Goal: Task Accomplishment & Management: Manage account settings

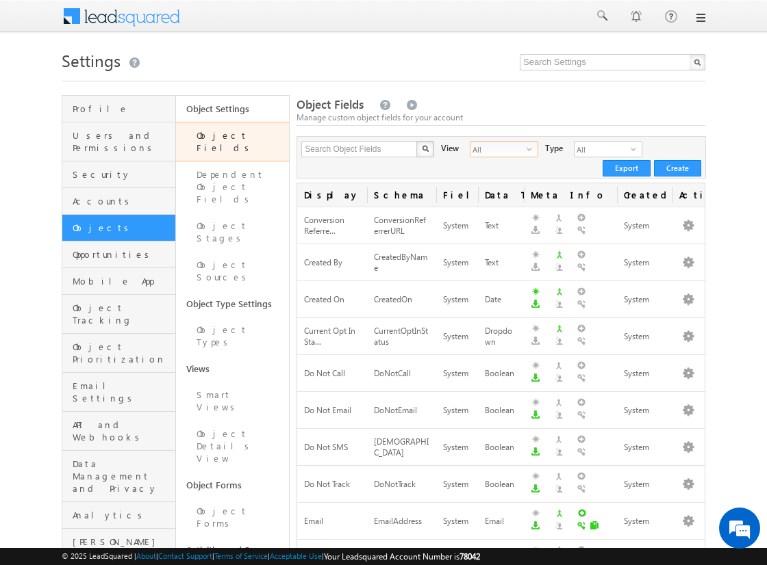
click at [504, 151] on span "All" at bounding box center [498, 149] width 56 height 15
click at [498, 186] on li "Custom Fields" at bounding box center [494, 193] width 67 height 14
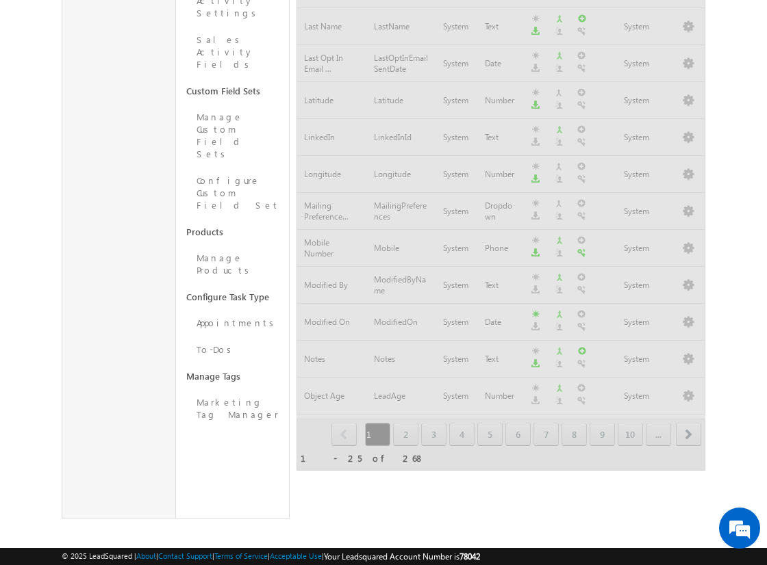
scroll to position [799, 0]
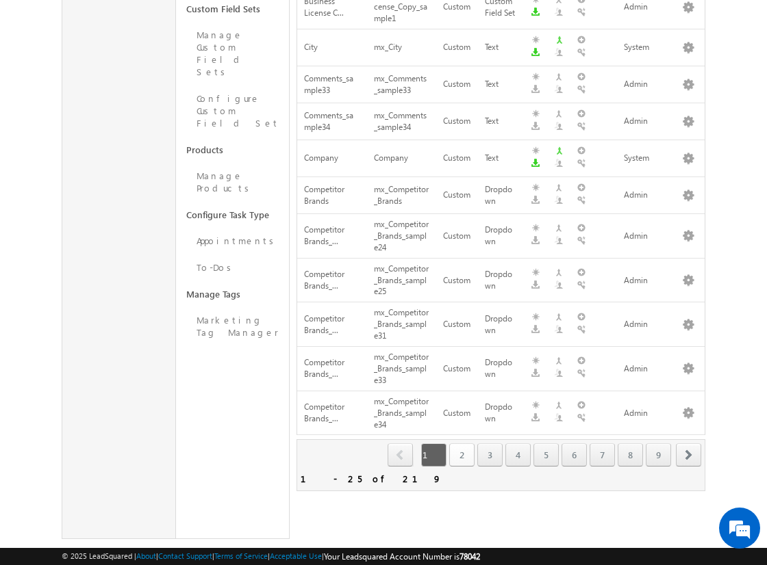
click at [466, 444] on link "2" at bounding box center [461, 455] width 25 height 23
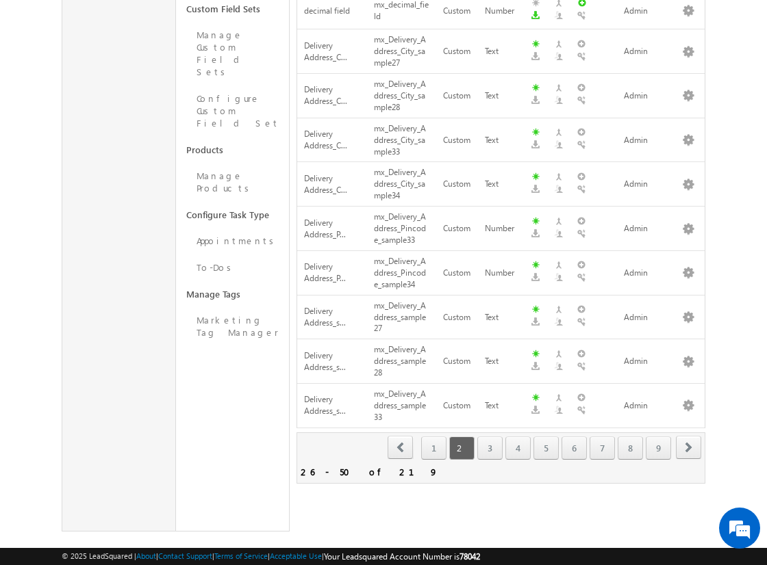
scroll to position [791, 0]
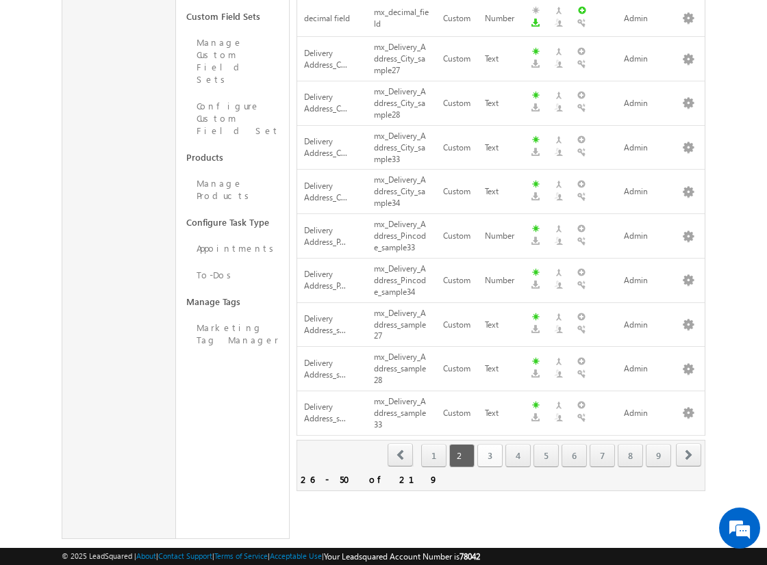
click at [502, 450] on link "3" at bounding box center [489, 455] width 25 height 23
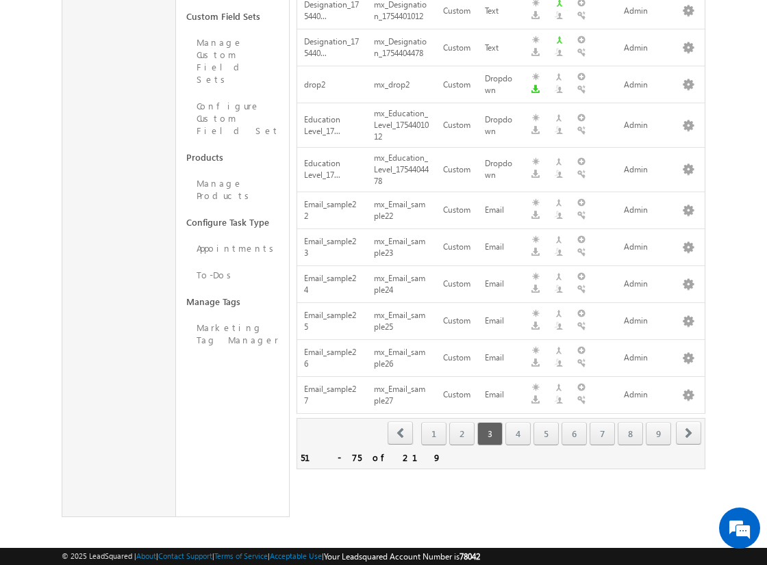
scroll to position [769, 0]
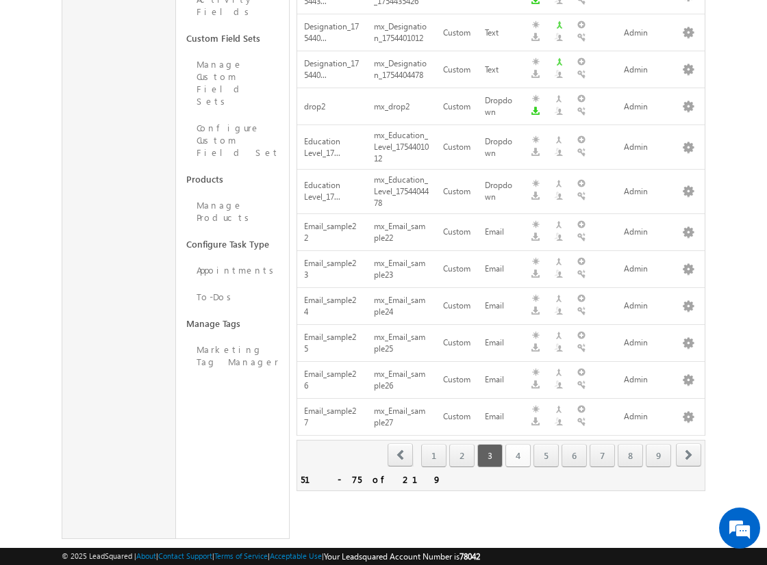
click at [515, 450] on link "4" at bounding box center [517, 455] width 25 height 23
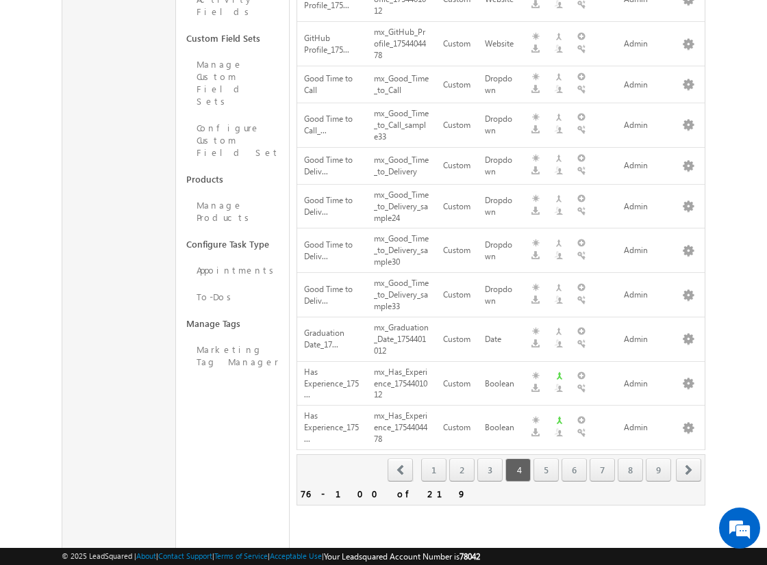
scroll to position [784, 0]
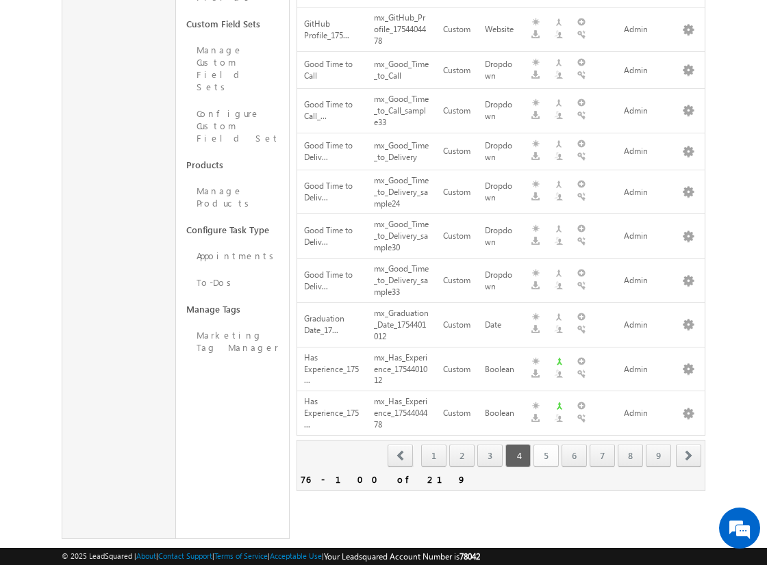
click at [557, 450] on link "5" at bounding box center [545, 455] width 25 height 23
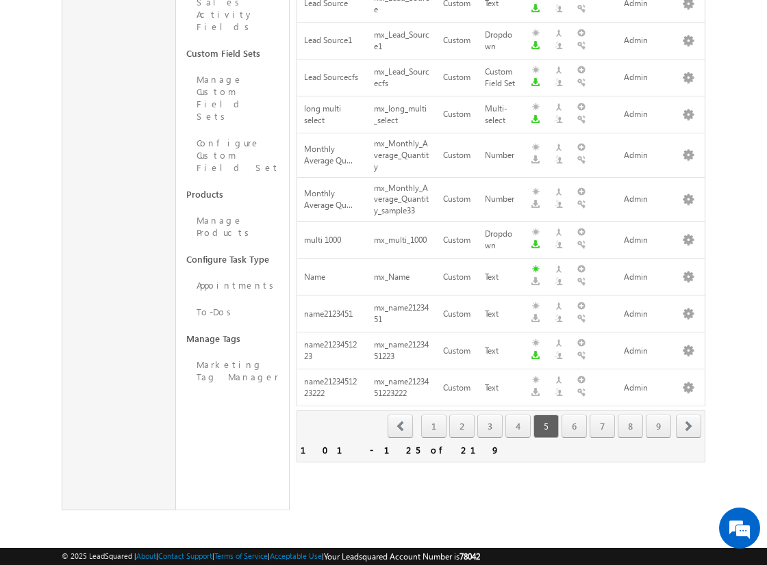
scroll to position [726, 0]
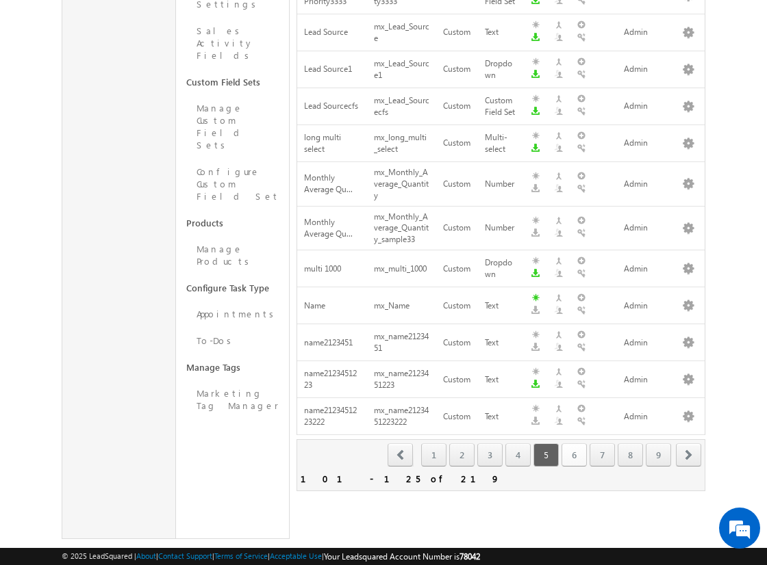
click at [572, 450] on link "6" at bounding box center [573, 455] width 25 height 23
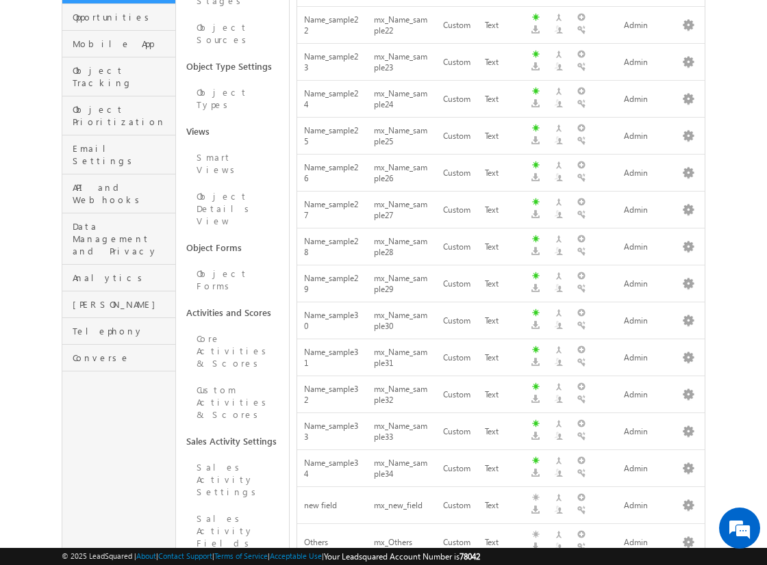
scroll to position [0, 0]
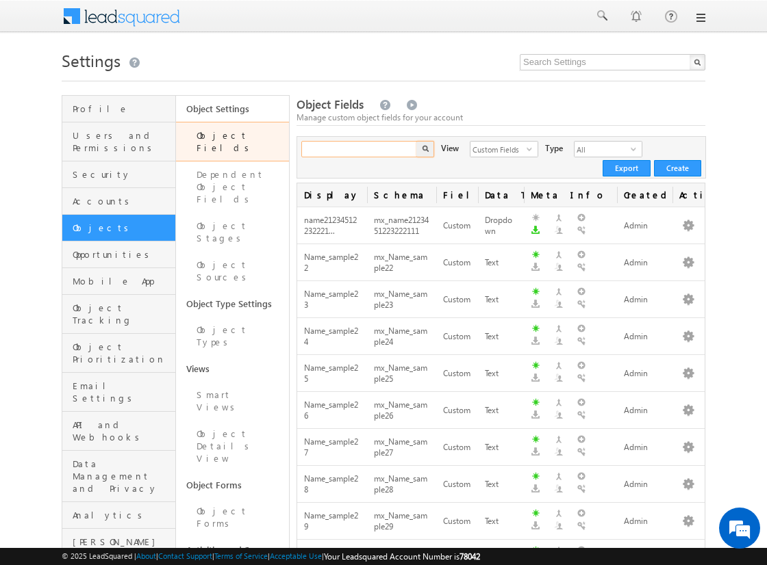
click at [367, 151] on input "text" at bounding box center [359, 149] width 117 height 16
type input "perform"
click at [367, 151] on input "perform" at bounding box center [359, 149] width 117 height 16
click at [416, 141] on button "button" at bounding box center [425, 149] width 18 height 16
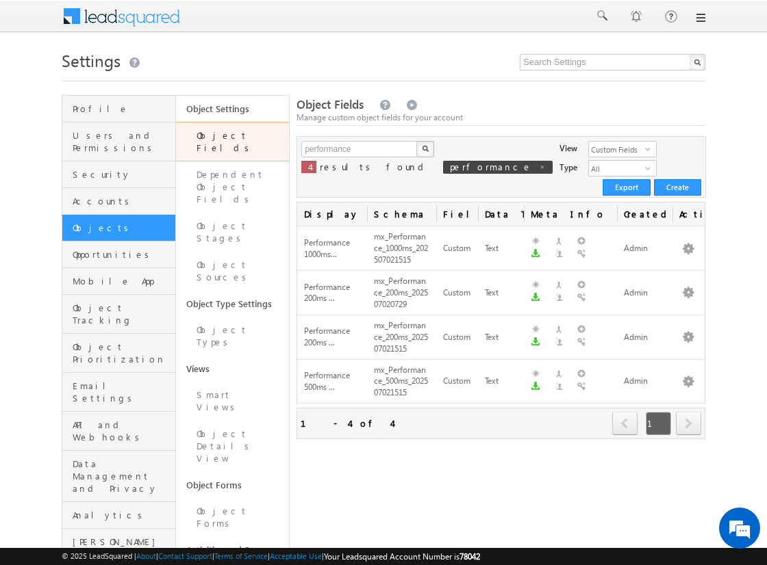
click at [7, 7] on div "Menu Admin r2pra shant @gmai [DOMAIN_NAME] R2pra" at bounding box center [383, 17] width 767 height 34
click at [424, 149] on img "button" at bounding box center [425, 148] width 7 height 7
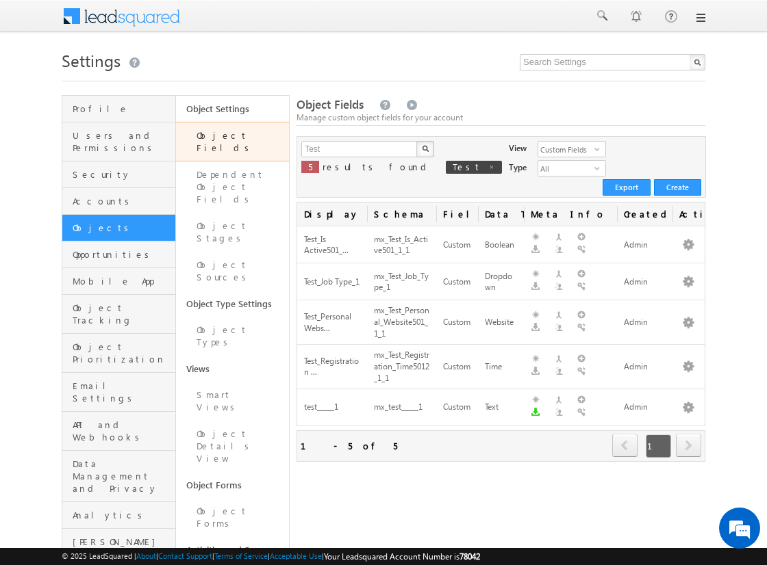
click at [7, 7] on div "Menu Admin r2pra shant @gmai [DOMAIN_NAME] R2pra" at bounding box center [383, 17] width 767 height 34
click at [342, 153] on input "Test" at bounding box center [359, 149] width 117 height 16
type input "test"
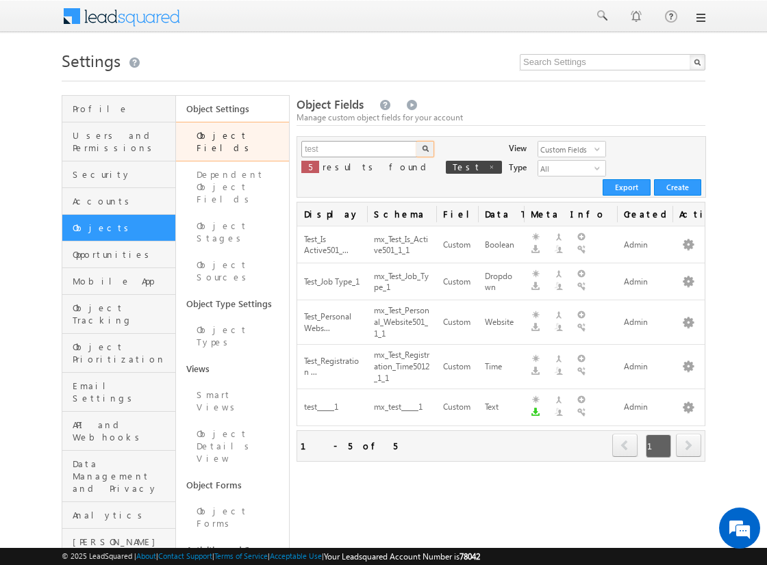
click at [416, 141] on button "button" at bounding box center [425, 149] width 18 height 16
click at [359, 149] on input "test" at bounding box center [359, 149] width 117 height 16
click at [359, 149] on input "text" at bounding box center [359, 149] width 117 height 16
type input "Test"
click at [424, 149] on img "button" at bounding box center [425, 148] width 7 height 7
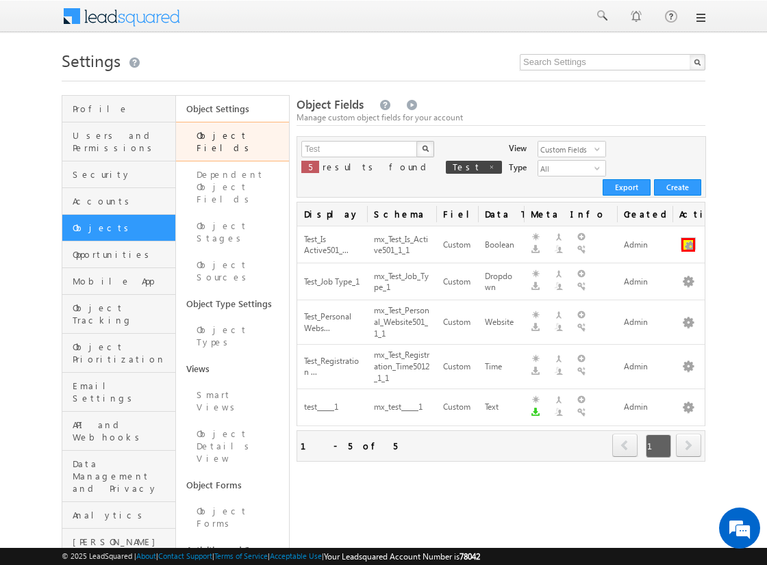
click at [688, 238] on button "button" at bounding box center [688, 245] width 14 height 14
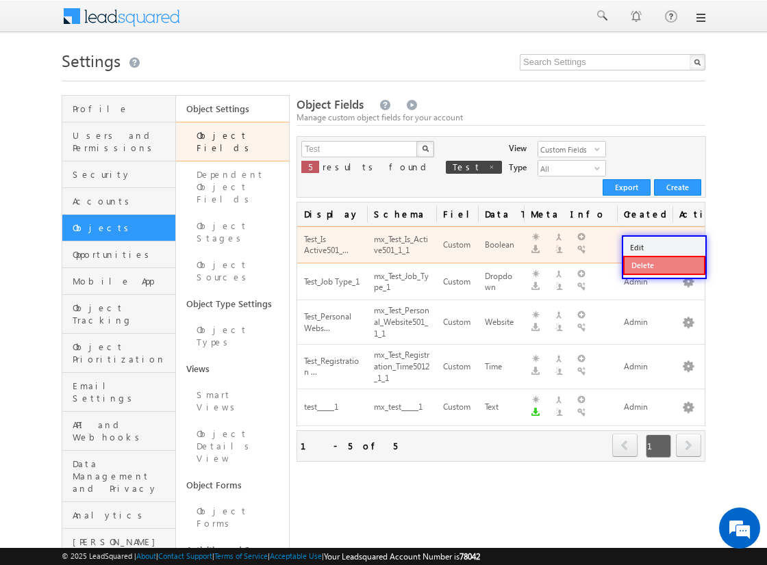
click at [663, 265] on link "Delete" at bounding box center [664, 265] width 82 height 19
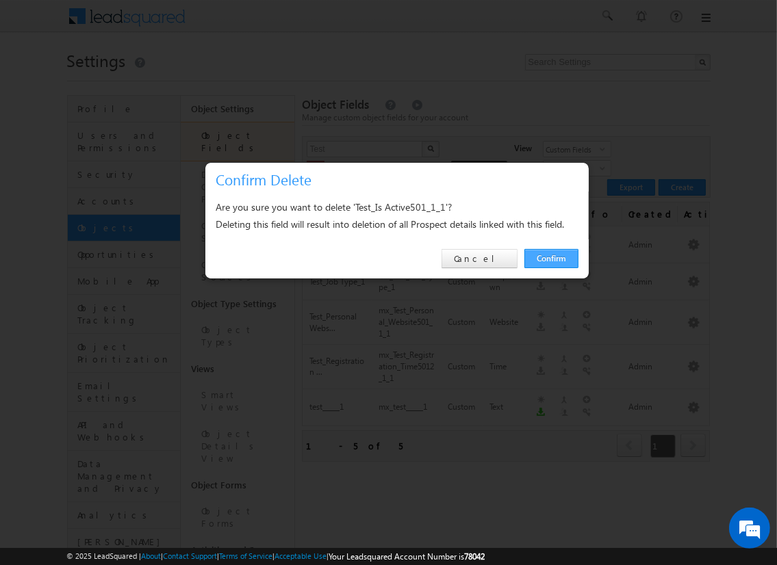
click at [550, 258] on link "Confirm" at bounding box center [551, 258] width 54 height 19
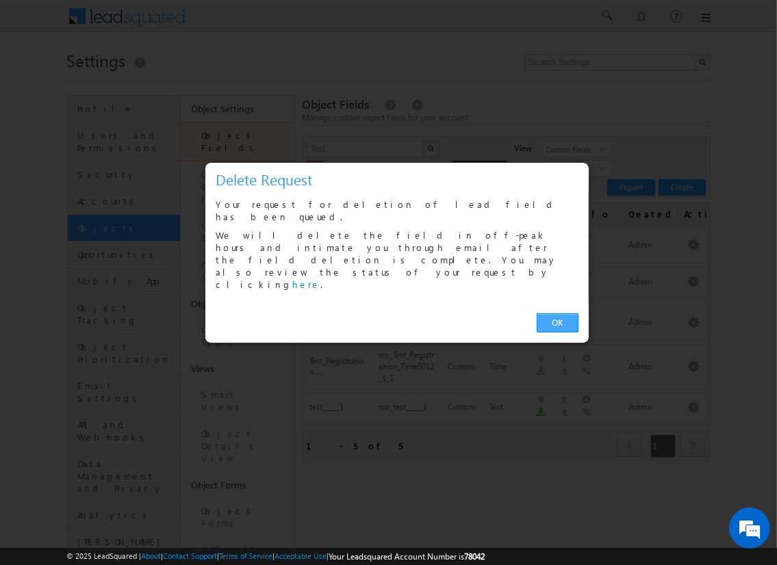
click at [557, 314] on link "OK" at bounding box center [558, 323] width 42 height 19
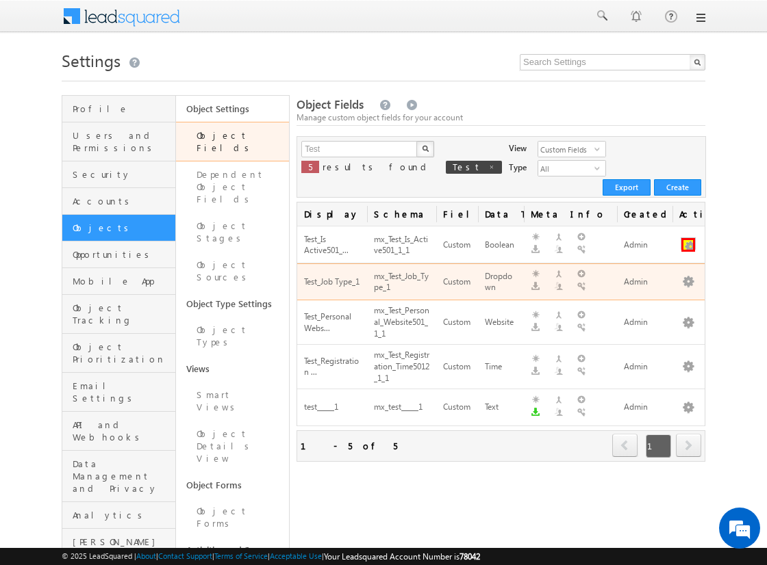
click at [688, 238] on button "button" at bounding box center [688, 245] width 14 height 14
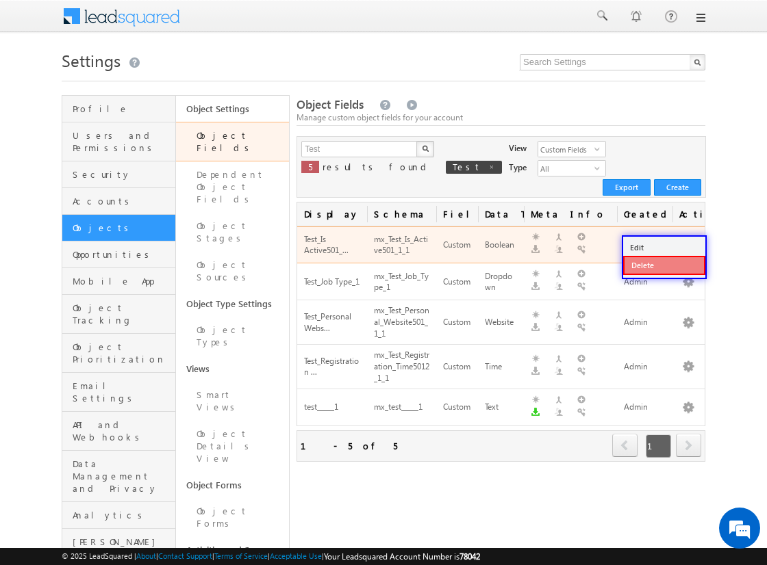
click at [663, 265] on link "Delete" at bounding box center [664, 265] width 82 height 19
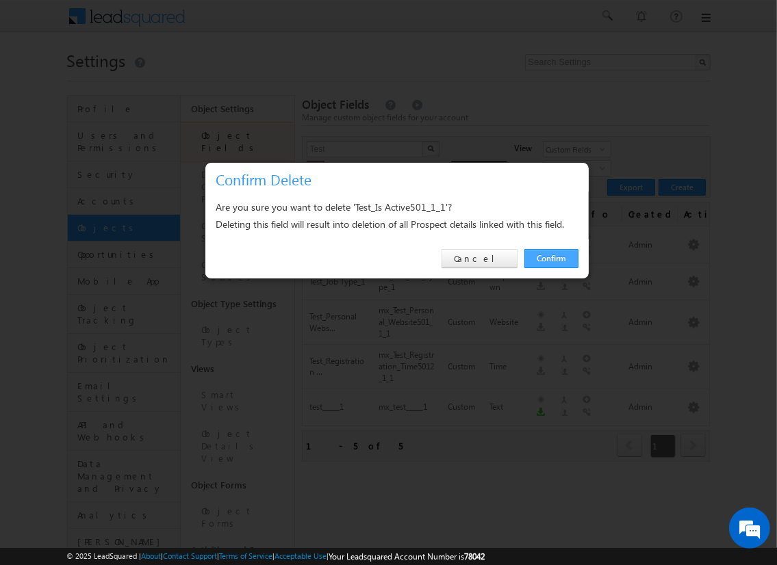
click at [550, 258] on link "Confirm" at bounding box center [551, 258] width 54 height 19
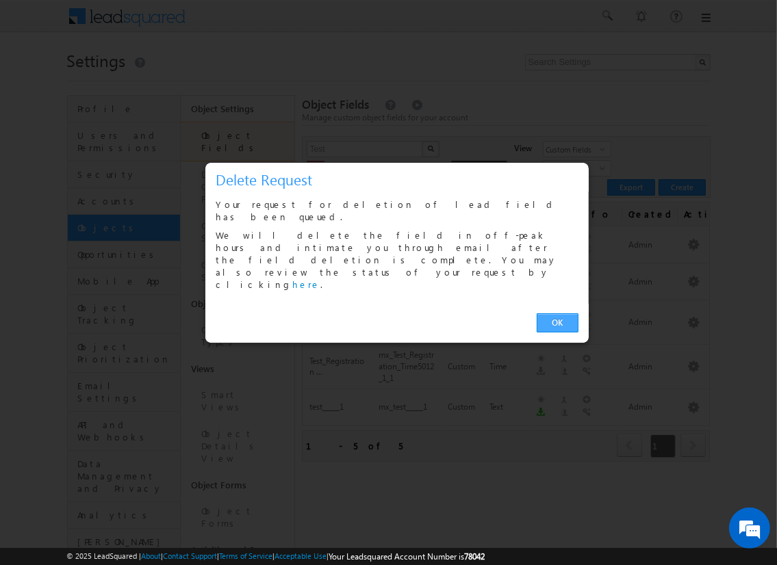
click at [557, 314] on link "OK" at bounding box center [558, 323] width 42 height 19
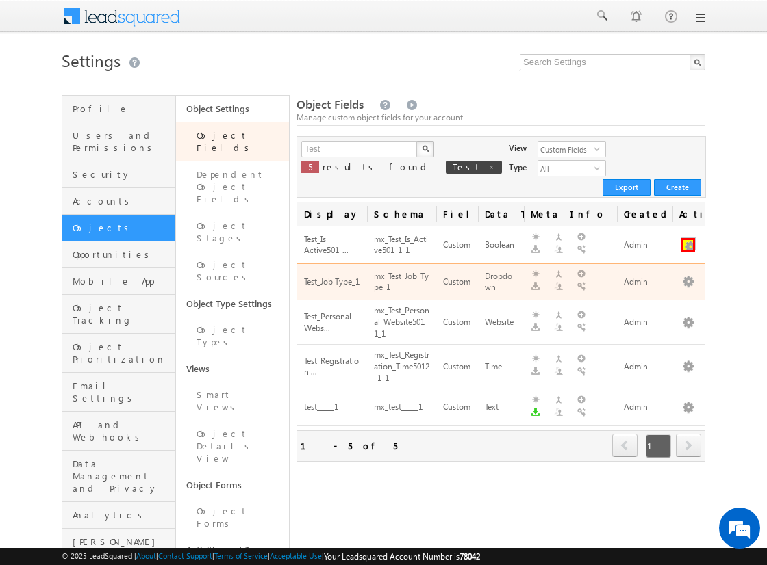
click at [688, 238] on button "button" at bounding box center [688, 245] width 14 height 14
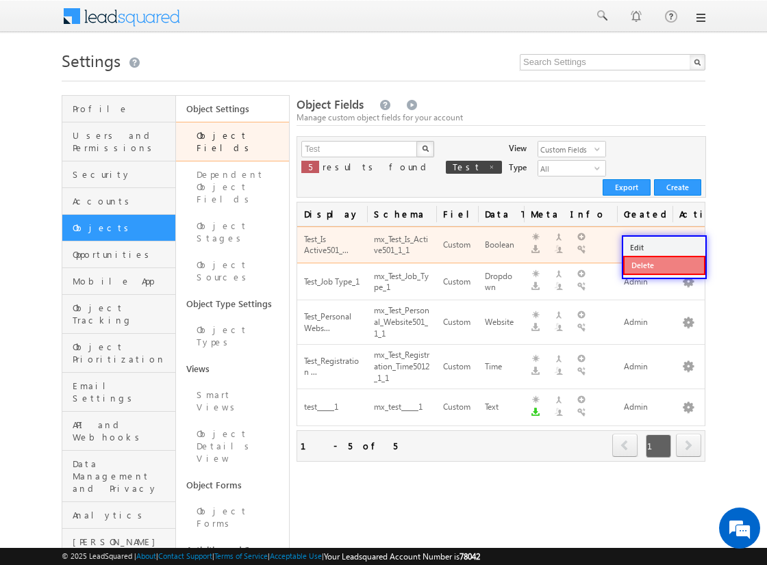
click at [663, 265] on link "Delete" at bounding box center [664, 265] width 82 height 19
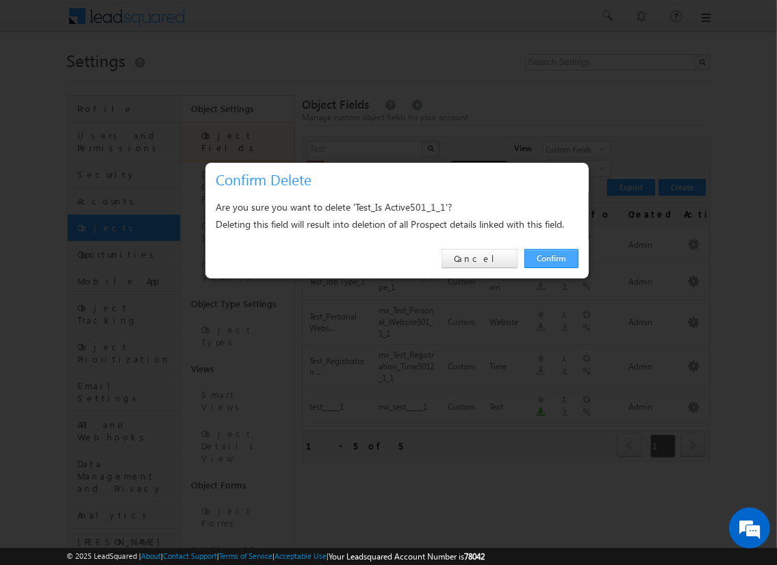
click at [550, 258] on link "Confirm" at bounding box center [551, 258] width 54 height 19
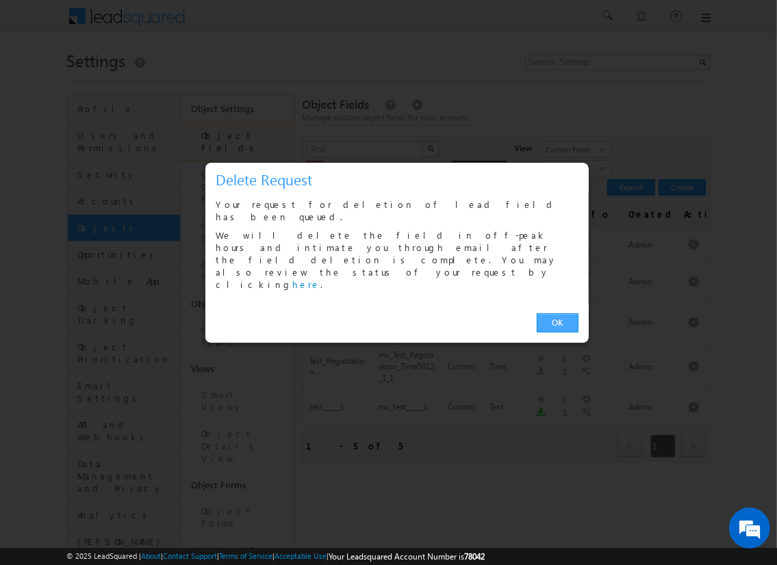
click at [557, 314] on link "OK" at bounding box center [558, 323] width 42 height 19
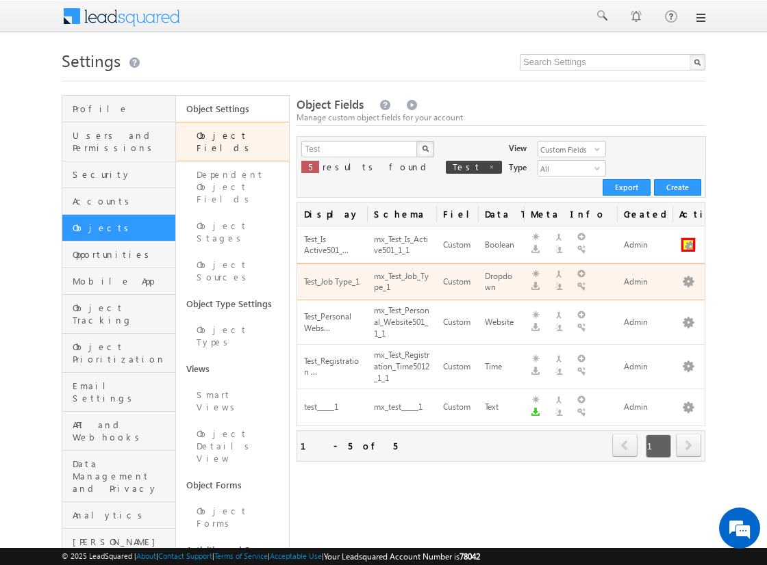
click at [688, 238] on button "button" at bounding box center [688, 245] width 14 height 14
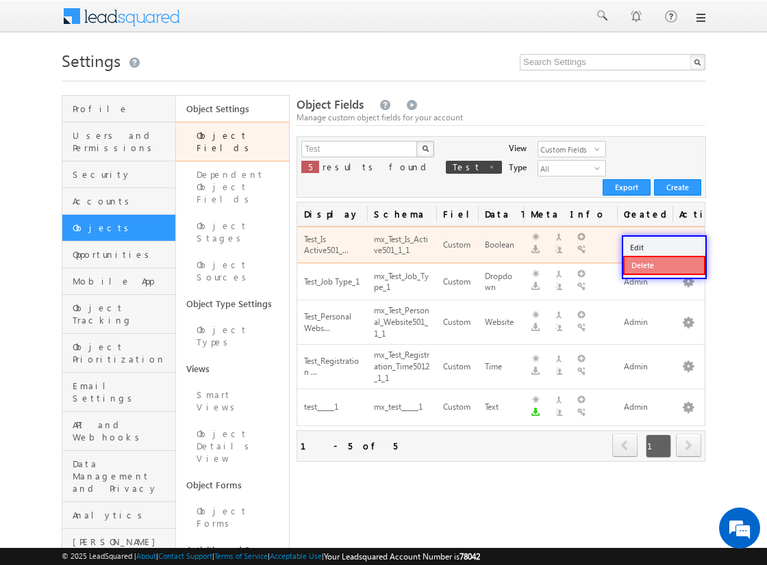
click at [663, 265] on link "Delete" at bounding box center [664, 265] width 82 height 19
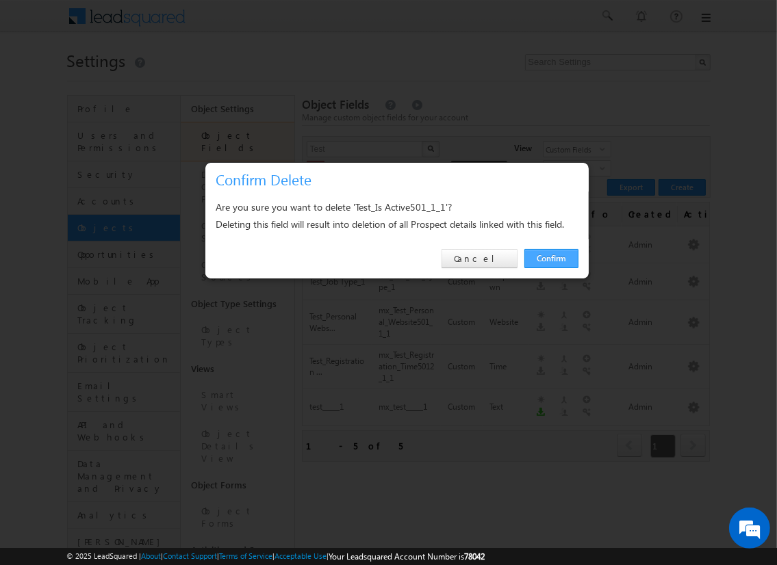
click at [550, 258] on link "Confirm" at bounding box center [551, 258] width 54 height 19
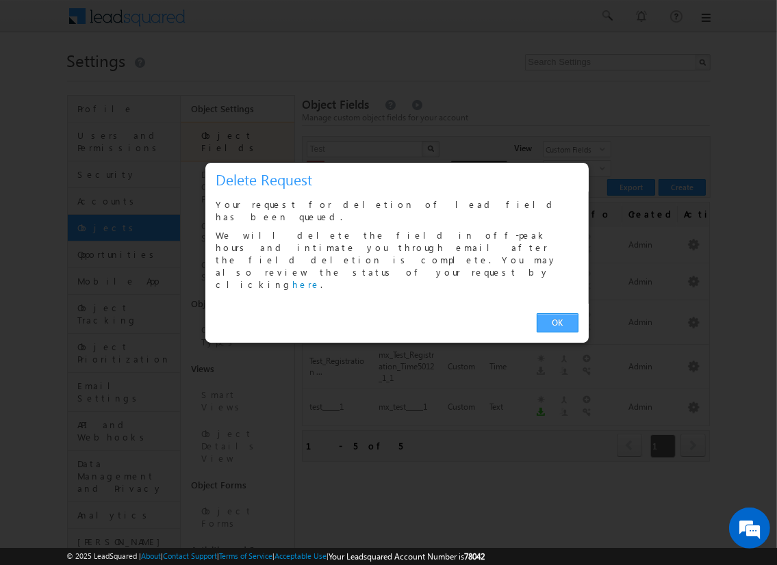
click at [557, 314] on link "OK" at bounding box center [558, 323] width 42 height 19
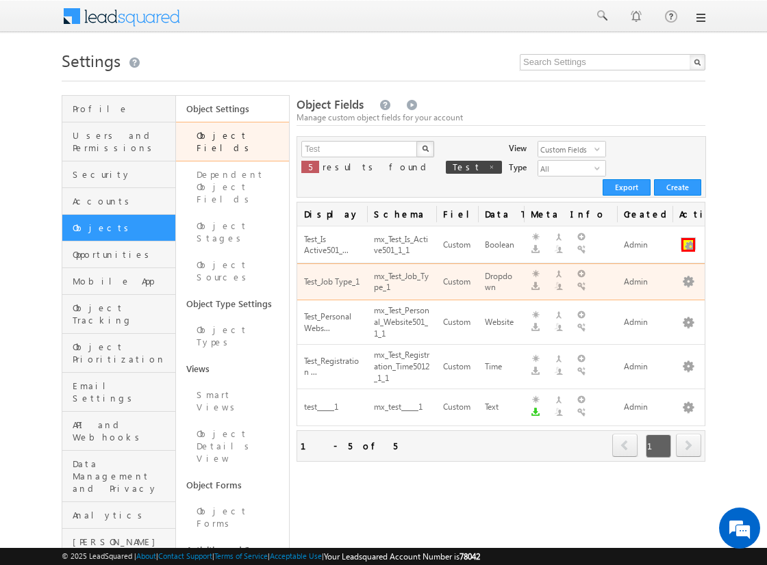
click at [688, 238] on button "button" at bounding box center [688, 245] width 14 height 14
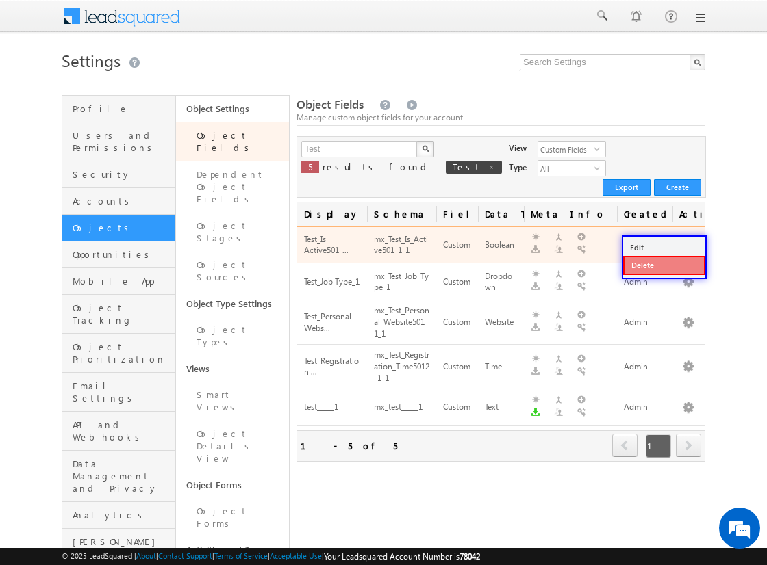
click at [663, 265] on link "Delete" at bounding box center [664, 265] width 82 height 19
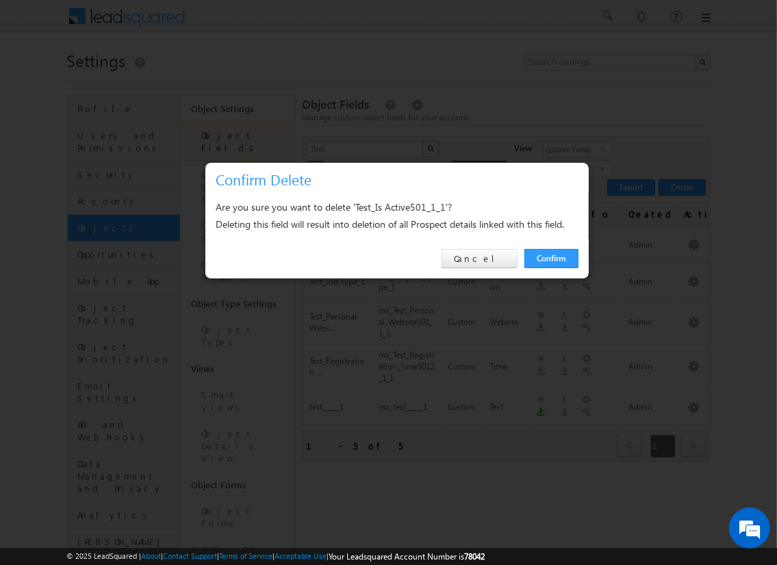
click at [550, 258] on link "Confirm" at bounding box center [551, 258] width 54 height 19
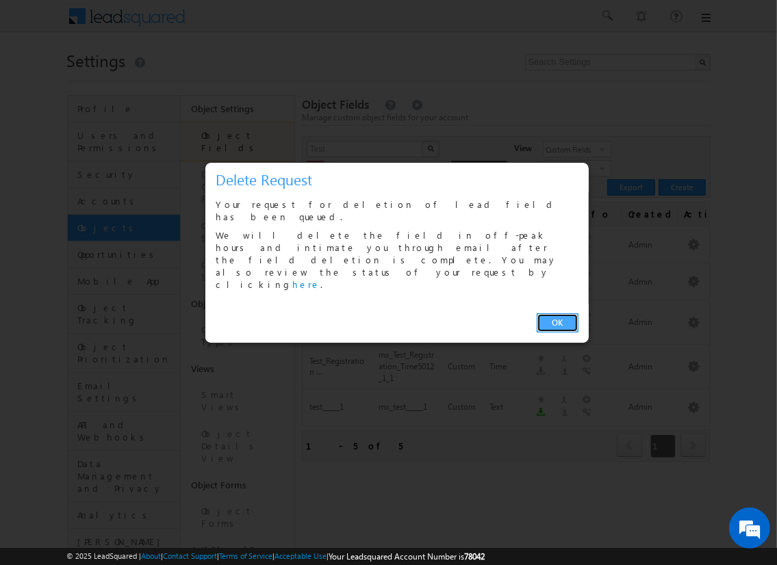
click at [561, 314] on link "OK" at bounding box center [558, 323] width 42 height 19
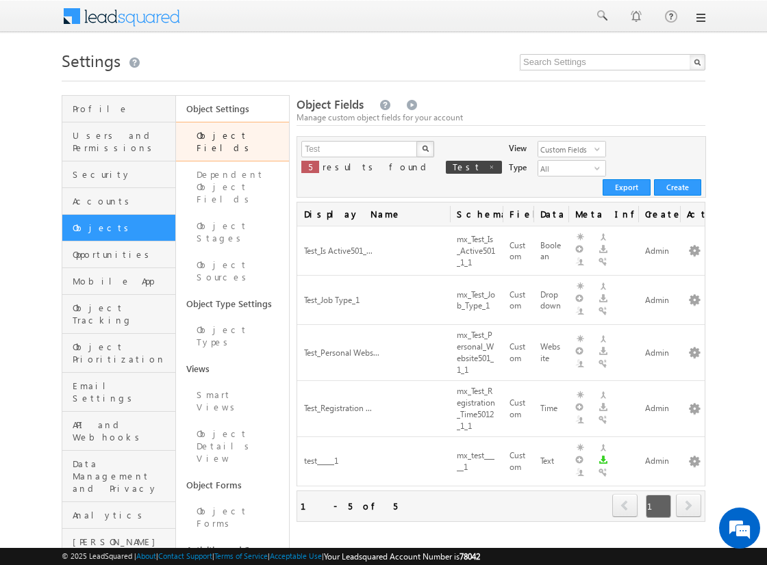
drag, startPoint x: 367, startPoint y: 201, endPoint x: 455, endPoint y: 205, distance: 87.7
click at [455, 205] on div "Display Name Schema Name Field Type Data Type Meta Info Created By Actions Test…" at bounding box center [500, 362] width 409 height 320
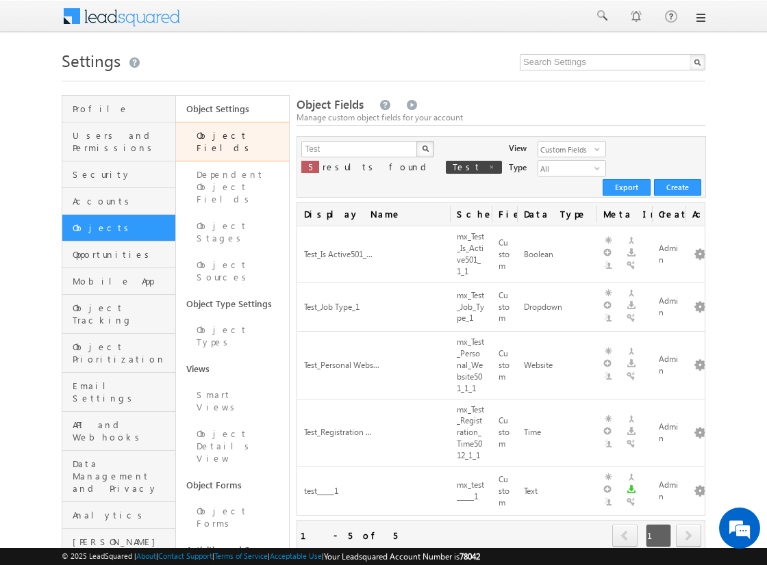
drag, startPoint x: 568, startPoint y: 201, endPoint x: 614, endPoint y: 204, distance: 45.9
click at [614, 204] on div "Display Name Schema Name Field Type Data Type Meta Info Created By Actions Test…" at bounding box center [500, 377] width 409 height 350
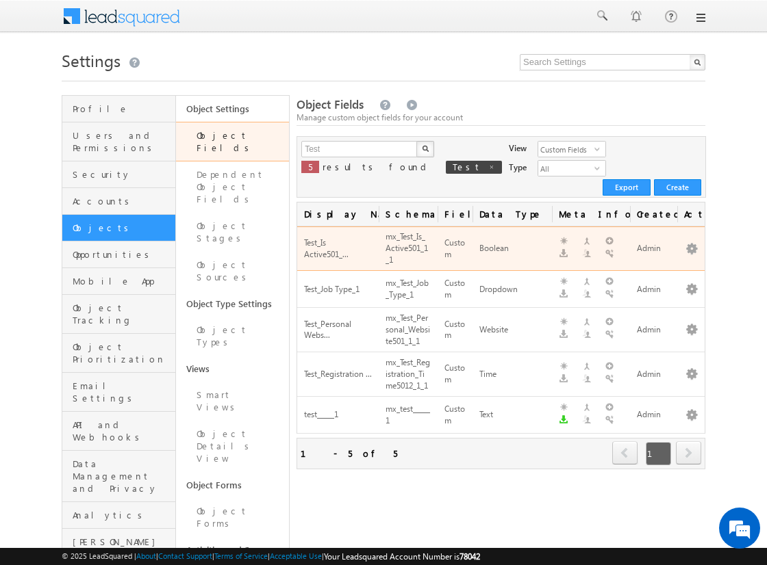
drag, startPoint x: 448, startPoint y: 204, endPoint x: 375, endPoint y: 215, distance: 74.1
click at [375, 215] on div "Display Name Schema Name Field Type Data Type Meta Info Created By Actions Test…" at bounding box center [500, 335] width 409 height 267
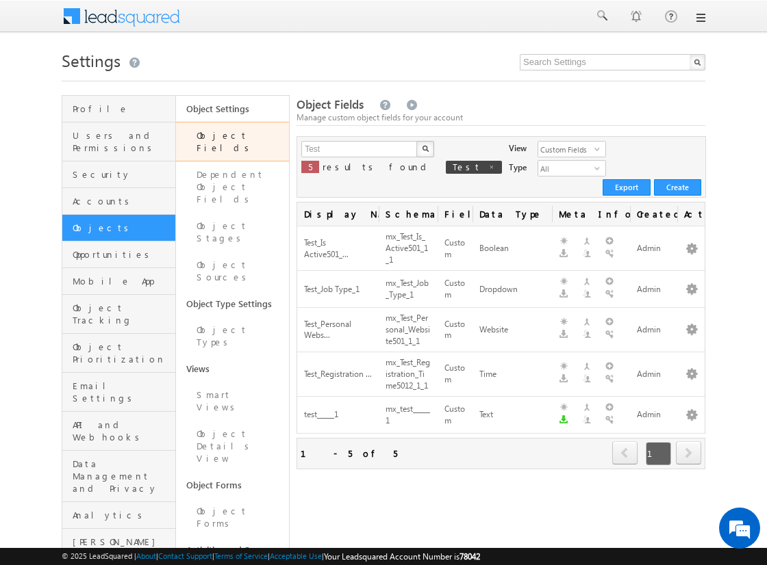
drag, startPoint x: 304, startPoint y: 199, endPoint x: 737, endPoint y: 411, distance: 481.9
copy colgroup
click at [359, 149] on input "Test" at bounding box center [359, 149] width 117 height 16
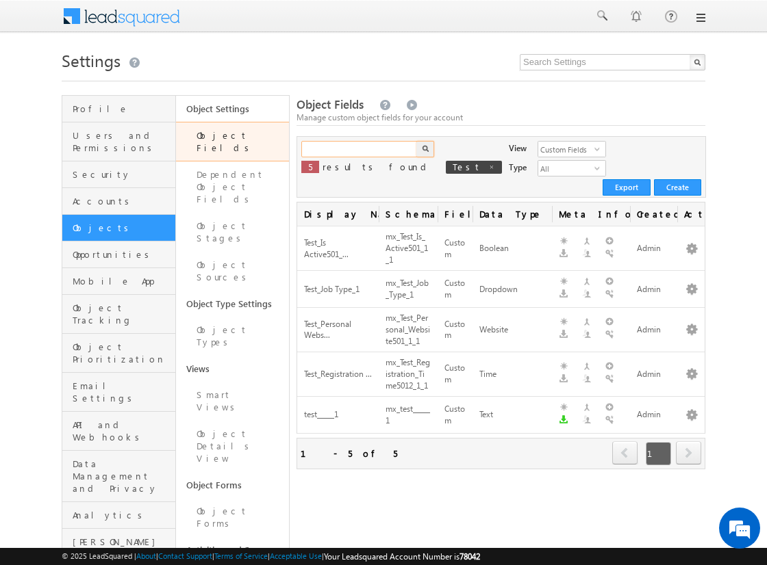
click at [359, 149] on input "text" at bounding box center [359, 149] width 117 height 16
type input "Test"
click at [424, 149] on img "button" at bounding box center [425, 148] width 7 height 7
click at [691, 283] on button "button" at bounding box center [692, 290] width 14 height 14
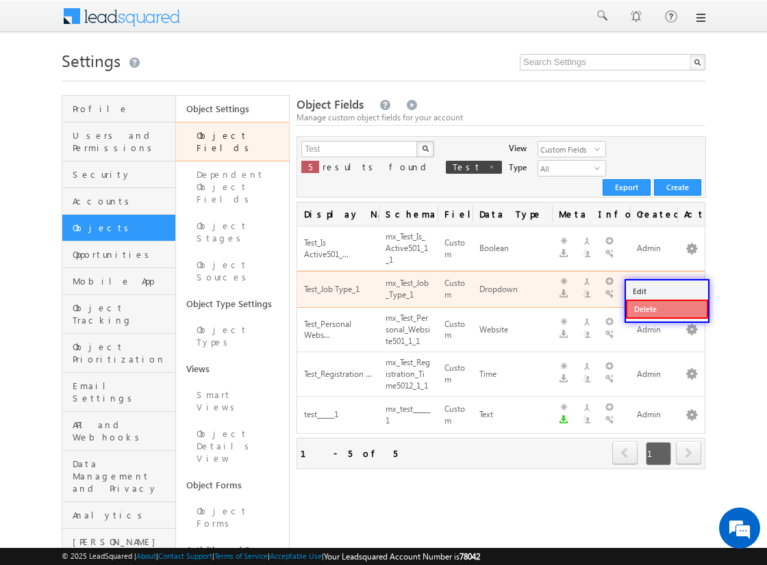
click at [666, 309] on link "Delete" at bounding box center [667, 309] width 82 height 19
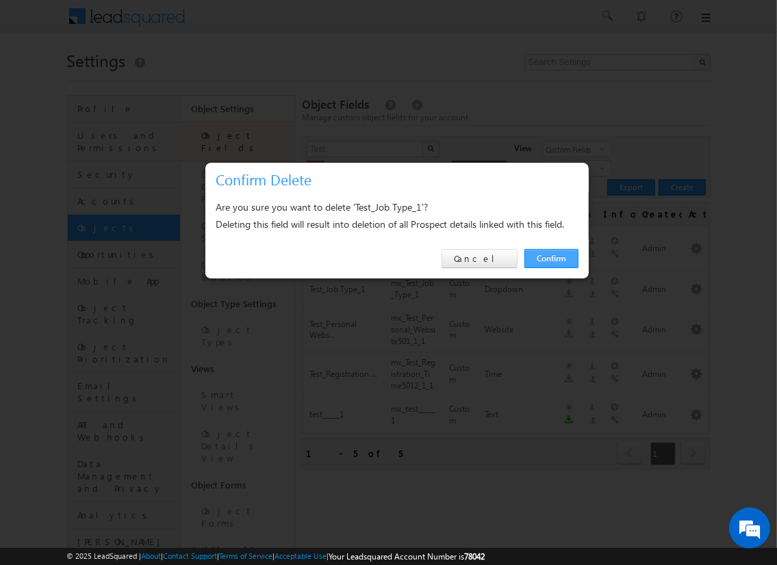
click at [550, 258] on link "Confirm" at bounding box center [551, 258] width 54 height 19
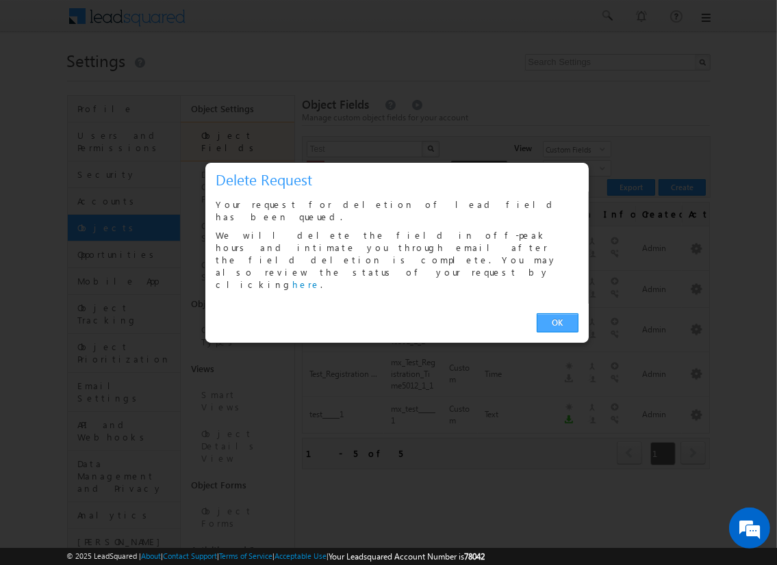
click at [557, 314] on link "OK" at bounding box center [558, 323] width 42 height 19
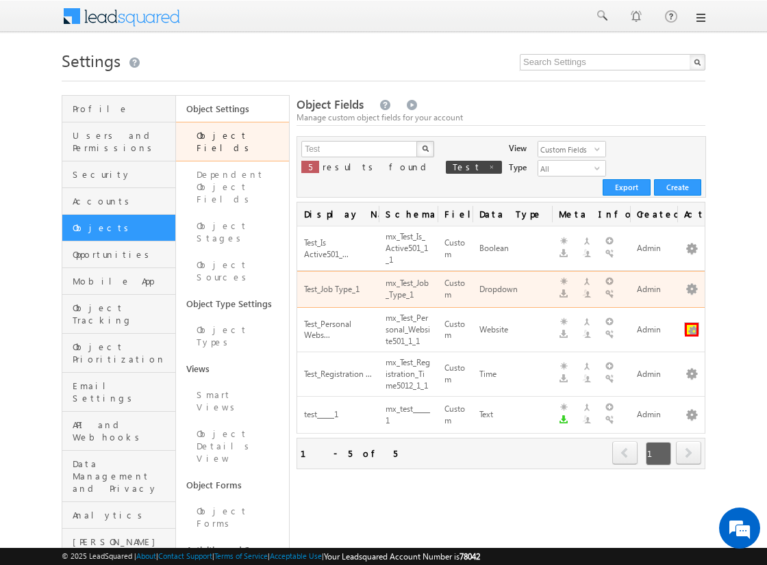
click at [691, 323] on button "button" at bounding box center [692, 330] width 14 height 14
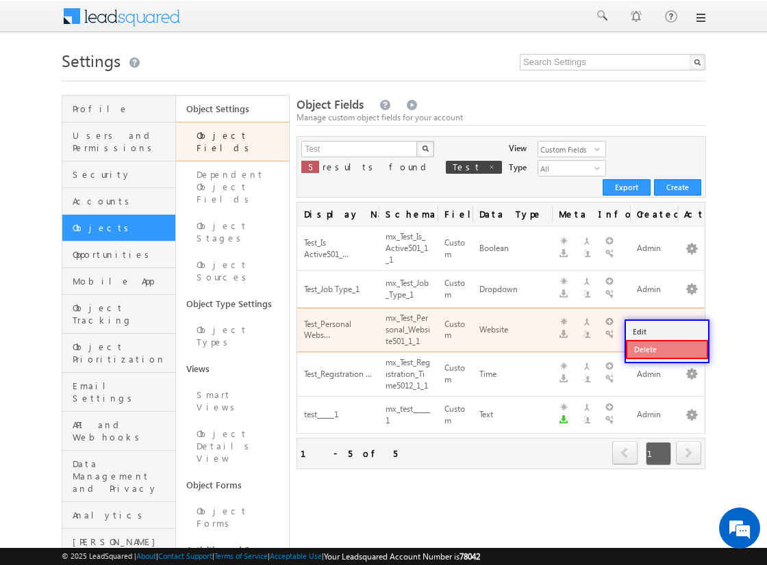
click at [666, 349] on link "Delete" at bounding box center [667, 349] width 82 height 19
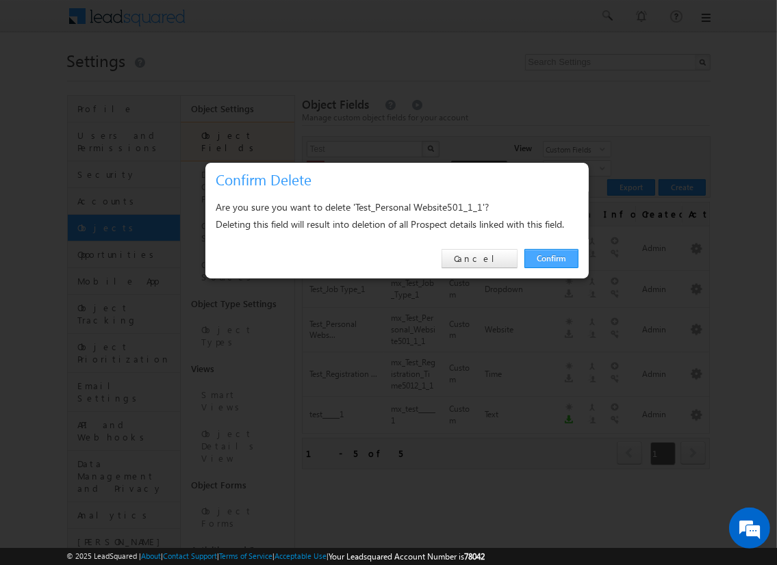
click at [550, 258] on link "Confirm" at bounding box center [551, 258] width 54 height 19
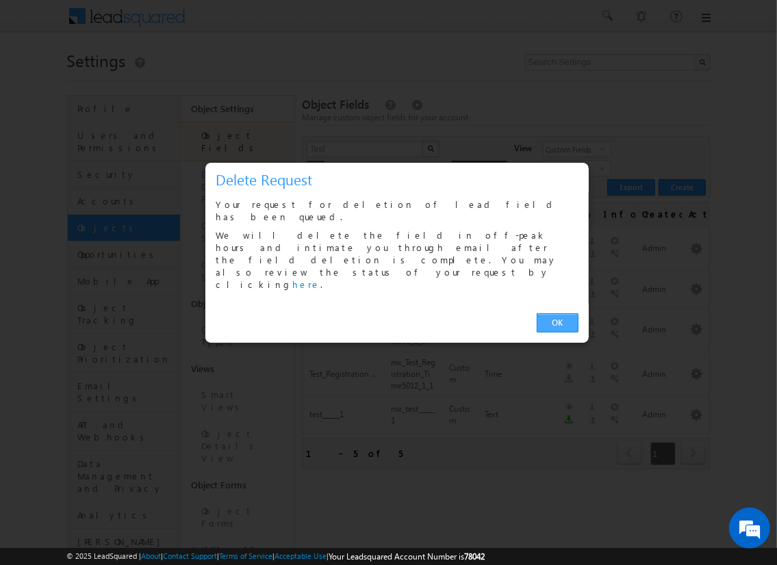
click at [557, 314] on link "OK" at bounding box center [558, 323] width 42 height 19
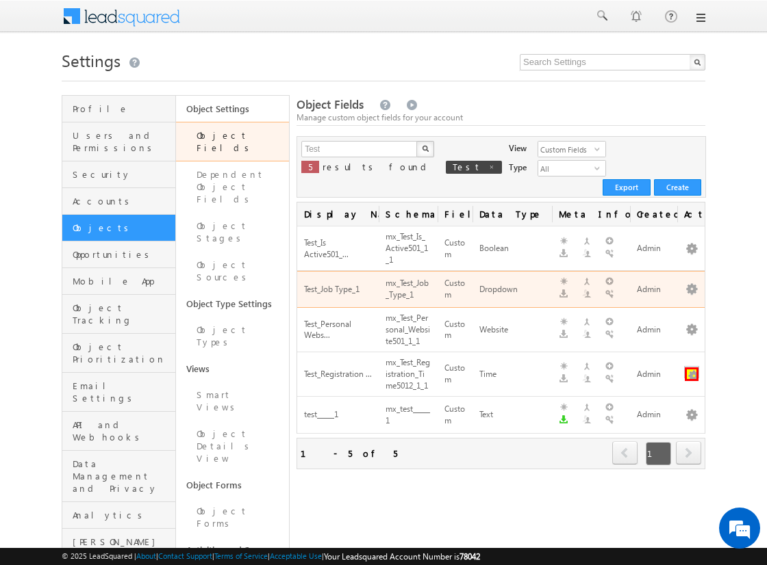
click at [691, 368] on button "button" at bounding box center [692, 375] width 14 height 14
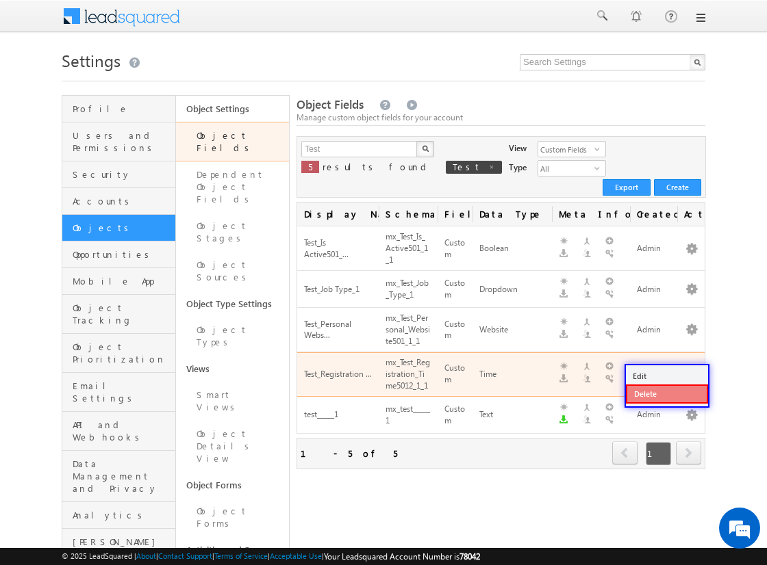
click at [666, 393] on link "Delete" at bounding box center [667, 394] width 82 height 19
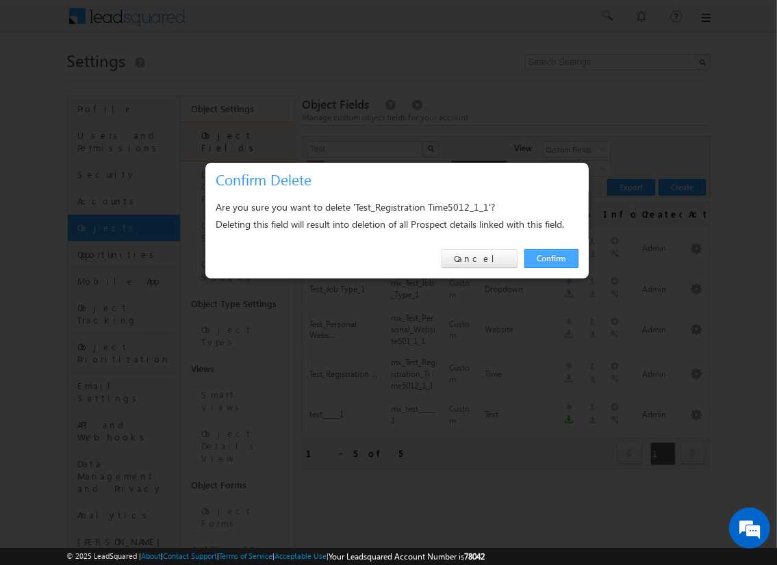
click at [550, 258] on link "Confirm" at bounding box center [551, 258] width 54 height 19
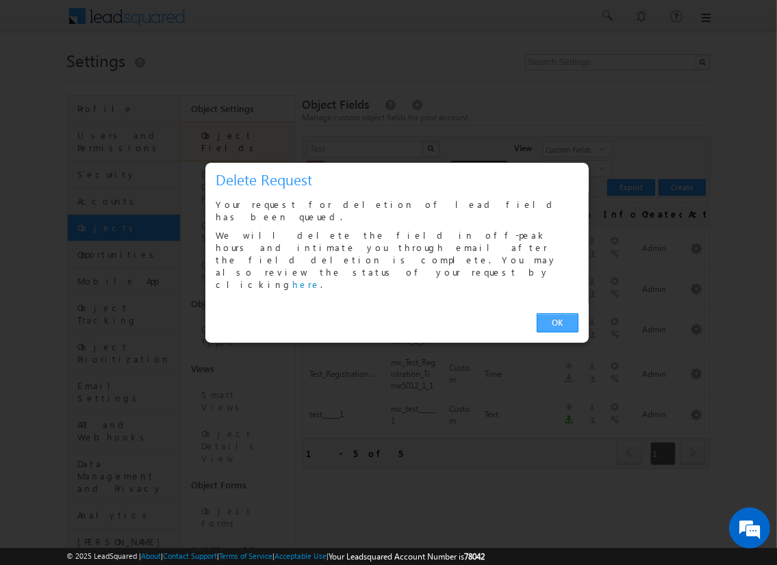
click at [557, 314] on link "OK" at bounding box center [558, 323] width 42 height 19
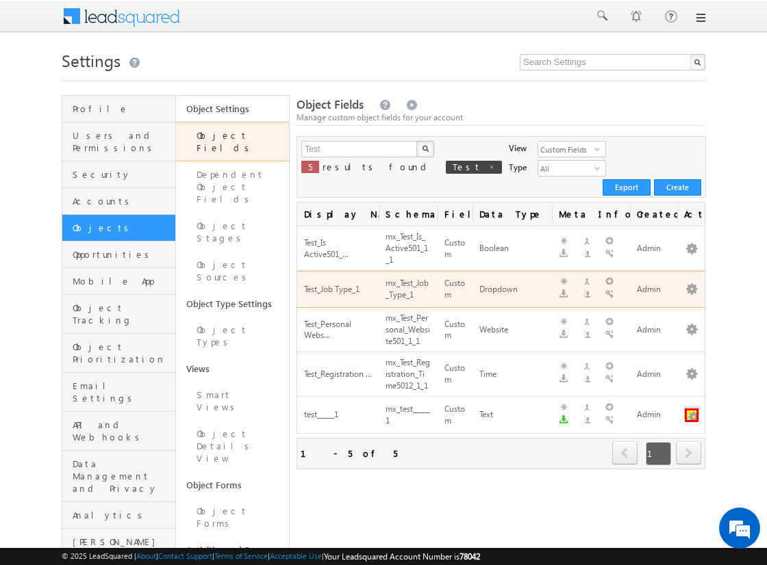
click at [691, 409] on button "button" at bounding box center [692, 416] width 14 height 14
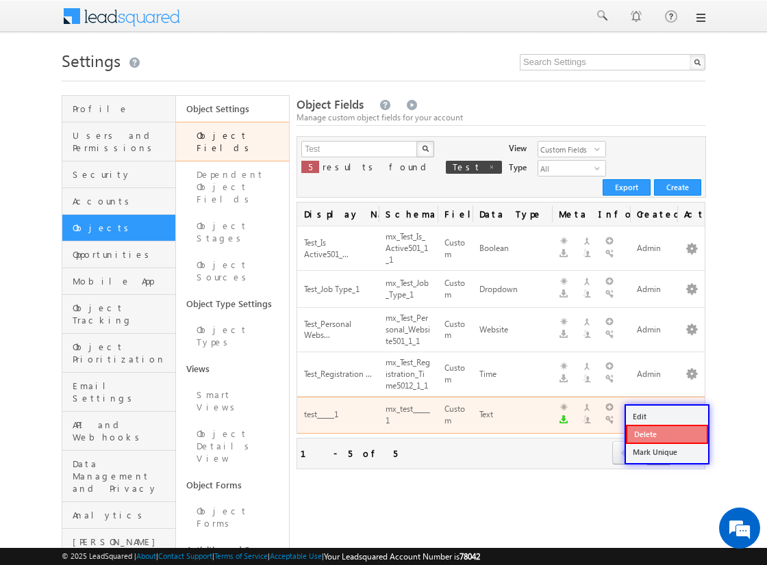
click at [666, 433] on link "Delete" at bounding box center [667, 434] width 82 height 19
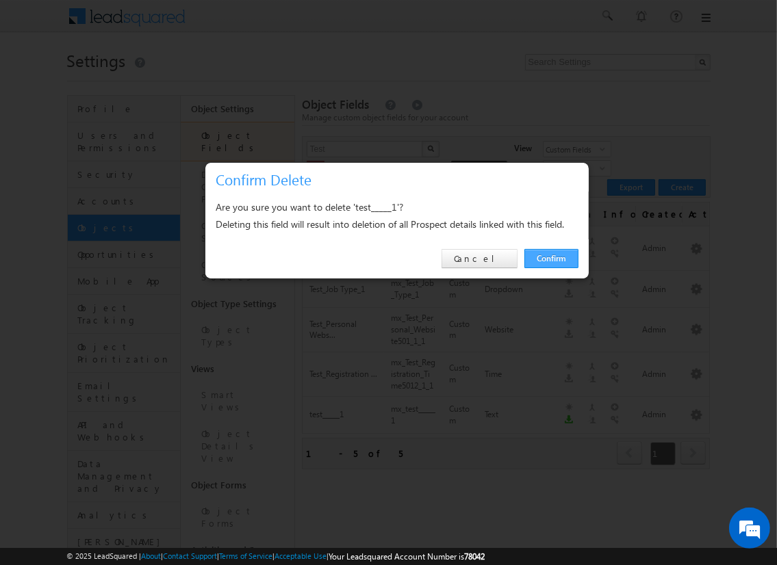
click at [550, 258] on link "Confirm" at bounding box center [551, 258] width 54 height 19
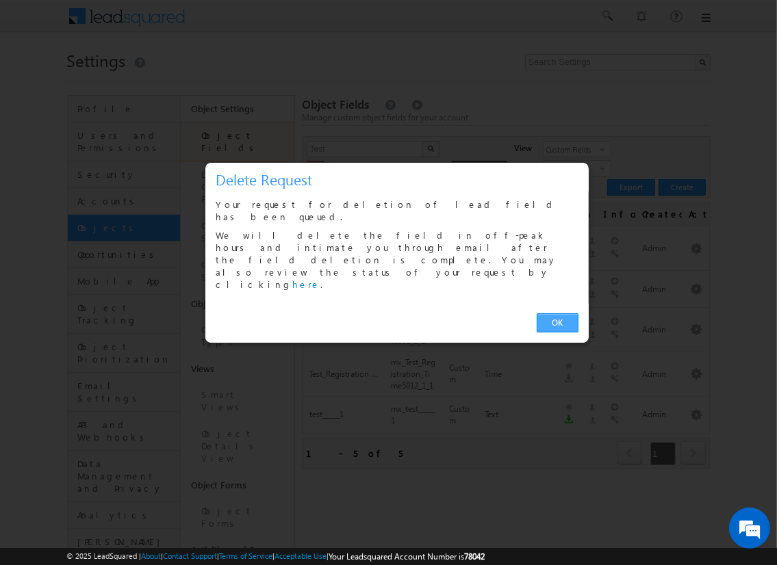
click at [557, 314] on link "OK" at bounding box center [558, 323] width 42 height 19
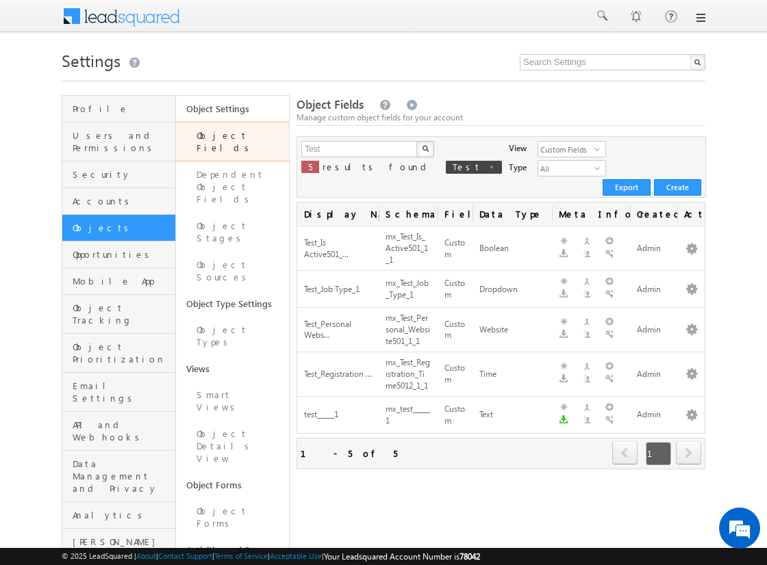
click at [688, 442] on span "next" at bounding box center [688, 453] width 25 height 23
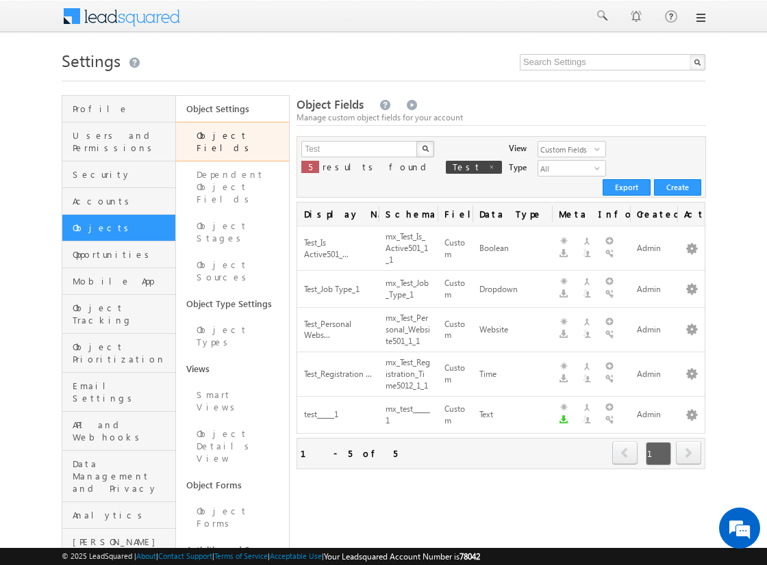
click at [688, 442] on span "next" at bounding box center [688, 453] width 25 height 23
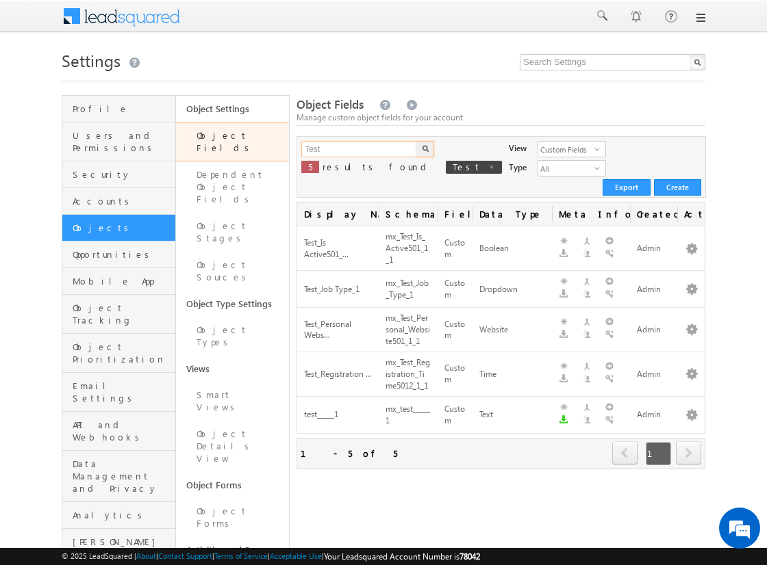
click at [397, 155] on input "Test" at bounding box center [359, 149] width 117 height 16
click at [416, 141] on button "button" at bounding box center [425, 149] width 18 height 16
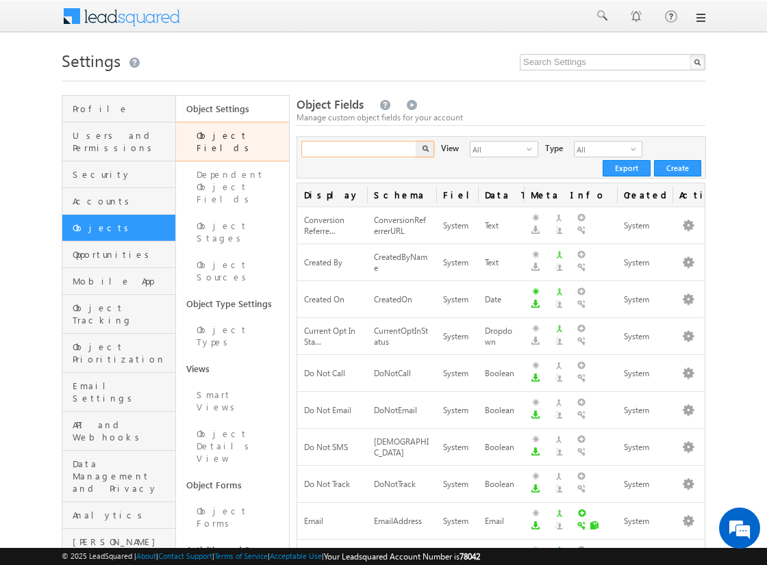
click at [331, 142] on input "text" at bounding box center [359, 149] width 117 height 16
type input "test"
click at [416, 141] on button "button" at bounding box center [425, 149] width 18 height 16
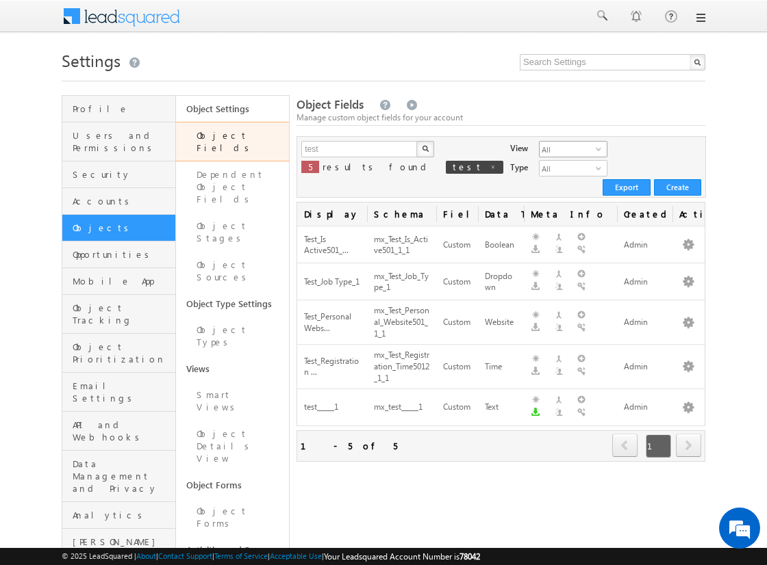
click at [539, 149] on span "All" at bounding box center [567, 149] width 56 height 15
click at [495, 192] on li "Custom Fields" at bounding box center [494, 193] width 67 height 14
click at [359, 149] on input "test" at bounding box center [359, 149] width 117 height 16
click at [359, 149] on input "text" at bounding box center [359, 149] width 117 height 16
type input "Test"
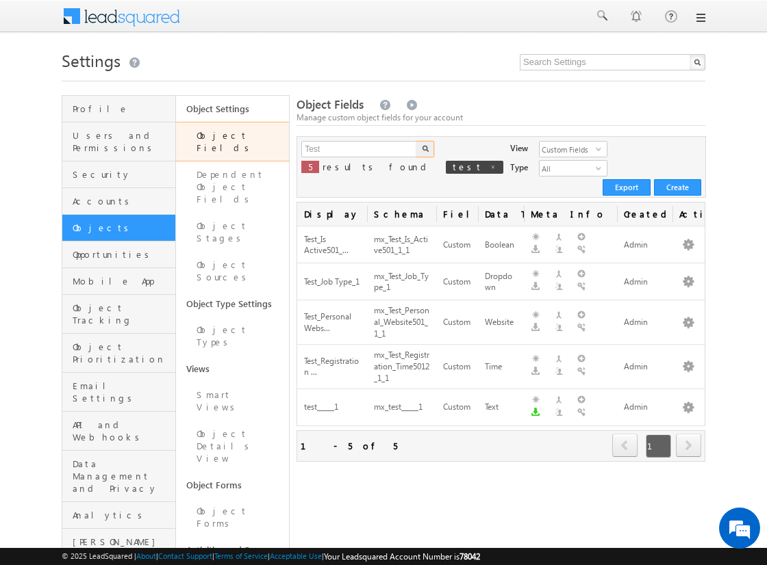
click at [424, 149] on img "button" at bounding box center [425, 148] width 7 height 7
click at [688, 275] on button "button" at bounding box center [688, 282] width 14 height 14
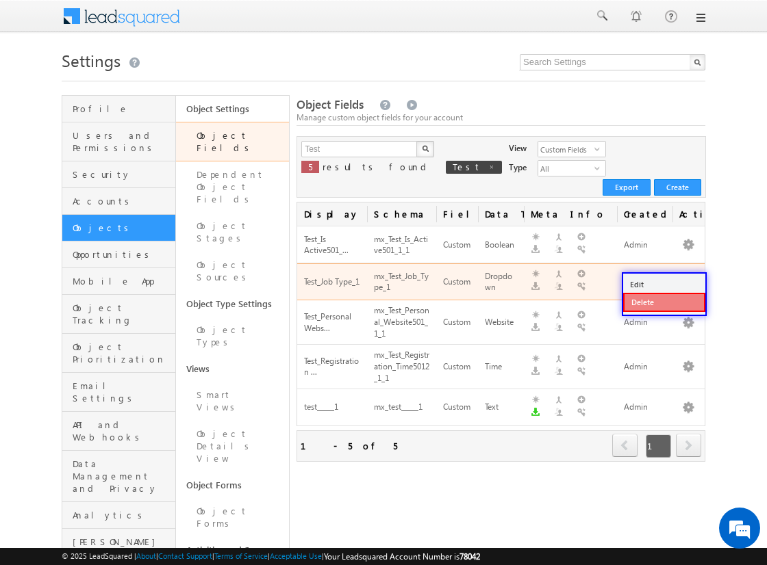
click at [663, 301] on link "Delete" at bounding box center [664, 302] width 82 height 19
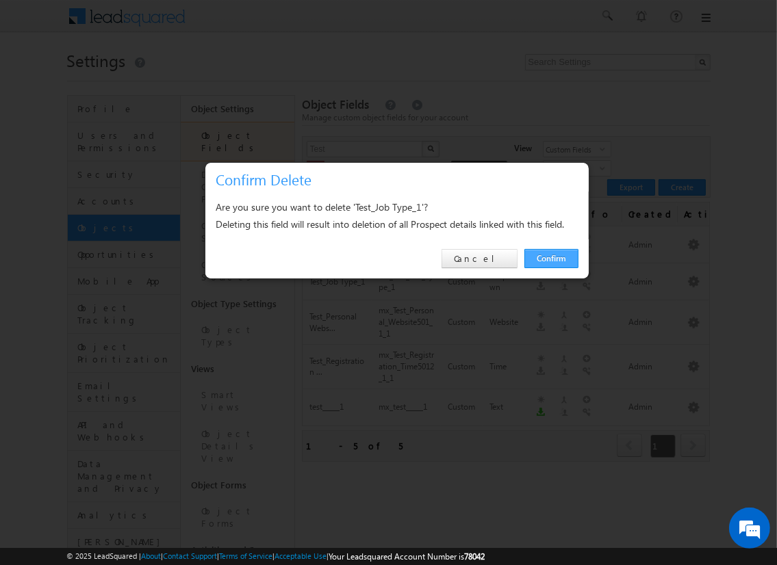
click at [550, 258] on link "Confirm" at bounding box center [551, 258] width 54 height 19
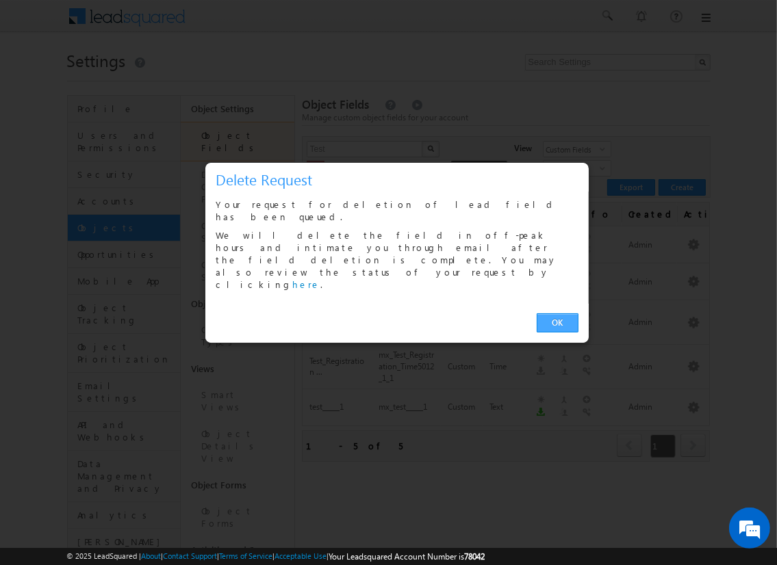
click at [557, 314] on link "OK" at bounding box center [558, 323] width 42 height 19
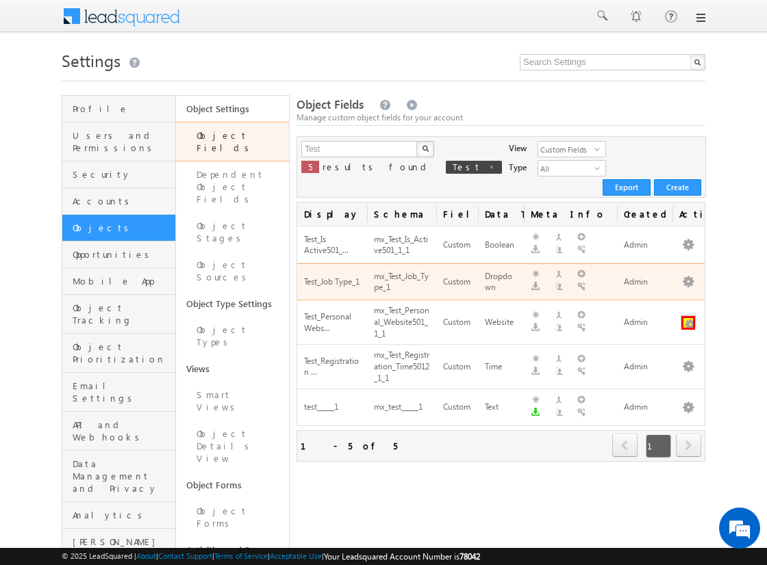
click at [688, 316] on button "button" at bounding box center [688, 323] width 14 height 14
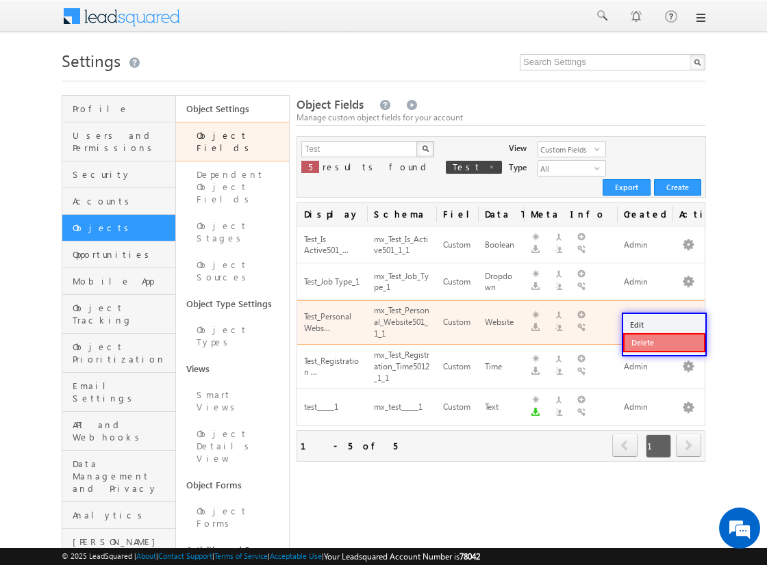
click at [663, 342] on link "Delete" at bounding box center [664, 342] width 82 height 19
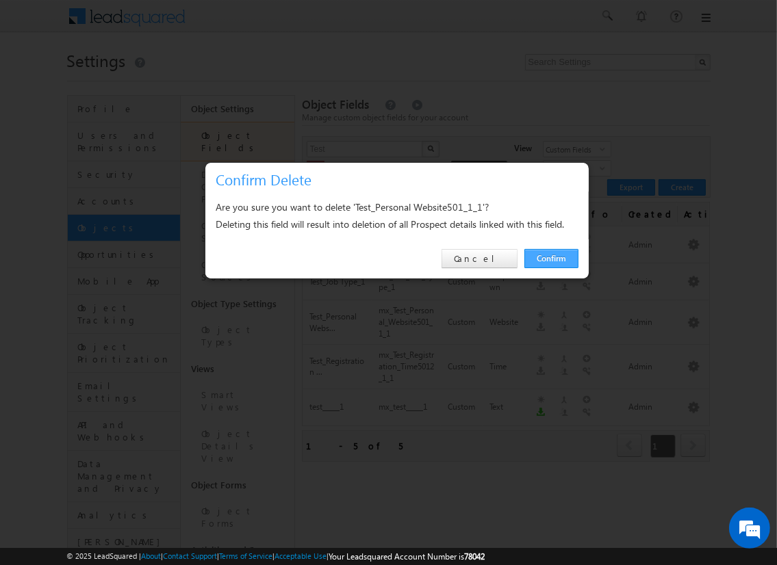
click at [550, 258] on link "Confirm" at bounding box center [551, 258] width 54 height 19
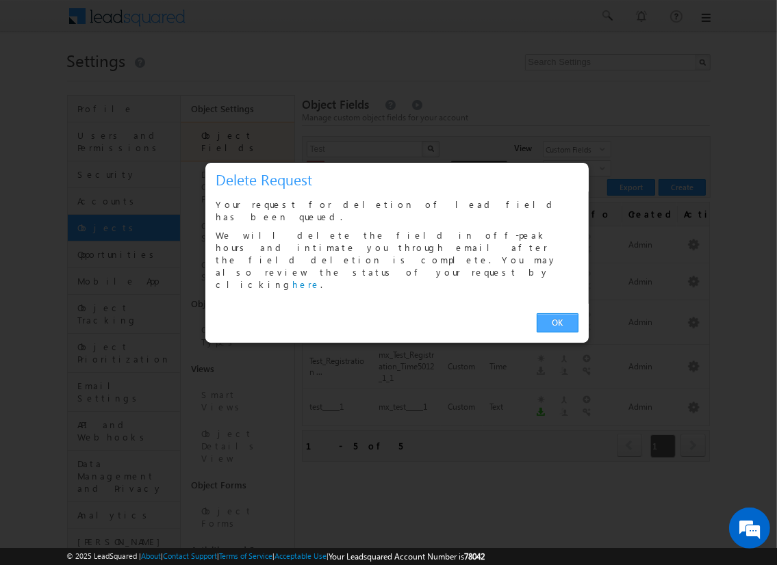
click at [557, 314] on link "OK" at bounding box center [558, 323] width 42 height 19
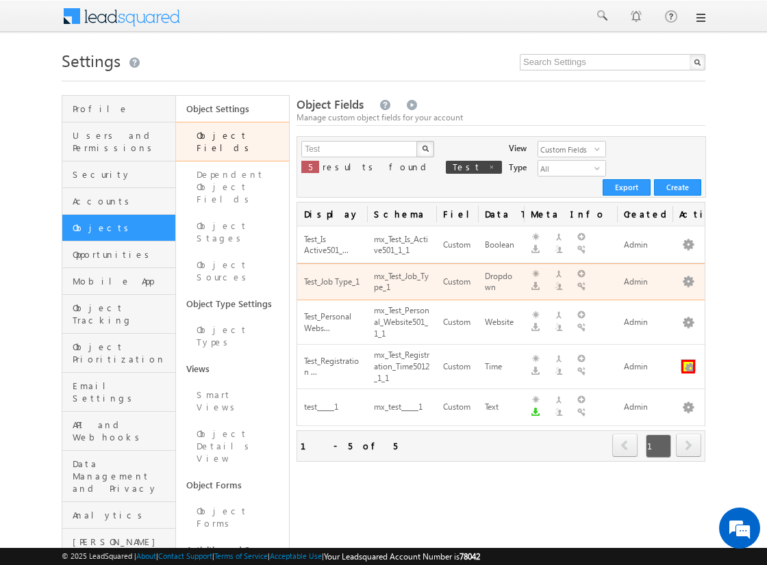
click at [688, 360] on button "button" at bounding box center [688, 367] width 14 height 14
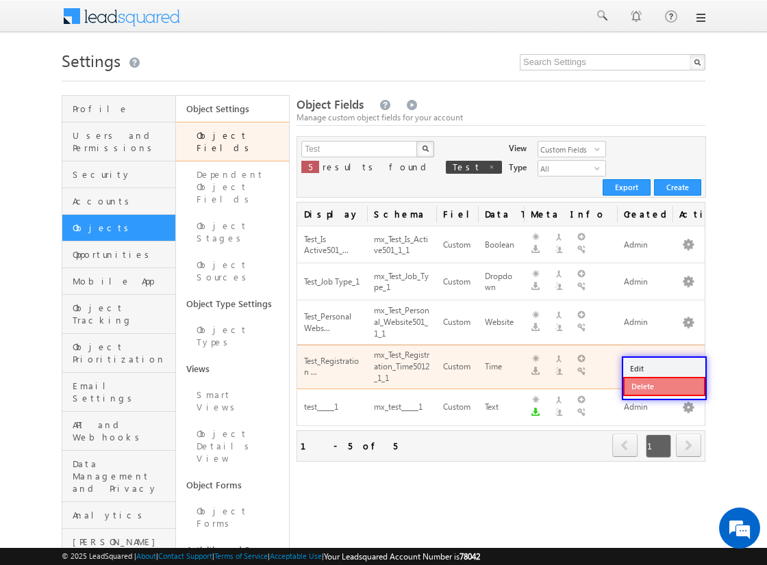
click at [663, 386] on link "Delete" at bounding box center [664, 386] width 82 height 19
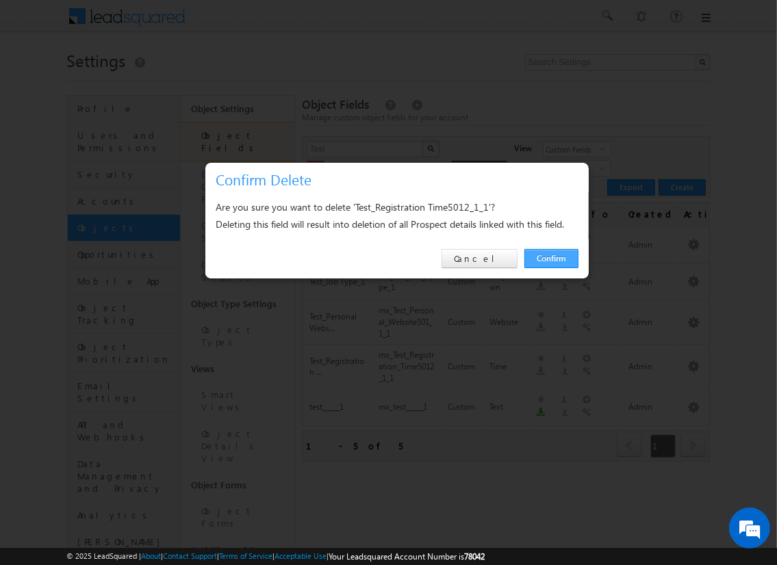
click at [550, 258] on link "Confirm" at bounding box center [551, 258] width 54 height 19
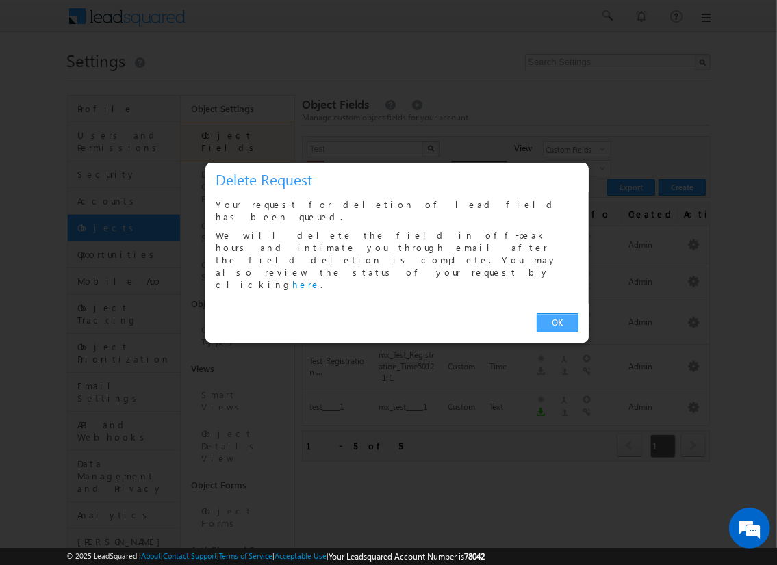
click at [557, 314] on link "OK" at bounding box center [558, 323] width 42 height 19
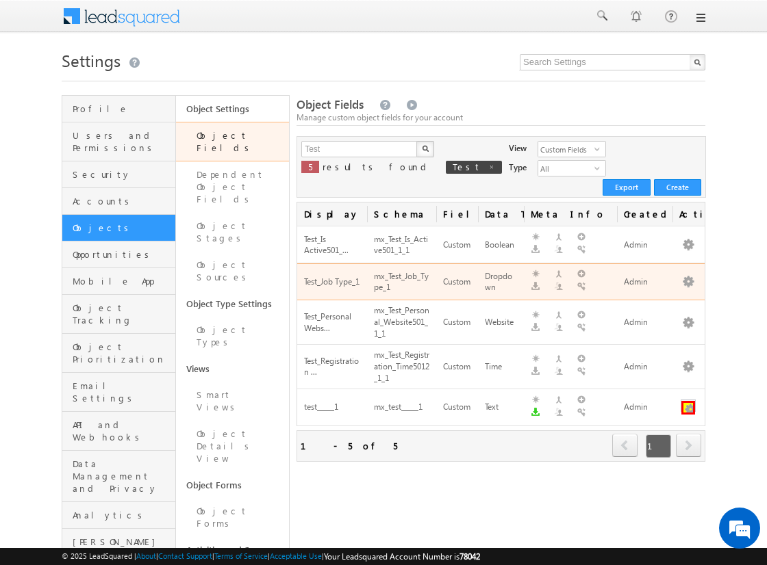
click at [688, 401] on button "button" at bounding box center [688, 408] width 14 height 14
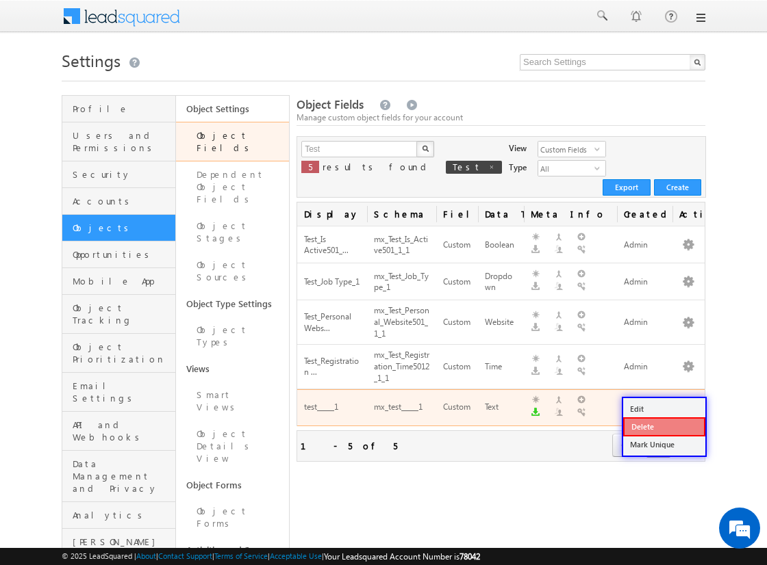
click at [663, 426] on link "Delete" at bounding box center [664, 427] width 82 height 19
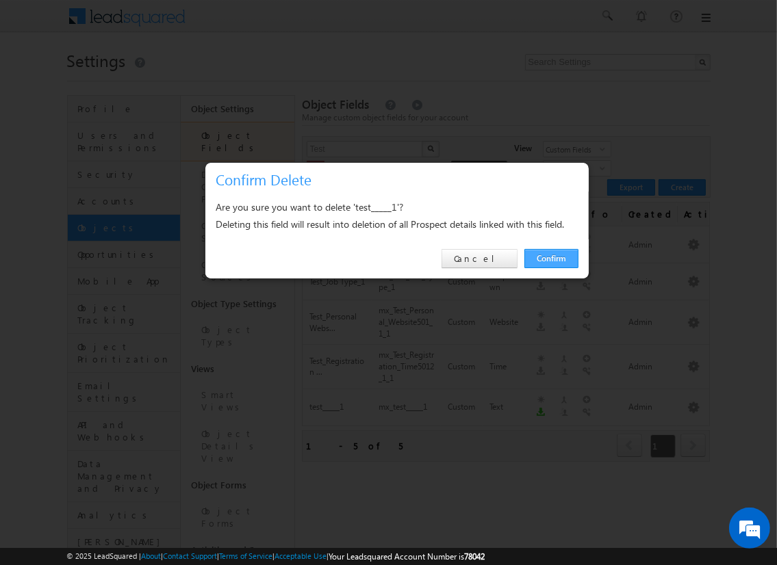
click at [550, 258] on link "Confirm" at bounding box center [551, 258] width 54 height 19
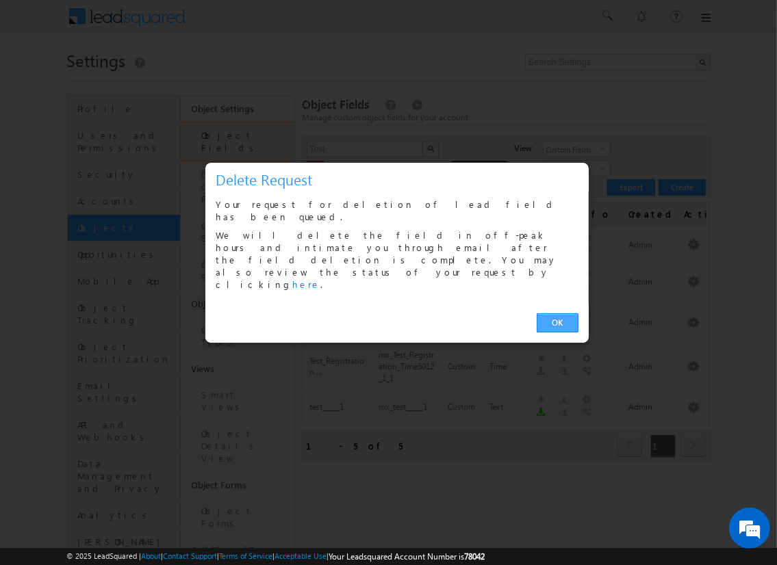
click at [557, 314] on link "OK" at bounding box center [558, 323] width 42 height 19
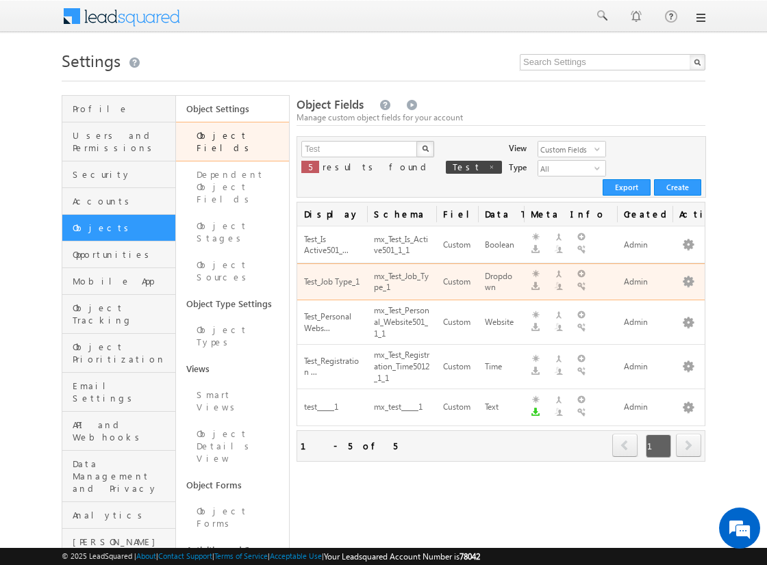
click at [688, 434] on span "next" at bounding box center [688, 445] width 25 height 23
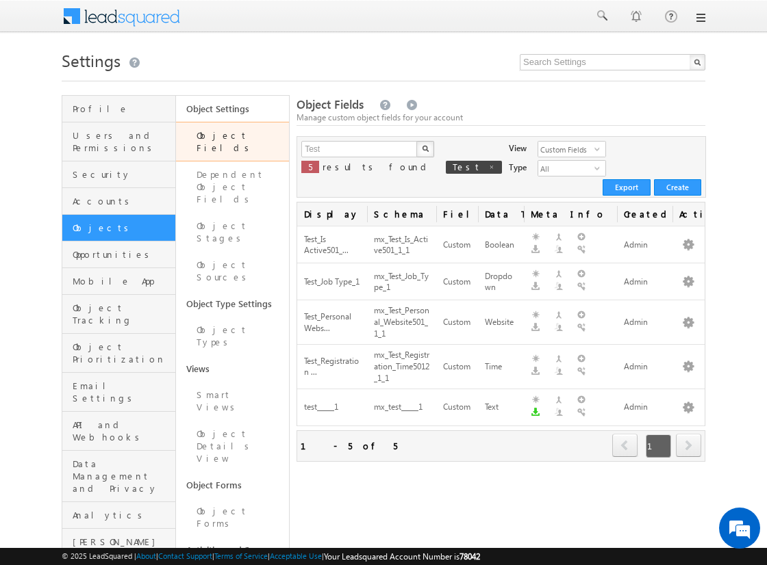
click at [688, 434] on span "next" at bounding box center [688, 445] width 25 height 23
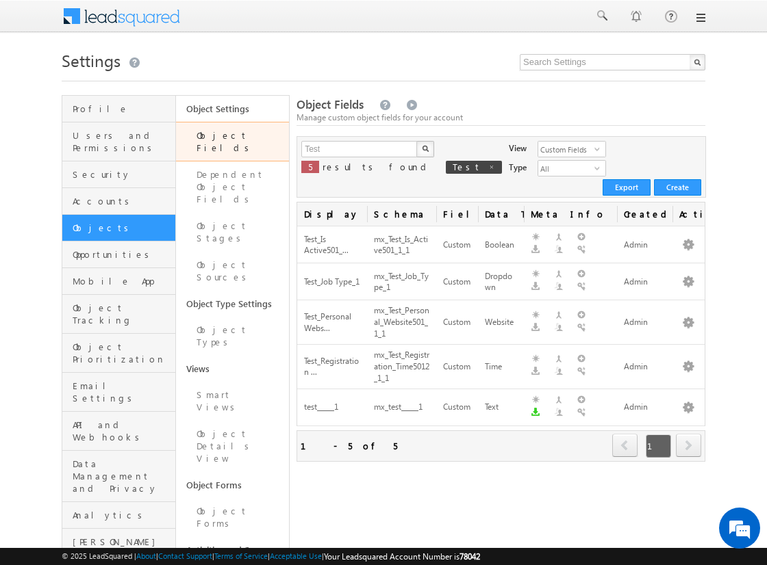
click at [688, 434] on span "next" at bounding box center [688, 445] width 25 height 23
click at [359, 149] on input "Test" at bounding box center [359, 149] width 117 height 16
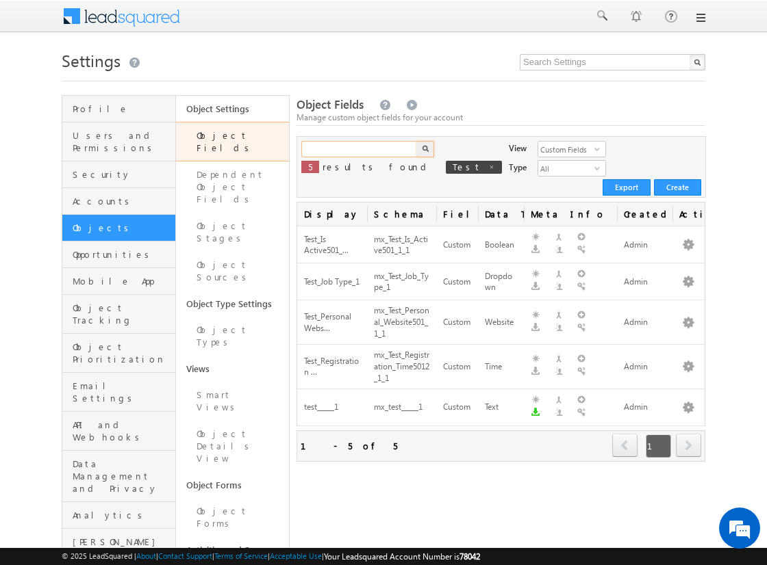
click at [359, 149] on input "text" at bounding box center [359, 149] width 117 height 16
type input "Test"
click at [424, 149] on img "button" at bounding box center [425, 148] width 7 height 7
click at [688, 434] on span "next" at bounding box center [688, 445] width 25 height 23
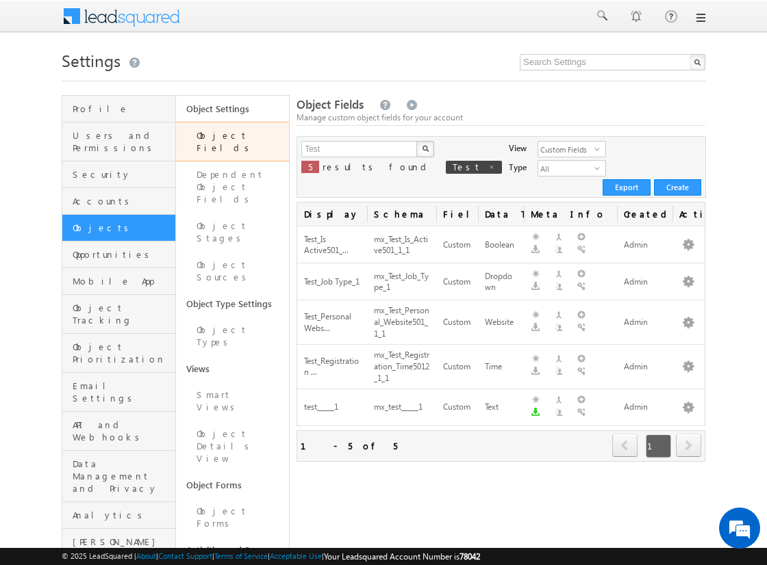
click at [688, 434] on span "next" at bounding box center [688, 445] width 25 height 23
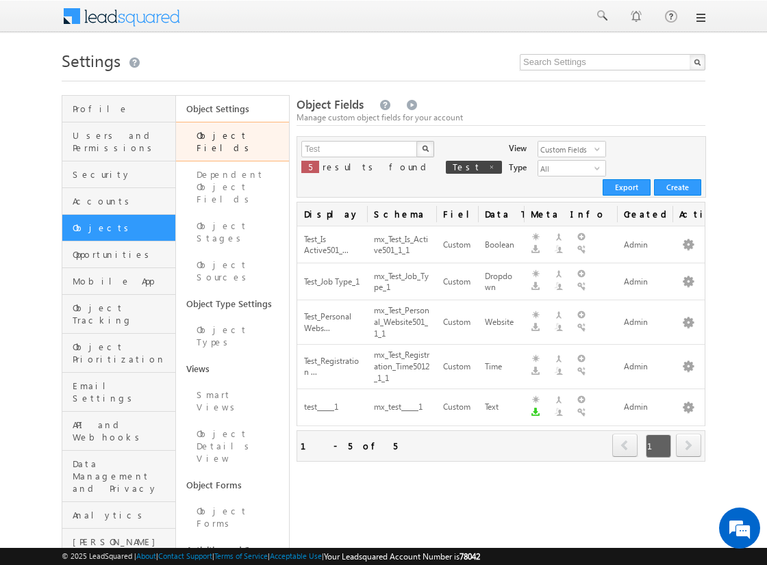
click at [688, 434] on span "next" at bounding box center [688, 445] width 25 height 23
click at [359, 149] on input "Test" at bounding box center [359, 149] width 117 height 16
click at [359, 149] on input "text" at bounding box center [359, 149] width 117 height 16
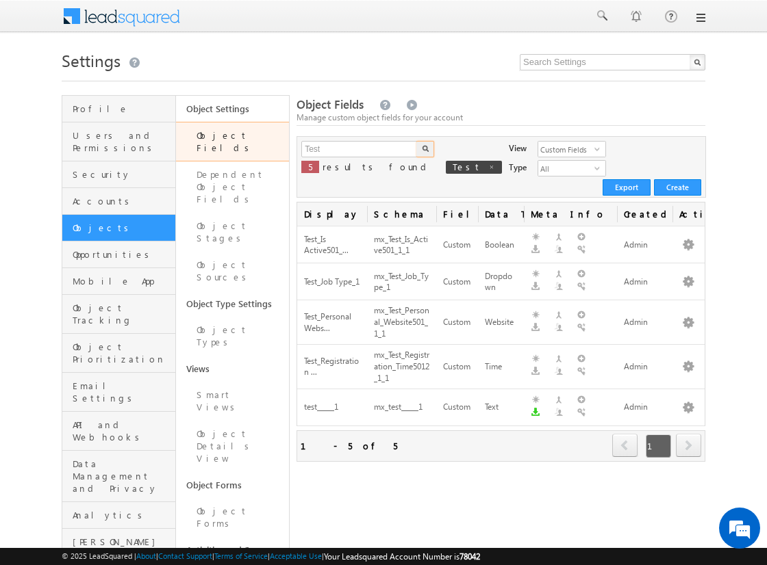
click at [424, 149] on img "button" at bounding box center [425, 148] width 7 height 7
click at [688, 434] on span "next" at bounding box center [688, 445] width 25 height 23
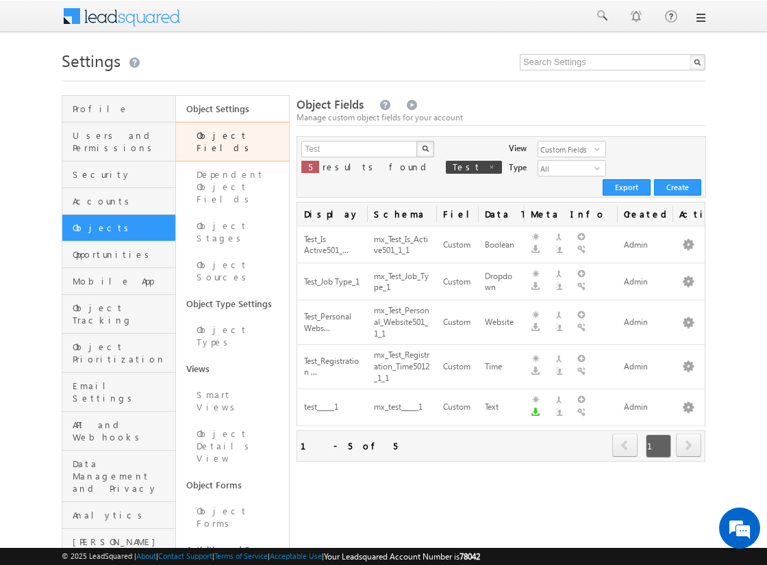
click at [688, 434] on span "next" at bounding box center [688, 445] width 25 height 23
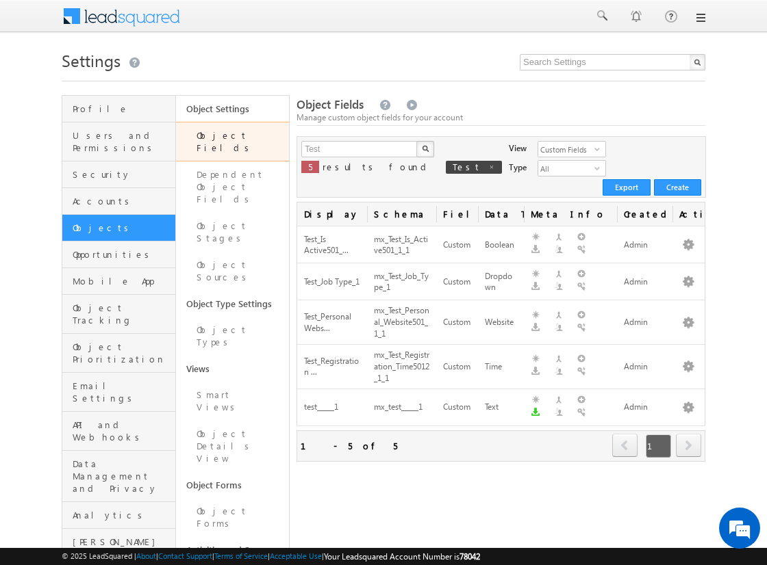
click at [688, 434] on span "next" at bounding box center [688, 445] width 25 height 23
click at [488, 168] on span at bounding box center [491, 167] width 7 height 7
type input "Search Object Fields"
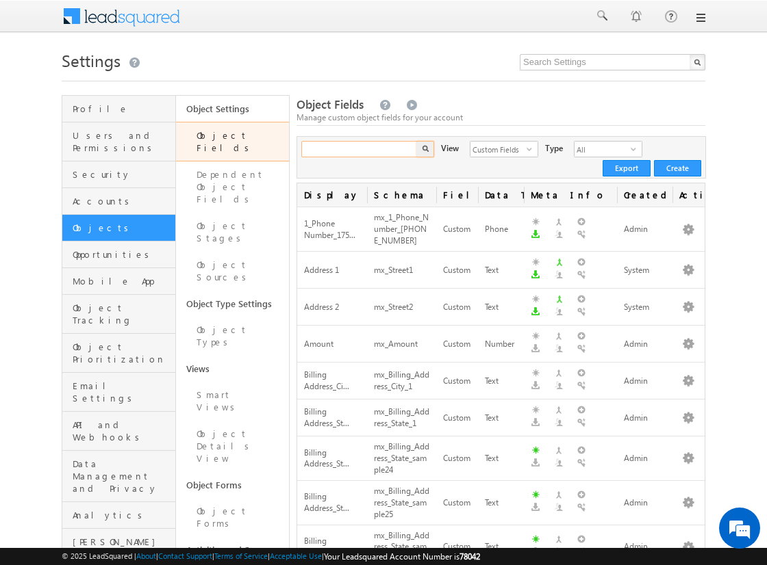
click at [381, 149] on input "text" at bounding box center [359, 149] width 117 height 16
type input "date"
click at [416, 141] on button "button" at bounding box center [425, 149] width 18 height 16
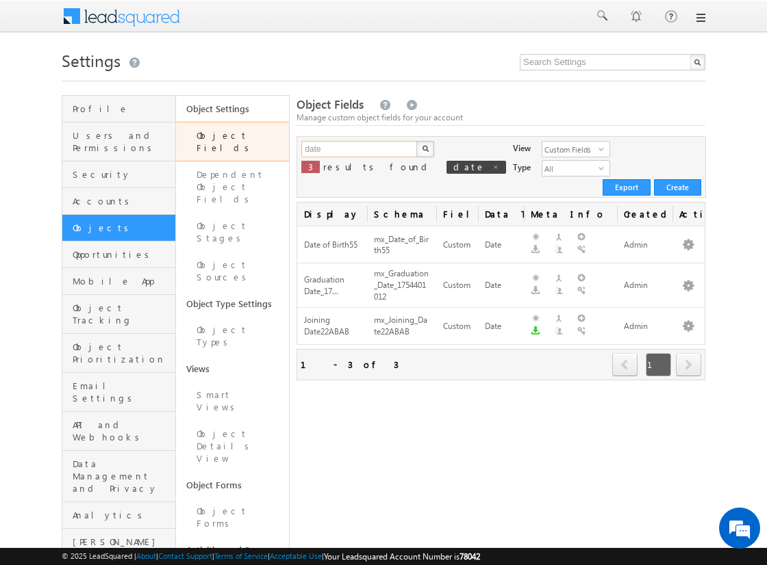
click at [359, 149] on input "date" at bounding box center [359, 149] width 117 height 16
click at [359, 149] on input "text" at bounding box center [359, 149] width 117 height 16
type input "date"
click at [424, 149] on img "button" at bounding box center [425, 148] width 7 height 7
click at [688, 238] on button "button" at bounding box center [688, 245] width 14 height 14
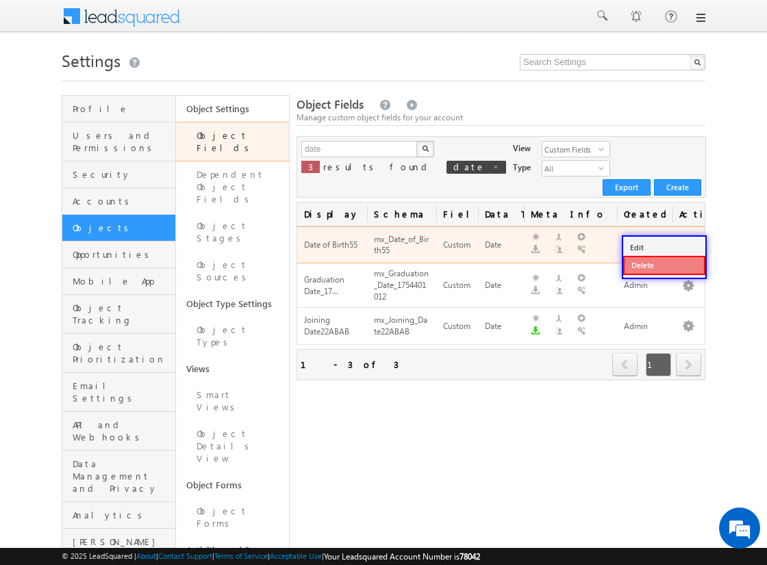
click at [663, 265] on link "Delete" at bounding box center [664, 265] width 82 height 19
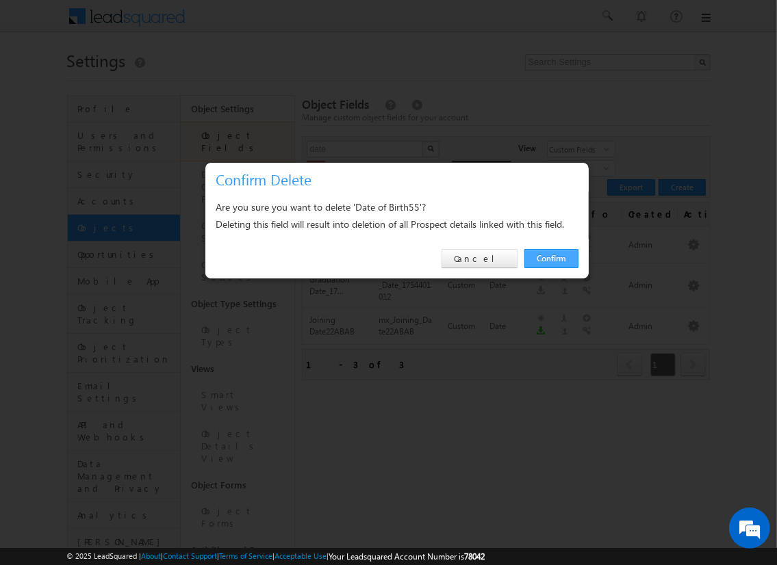
click at [550, 258] on link "Confirm" at bounding box center [551, 258] width 54 height 19
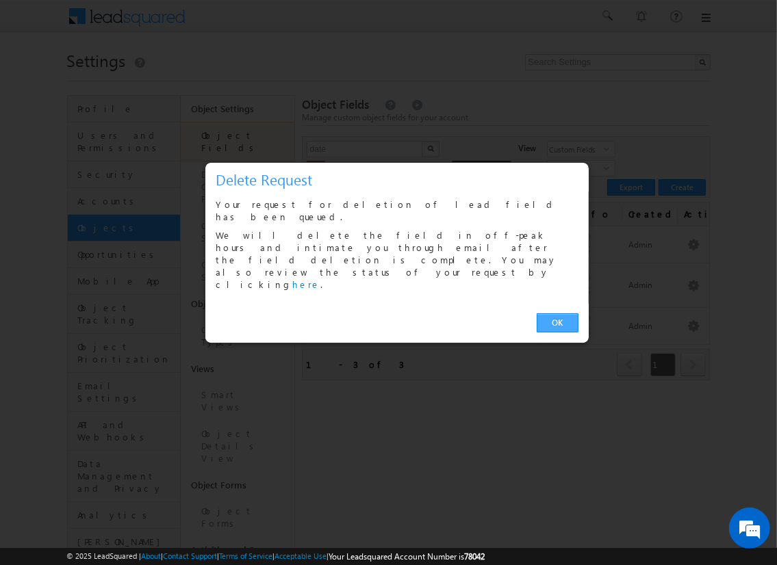
click at [557, 314] on link "OK" at bounding box center [558, 323] width 42 height 19
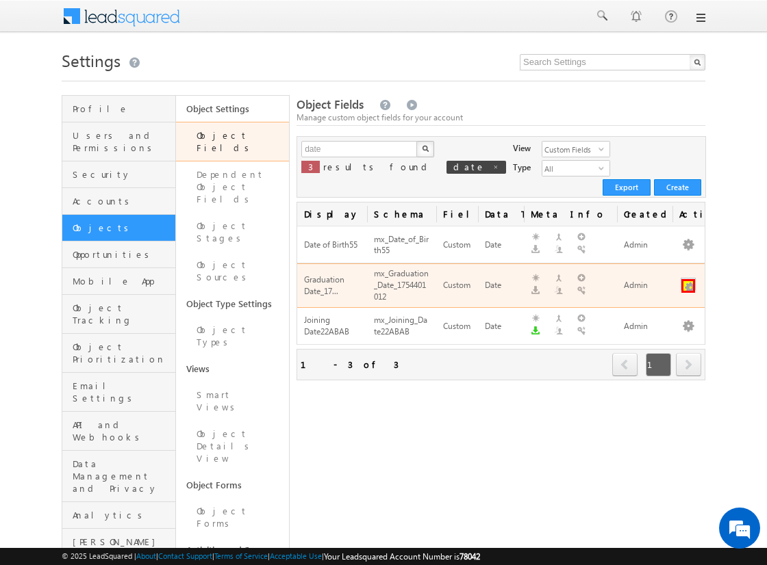
click at [688, 279] on button "button" at bounding box center [688, 286] width 14 height 14
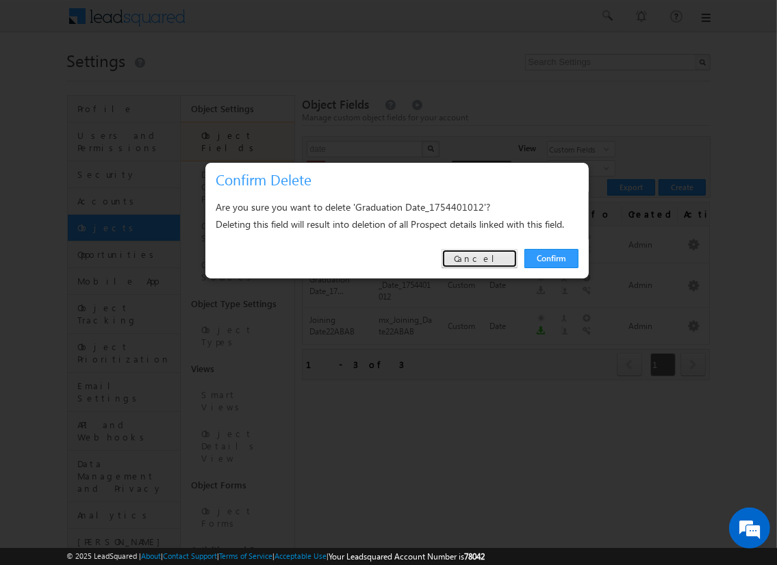
click at [491, 255] on link "Cancel" at bounding box center [480, 258] width 76 height 19
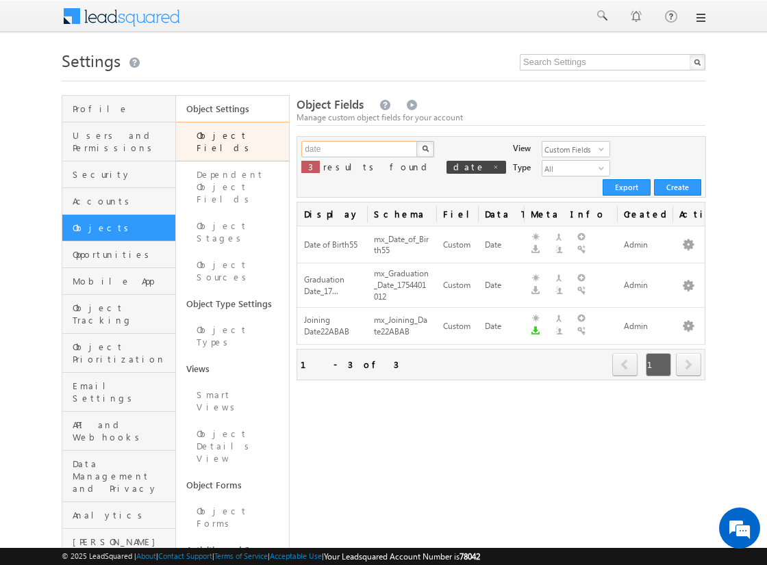
click at [359, 149] on input "date" at bounding box center [359, 149] width 117 height 16
click at [359, 149] on input "text" at bounding box center [359, 149] width 117 height 16
type input "date"
click at [424, 149] on img "button" at bounding box center [425, 148] width 7 height 7
click at [688, 238] on button "button" at bounding box center [688, 245] width 14 height 14
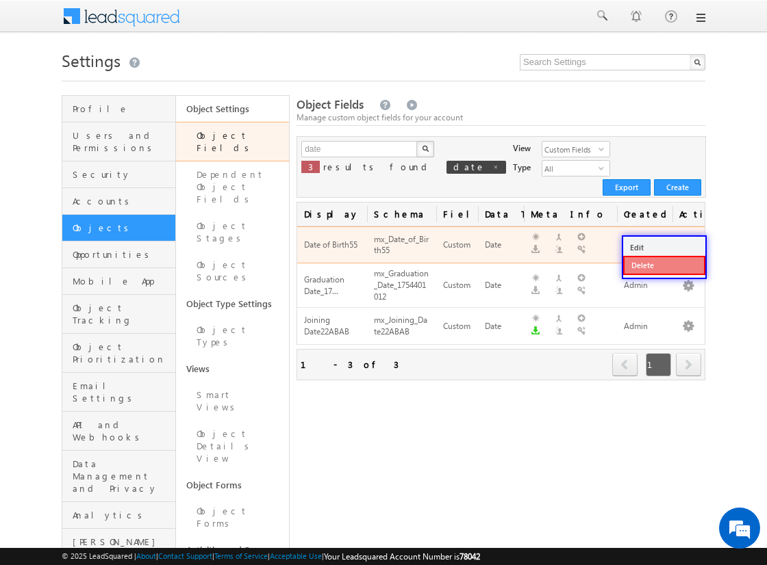
click at [663, 265] on link "Delete" at bounding box center [664, 265] width 82 height 19
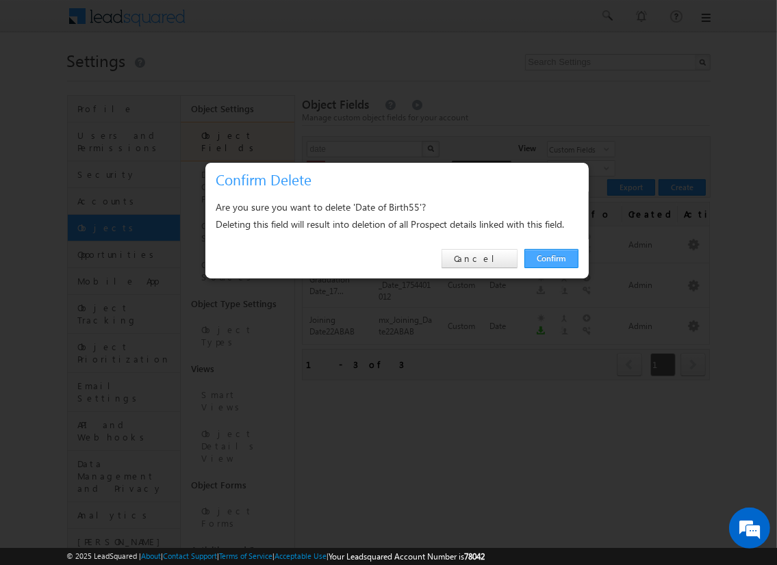
click at [550, 258] on link "Confirm" at bounding box center [551, 258] width 54 height 19
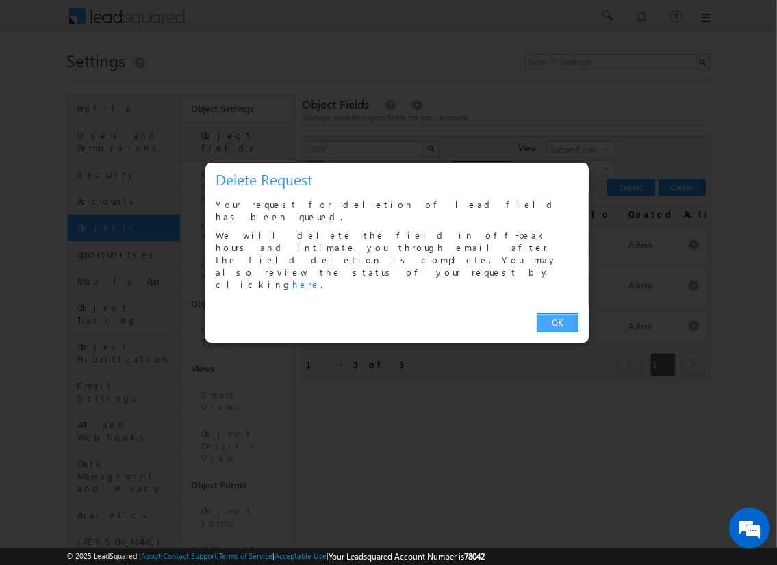
click at [557, 314] on link "OK" at bounding box center [558, 323] width 42 height 19
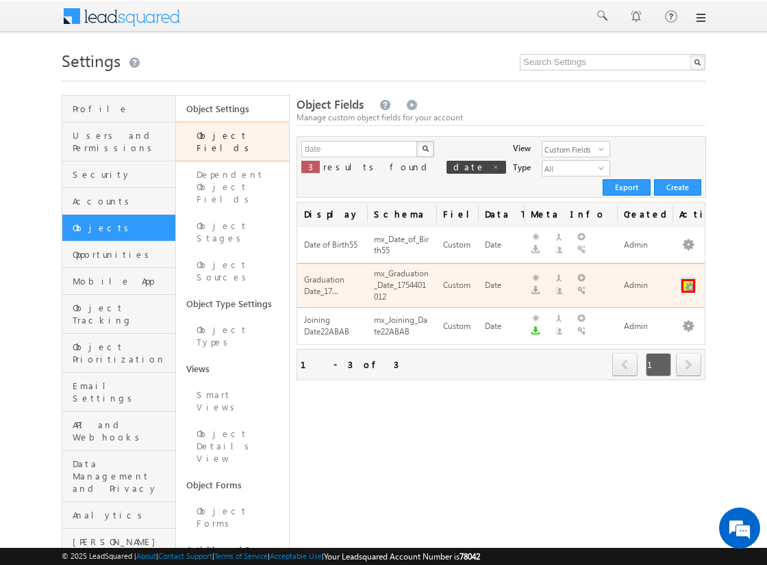
click at [688, 279] on button "button" at bounding box center [688, 286] width 14 height 14
click at [663, 305] on link "Delete" at bounding box center [664, 305] width 82 height 19
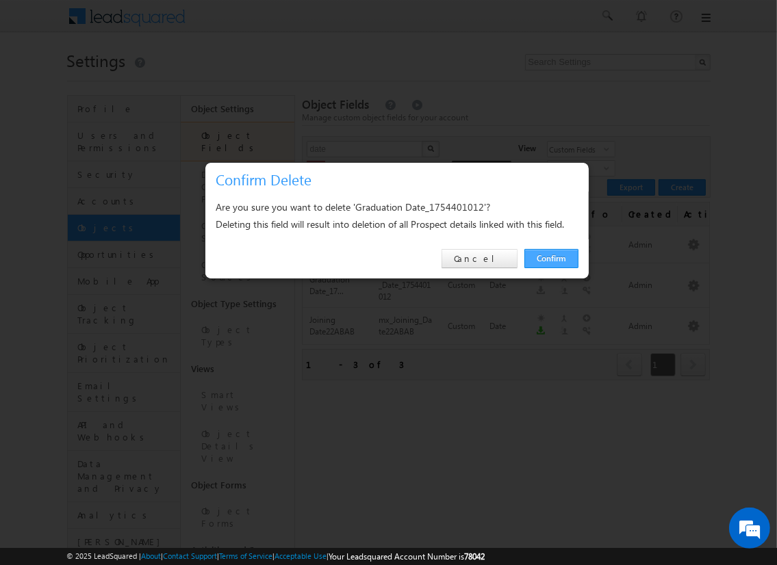
click at [550, 258] on link "Confirm" at bounding box center [551, 258] width 54 height 19
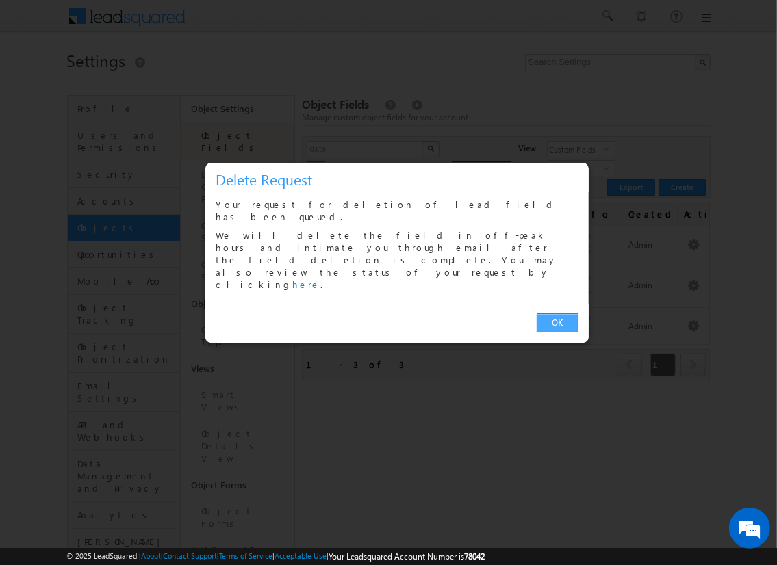
click at [557, 314] on link "OK" at bounding box center [558, 323] width 42 height 19
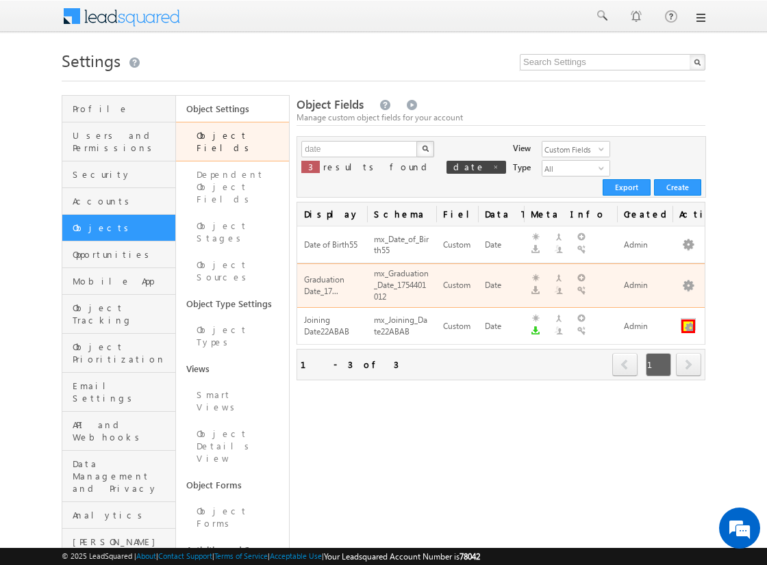
click at [688, 320] on button "button" at bounding box center [688, 327] width 14 height 14
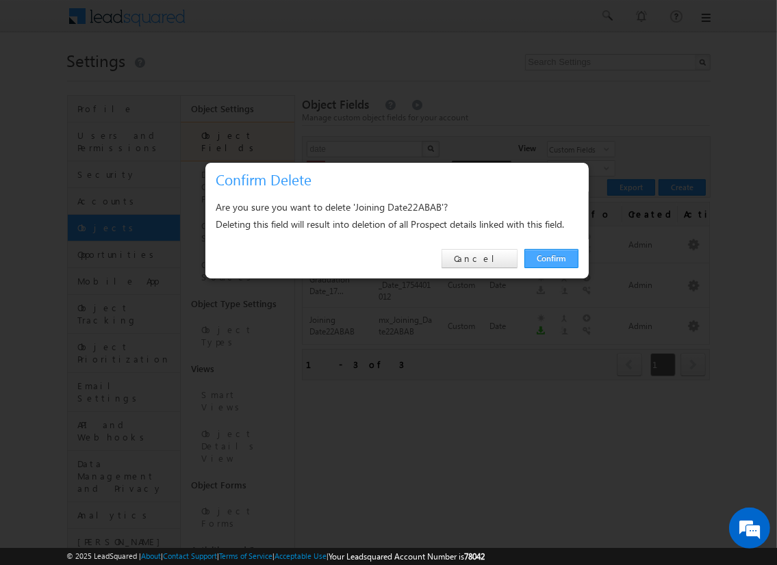
click at [550, 258] on link "Confirm" at bounding box center [551, 258] width 54 height 19
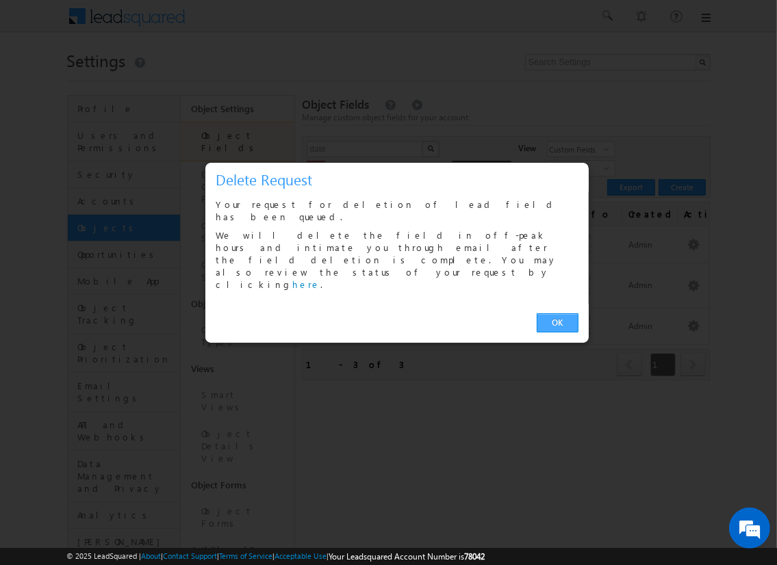
click at [557, 314] on link "OK" at bounding box center [558, 323] width 42 height 19
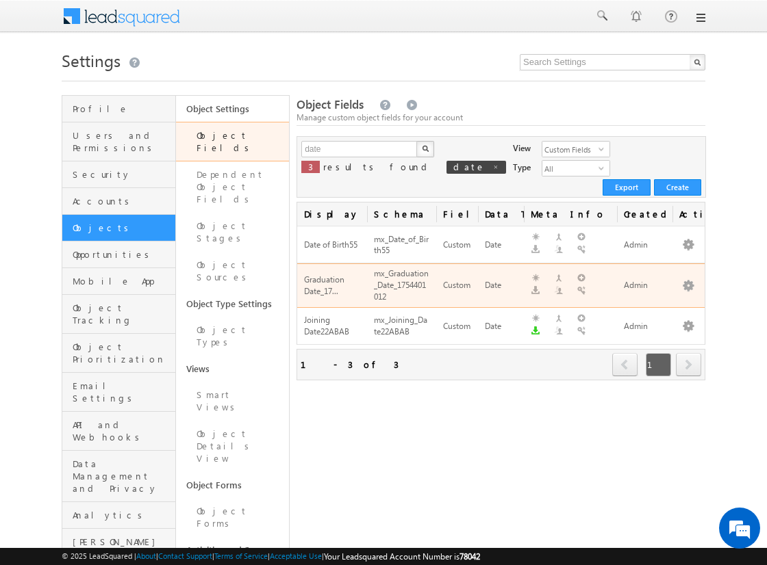
click at [688, 353] on span "next" at bounding box center [688, 364] width 25 height 23
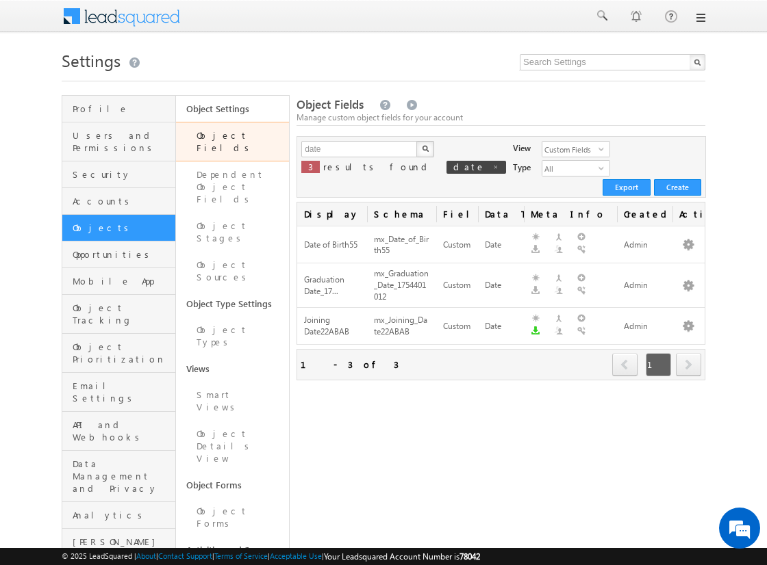
click at [688, 353] on span "next" at bounding box center [688, 364] width 25 height 23
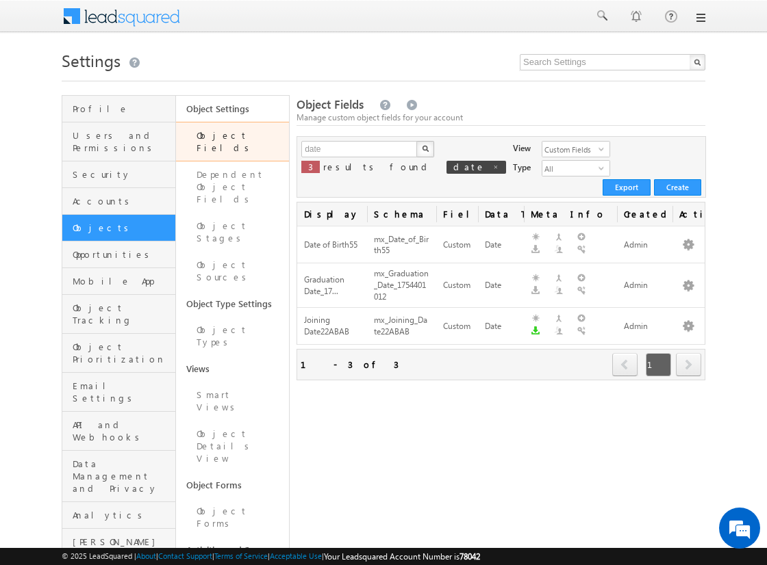
click at [688, 353] on span "next" at bounding box center [688, 364] width 25 height 23
click at [359, 149] on input "date" at bounding box center [359, 149] width 117 height 16
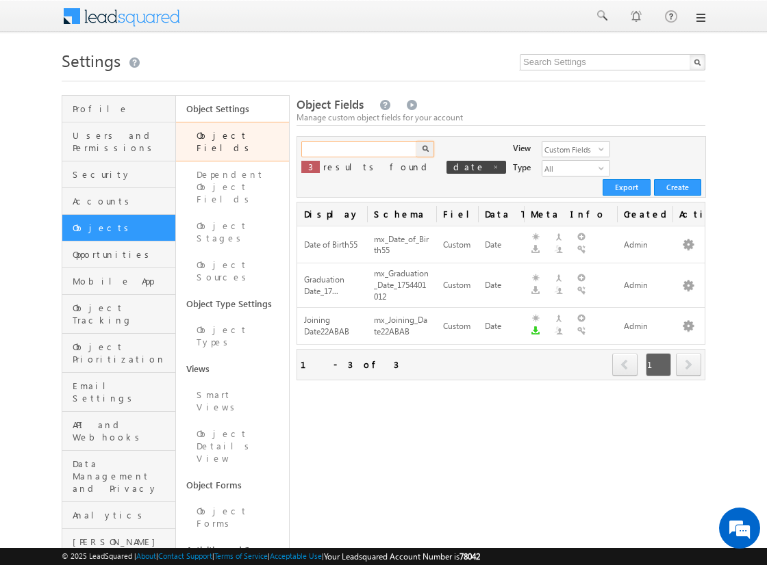
click at [359, 149] on input "text" at bounding box center [359, 149] width 117 height 16
type input "Test"
click at [424, 149] on img "button" at bounding box center [425, 148] width 7 height 7
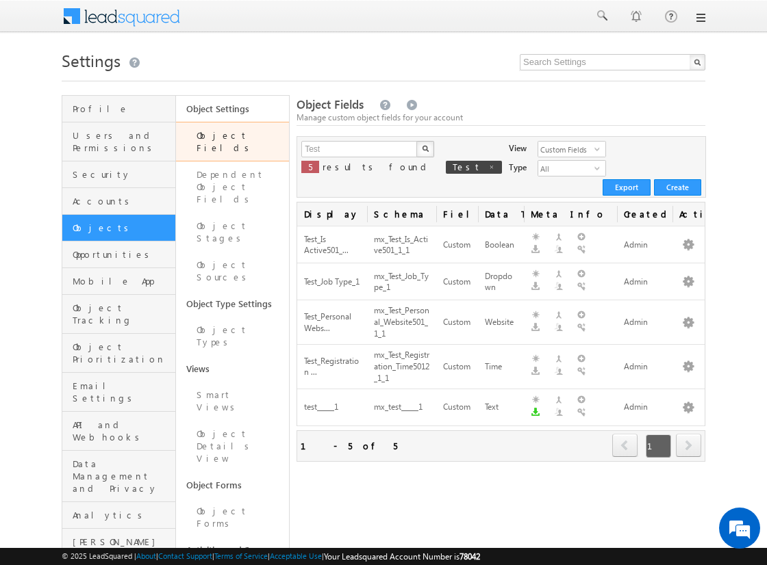
click at [688, 434] on span "next" at bounding box center [688, 445] width 25 height 23
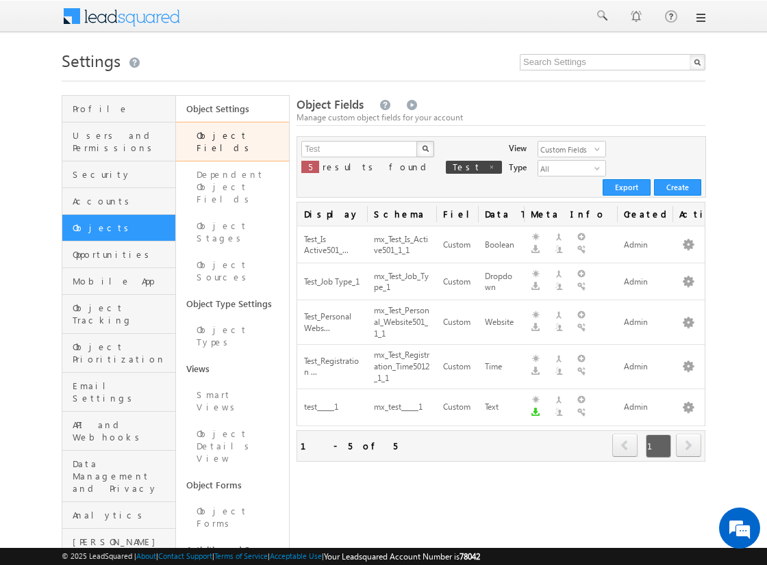
click at [688, 434] on span "next" at bounding box center [688, 445] width 25 height 23
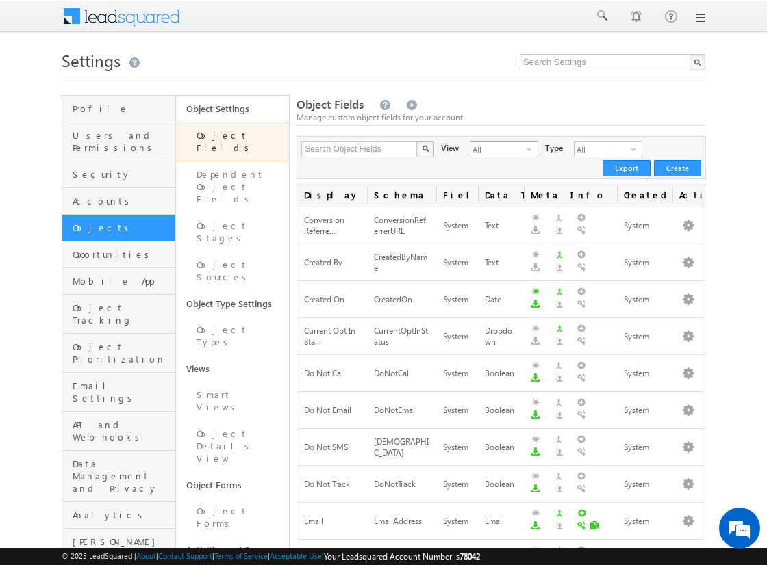
click at [489, 149] on span "All" at bounding box center [498, 149] width 56 height 15
click at [495, 192] on li "Custom Fields" at bounding box center [494, 193] width 67 height 14
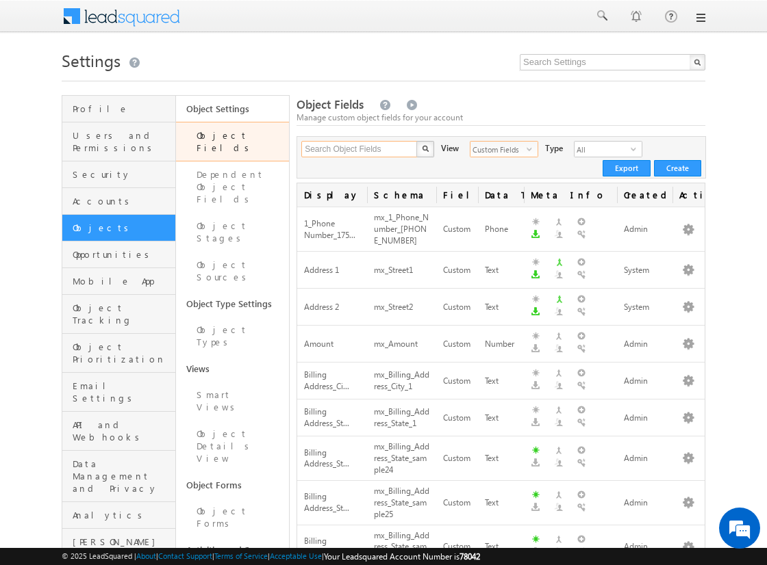
click at [359, 149] on input "Search Object Fields" at bounding box center [359, 149] width 117 height 16
click at [359, 149] on input "text" at bounding box center [359, 149] width 117 height 16
click at [424, 149] on img "button" at bounding box center [425, 148] width 7 height 7
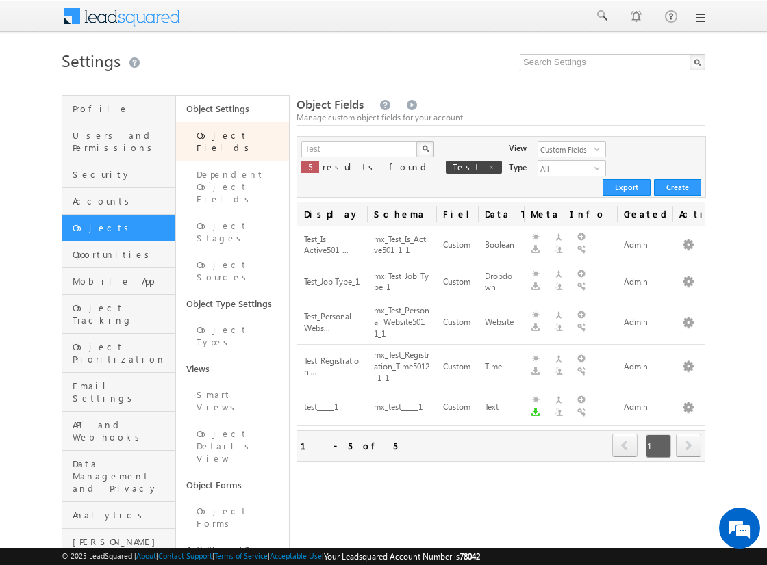
click at [688, 434] on span "next" at bounding box center [688, 445] width 25 height 23
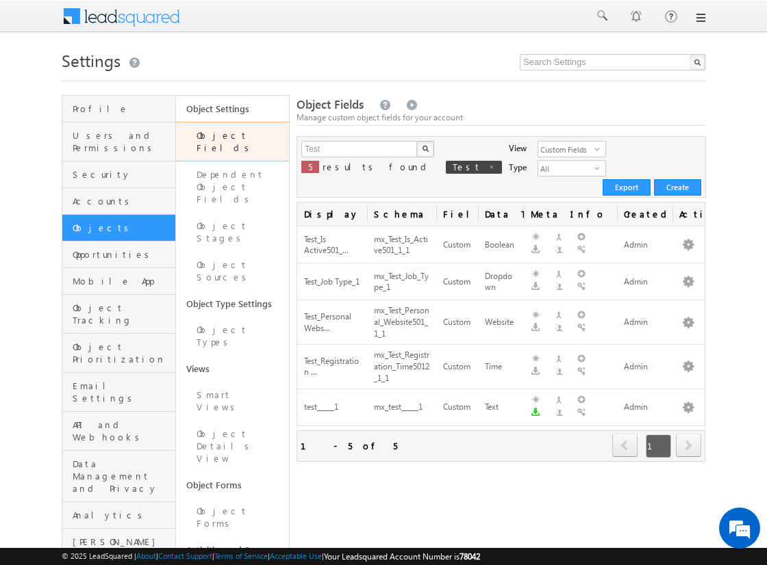
click at [688, 434] on span "next" at bounding box center [688, 445] width 25 height 23
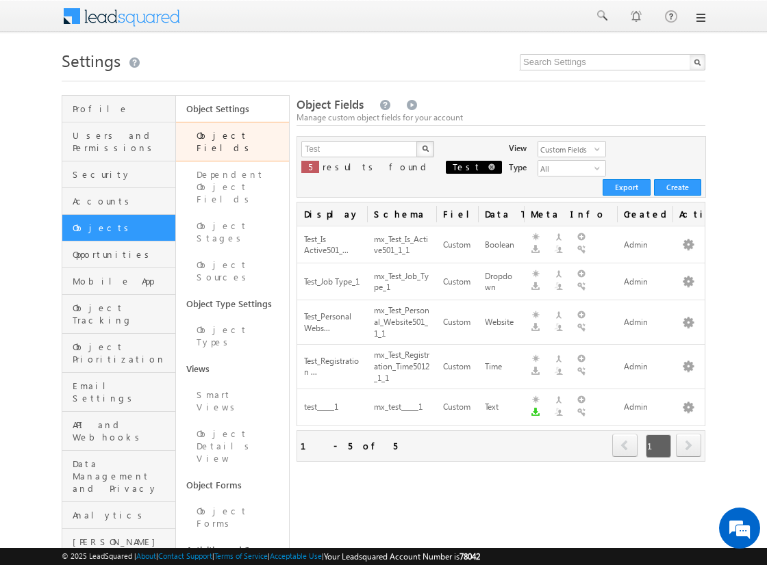
click at [488, 170] on span at bounding box center [491, 167] width 7 height 7
type input "Search Object Fields"
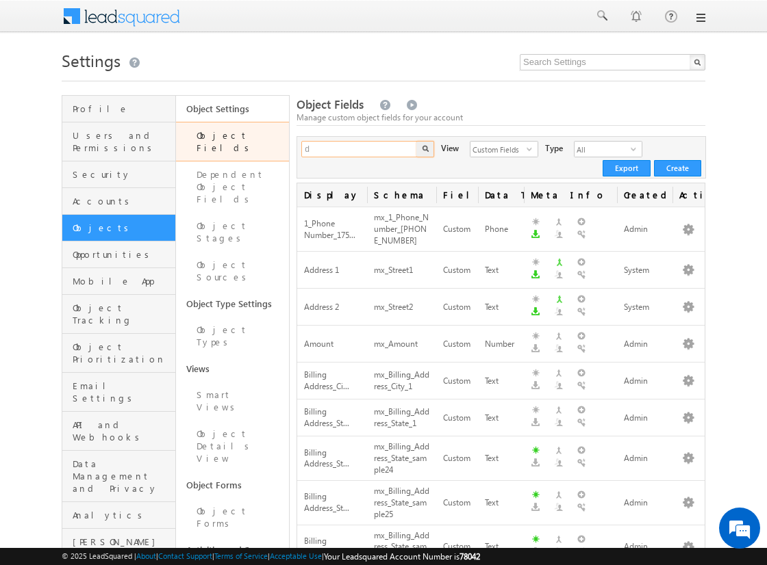
click at [402, 152] on input "d" at bounding box center [359, 149] width 117 height 16
type input "date"
click at [416, 141] on button "button" at bounding box center [425, 149] width 18 height 16
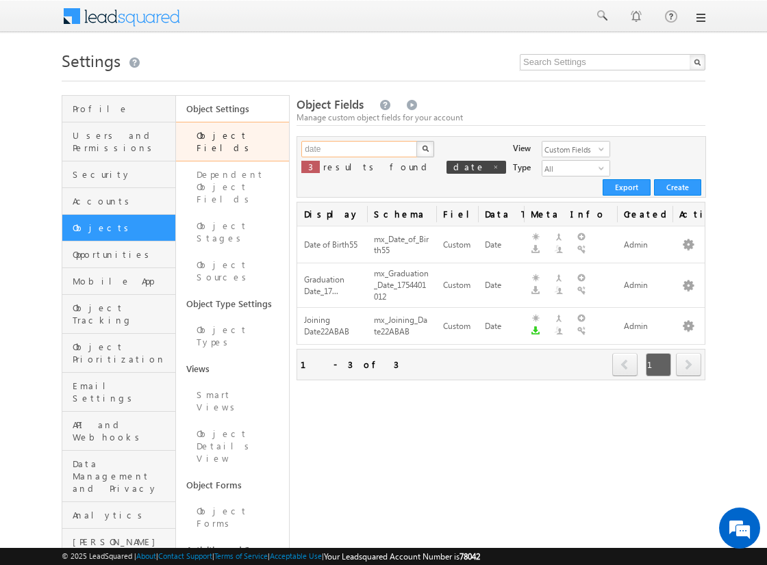
click at [359, 149] on input "date" at bounding box center [359, 149] width 117 height 16
click at [359, 149] on input "text" at bounding box center [359, 149] width 117 height 16
type input "date"
click at [424, 149] on img "button" at bounding box center [425, 148] width 7 height 7
click at [688, 238] on button "button" at bounding box center [688, 245] width 14 height 14
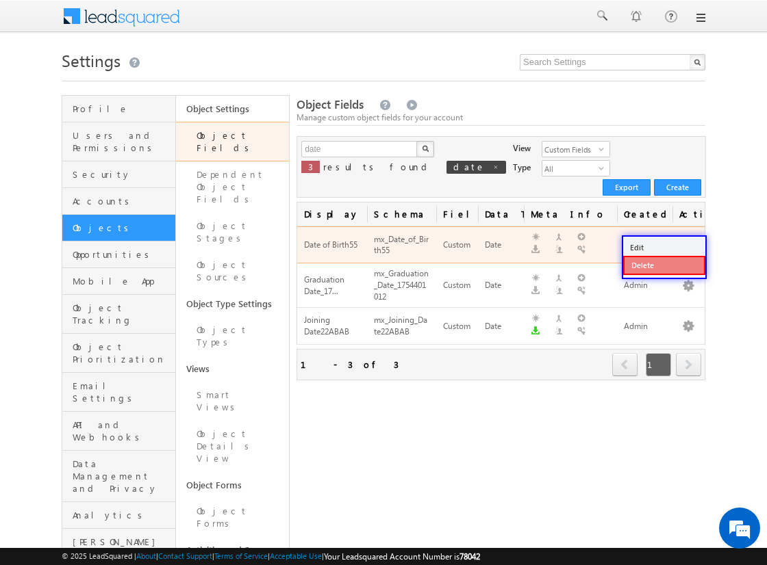
click at [663, 265] on link "Delete" at bounding box center [664, 265] width 82 height 19
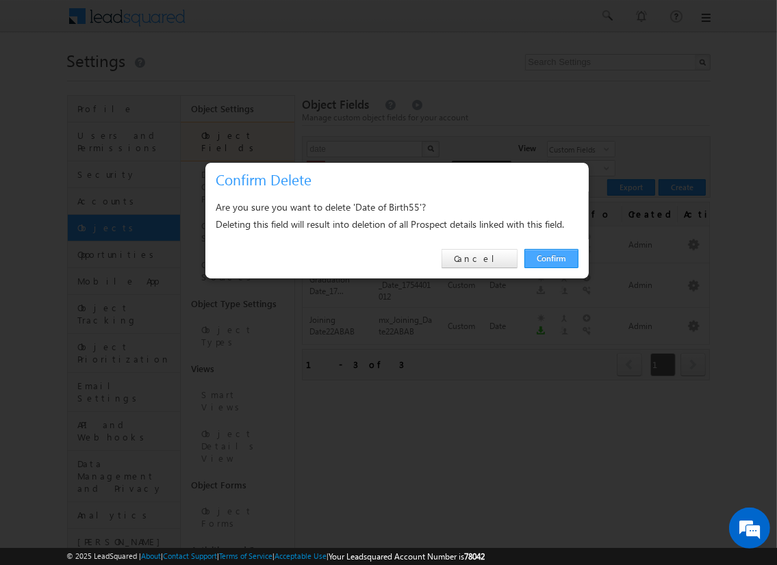
click at [550, 258] on link "Confirm" at bounding box center [551, 258] width 54 height 19
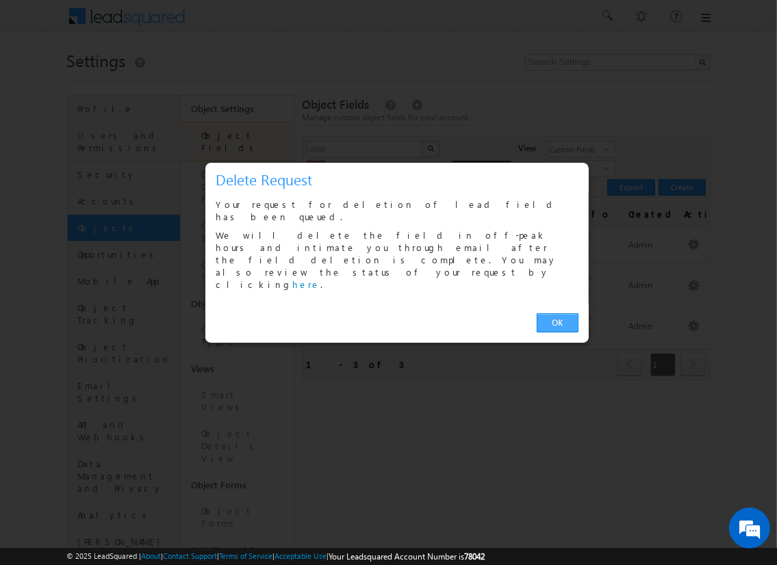
click at [557, 314] on link "OK" at bounding box center [558, 323] width 42 height 19
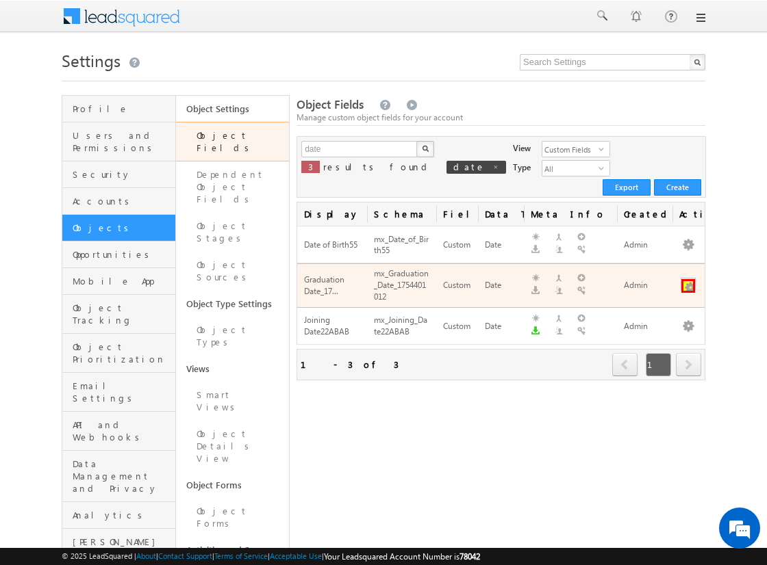
click at [688, 279] on button "button" at bounding box center [688, 286] width 14 height 14
click at [663, 305] on link "Delete" at bounding box center [664, 305] width 82 height 19
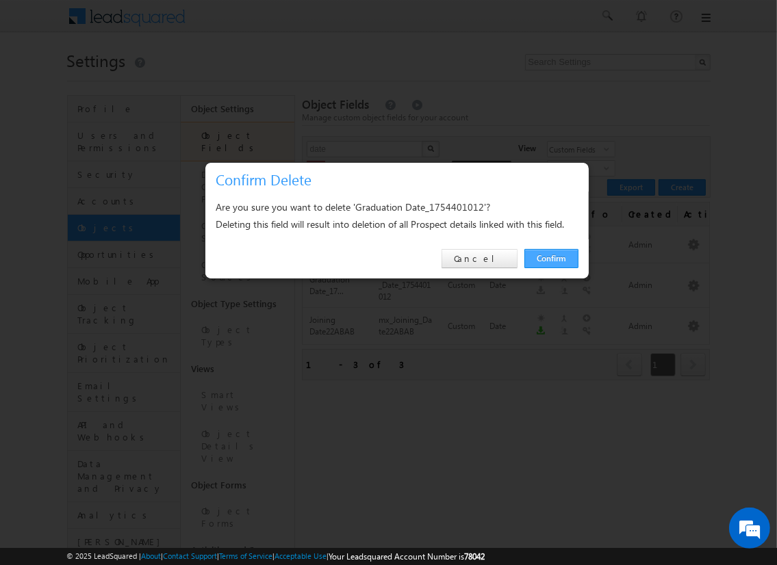
click at [550, 258] on link "Confirm" at bounding box center [551, 258] width 54 height 19
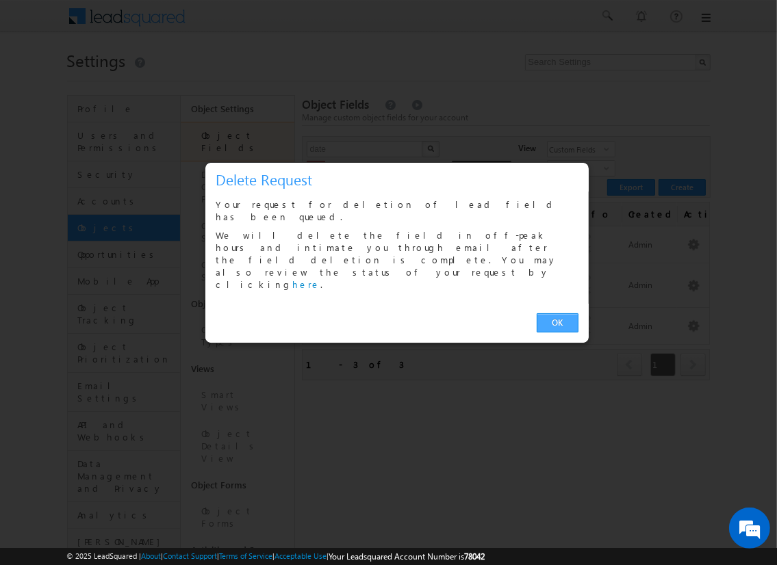
click at [557, 314] on link "OK" at bounding box center [558, 323] width 42 height 19
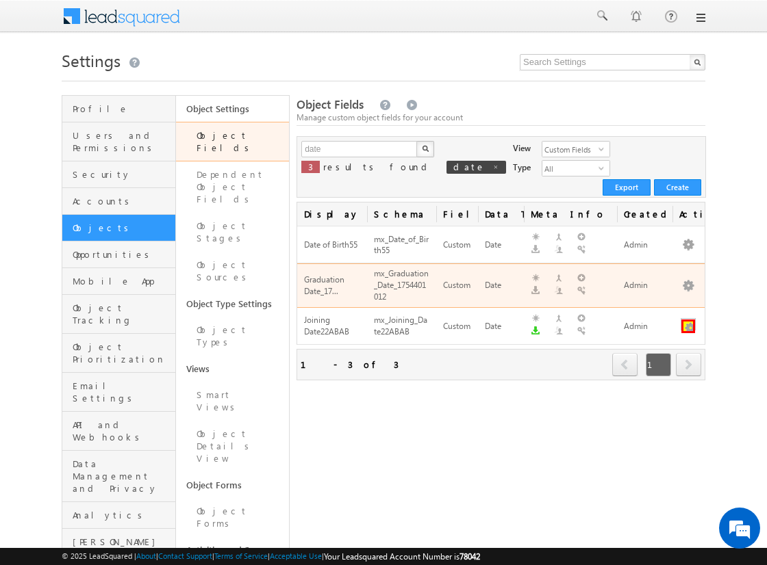
click at [688, 320] on button "button" at bounding box center [688, 327] width 14 height 14
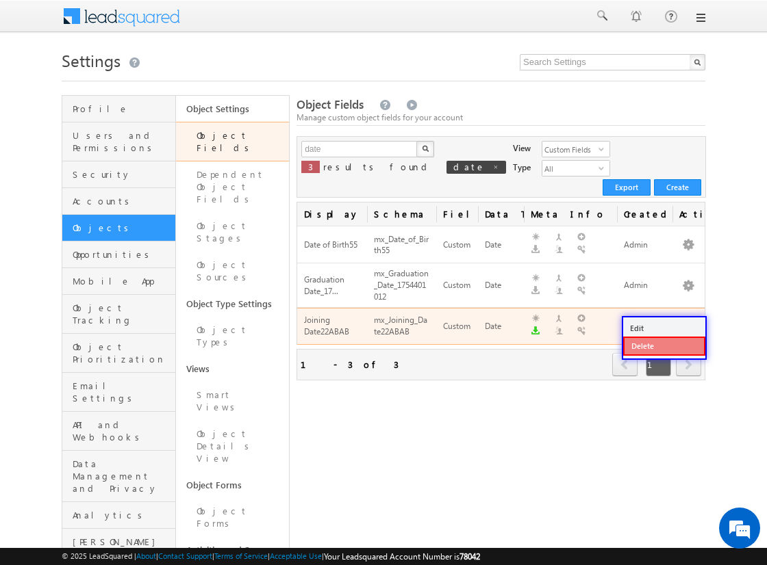
click at [663, 346] on link "Delete" at bounding box center [664, 346] width 82 height 19
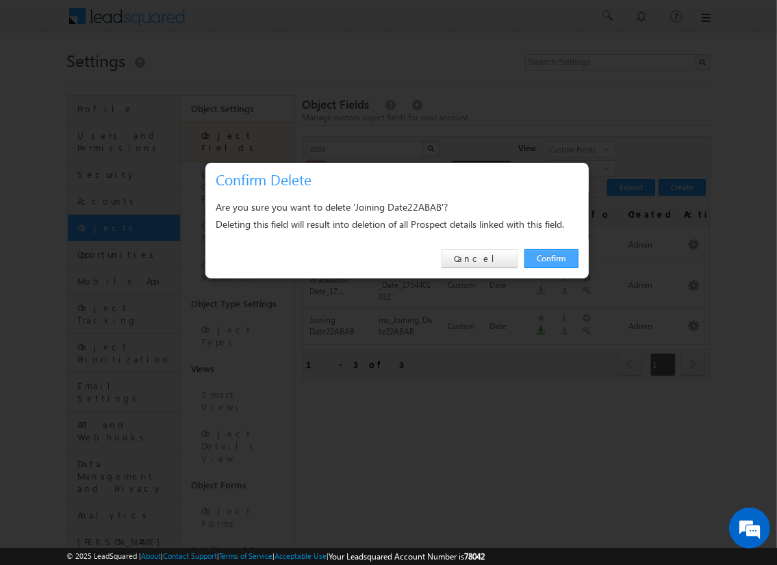
click at [550, 258] on link "Confirm" at bounding box center [551, 258] width 54 height 19
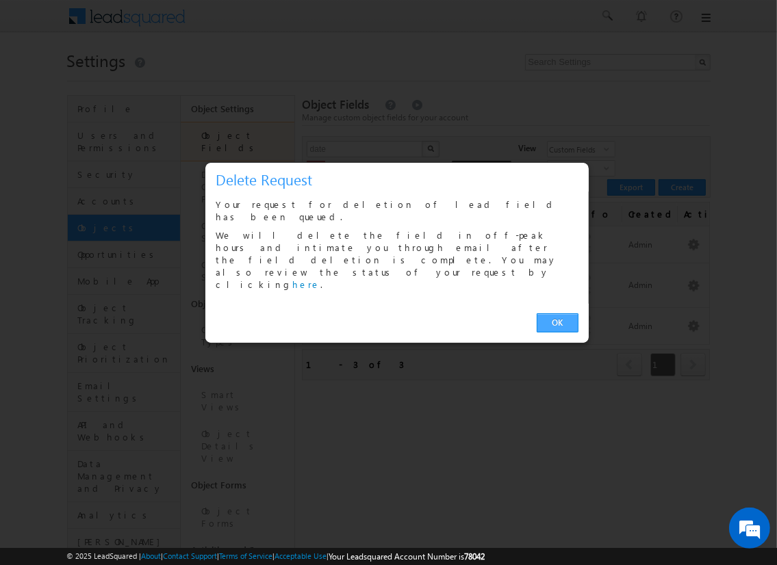
click at [557, 314] on link "OK" at bounding box center [558, 323] width 42 height 19
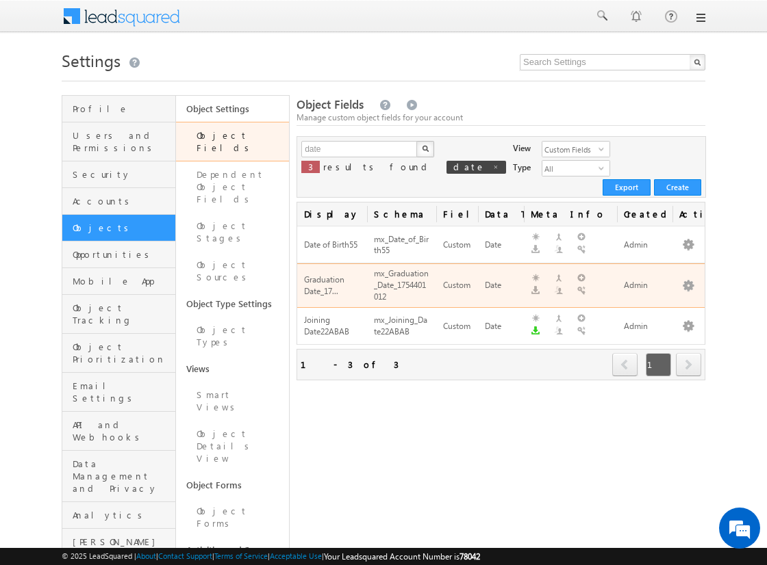
click at [688, 353] on span "next" at bounding box center [688, 364] width 25 height 23
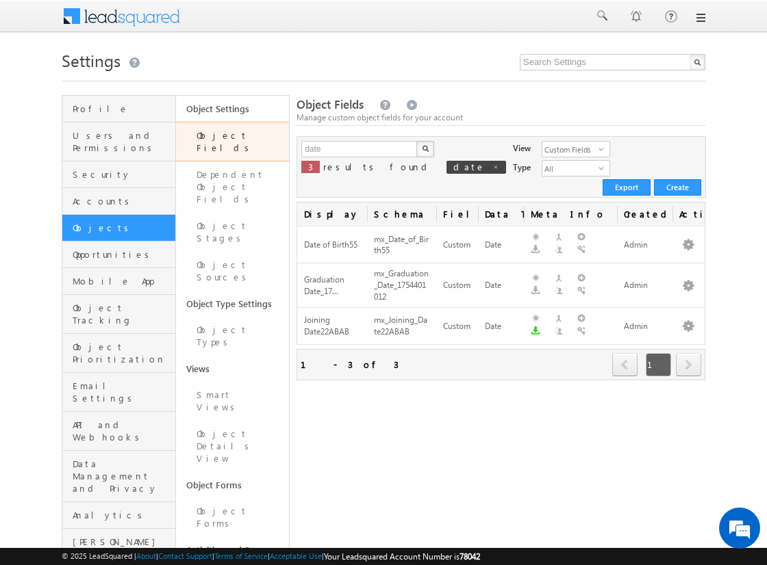
click at [688, 353] on span "next" at bounding box center [688, 364] width 25 height 23
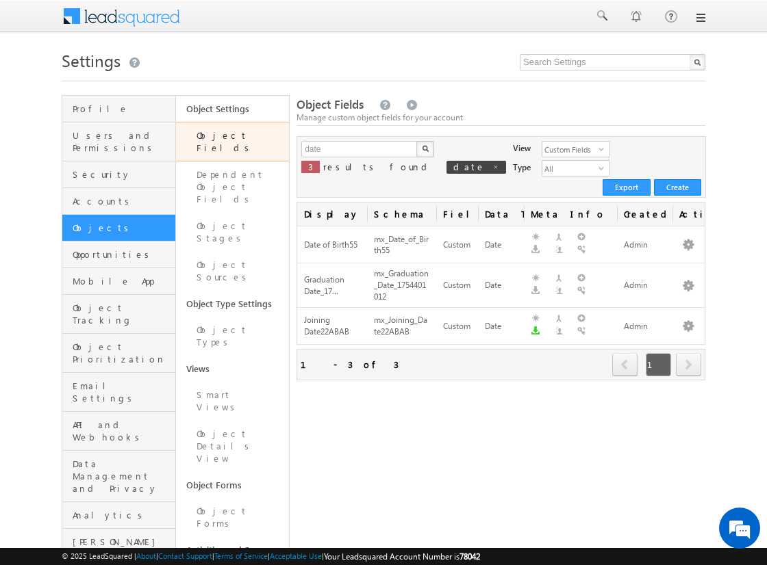
click at [688, 353] on span "next" at bounding box center [688, 364] width 25 height 23
click at [359, 149] on input "date" at bounding box center [359, 149] width 117 height 16
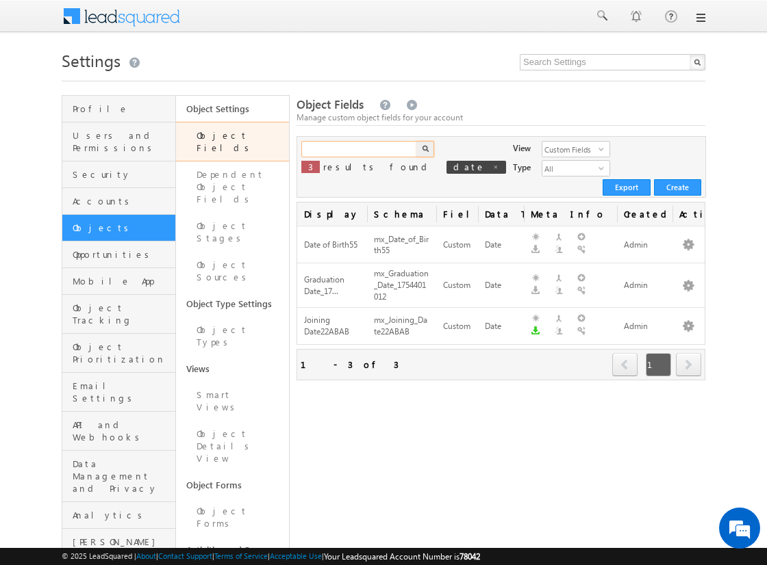
click at [359, 149] on input "text" at bounding box center [359, 149] width 117 height 16
type input "date"
click at [424, 149] on img "button" at bounding box center [425, 148] width 7 height 7
click at [688, 353] on span "next" at bounding box center [688, 364] width 25 height 23
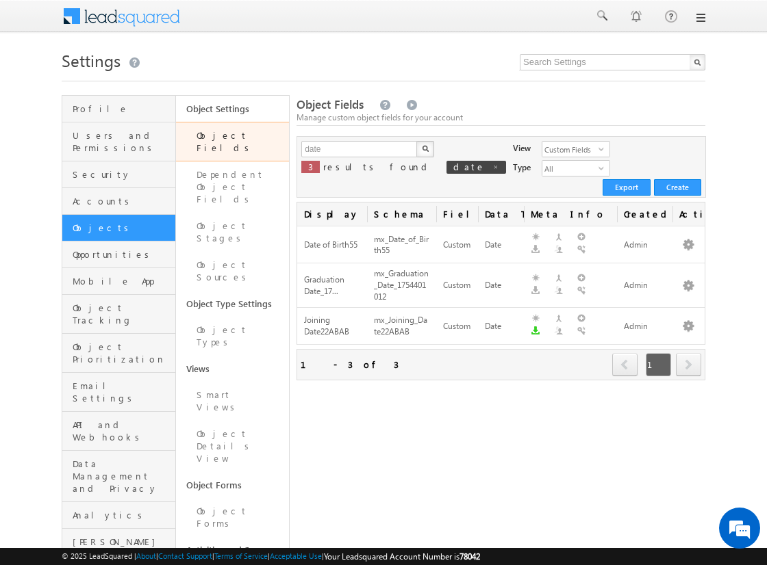
click at [688, 353] on span "next" at bounding box center [688, 364] width 25 height 23
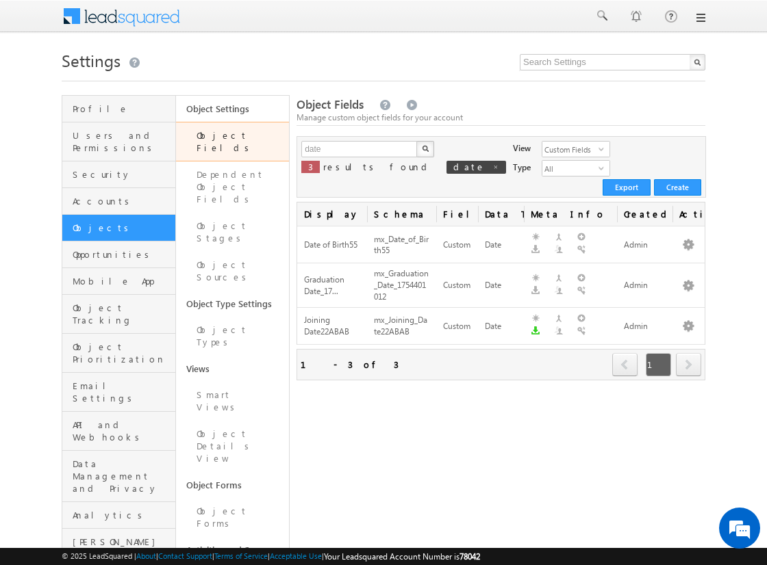
click at [688, 353] on span "next" at bounding box center [688, 364] width 25 height 23
click at [359, 149] on input "date" at bounding box center [359, 149] width 117 height 16
click at [359, 149] on input "text" at bounding box center [359, 149] width 117 height 16
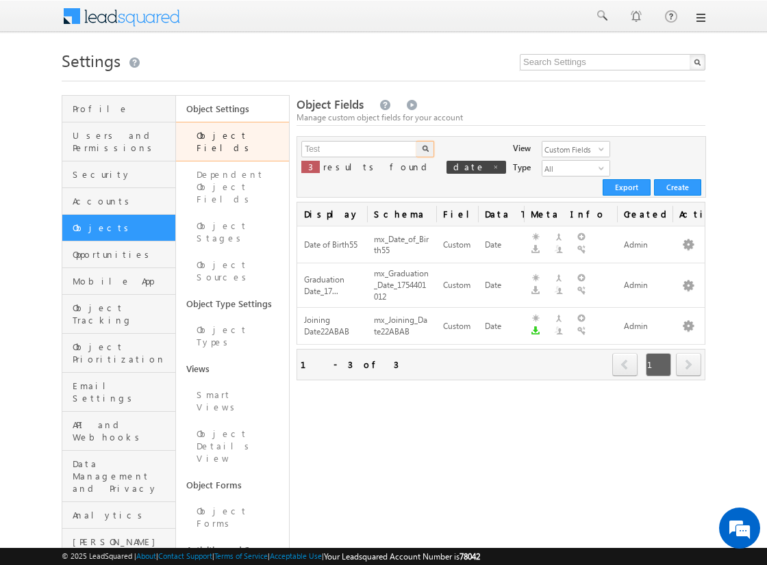
click at [424, 149] on img "button" at bounding box center [425, 148] width 7 height 7
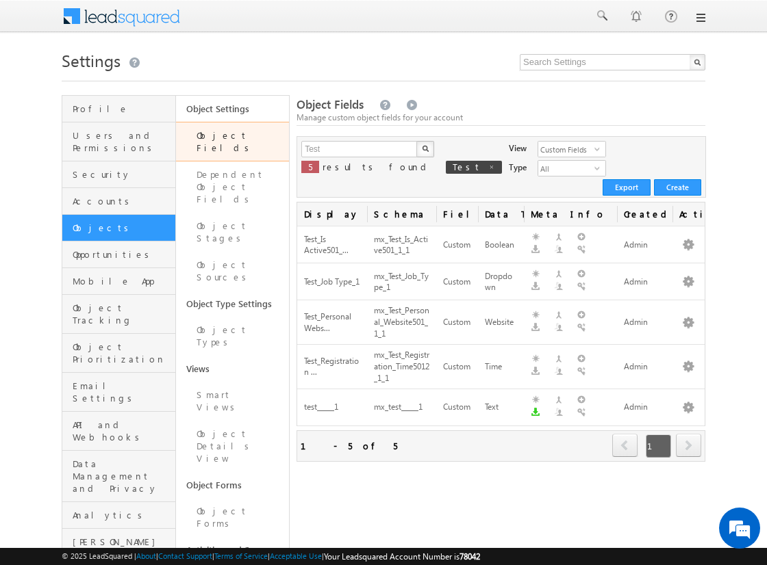
click at [688, 434] on span "next" at bounding box center [688, 445] width 25 height 23
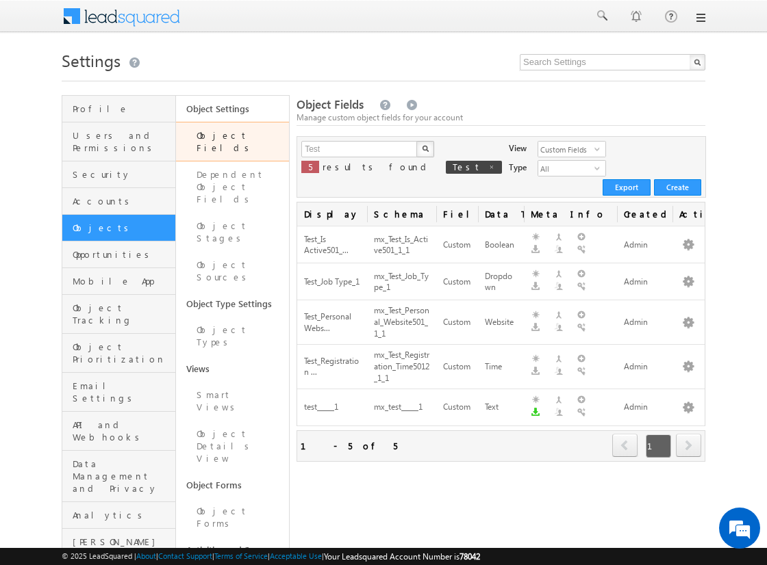
click at [688, 434] on span "next" at bounding box center [688, 445] width 25 height 23
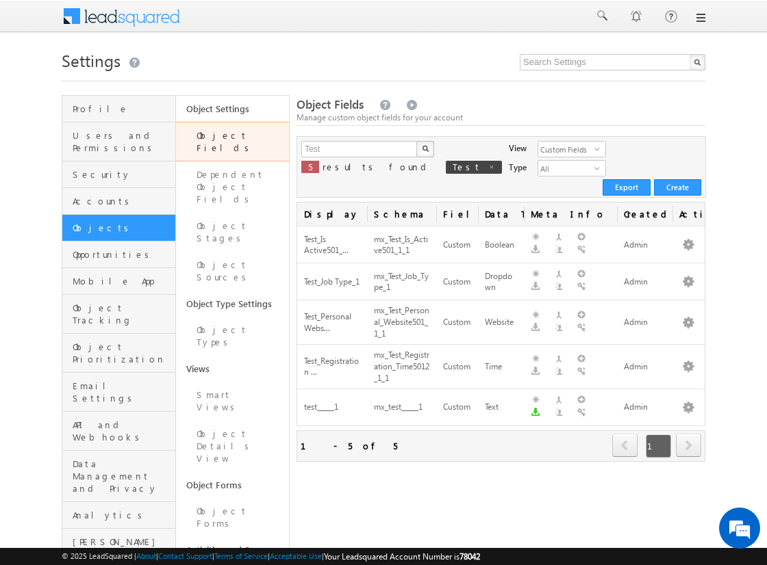
click at [695, 434] on span "next" at bounding box center [688, 445] width 25 height 23
click at [693, 434] on span "next" at bounding box center [688, 445] width 25 height 23
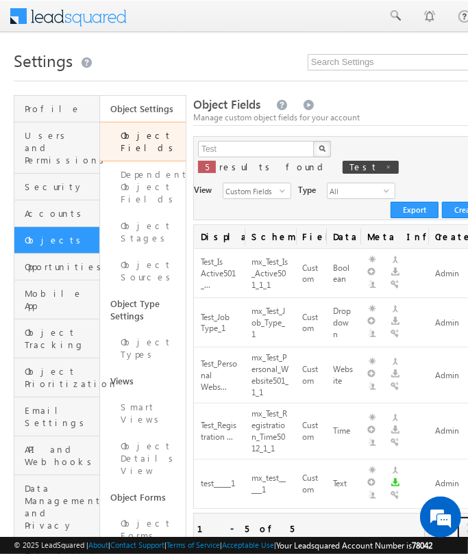
scroll to position [0, 131]
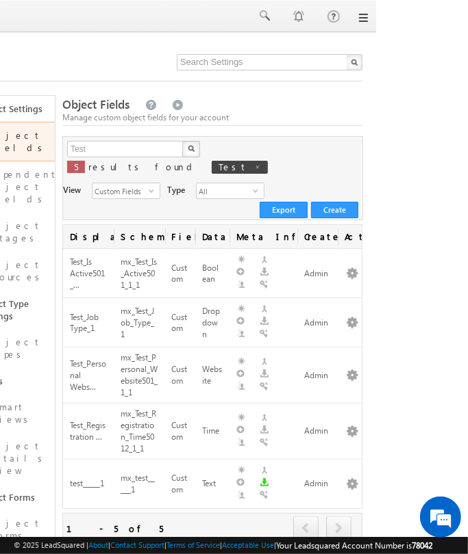
click at [337, 517] on span "next" at bounding box center [338, 528] width 25 height 23
click at [114, 143] on input "Test" at bounding box center [125, 149] width 117 height 16
click at [182, 141] on button "button" at bounding box center [191, 149] width 18 height 16
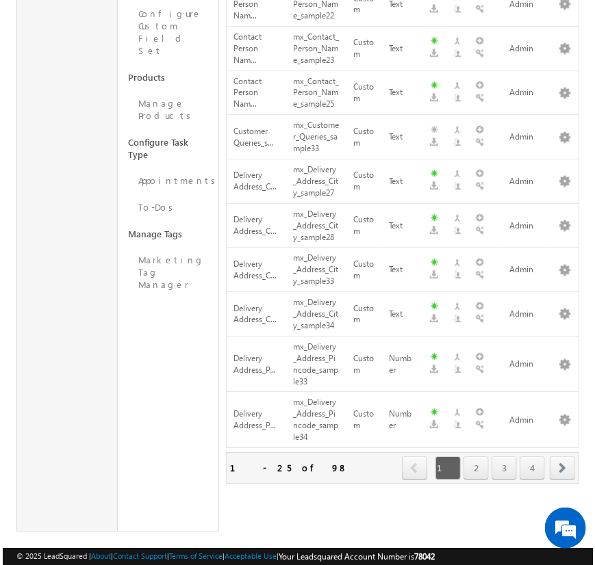
scroll to position [906, 0]
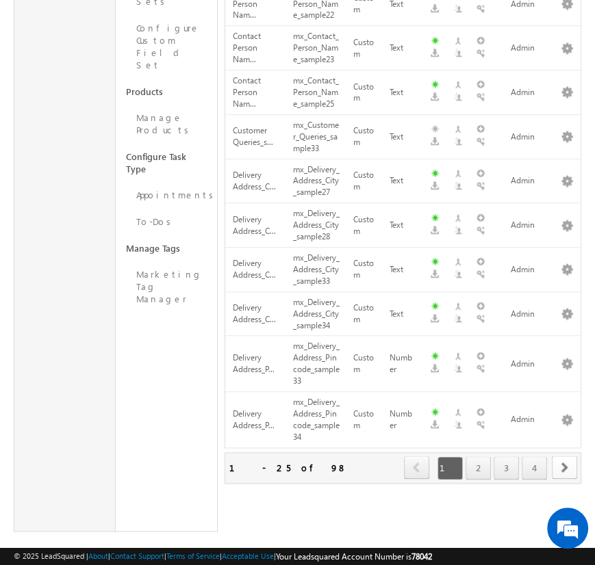
click at [566, 456] on span "next" at bounding box center [564, 467] width 25 height 23
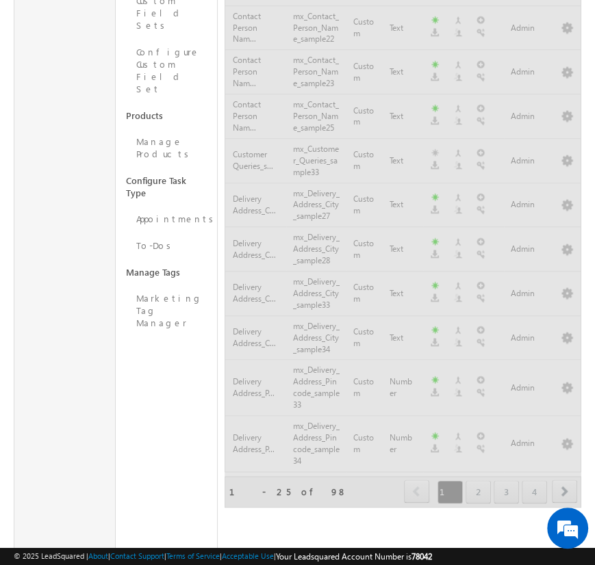
click at [566, 480] on span "next" at bounding box center [564, 491] width 25 height 23
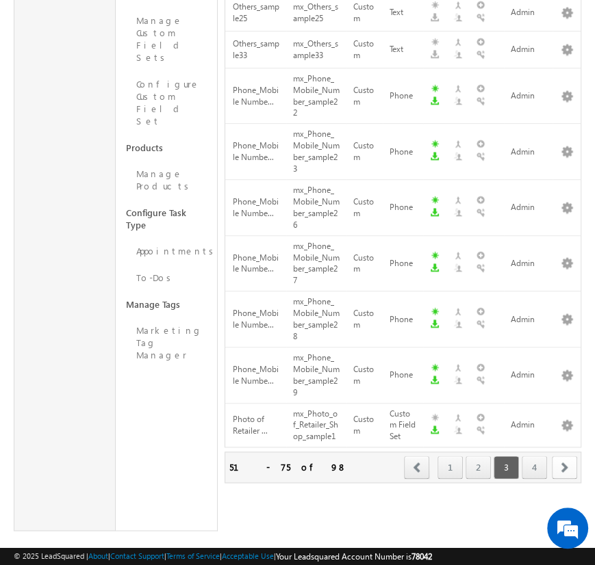
click at [566, 456] on span "next" at bounding box center [564, 467] width 25 height 23
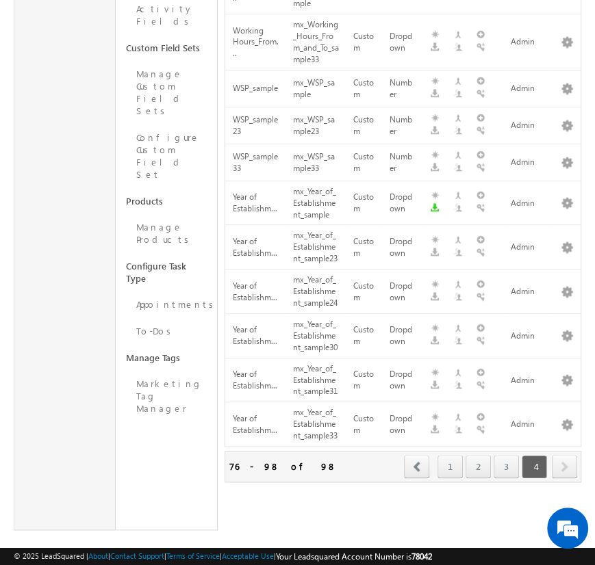
click at [566, 455] on span "next" at bounding box center [564, 466] width 25 height 23
click at [412, 455] on span "prev" at bounding box center [416, 466] width 25 height 23
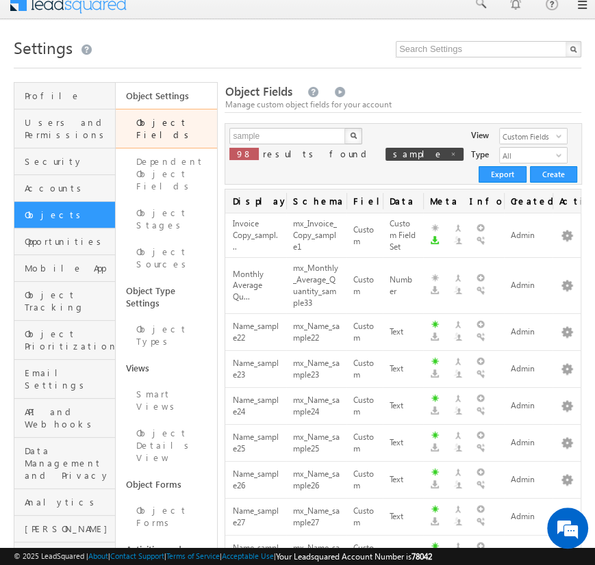
scroll to position [0, 0]
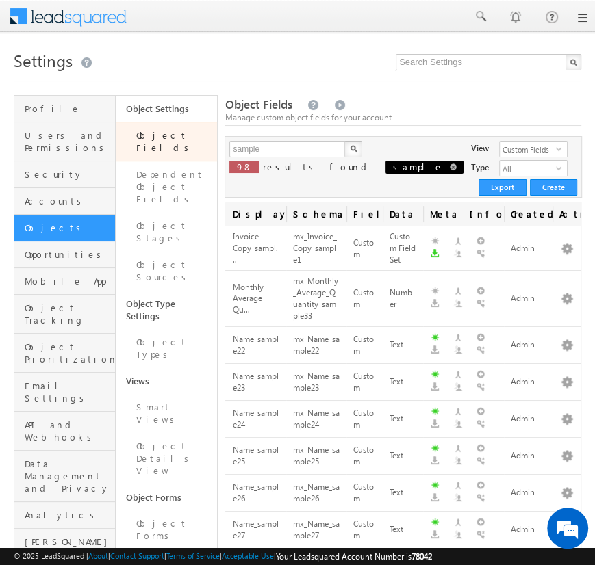
click at [450, 165] on span at bounding box center [453, 167] width 7 height 7
type input "Search Object Fields"
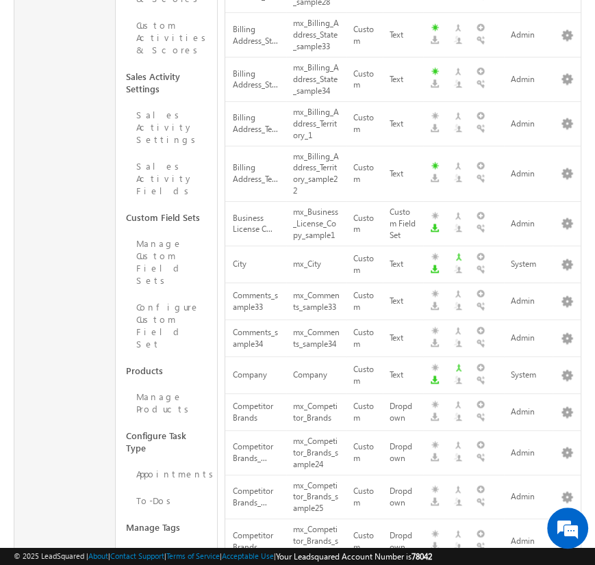
scroll to position [852, 0]
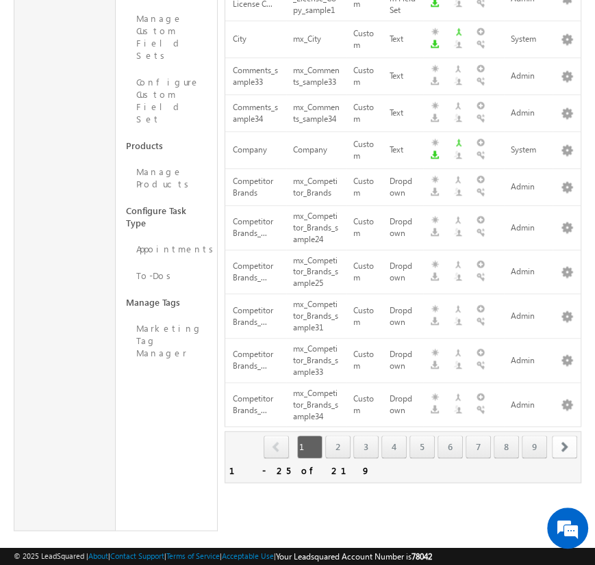
click at [565, 435] on span "next" at bounding box center [564, 446] width 25 height 23
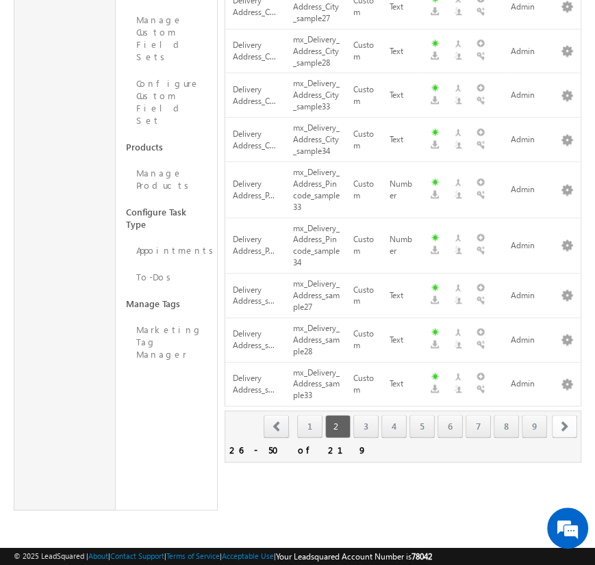
scroll to position [842, 0]
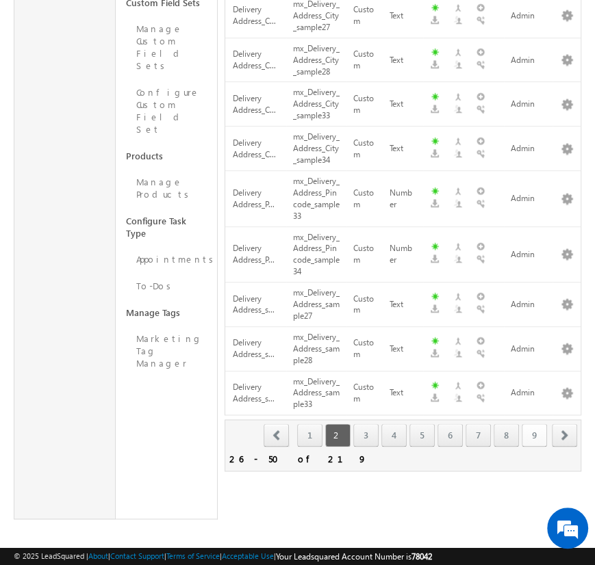
click at [530, 430] on link "9" at bounding box center [534, 435] width 25 height 23
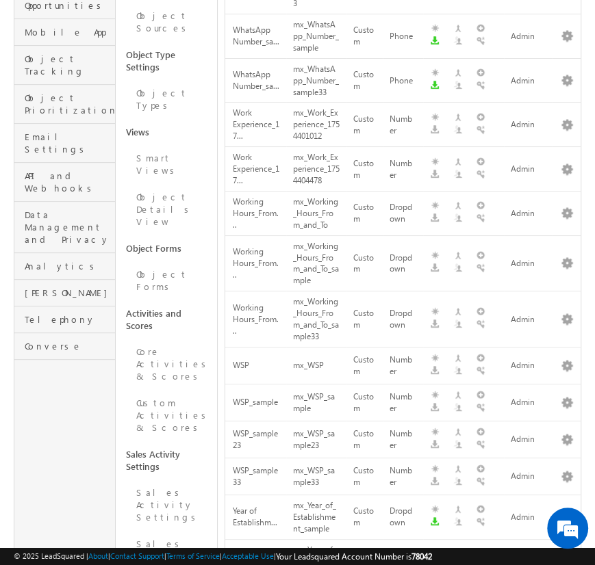
scroll to position [0, 0]
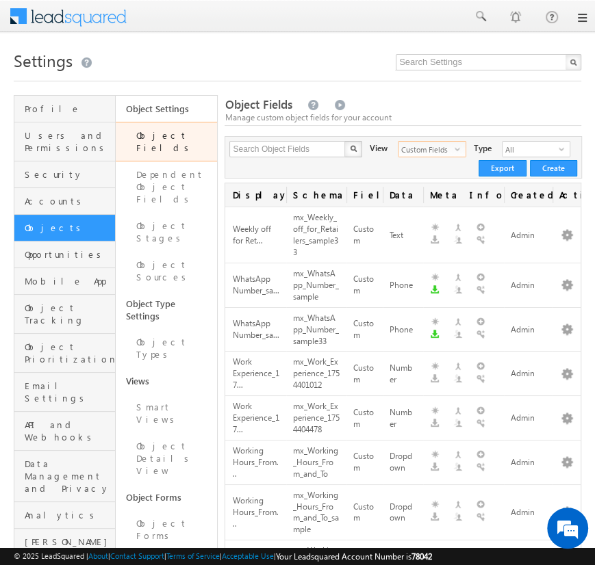
click at [425, 149] on span "Custom Fields" at bounding box center [426, 149] width 56 height 15
click at [426, 168] on li "All" at bounding box center [420, 166] width 67 height 14
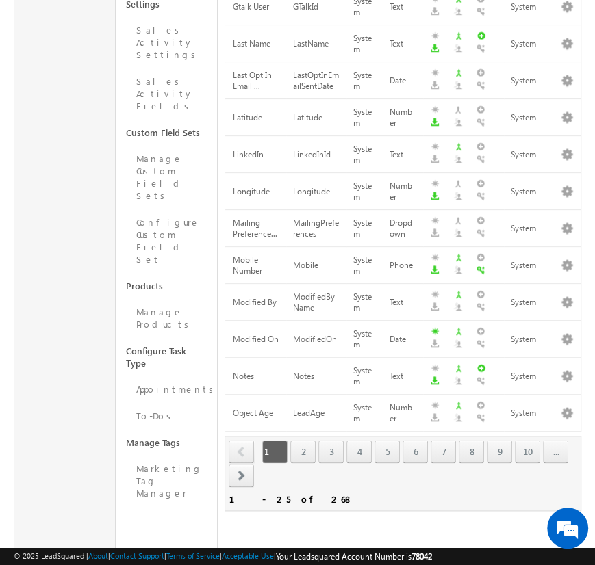
scroll to position [739, 0]
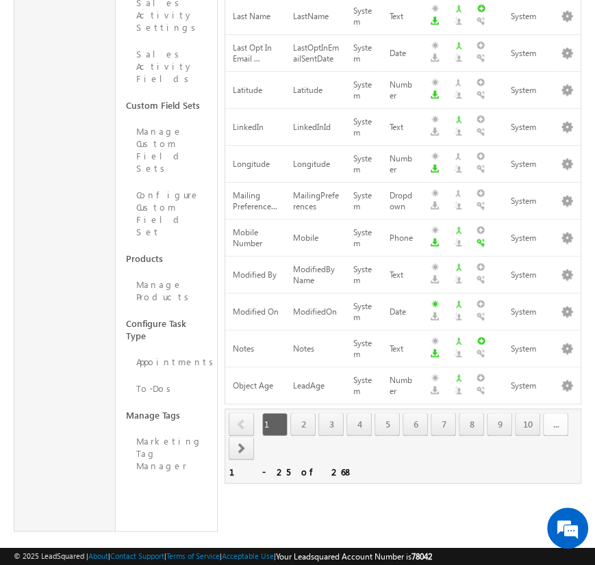
click at [545, 413] on link "..." at bounding box center [555, 424] width 25 height 23
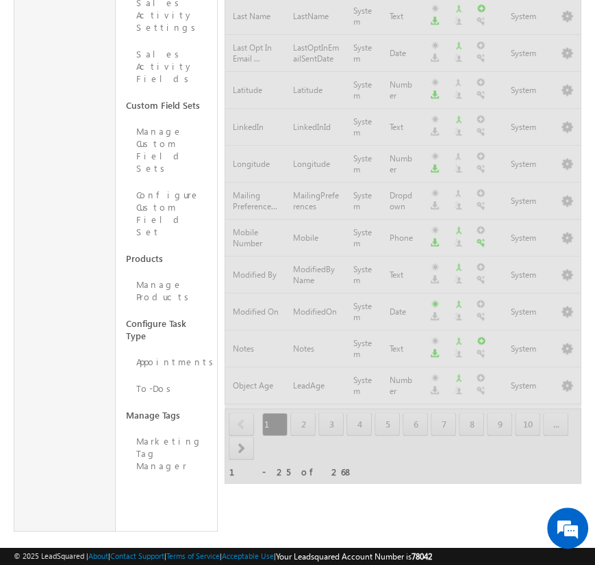
scroll to position [558, 0]
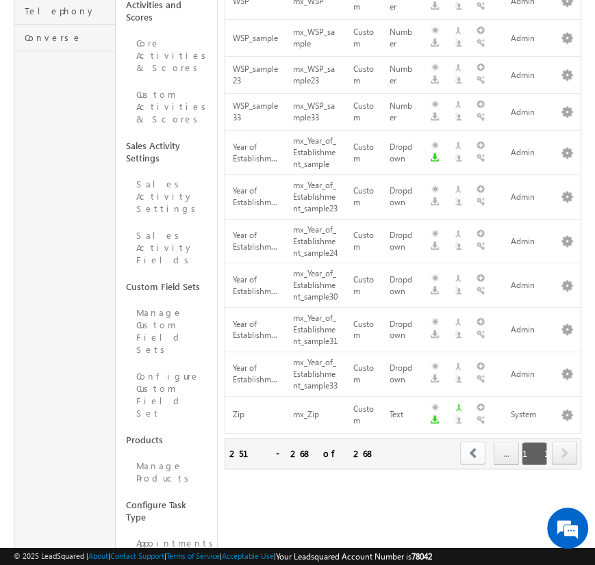
click at [474, 457] on span "prev" at bounding box center [472, 453] width 25 height 23
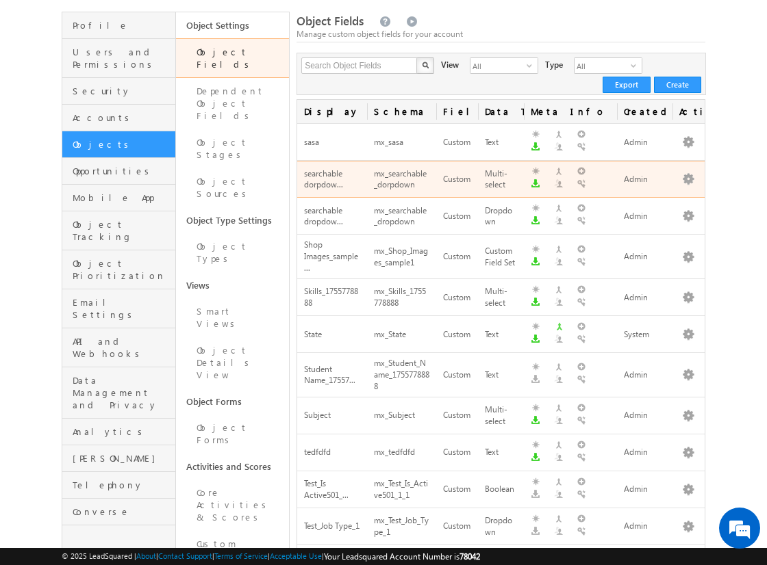
scroll to position [63, 0]
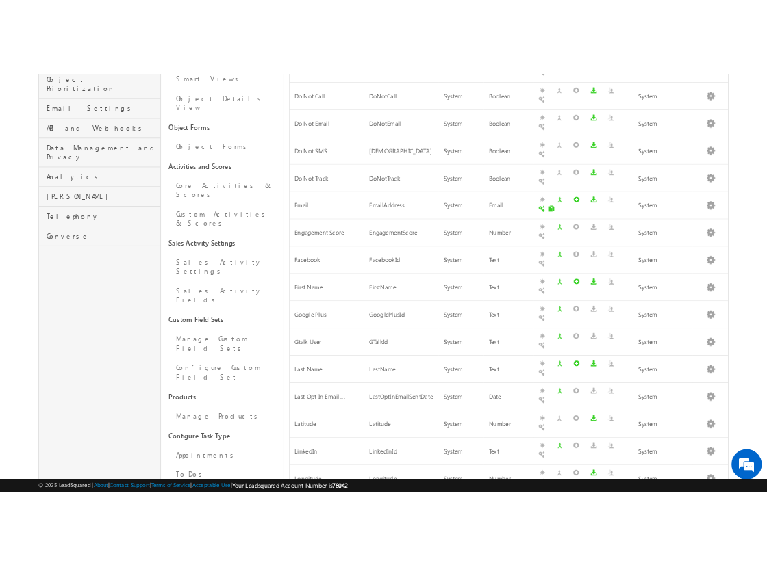
scroll to position [326, 0]
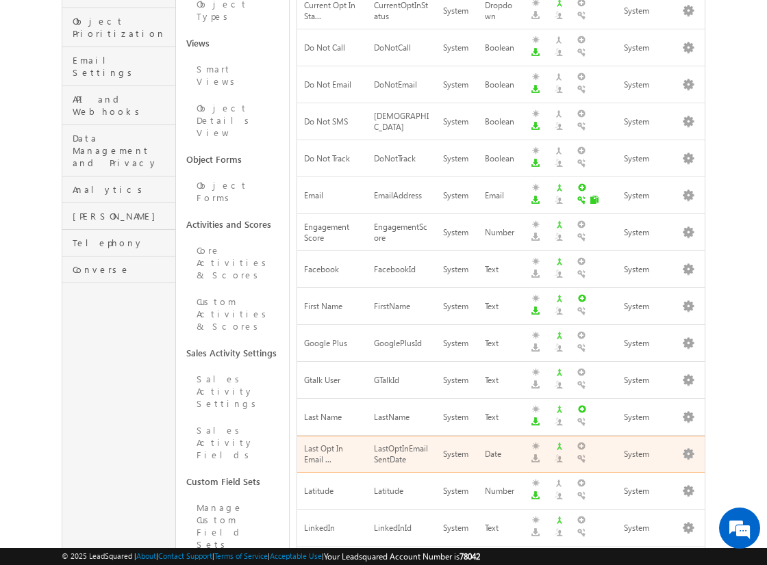
click at [338, 436] on td "Last Opt In Email ..." at bounding box center [331, 454] width 69 height 37
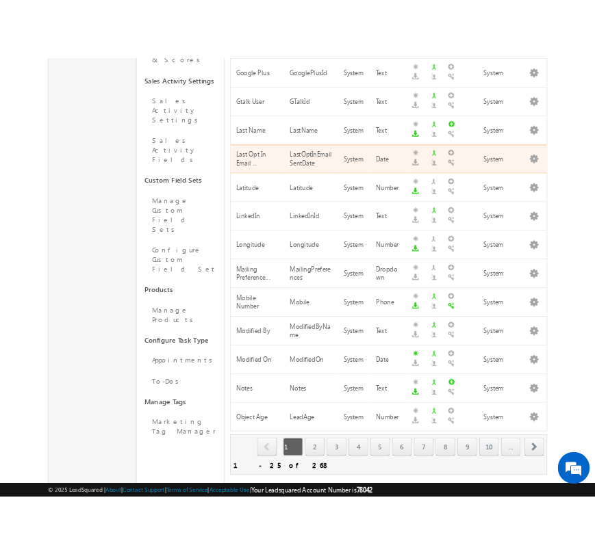
scroll to position [662, 0]
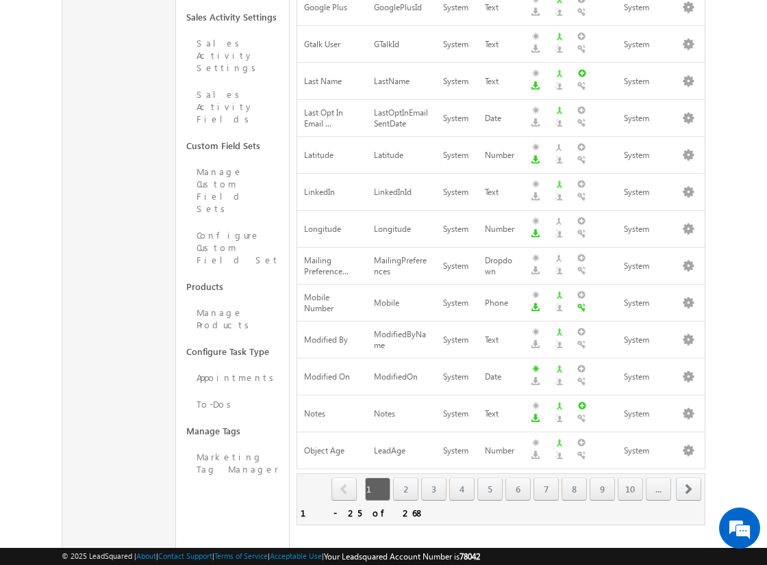
click at [334, 509] on div "1 - 25 of 268" at bounding box center [363, 513] width 124 height 16
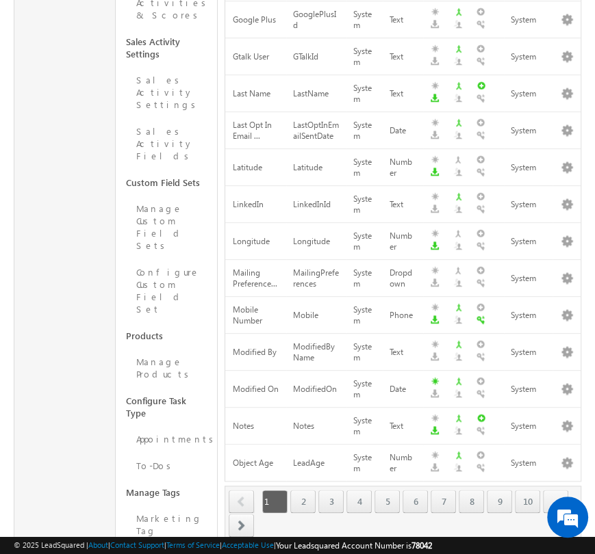
click at [269, 541] on div "1 - 25 of 268" at bounding box center [291, 549] width 124 height 16
click at [273, 511] on div "first prev 1 2 3 4 5 6 7 8 9 10 ... next last" at bounding box center [403, 513] width 348 height 48
click at [291, 517] on div "Refresh first prev 1 2 3 4 5 6 7 8 9 10 ... next last 1 - 25 of 268" at bounding box center [403, 523] width 357 height 75
click at [266, 541] on div "1 - 25 of 268" at bounding box center [291, 549] width 124 height 16
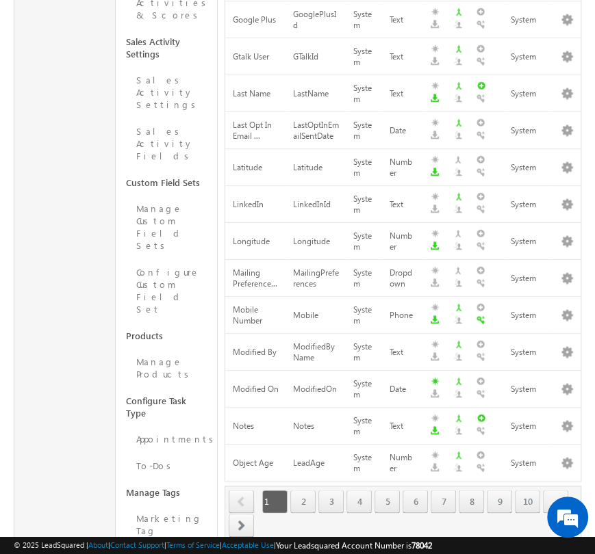
click at [266, 541] on div "1 - 25 of 268" at bounding box center [291, 549] width 124 height 16
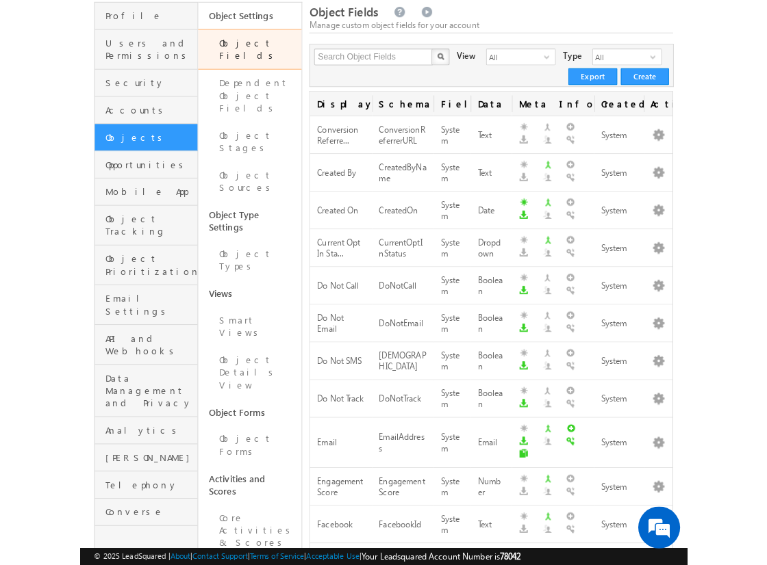
scroll to position [0, 0]
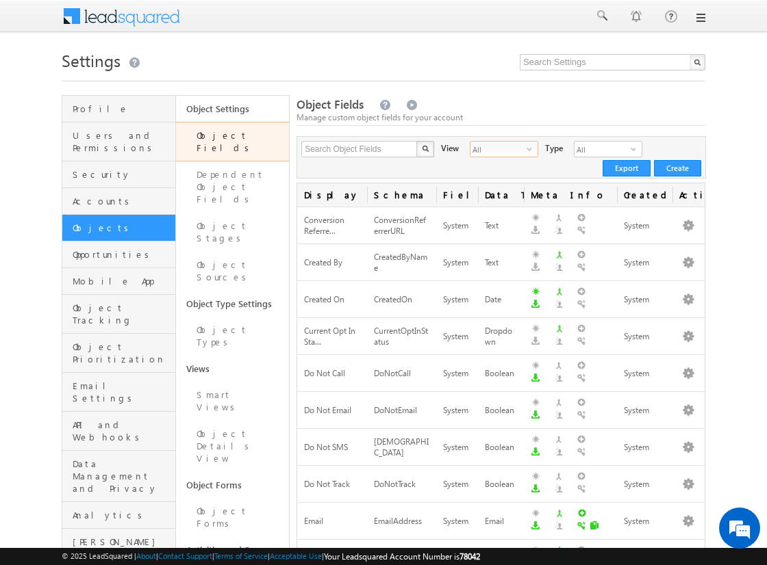
click at [517, 153] on span "All" at bounding box center [498, 149] width 56 height 15
click at [501, 192] on li "Custom Fields" at bounding box center [494, 193] width 67 height 14
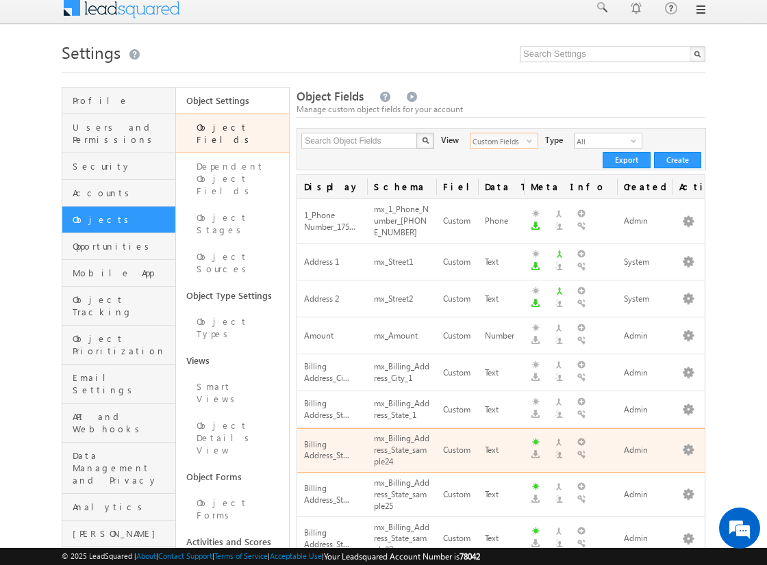
scroll to position [5, 0]
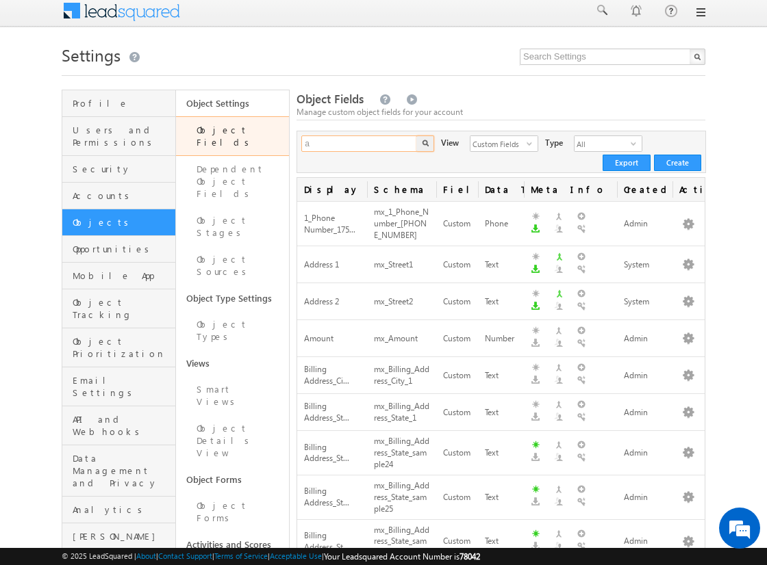
click at [357, 137] on input "a" at bounding box center [359, 144] width 117 height 16
type input "amount"
click at [416, 136] on button "button" at bounding box center [425, 144] width 18 height 16
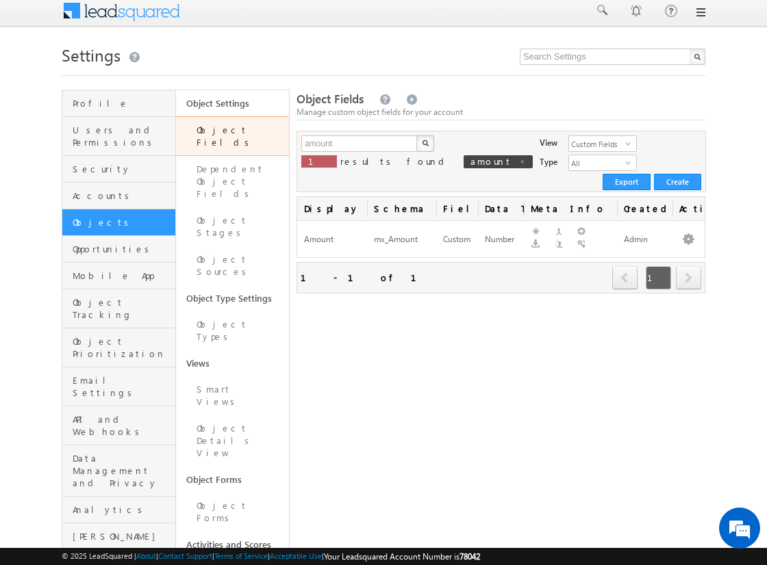
click at [349, 138] on input "amount" at bounding box center [359, 144] width 117 height 16
type input "Search Object Fields"
click at [519, 162] on span at bounding box center [522, 161] width 7 height 7
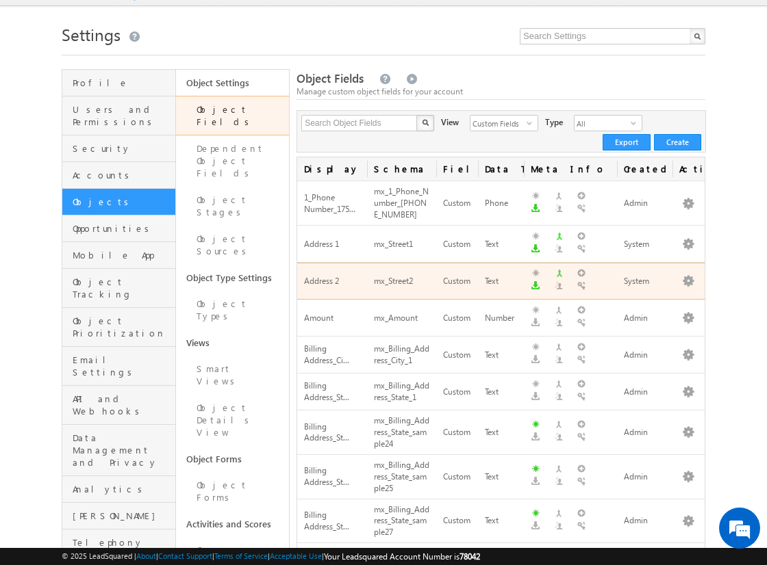
scroll to position [0, 0]
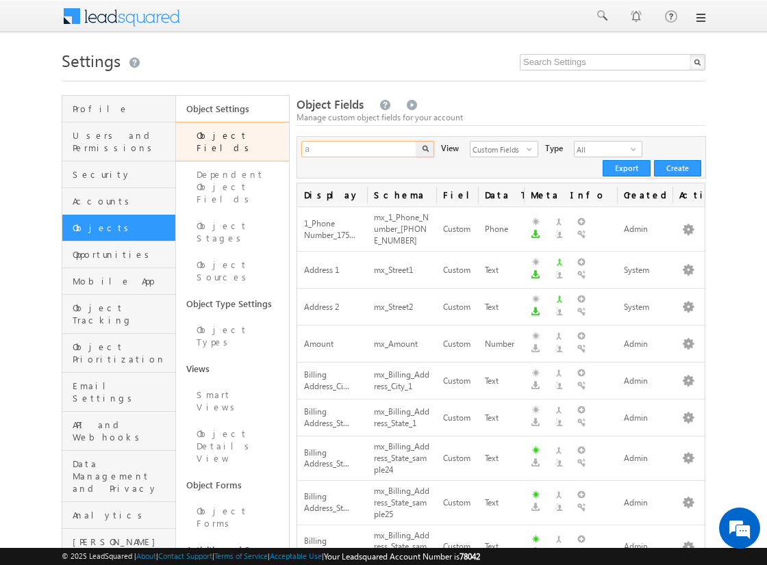
click at [365, 151] on input "a" at bounding box center [359, 149] width 117 height 16
type input "address"
click at [416, 141] on button "button" at bounding box center [425, 149] width 18 height 16
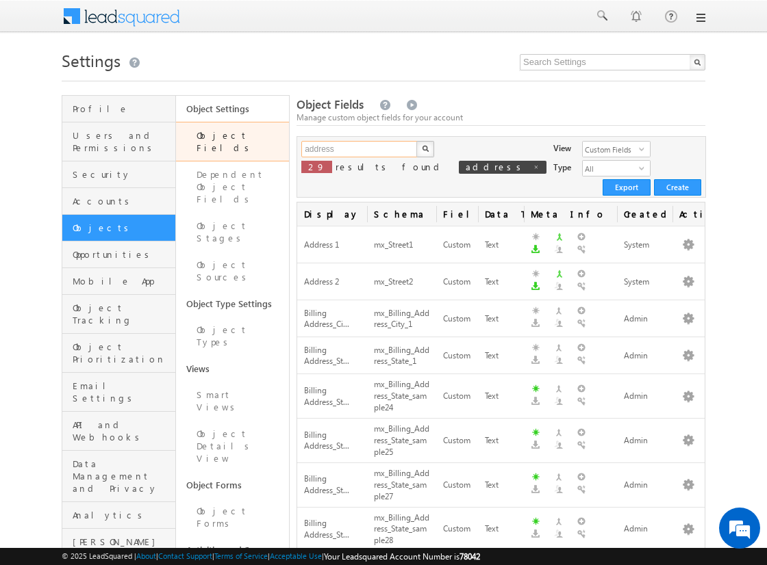
click at [359, 149] on input "address" at bounding box center [359, 149] width 117 height 16
click at [359, 149] on input "text" at bounding box center [359, 149] width 117 height 16
click at [424, 149] on img "button" at bounding box center [425, 148] width 7 height 7
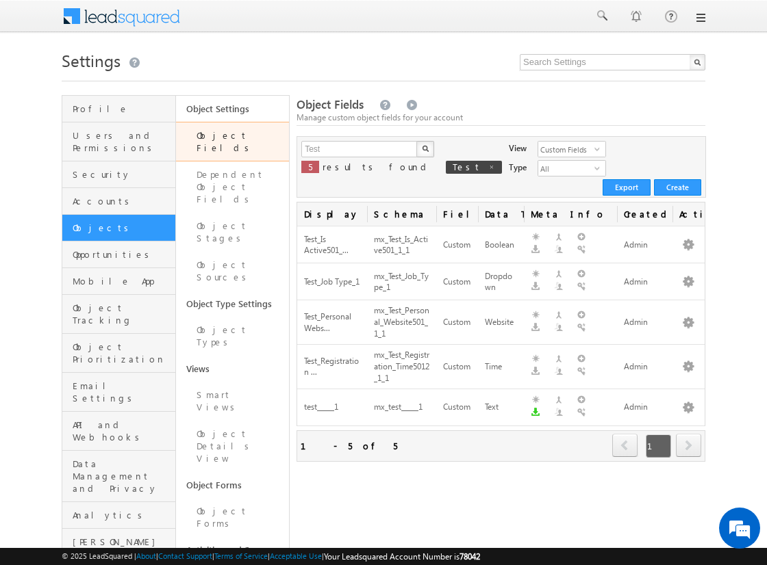
click at [688, 434] on span "next" at bounding box center [688, 445] width 25 height 23
click at [446, 166] on span "Test" at bounding box center [474, 167] width 56 height 13
click at [488, 168] on span at bounding box center [491, 167] width 7 height 7
type input "Search Object Fields"
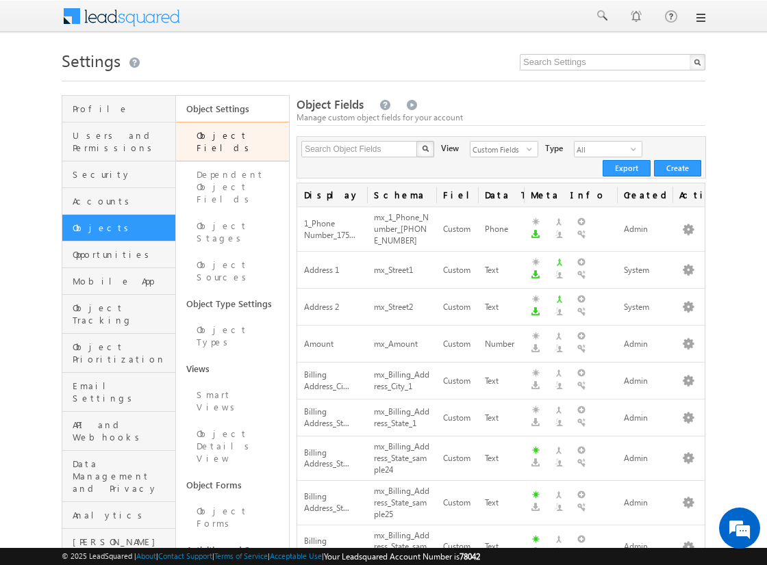
click at [370, 157] on div "Search Object Fields X 219 results found View Custom Fields select 2 Type All s…" at bounding box center [500, 157] width 409 height 42
click at [372, 153] on input "text" at bounding box center [359, 149] width 117 height 16
click at [416, 141] on button "button" at bounding box center [425, 149] width 18 height 16
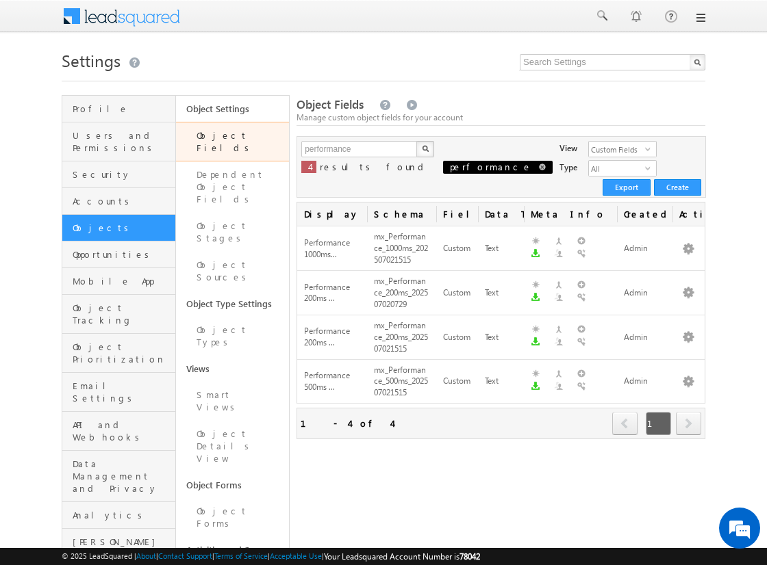
click at [539, 170] on span at bounding box center [542, 167] width 7 height 7
type input "Search Object Fields"
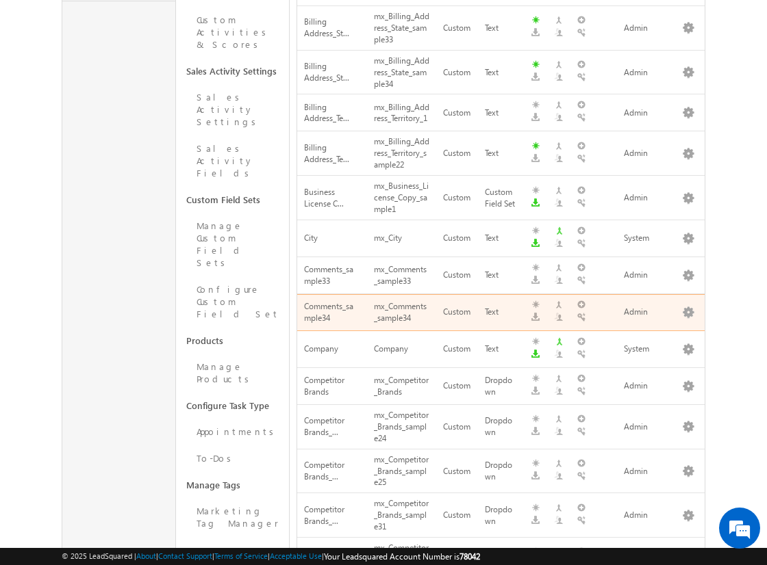
scroll to position [799, 0]
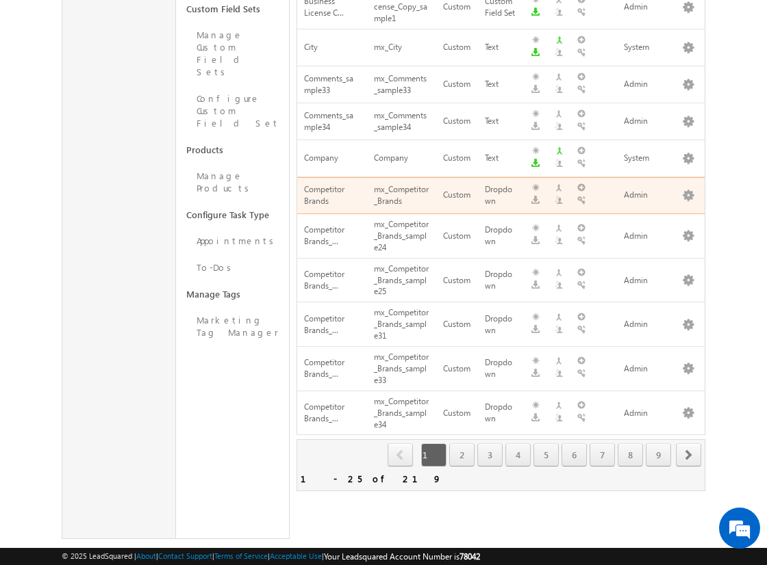
click at [336, 184] on span "Competitor Brands" at bounding box center [324, 195] width 40 height 22
copy span "Competitor"
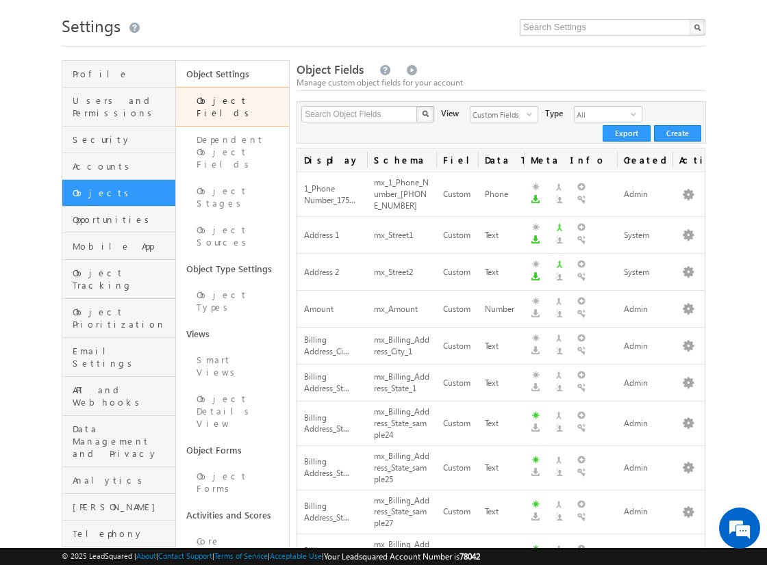
scroll to position [0, 0]
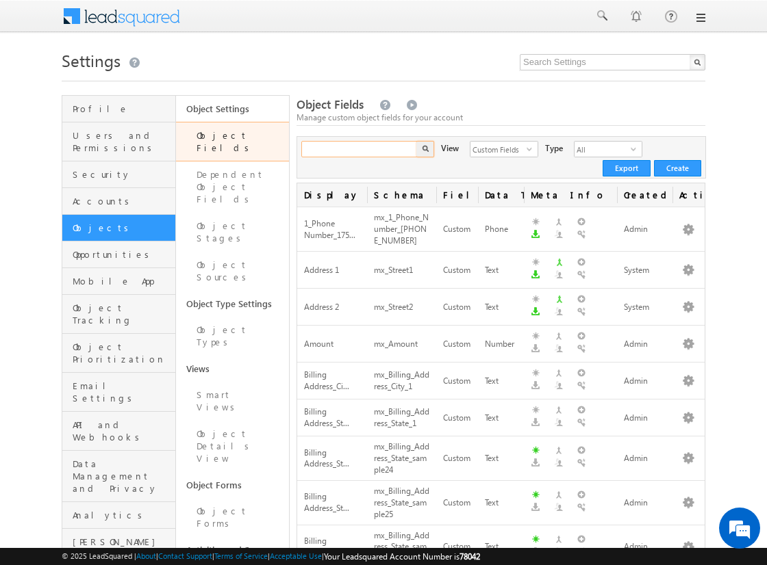
click at [337, 152] on input "text" at bounding box center [359, 149] width 117 height 16
paste input "Competitor"
click at [416, 141] on button "button" at bounding box center [425, 149] width 18 height 16
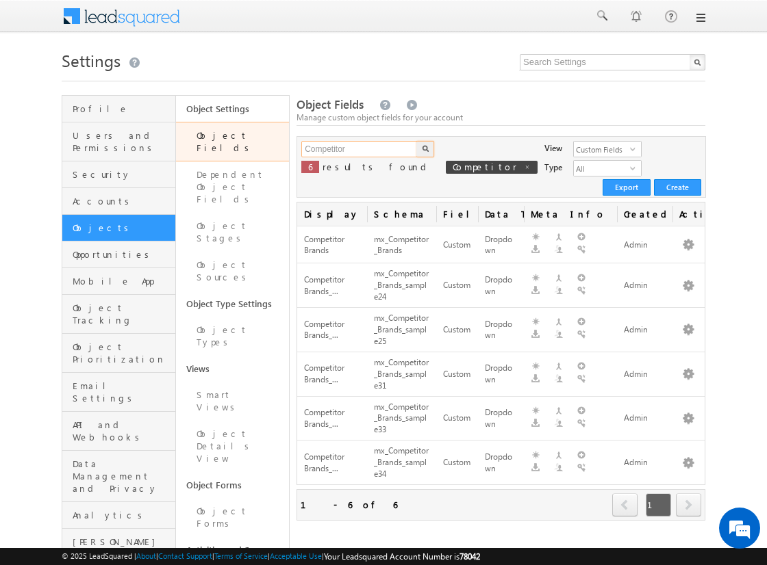
click at [366, 150] on input "Competitor" at bounding box center [359, 149] width 117 height 16
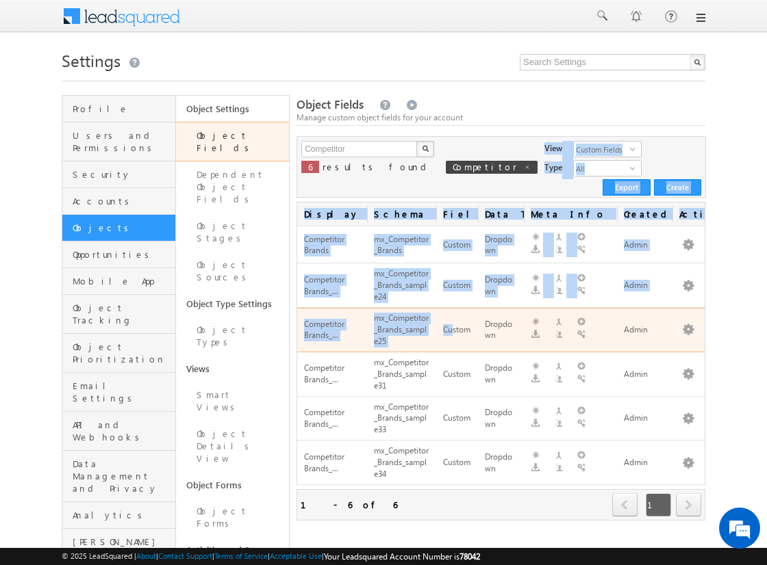
drag, startPoint x: 444, startPoint y: 170, endPoint x: 451, endPoint y: 296, distance: 125.5
click at [451, 296] on div "Competitor X 6 results found Competitor View Custom Fields select 2 Type All se…" at bounding box center [500, 328] width 409 height 385
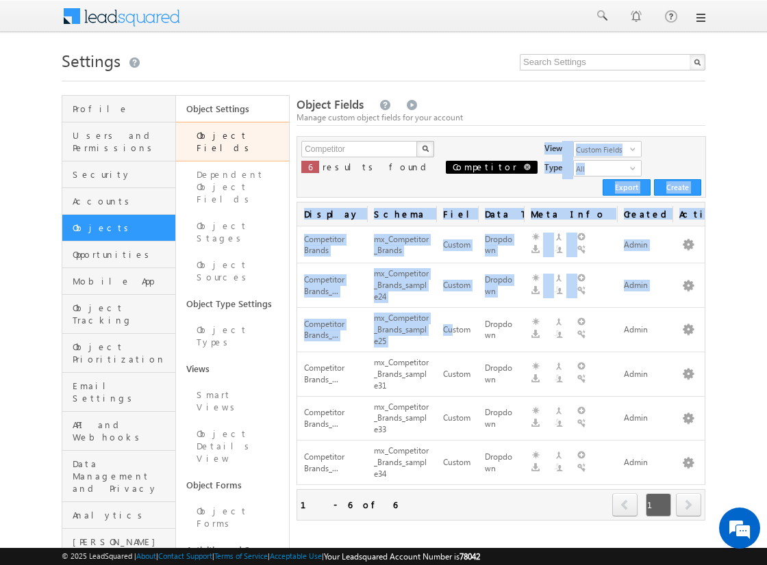
click at [524, 168] on span at bounding box center [527, 167] width 7 height 7
type input "Search Object Fields"
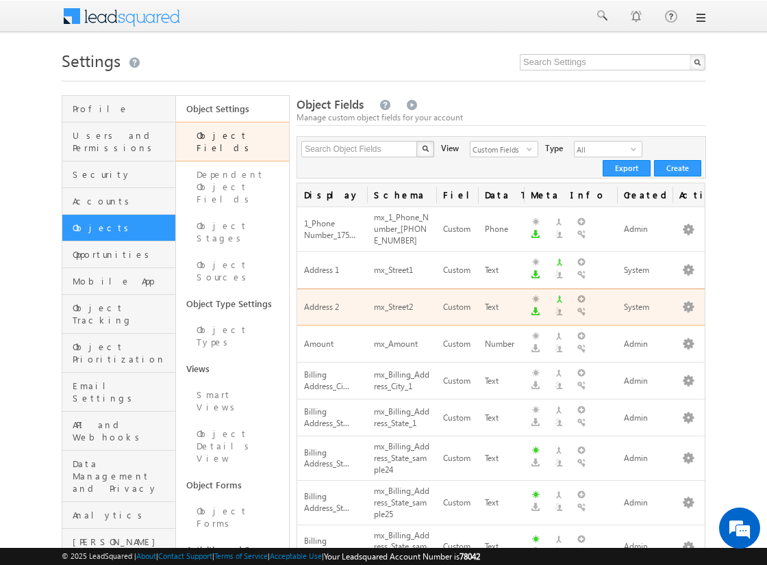
click at [448, 295] on td "Custom" at bounding box center [457, 307] width 42 height 37
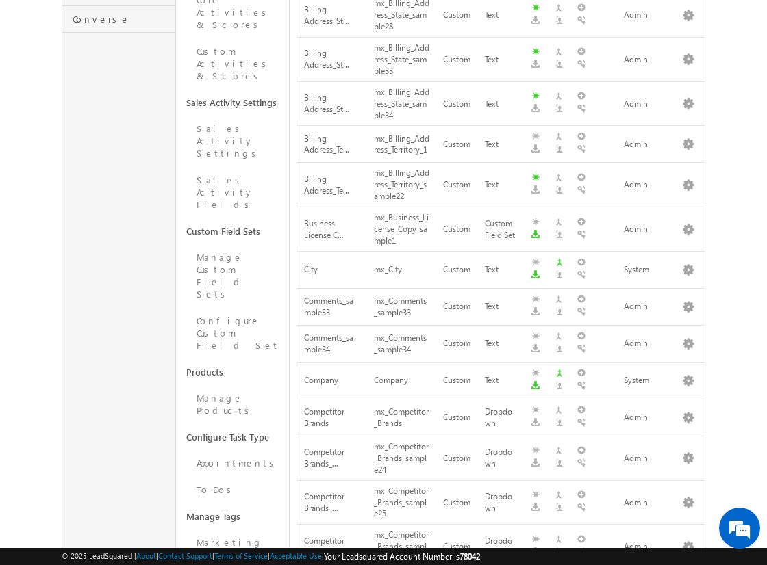
scroll to position [799, 0]
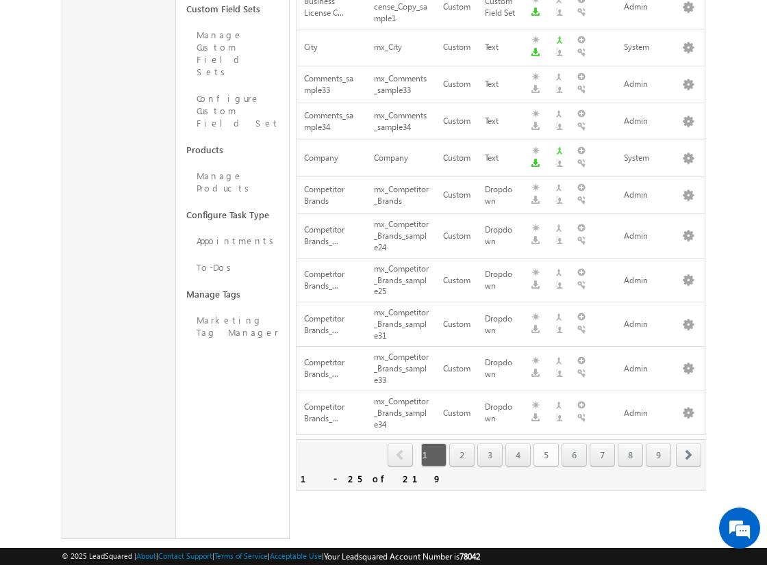
click at [556, 448] on link "5" at bounding box center [545, 455] width 25 height 23
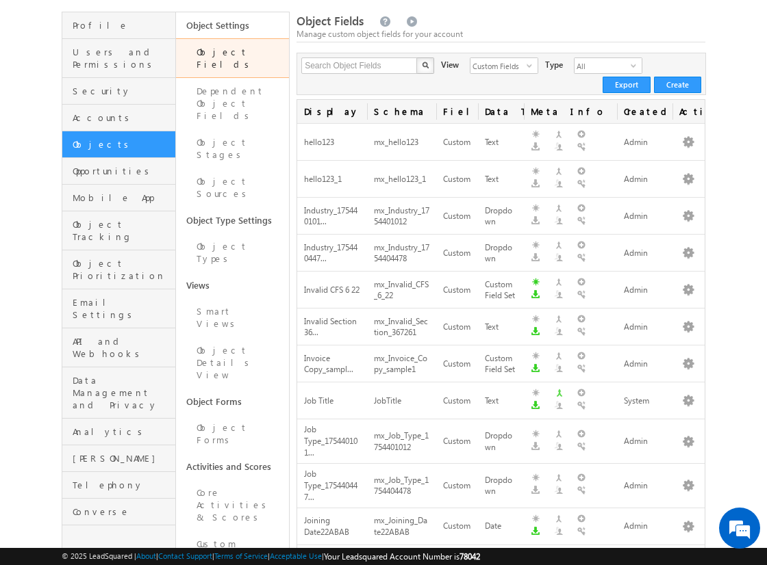
scroll to position [0, 0]
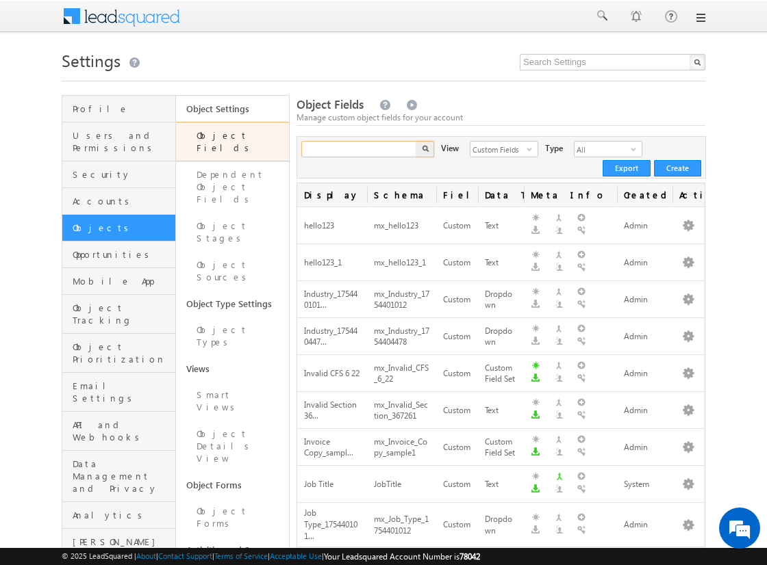
click at [350, 154] on input "text" at bounding box center [359, 149] width 117 height 16
click at [416, 141] on button "button" at bounding box center [425, 149] width 18 height 16
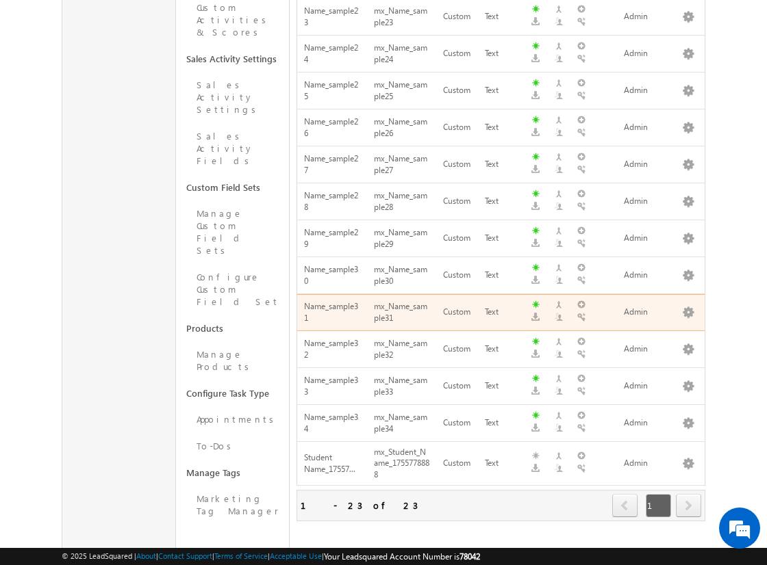
scroll to position [659, 0]
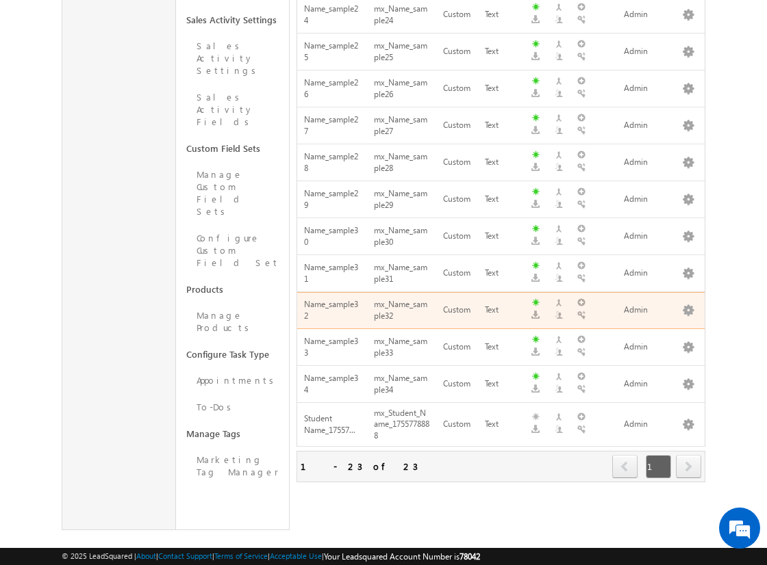
click at [378, 309] on td "mx_Name_sample32" at bounding box center [401, 310] width 69 height 37
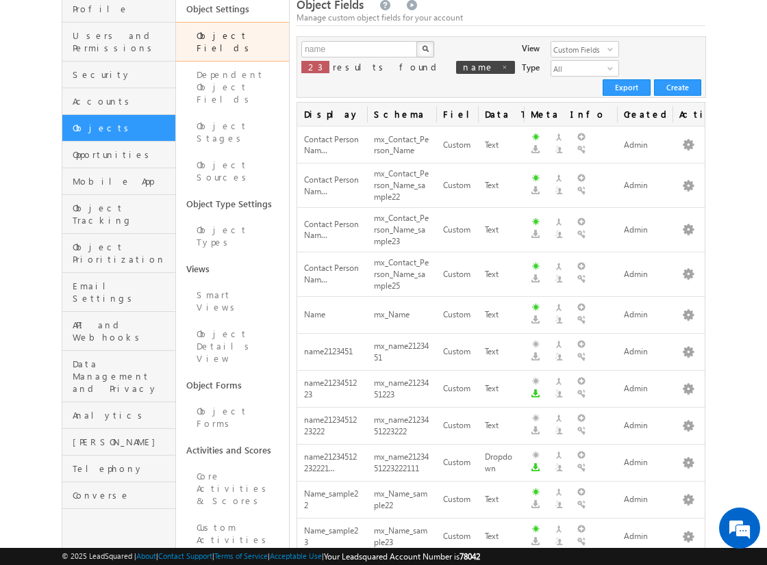
scroll to position [0, 0]
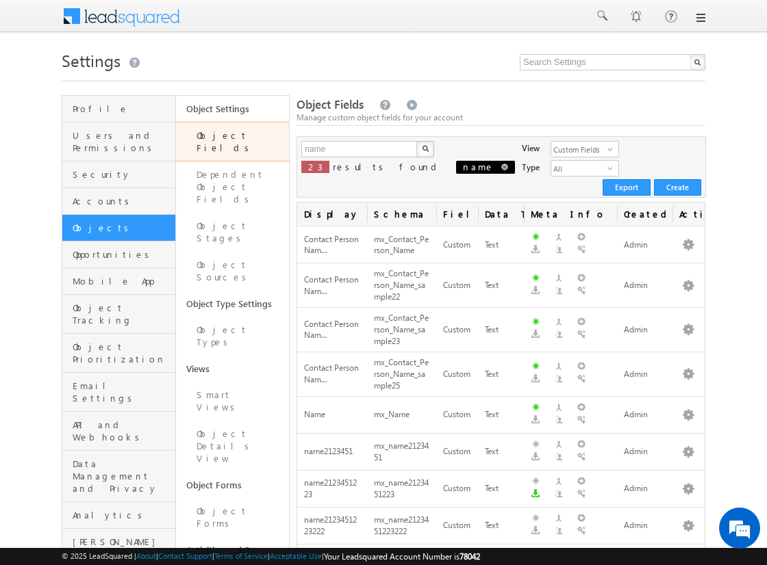
click at [501, 165] on span at bounding box center [504, 167] width 7 height 7
type input "Search Object Fields"
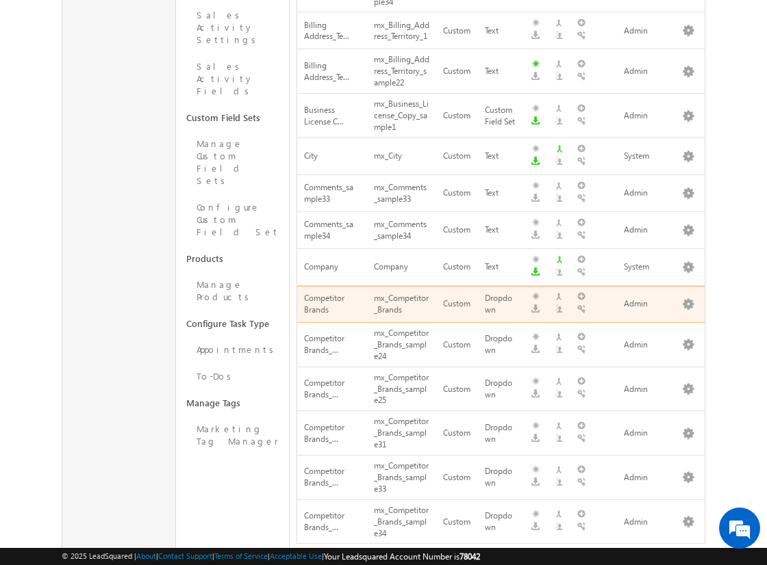
scroll to position [799, 0]
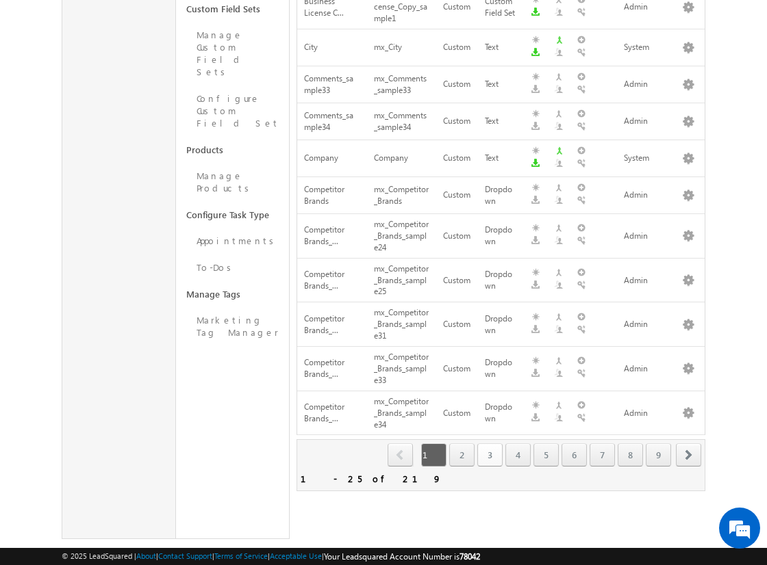
click at [495, 450] on link "3" at bounding box center [489, 455] width 25 height 23
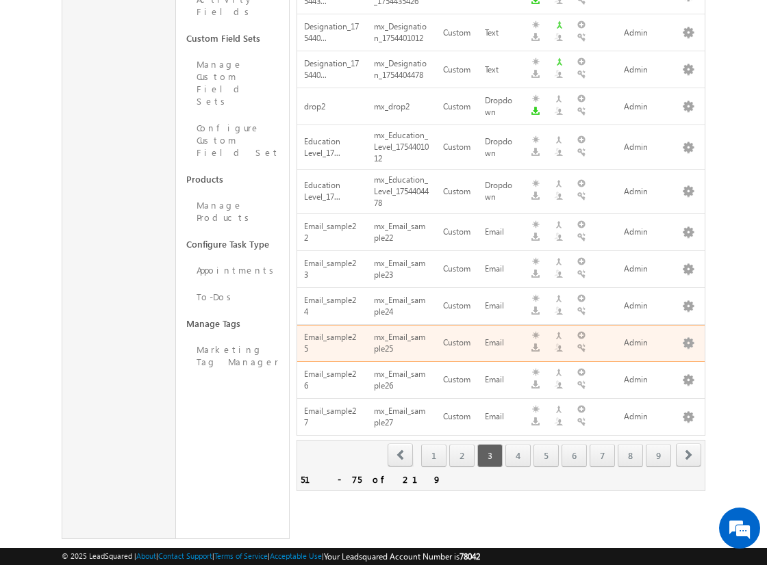
scroll to position [0, 0]
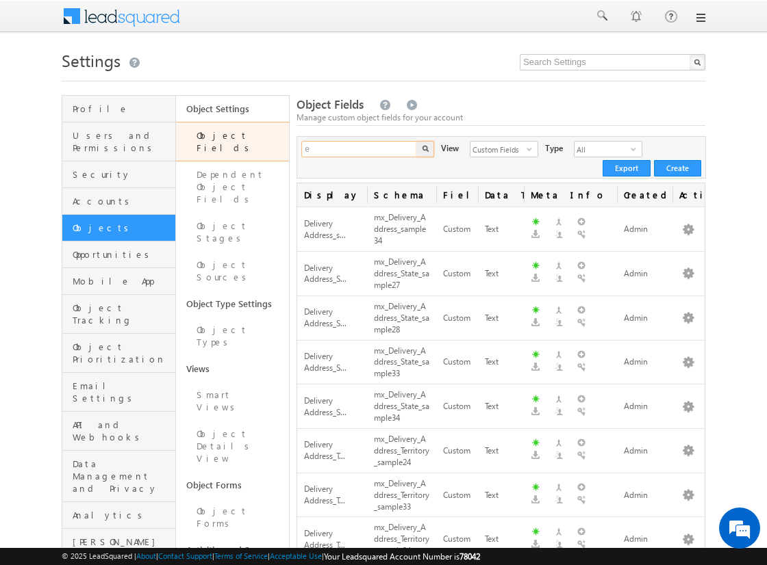
click at [381, 153] on input "e" at bounding box center [359, 149] width 117 height 16
click at [416, 141] on button "button" at bounding box center [425, 149] width 18 height 16
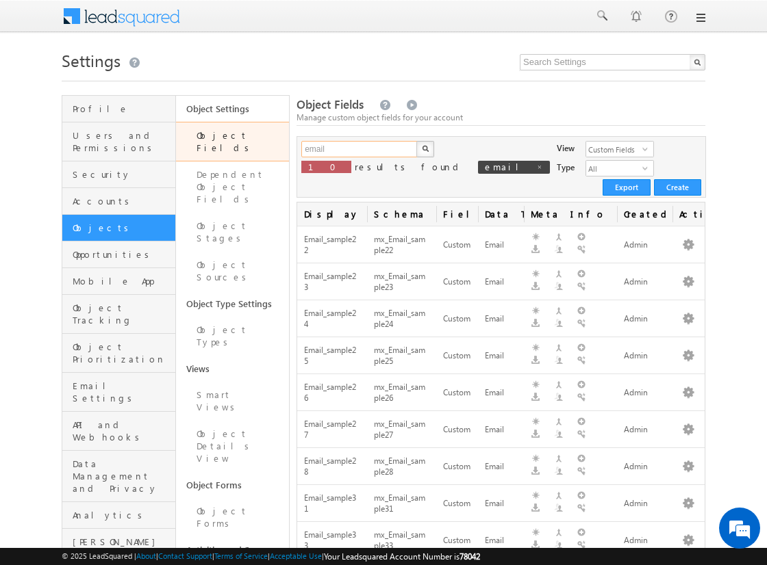
click at [377, 146] on input "email" at bounding box center [359, 149] width 117 height 16
type input "phone"
click at [416, 141] on button "button" at bounding box center [425, 149] width 18 height 16
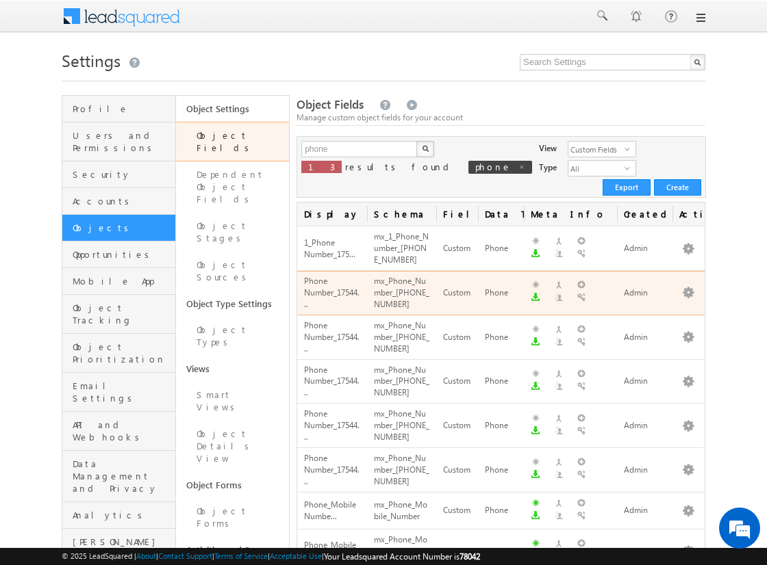
scroll to position [71, 0]
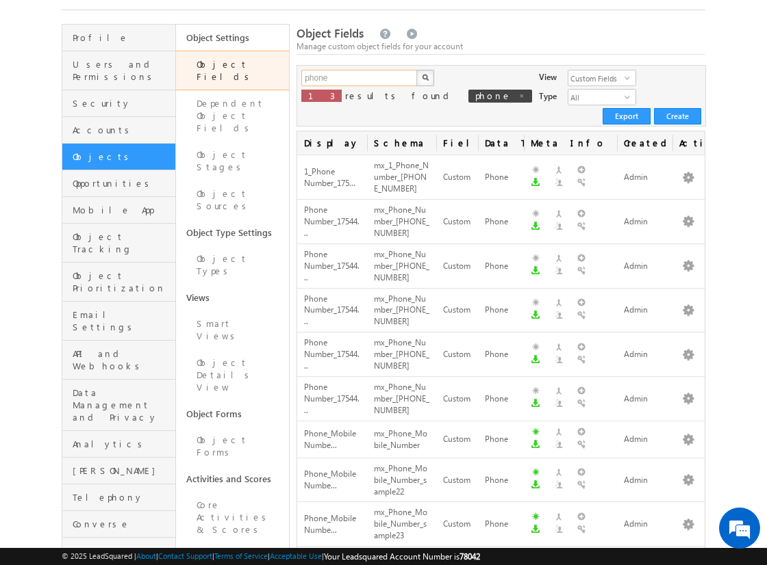
click at [359, 77] on input "phone" at bounding box center [359, 78] width 117 height 16
click at [359, 77] on input "text" at bounding box center [359, 78] width 117 height 16
type input "phone"
click at [424, 77] on img "button" at bounding box center [425, 77] width 7 height 7
click at [688, 171] on button "button" at bounding box center [688, 178] width 14 height 14
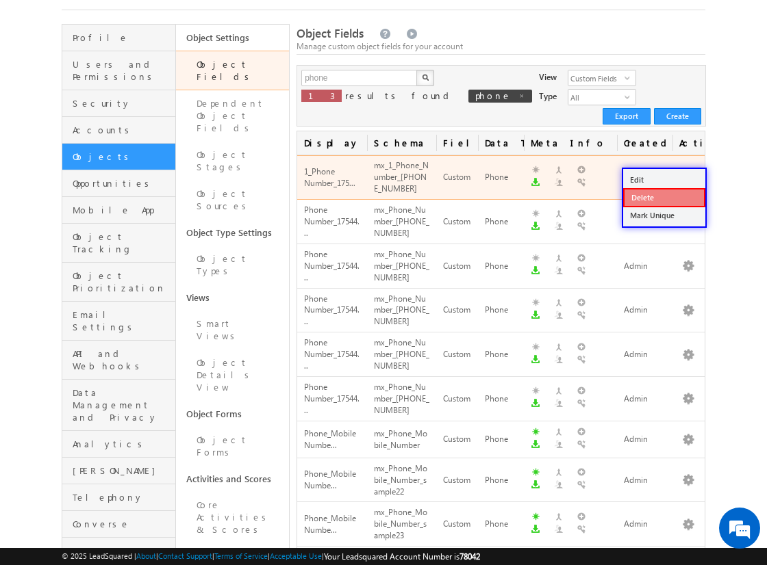
click at [663, 196] on link "Delete" at bounding box center [664, 197] width 82 height 19
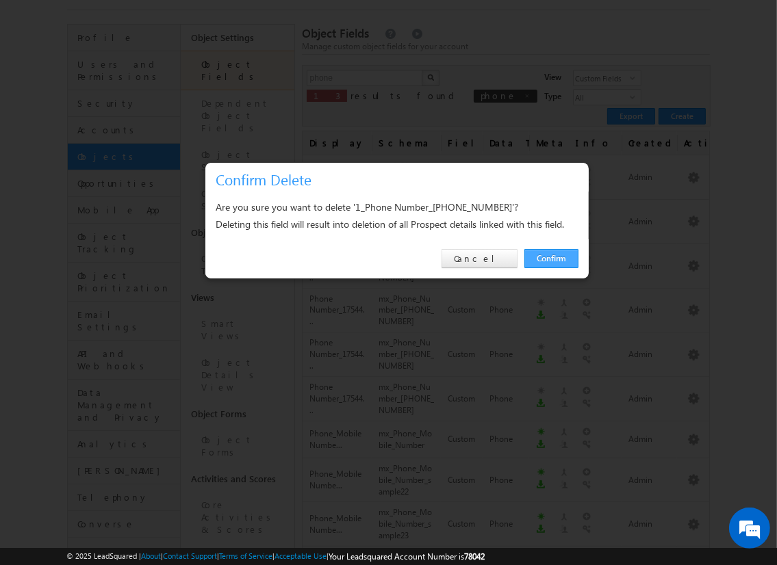
click at [550, 258] on link "Confirm" at bounding box center [551, 258] width 54 height 19
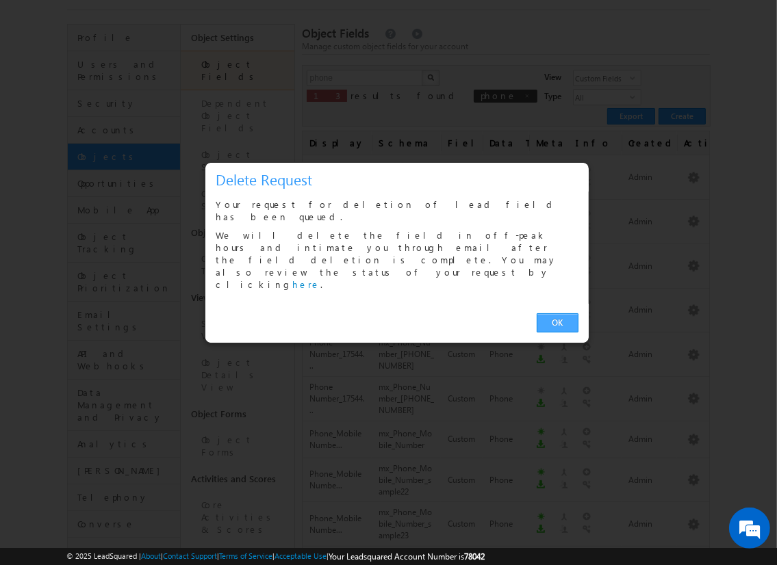
click at [557, 314] on link "OK" at bounding box center [558, 323] width 42 height 19
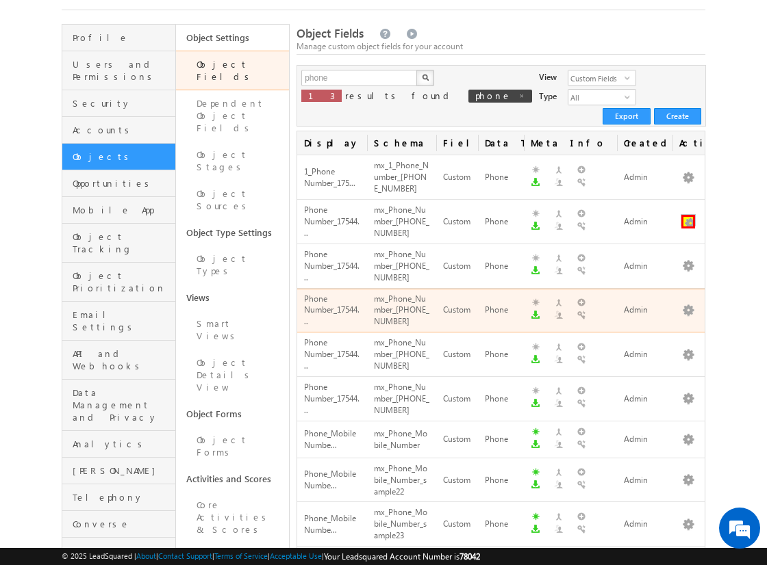
click at [688, 215] on button "button" at bounding box center [688, 222] width 14 height 14
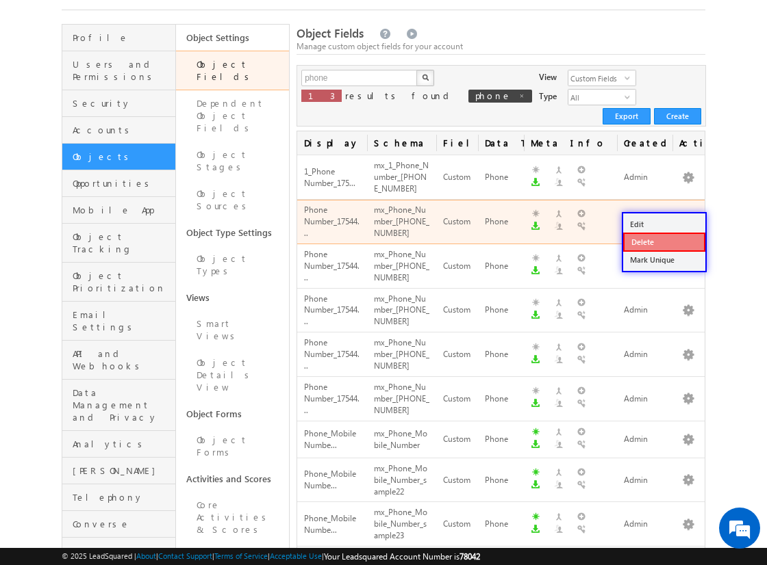
click at [663, 241] on link "Delete" at bounding box center [664, 242] width 82 height 19
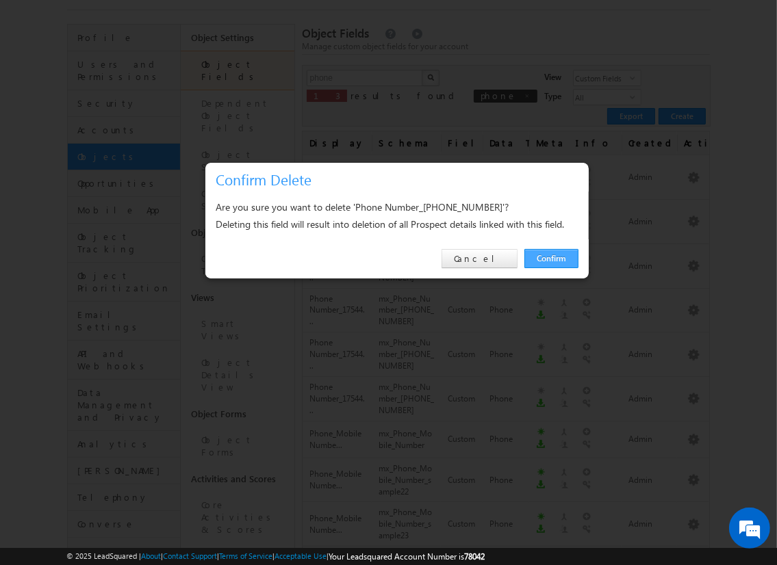
click at [550, 258] on link "Confirm" at bounding box center [551, 258] width 54 height 19
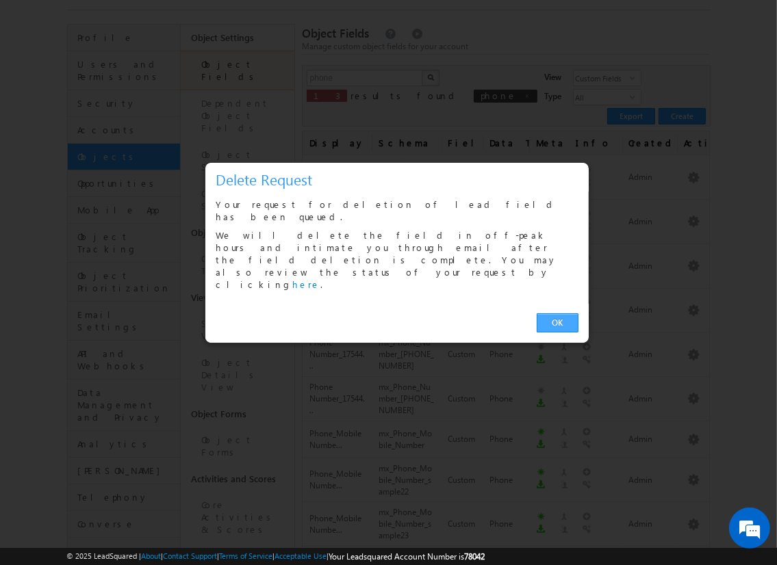
click at [557, 314] on link "OK" at bounding box center [558, 323] width 42 height 19
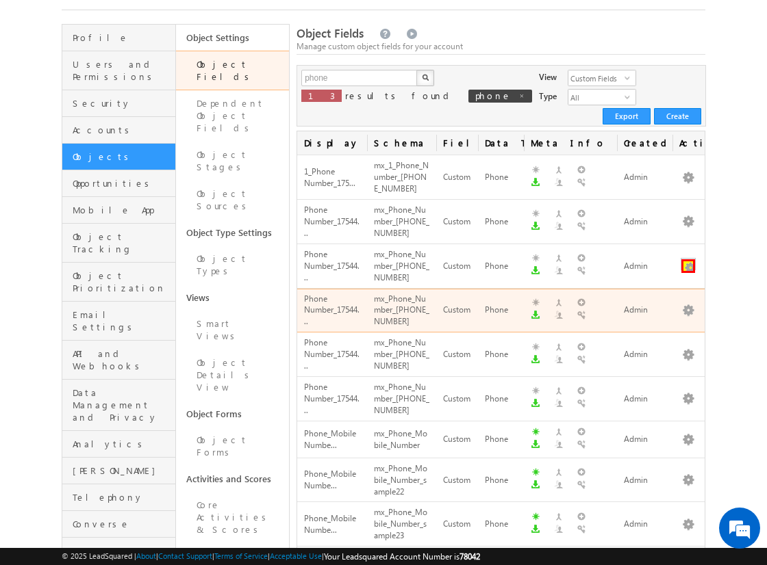
click at [688, 259] on button "button" at bounding box center [688, 266] width 14 height 14
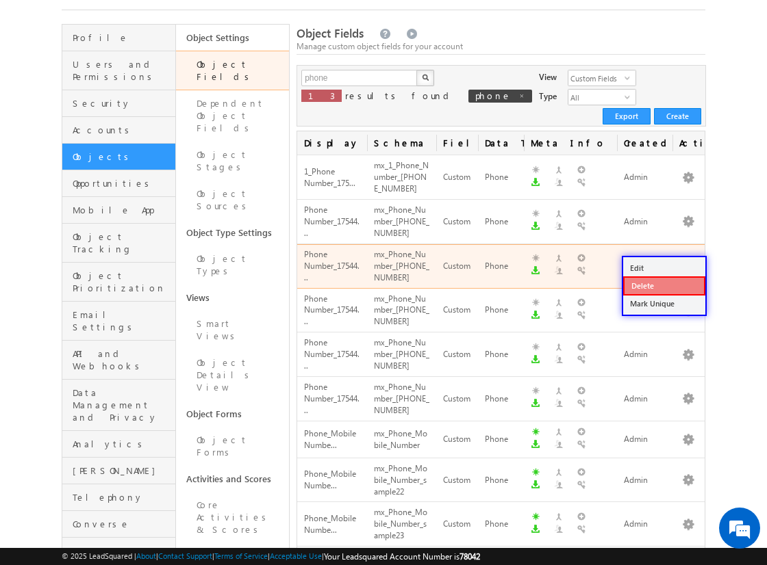
click at [663, 285] on link "Delete" at bounding box center [664, 286] width 82 height 19
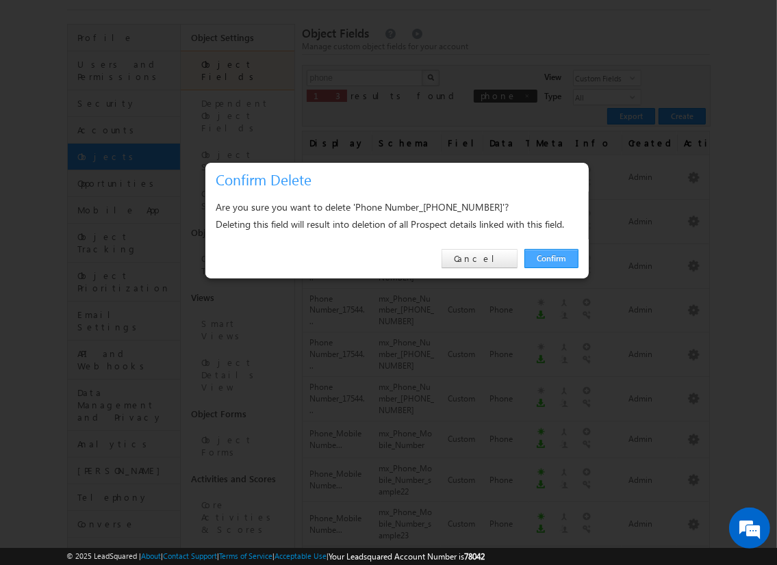
click at [550, 258] on link "Confirm" at bounding box center [551, 258] width 54 height 19
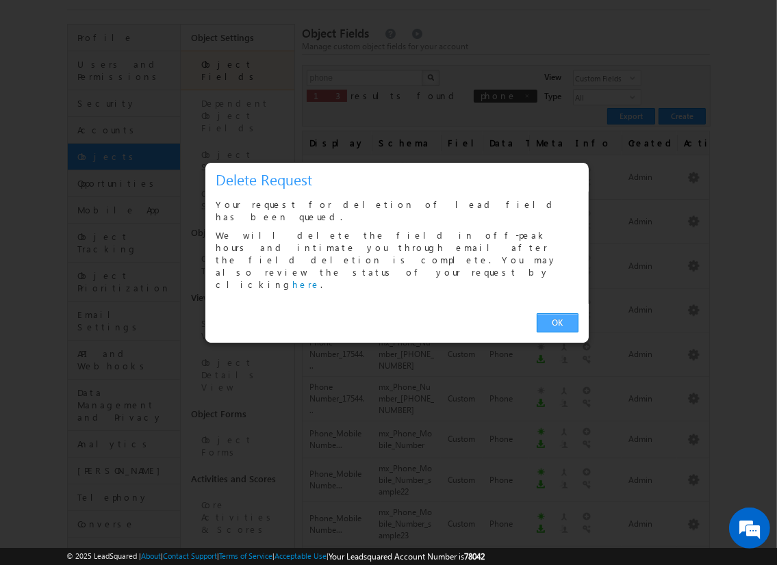
click at [557, 314] on link "OK" at bounding box center [558, 323] width 42 height 19
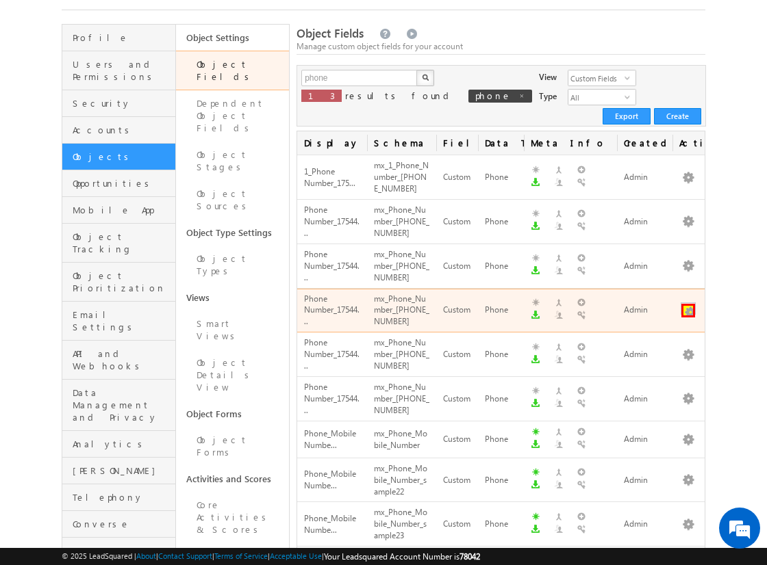
click at [688, 304] on button "button" at bounding box center [688, 311] width 14 height 14
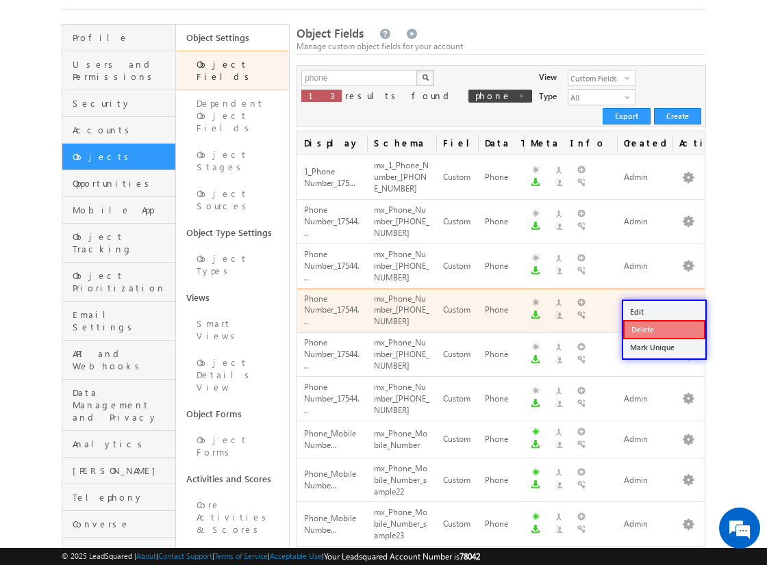
click at [663, 329] on link "Delete" at bounding box center [664, 329] width 82 height 19
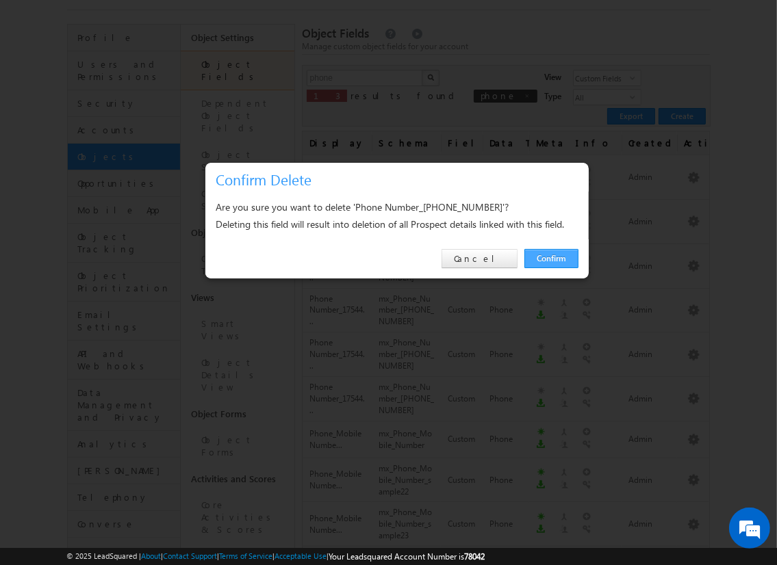
click at [550, 258] on link "Confirm" at bounding box center [551, 258] width 54 height 19
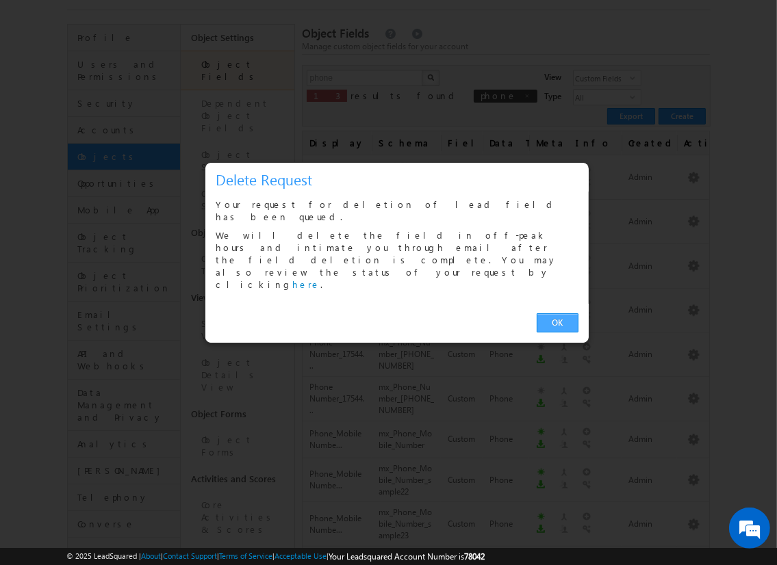
click at [557, 314] on link "OK" at bounding box center [558, 323] width 42 height 19
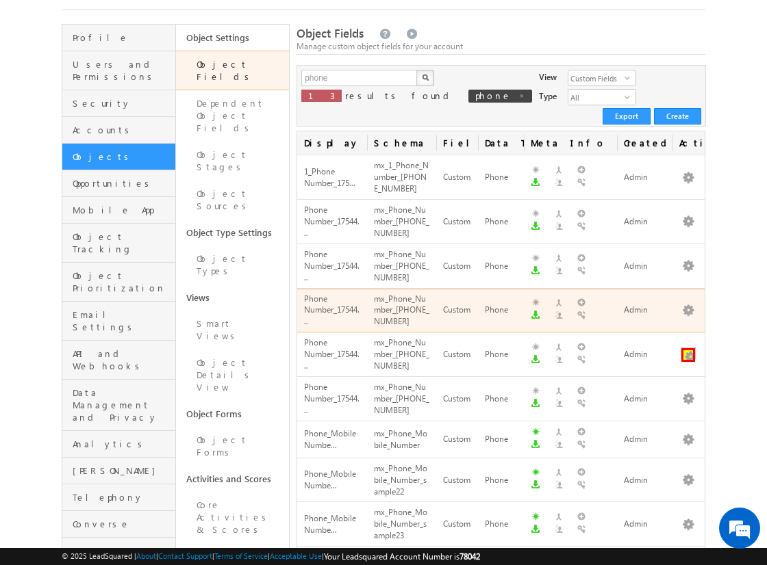
click at [688, 348] on button "button" at bounding box center [688, 355] width 14 height 14
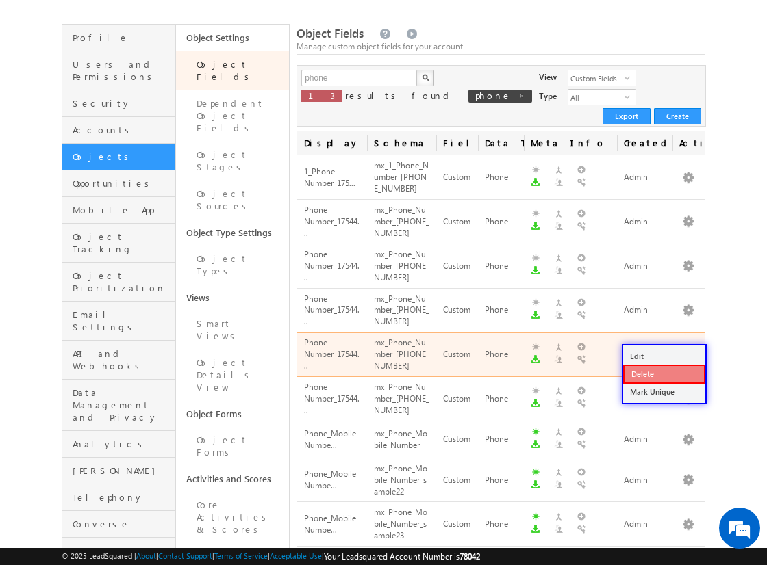
click at [663, 372] on link "Delete" at bounding box center [664, 374] width 82 height 19
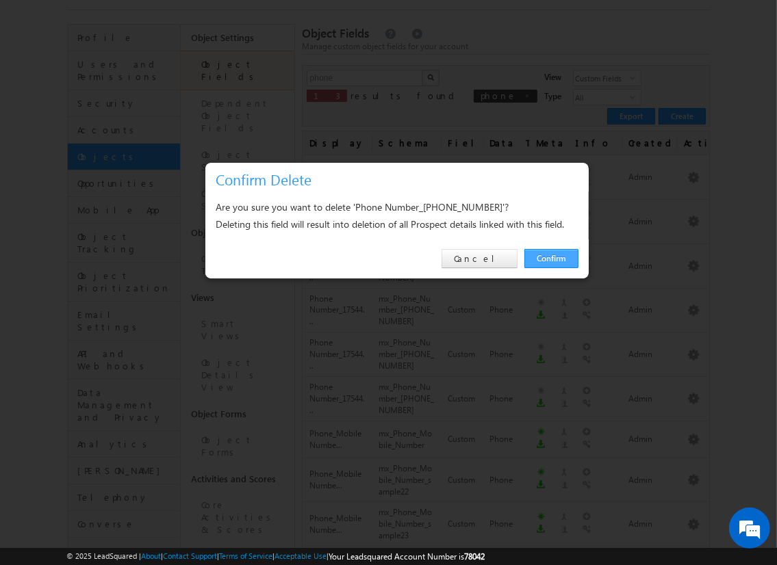
click at [550, 258] on link "Confirm" at bounding box center [551, 258] width 54 height 19
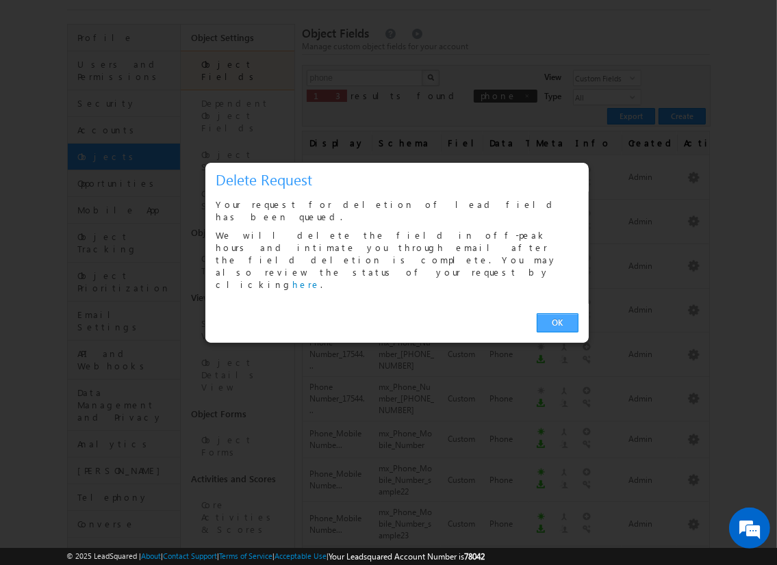
click at [557, 314] on link "OK" at bounding box center [558, 323] width 42 height 19
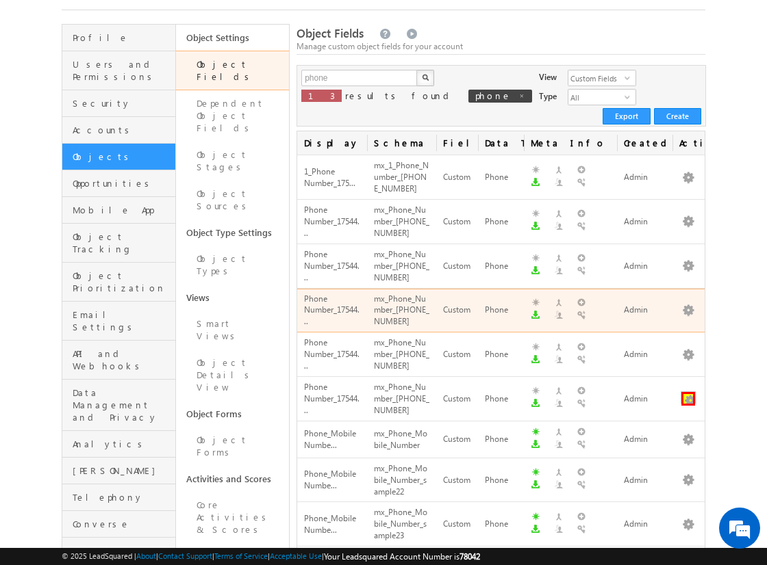
click at [688, 392] on button "button" at bounding box center [688, 399] width 14 height 14
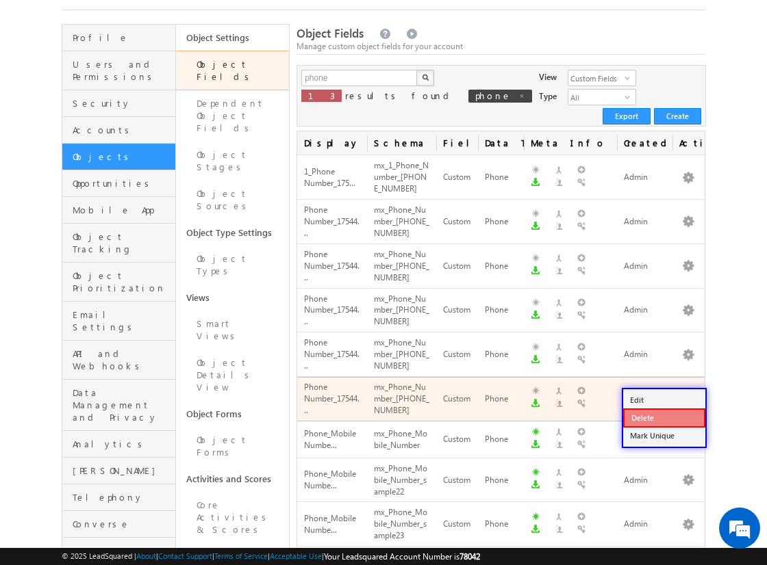
click at [663, 417] on link "Delete" at bounding box center [664, 418] width 82 height 19
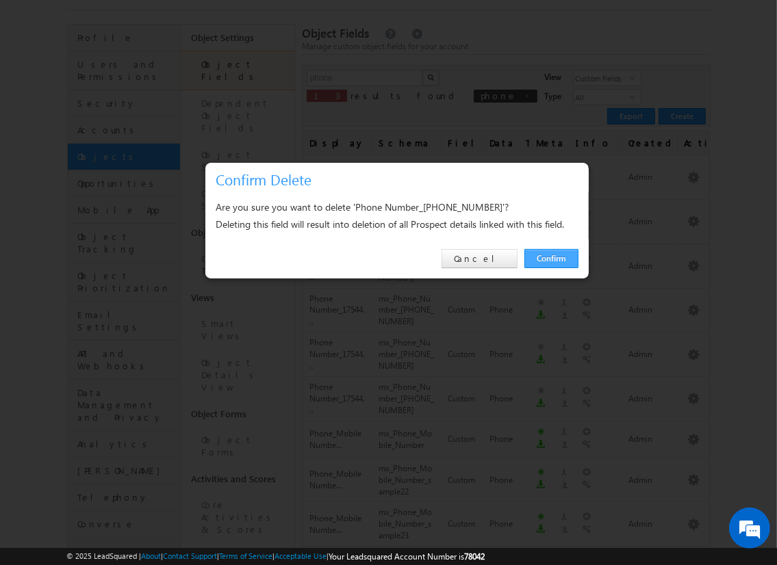
click at [550, 258] on link "Confirm" at bounding box center [551, 258] width 54 height 19
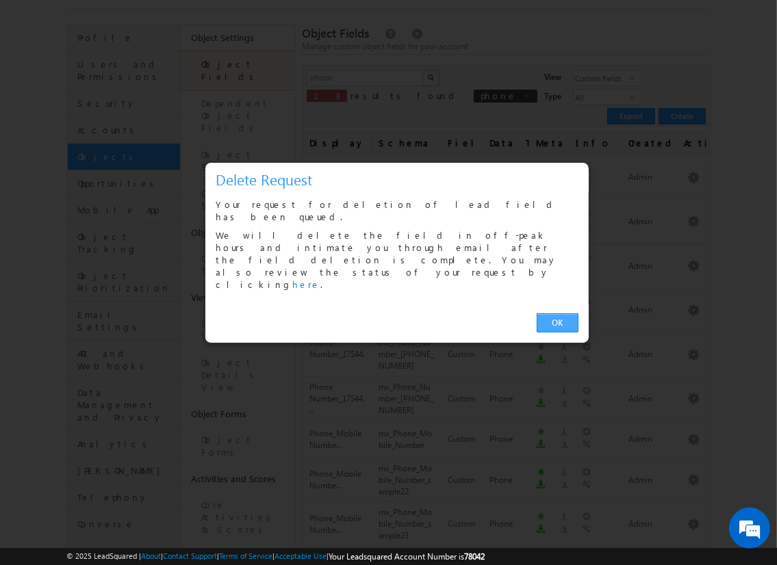
click at [557, 314] on link "OK" at bounding box center [558, 323] width 42 height 19
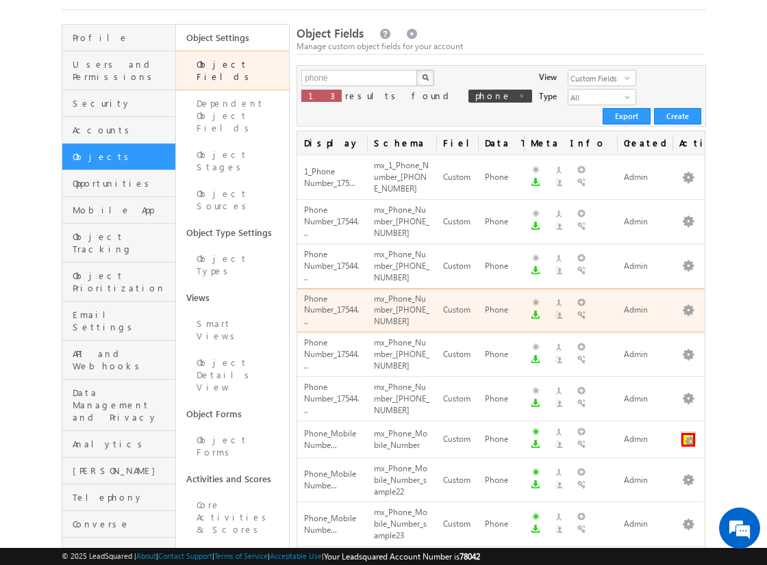
click at [688, 433] on button "button" at bounding box center [688, 440] width 14 height 14
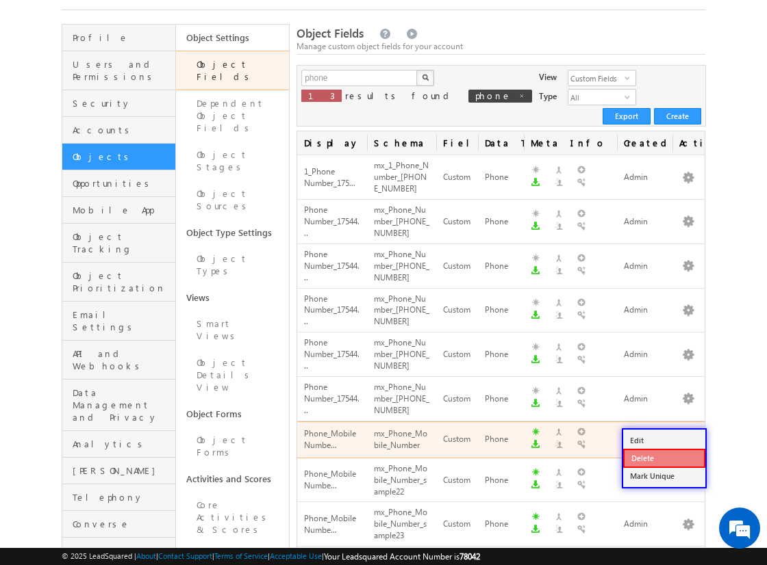
click at [663, 457] on link "Delete" at bounding box center [664, 458] width 82 height 19
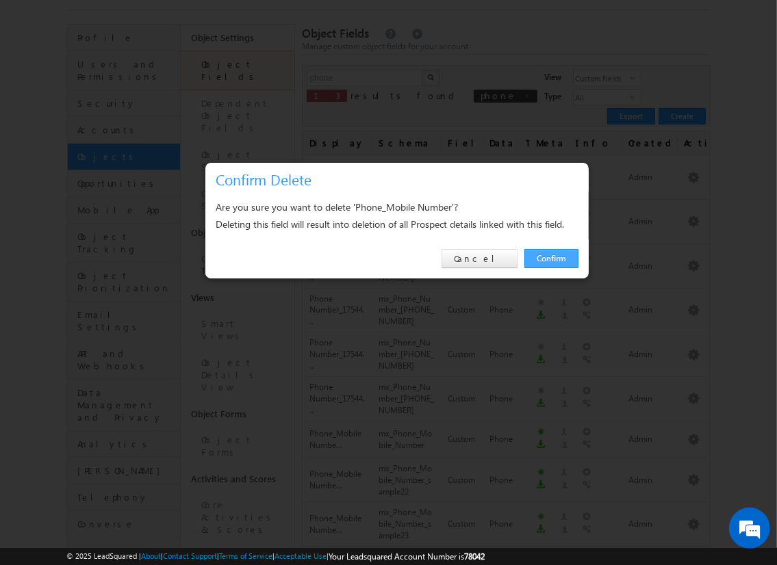
click at [550, 258] on link "Confirm" at bounding box center [551, 258] width 54 height 19
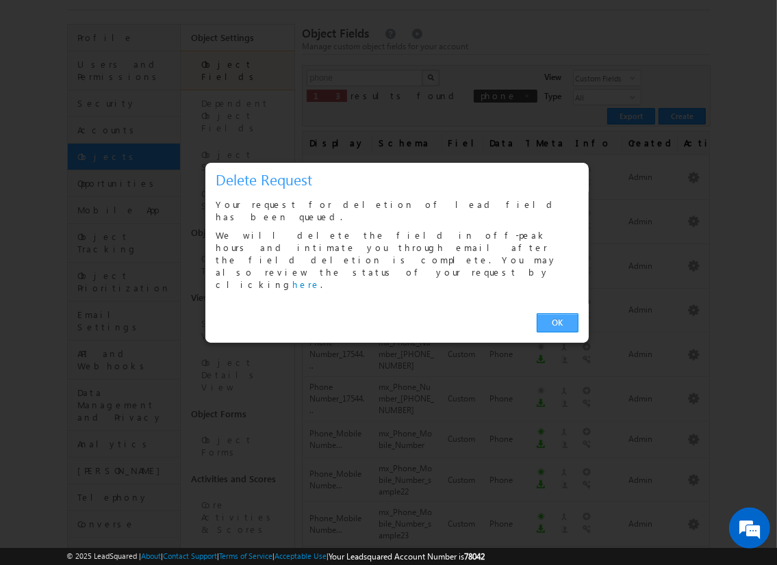
click at [557, 314] on link "OK" at bounding box center [558, 323] width 42 height 19
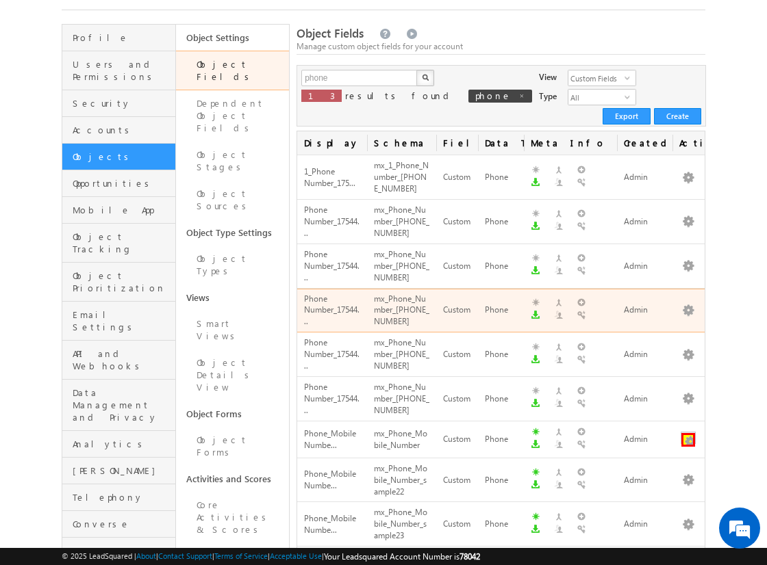
click at [688, 433] on button "button" at bounding box center [688, 440] width 14 height 14
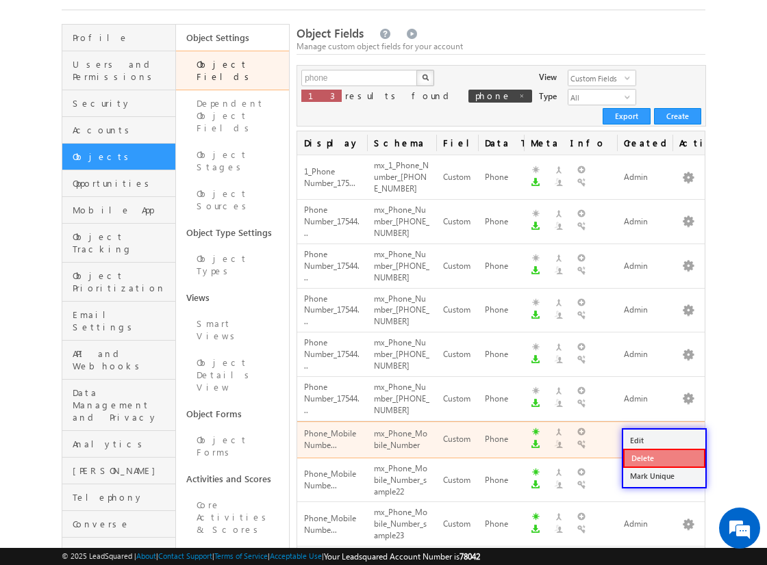
click at [663, 457] on link "Delete" at bounding box center [664, 458] width 82 height 19
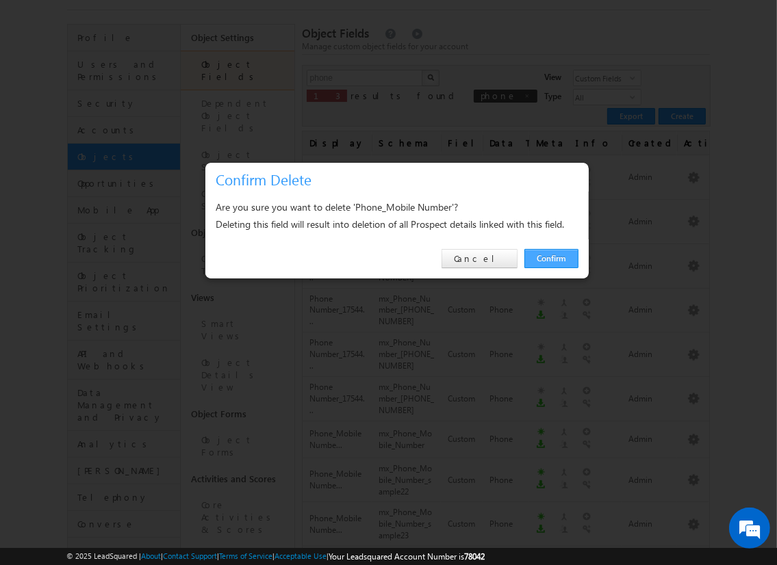
click at [550, 258] on link "Confirm" at bounding box center [551, 258] width 54 height 19
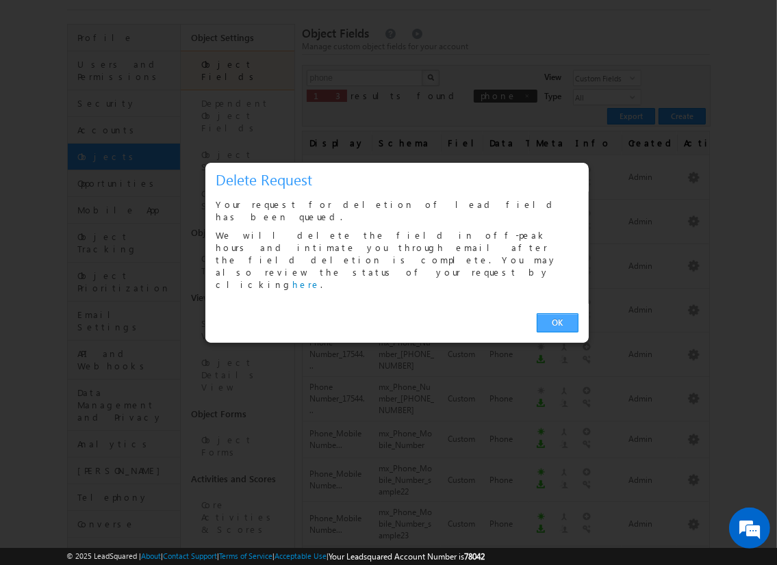
click at [557, 314] on link "OK" at bounding box center [558, 323] width 42 height 19
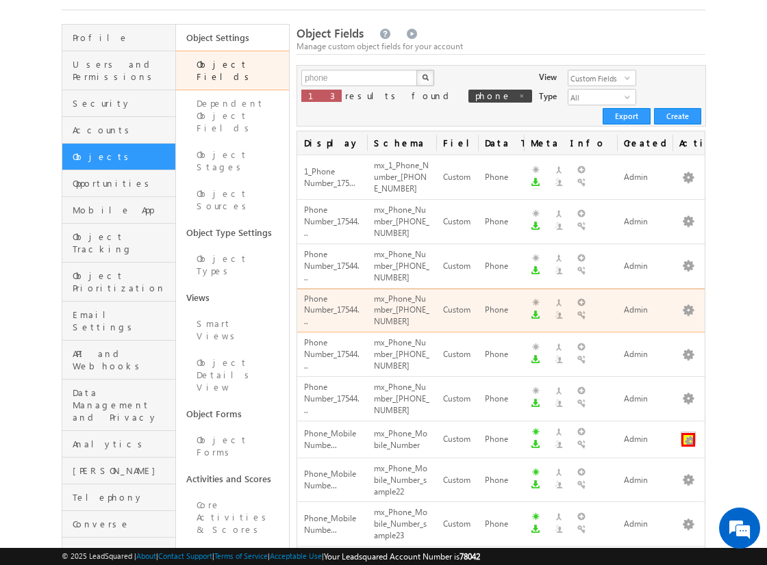
click at [688, 433] on button "button" at bounding box center [688, 440] width 14 height 14
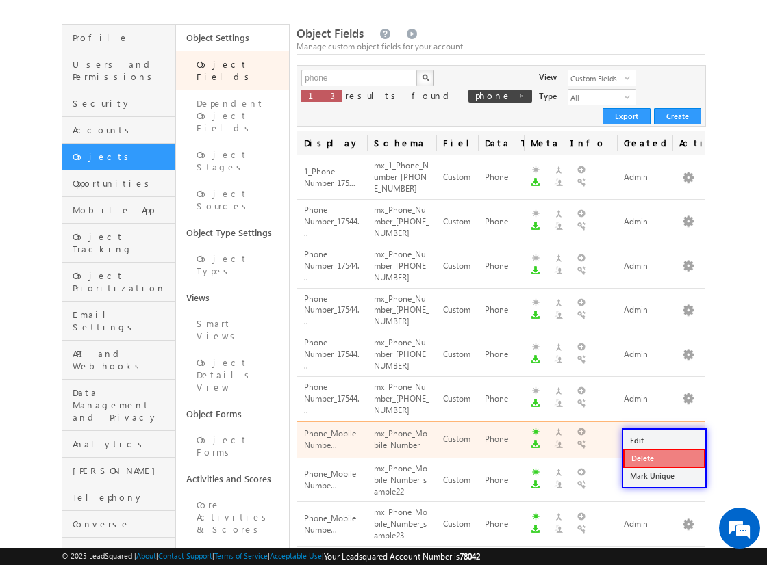
click at [663, 457] on link "Delete" at bounding box center [664, 458] width 82 height 19
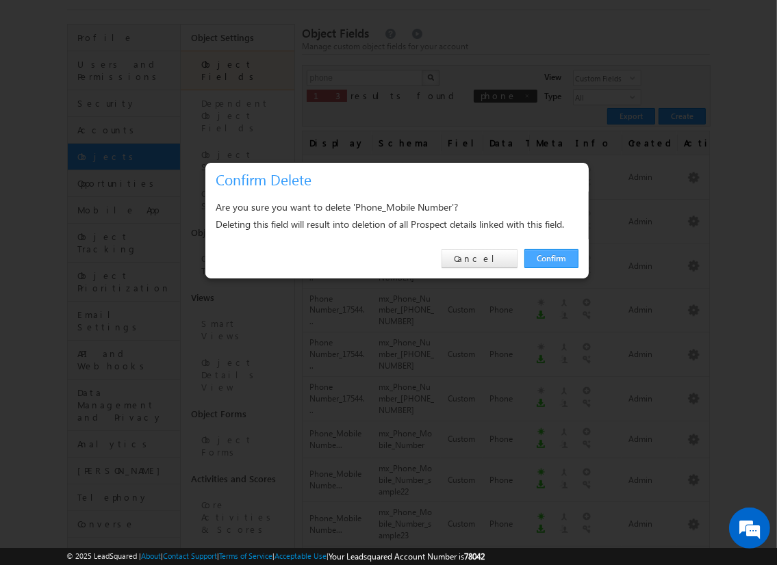
click at [550, 258] on link "Confirm" at bounding box center [551, 258] width 54 height 19
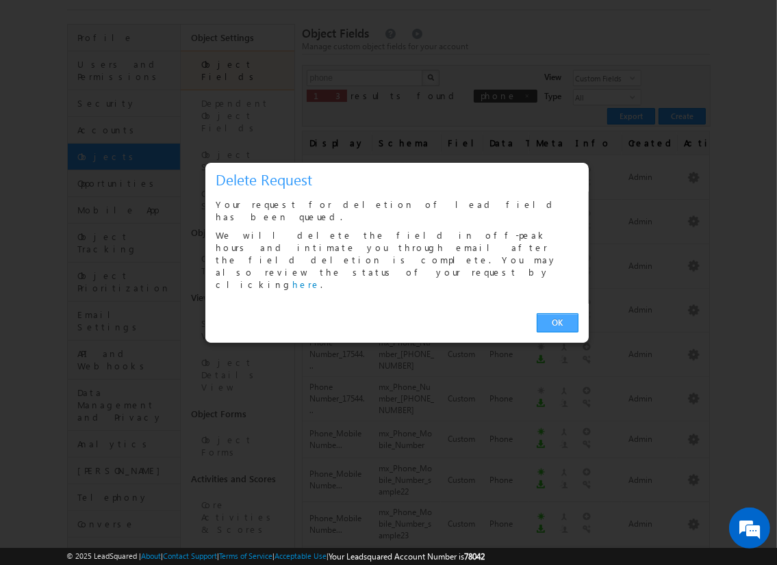
click at [557, 314] on link "OK" at bounding box center [558, 323] width 42 height 19
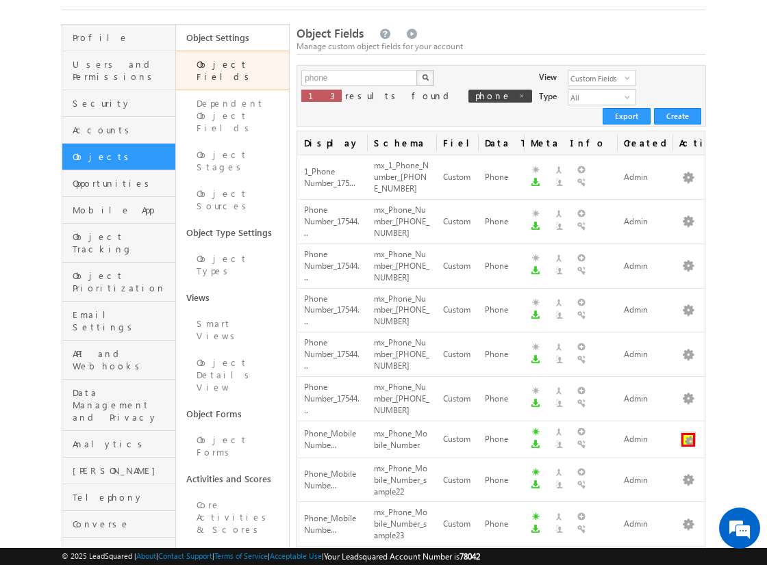
click at [688, 433] on button "button" at bounding box center [688, 440] width 14 height 14
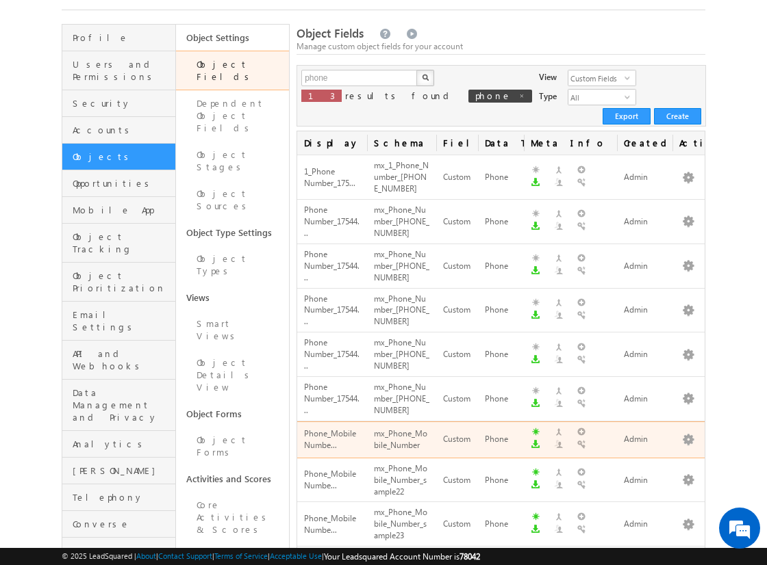
click at [404, 427] on div "mx_Phone_Mobile_Number" at bounding box center [401, 440] width 55 height 26
copy div "mx_Phone_Mobile_Number"
click at [420, 427] on div "mx_Phone_Mobile_Number" at bounding box center [401, 440] width 55 height 26
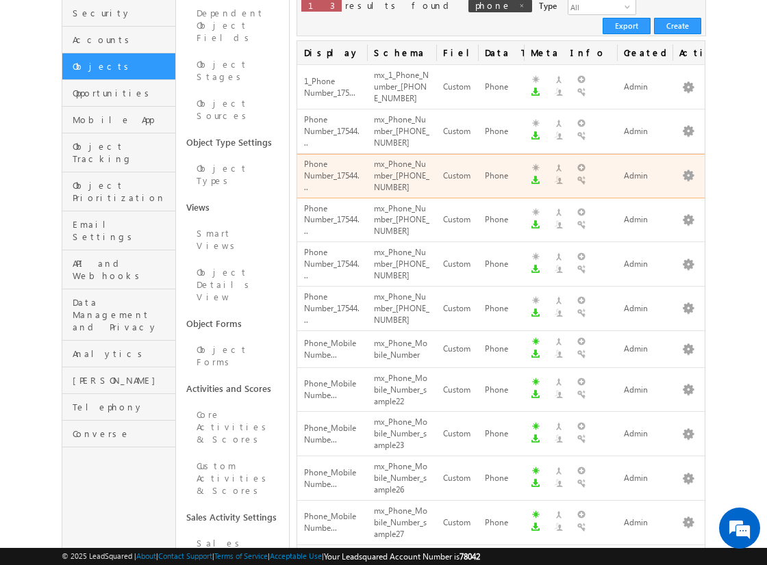
scroll to position [164, 0]
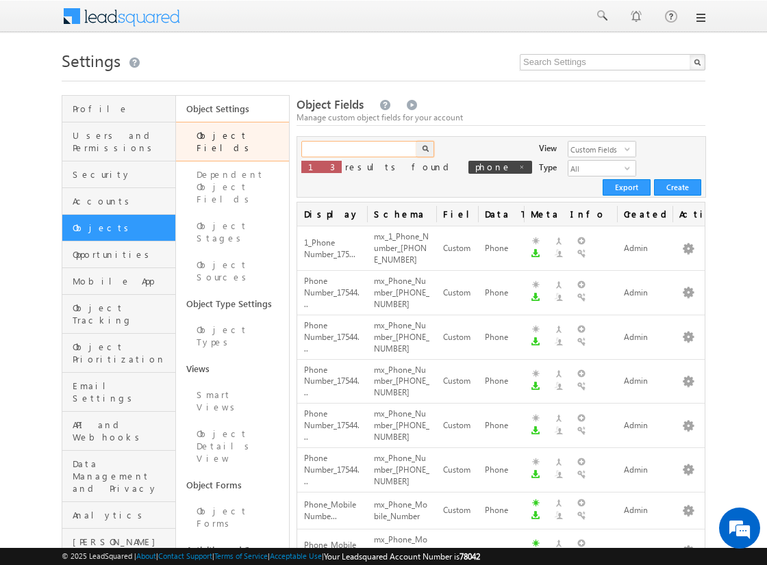
click at [359, 149] on input "text" at bounding box center [359, 149] width 117 height 16
type input "phone"
click at [424, 149] on img "button" at bounding box center [425, 148] width 7 height 7
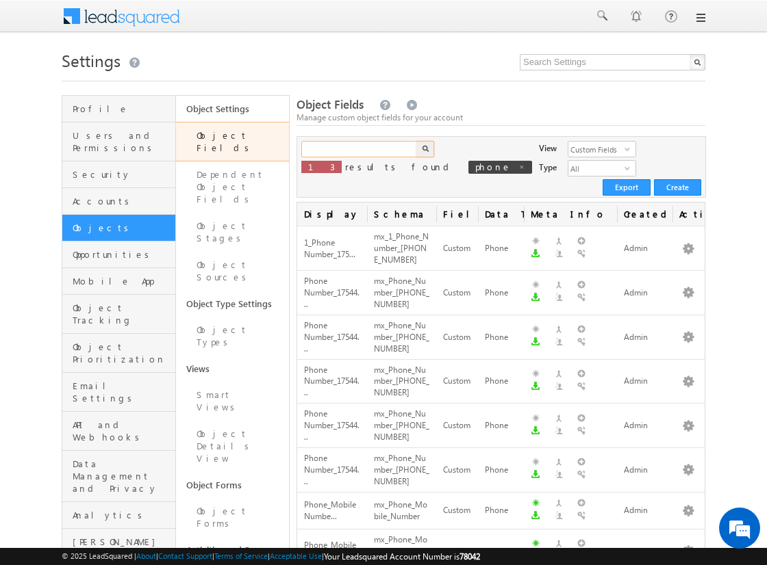
click at [359, 149] on input "text" at bounding box center [359, 149] width 117 height 16
type input "Test"
click at [424, 149] on img "button" at bounding box center [425, 148] width 7 height 7
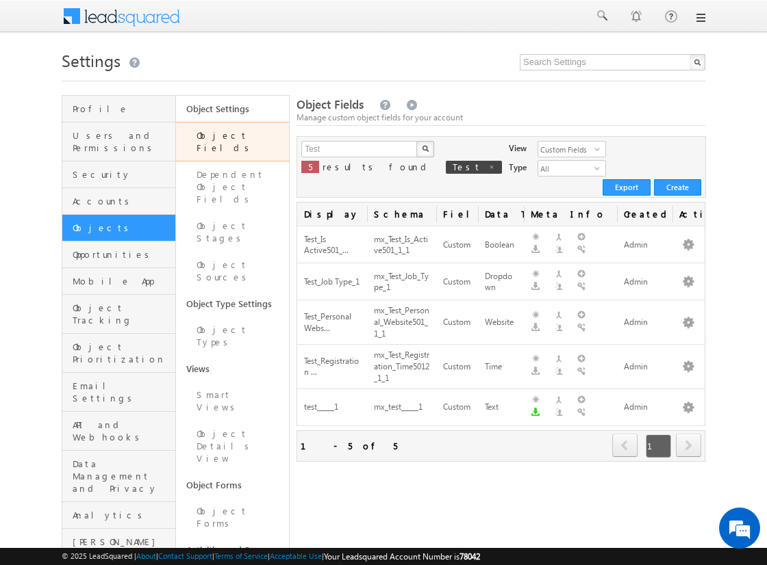
click at [7, 7] on div "Menu Admin r2pra shant @gmai [DOMAIN_NAME] R2pra" at bounding box center [383, 17] width 767 height 34
click at [359, 149] on input "Test" at bounding box center [359, 149] width 117 height 16
click at [359, 149] on input "text" at bounding box center [359, 149] width 117 height 16
click at [424, 149] on img "button" at bounding box center [425, 148] width 7 height 7
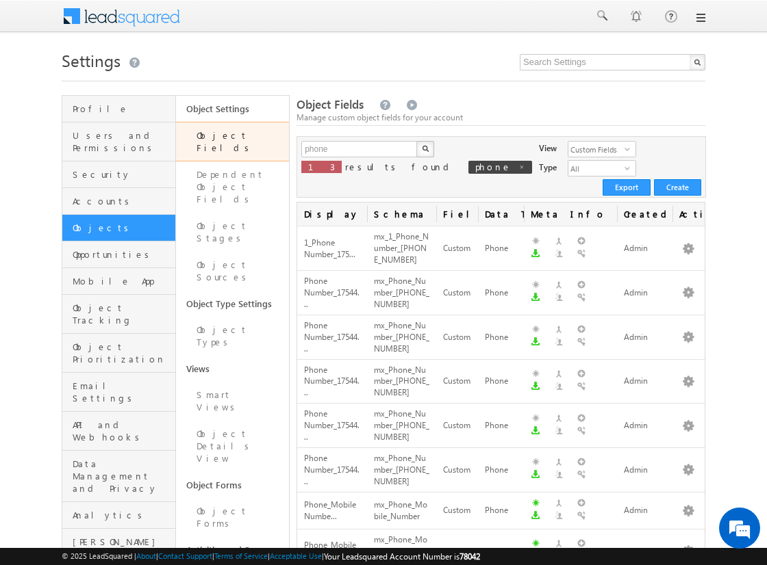
click at [7, 7] on div "Menu Admin r2pra shant @gmai [DOMAIN_NAME] R2pra" at bounding box center [383, 17] width 767 height 34
type input "Test"
click at [424, 149] on img "button" at bounding box center [425, 148] width 7 height 7
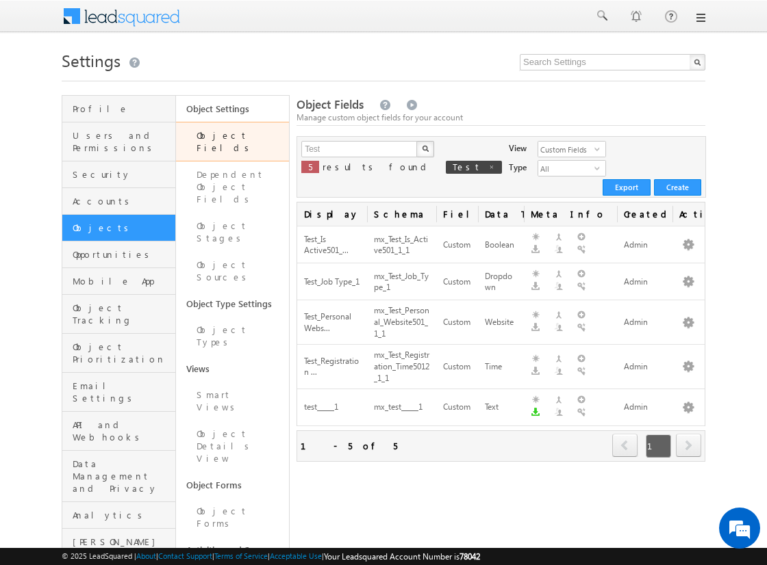
click at [7, 7] on div "Menu Admin r2pra shant @gmai [DOMAIN_NAME] R2pra" at bounding box center [383, 17] width 767 height 34
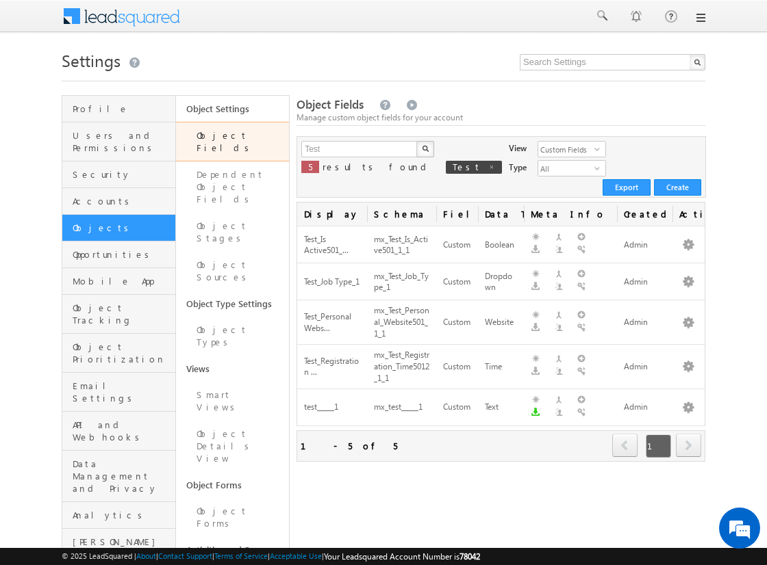
click at [7, 7] on div "Menu Admin r2pra shant @gmai [DOMAIN_NAME] R2pra" at bounding box center [383, 17] width 767 height 34
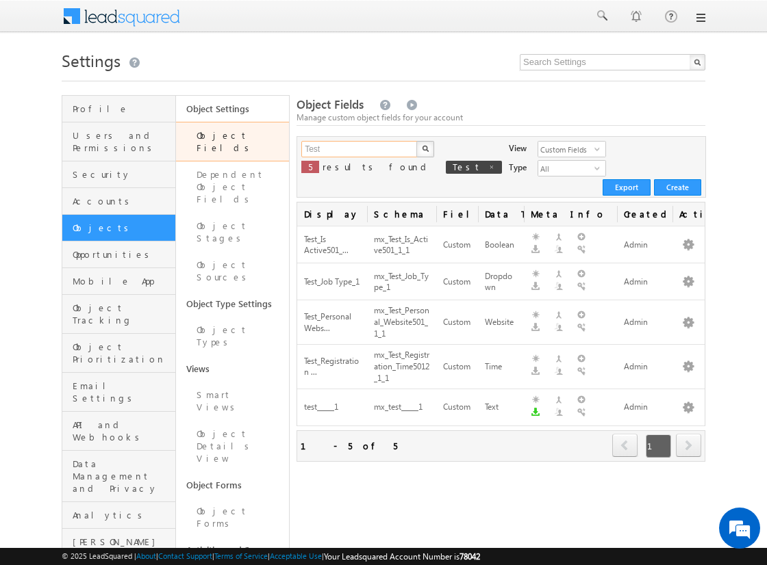
click at [359, 149] on input "Test" at bounding box center [359, 149] width 117 height 16
click at [359, 149] on input "text" at bounding box center [359, 149] width 117 height 16
type input "phone"
click at [424, 149] on img "button" at bounding box center [425, 148] width 7 height 7
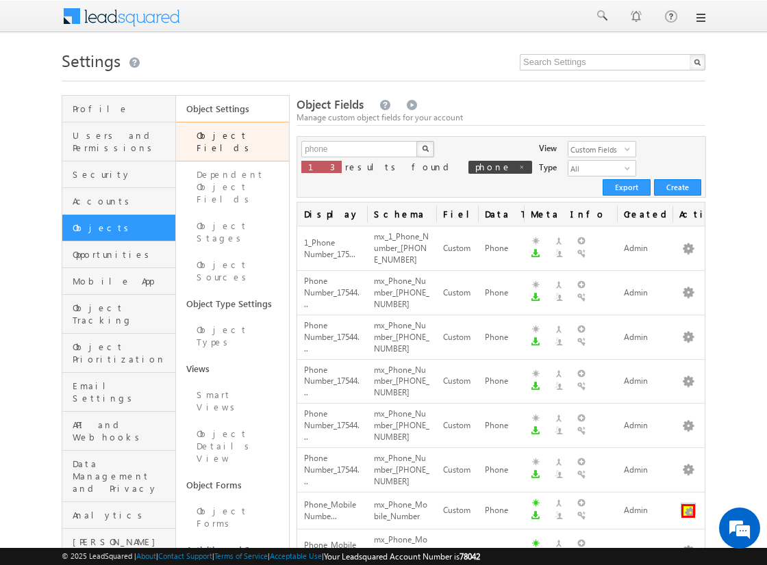
click at [688, 504] on button "button" at bounding box center [688, 511] width 14 height 14
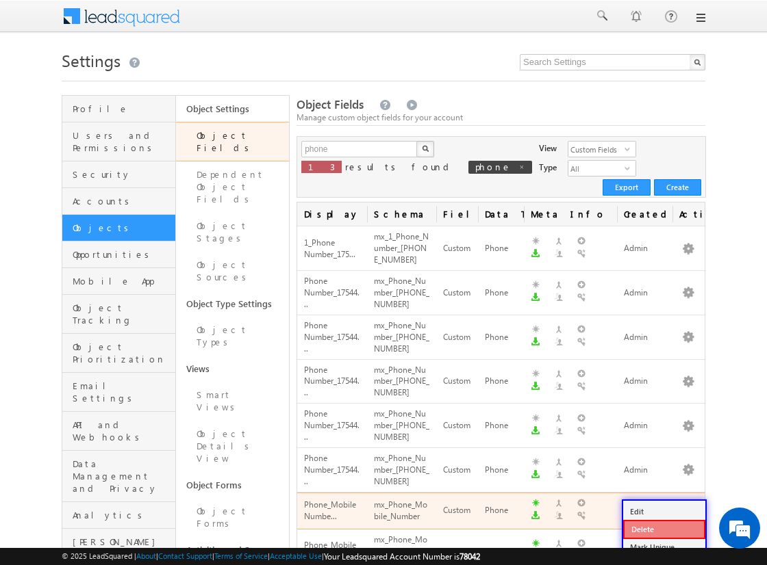
click at [663, 529] on link "Delete" at bounding box center [664, 529] width 82 height 19
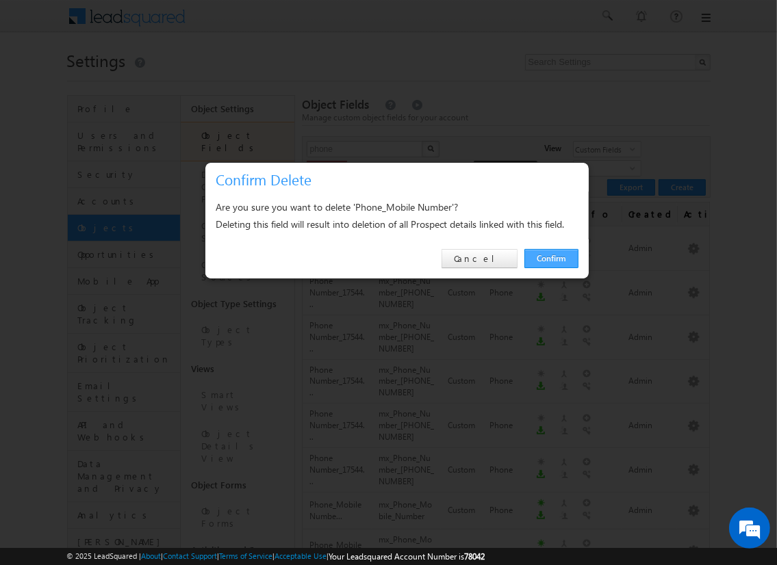
click at [550, 258] on link "Confirm" at bounding box center [551, 258] width 54 height 19
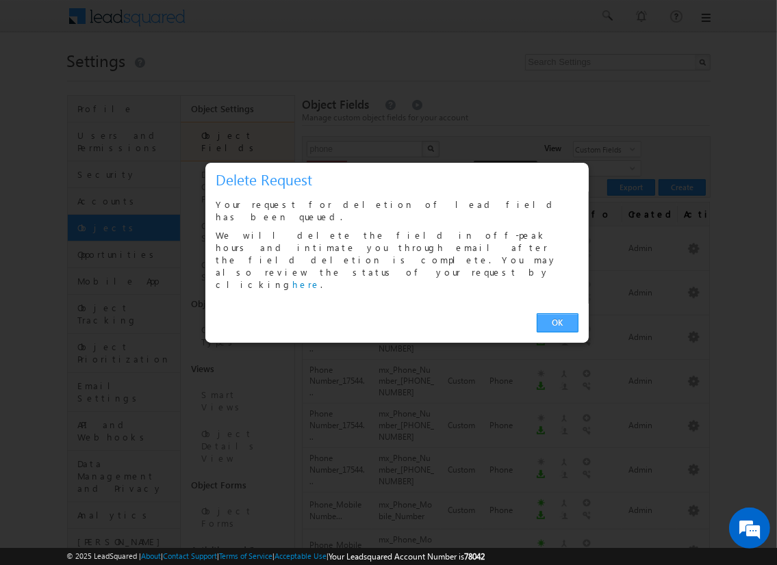
click at [557, 314] on link "OK" at bounding box center [558, 323] width 42 height 19
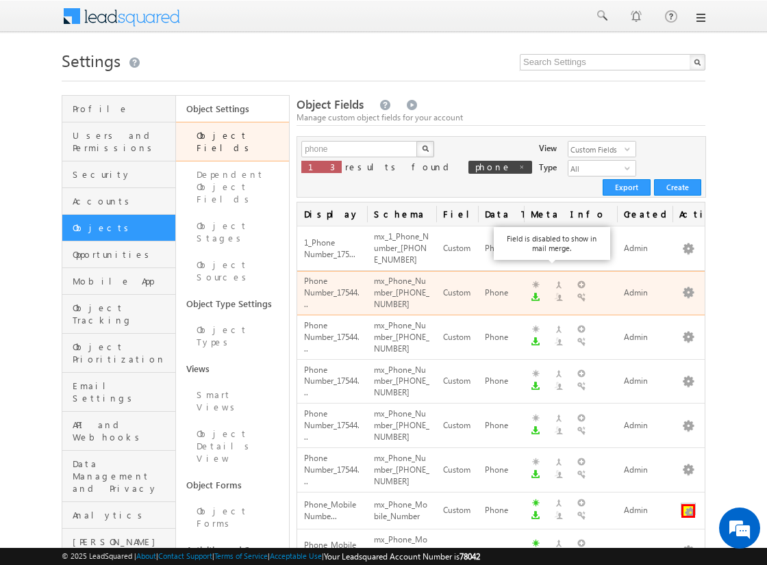
click at [688, 504] on button "button" at bounding box center [688, 511] width 14 height 14
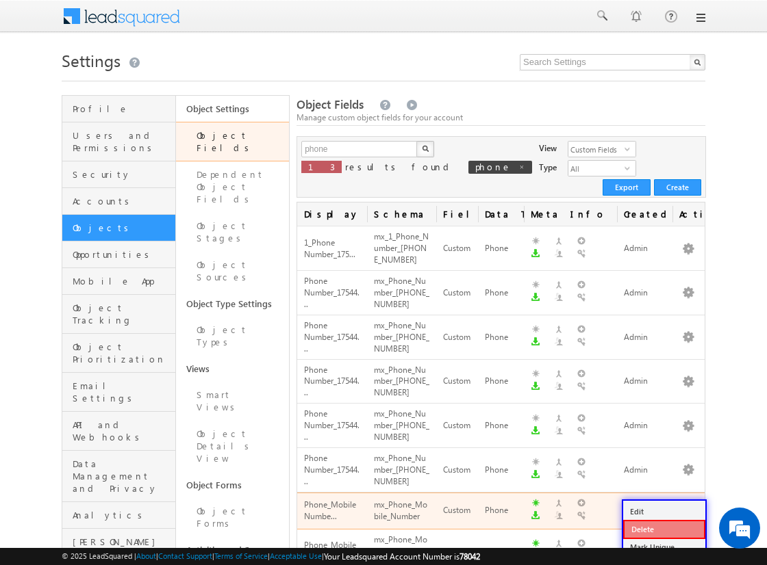
click at [663, 529] on link "Delete" at bounding box center [664, 529] width 82 height 19
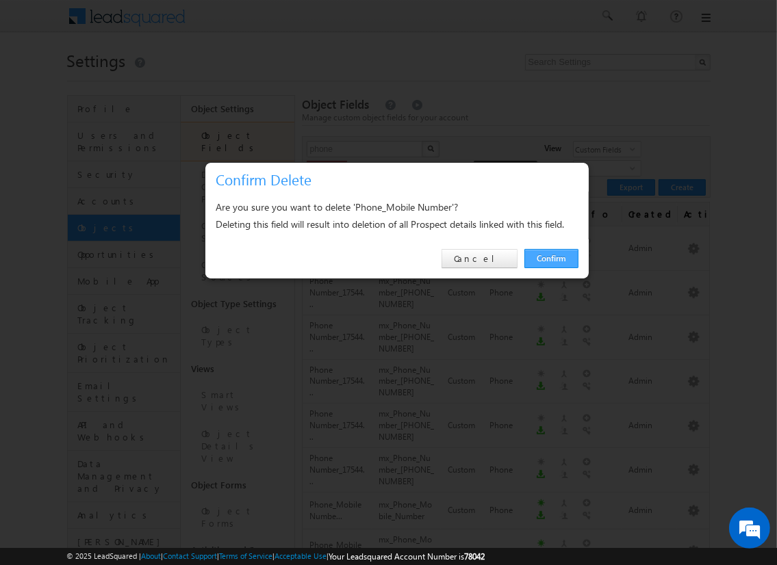
click at [550, 258] on link "Confirm" at bounding box center [551, 258] width 54 height 19
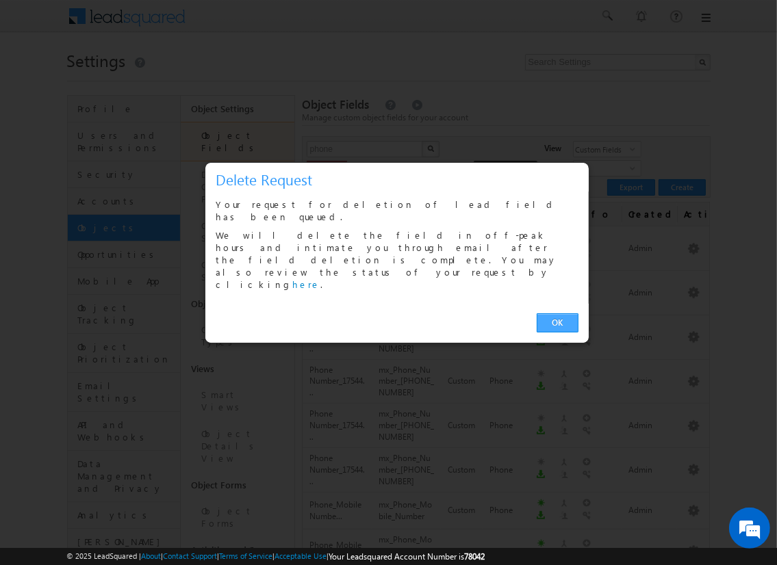
click at [557, 314] on link "OK" at bounding box center [558, 323] width 42 height 19
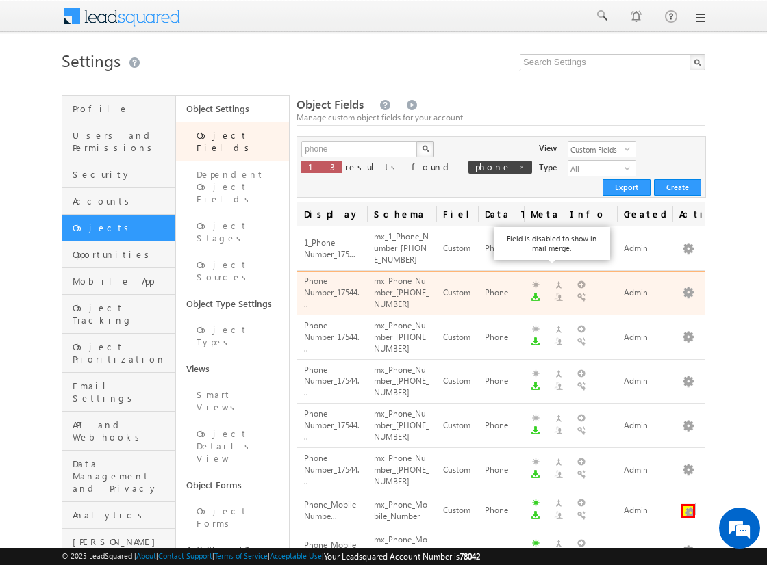
click at [688, 504] on button "button" at bounding box center [688, 511] width 14 height 14
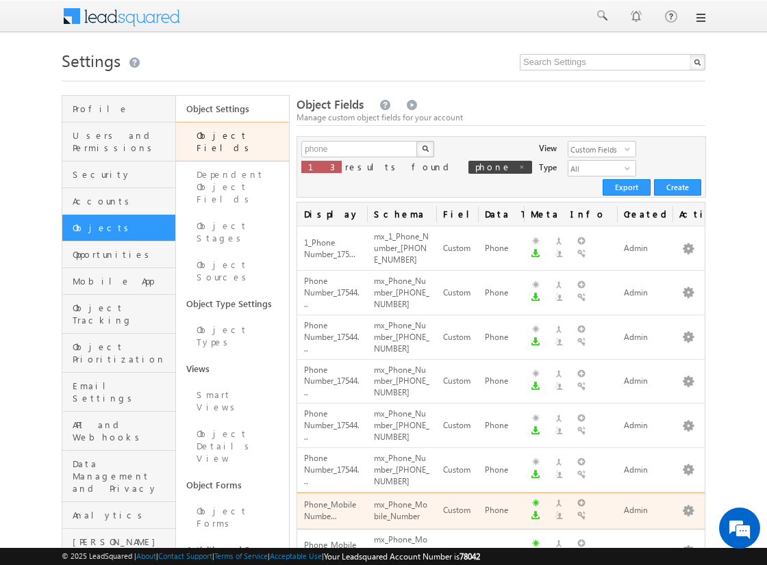
click at [405, 498] on div "mx_Phone_Mobile_Number" at bounding box center [401, 511] width 55 height 26
copy div "mx_Phone_Mobile_Number"
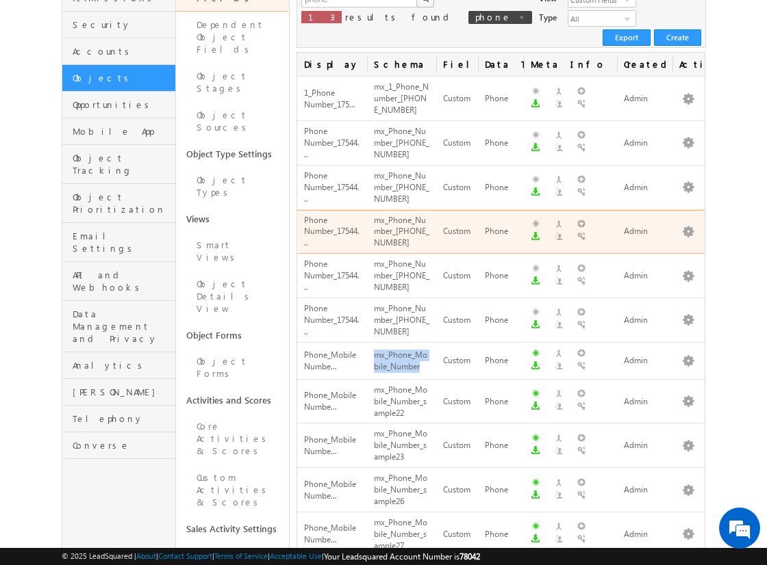
scroll to position [205, 0]
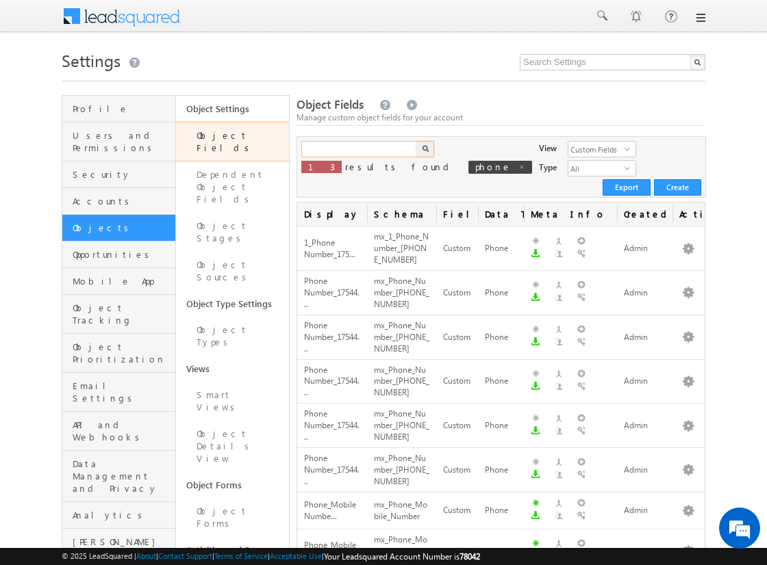
click at [359, 149] on input "text" at bounding box center [359, 149] width 117 height 16
type input "phone"
click at [424, 149] on img "button" at bounding box center [425, 148] width 7 height 7
click at [688, 504] on button "button" at bounding box center [688, 511] width 14 height 14
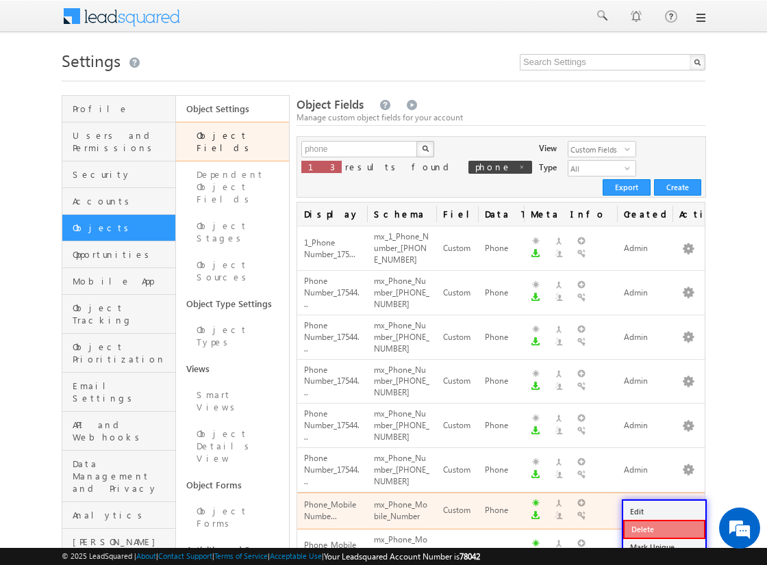
click at [663, 529] on link "Delete" at bounding box center [664, 529] width 82 height 19
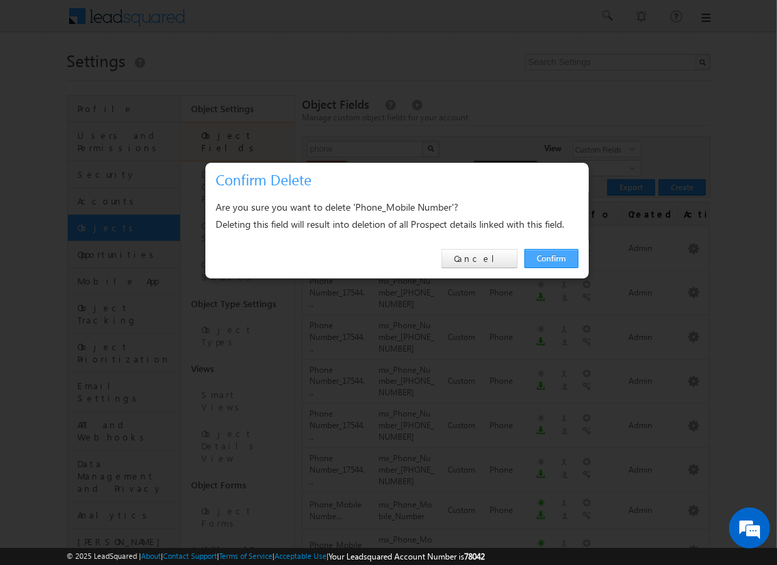
click at [550, 258] on link "Confirm" at bounding box center [551, 258] width 54 height 19
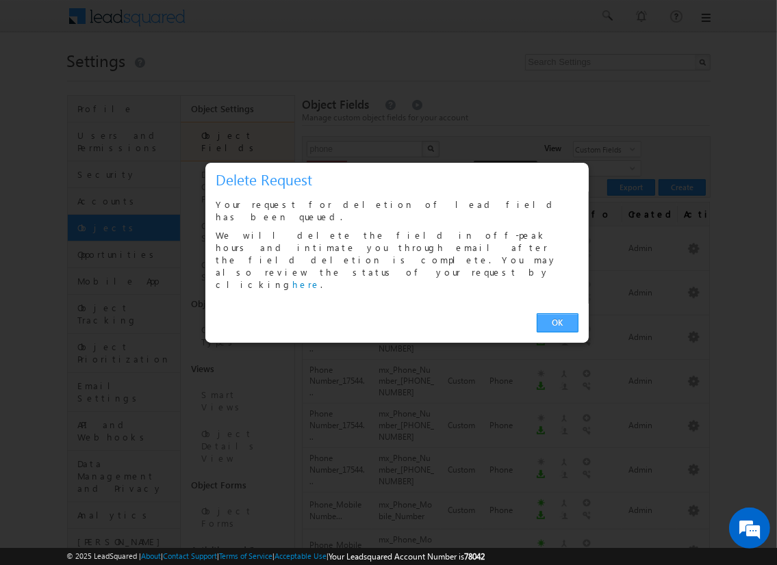
click at [557, 314] on link "OK" at bounding box center [558, 323] width 42 height 19
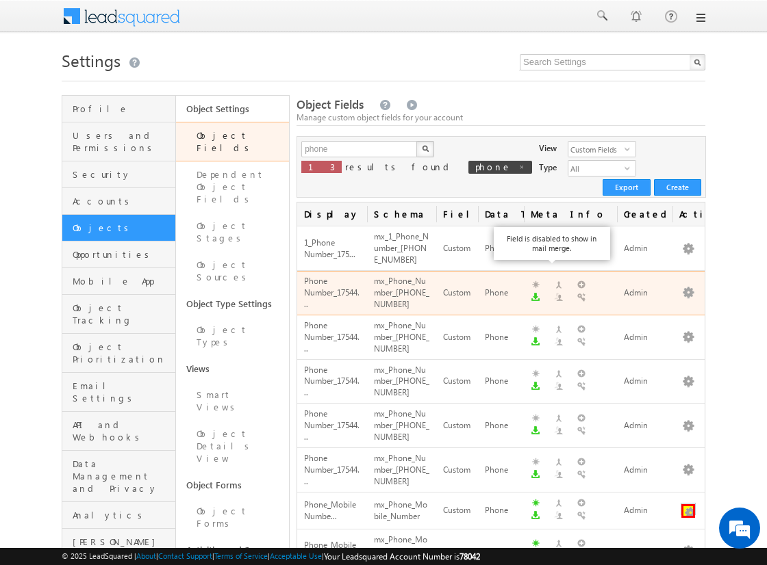
click at [688, 504] on button "button" at bounding box center [688, 511] width 14 height 14
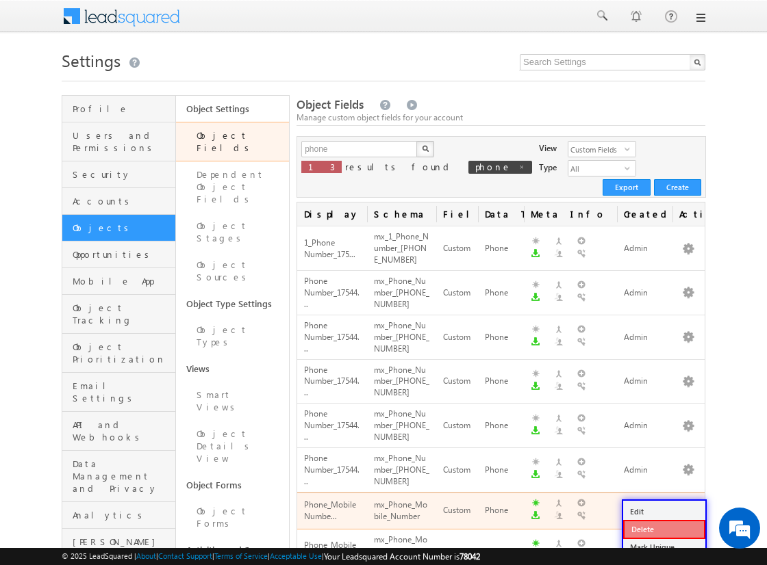
click at [663, 529] on link "Delete" at bounding box center [664, 529] width 82 height 19
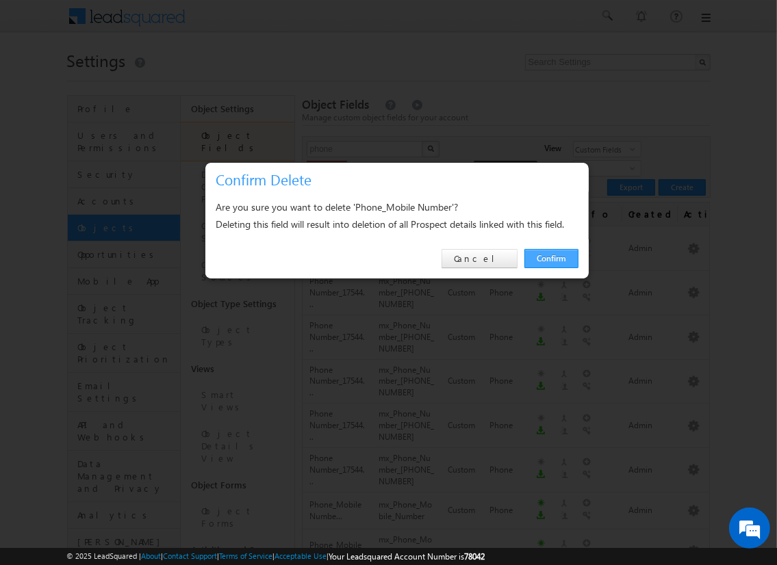
click at [550, 258] on link "Confirm" at bounding box center [551, 258] width 54 height 19
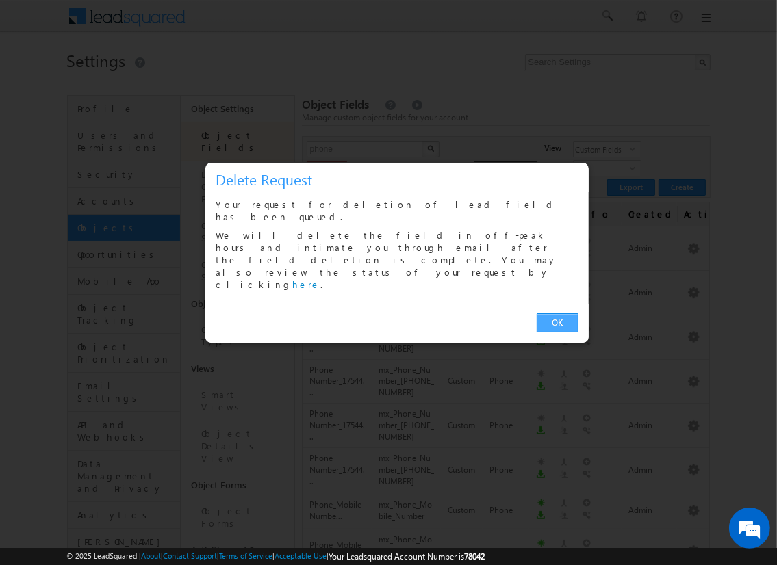
click at [557, 314] on link "OK" at bounding box center [558, 323] width 42 height 19
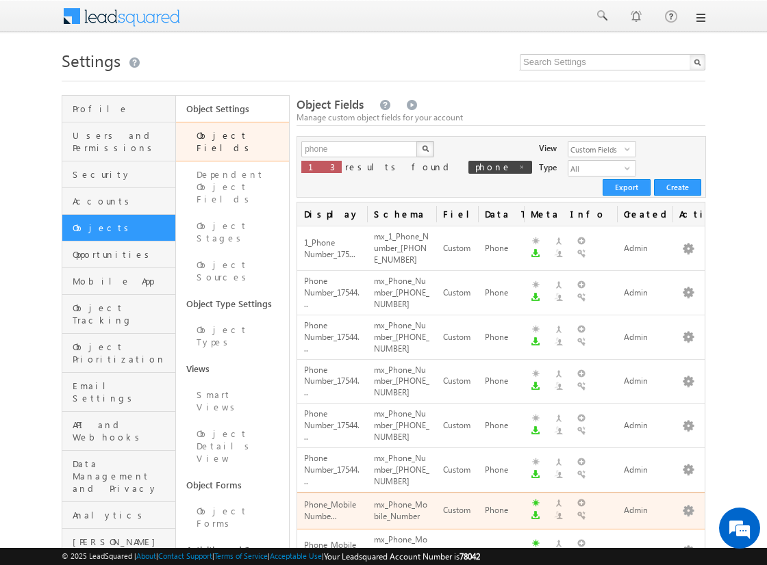
click at [398, 498] on div "mx_Phone_Mobile_Number" at bounding box center [401, 511] width 55 height 26
copy div "mx_Phone_Mobile_Number"
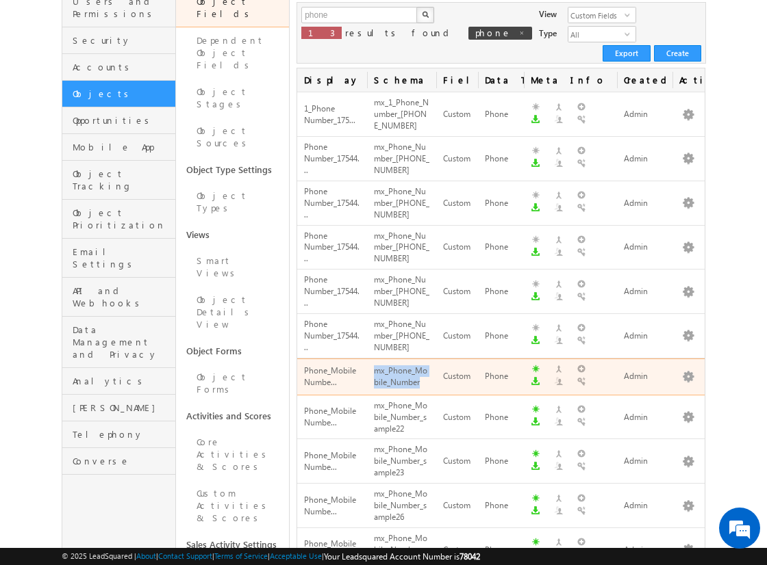
scroll to position [133, 0]
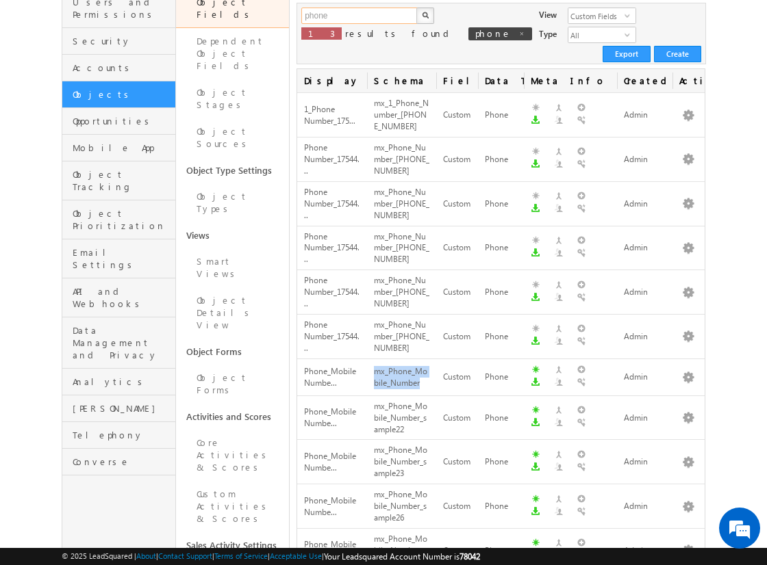
click at [359, 16] on input "phone" at bounding box center [359, 16] width 117 height 16
click at [359, 16] on input "text" at bounding box center [359, 16] width 117 height 16
type input "phone"
click at [424, 16] on img "button" at bounding box center [425, 15] width 7 height 7
click at [688, 371] on button "button" at bounding box center [688, 378] width 14 height 14
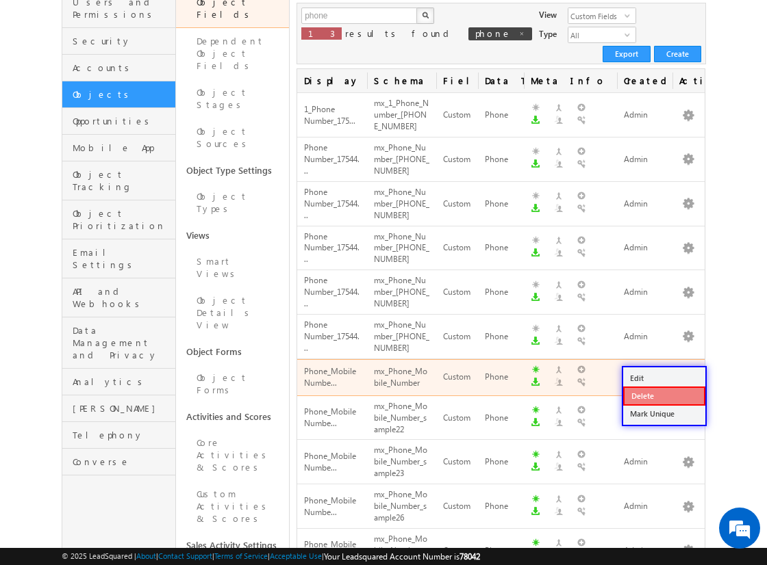
click at [663, 395] on link "Delete" at bounding box center [664, 396] width 82 height 19
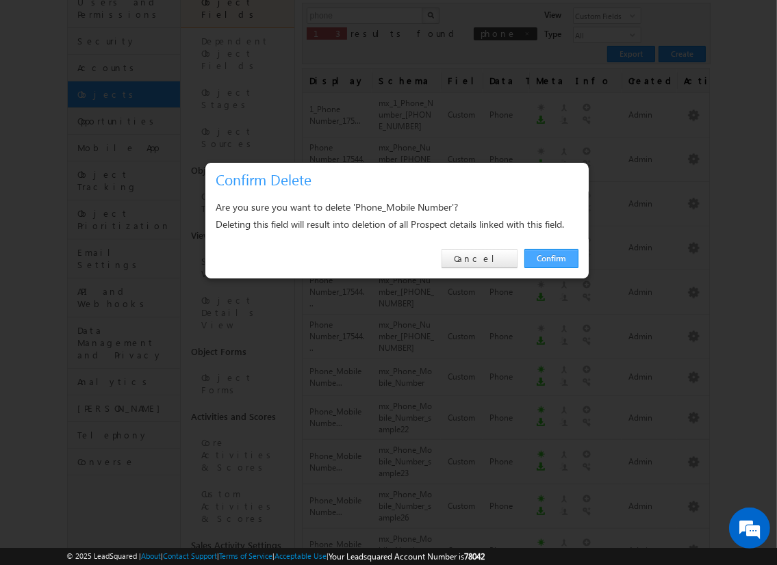
click at [550, 258] on link "Confirm" at bounding box center [551, 258] width 54 height 19
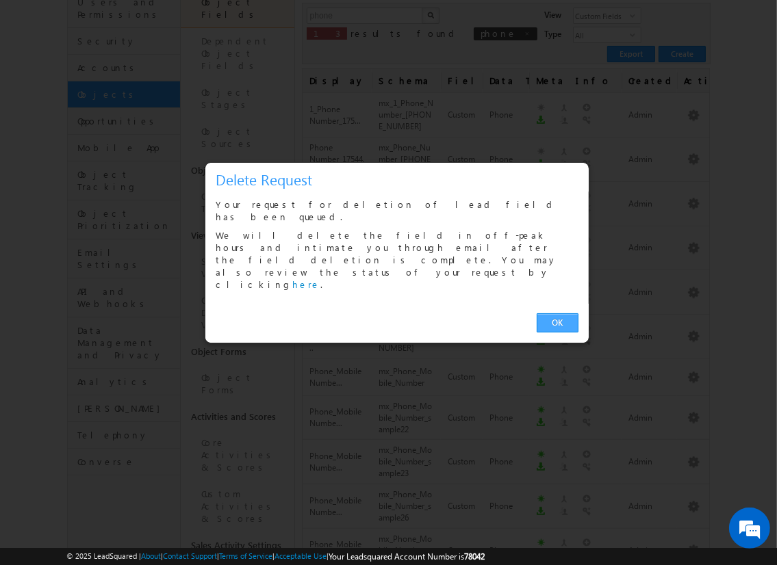
click at [557, 314] on link "OK" at bounding box center [558, 323] width 42 height 19
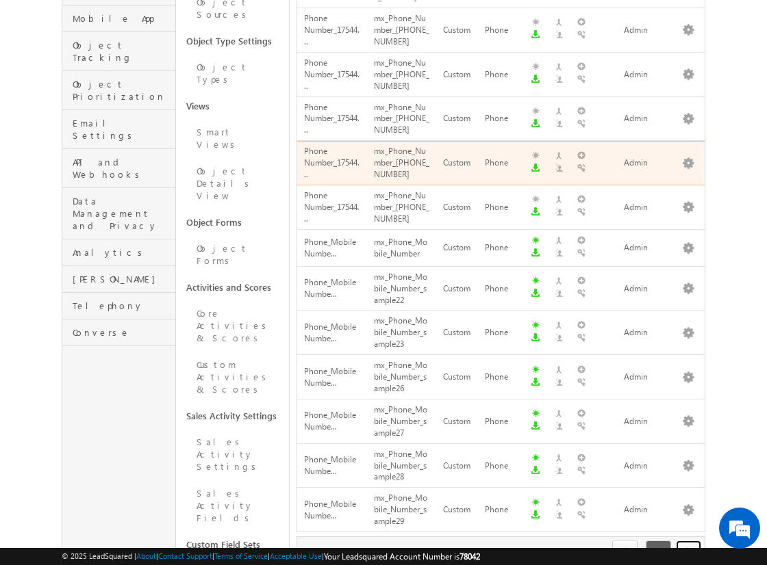
scroll to position [262, 0]
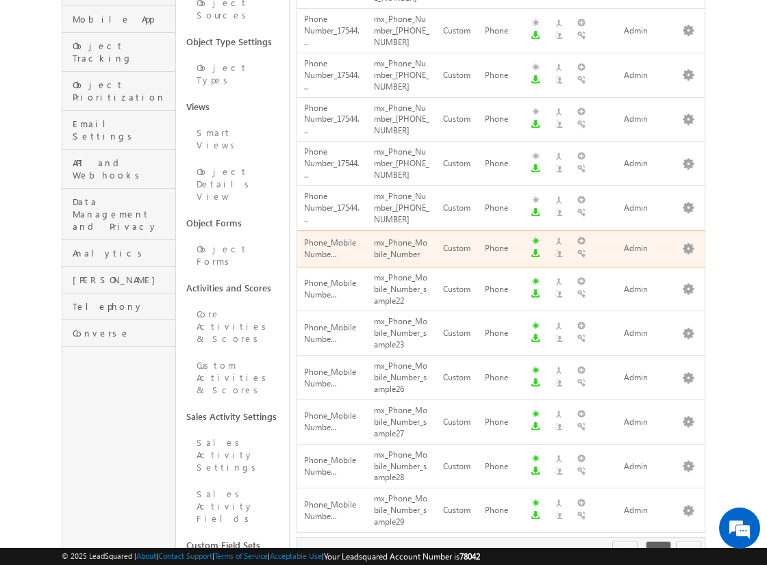
click at [416, 242] on div "mx_Phone_Mobile_Number" at bounding box center [401, 249] width 55 height 26
copy div "mx_Phone_Mobile_Number"
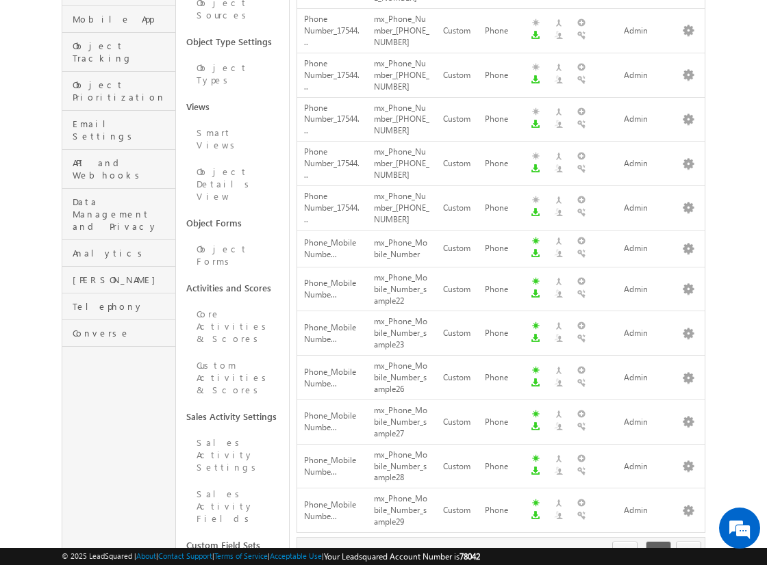
click at [218, 533] on link "Custom Field Sets" at bounding box center [233, 546] width 114 height 26
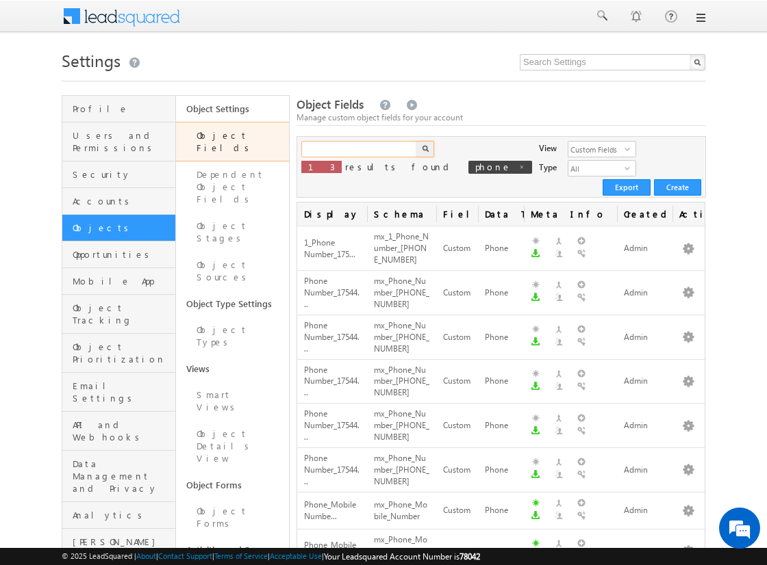
click at [359, 149] on input "text" at bounding box center [359, 149] width 117 height 16
click at [424, 149] on img "button" at bounding box center [425, 148] width 7 height 7
click at [688, 504] on button "button" at bounding box center [688, 511] width 14 height 14
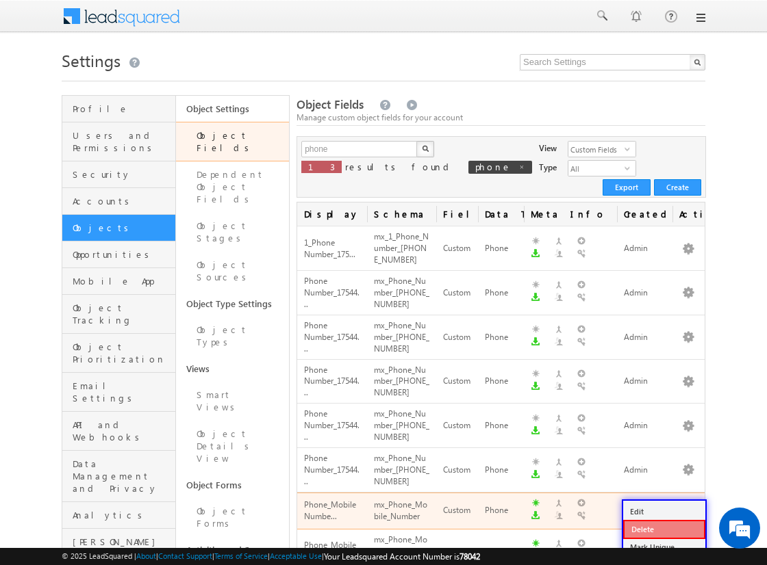
click at [663, 529] on link "Delete" at bounding box center [664, 529] width 82 height 19
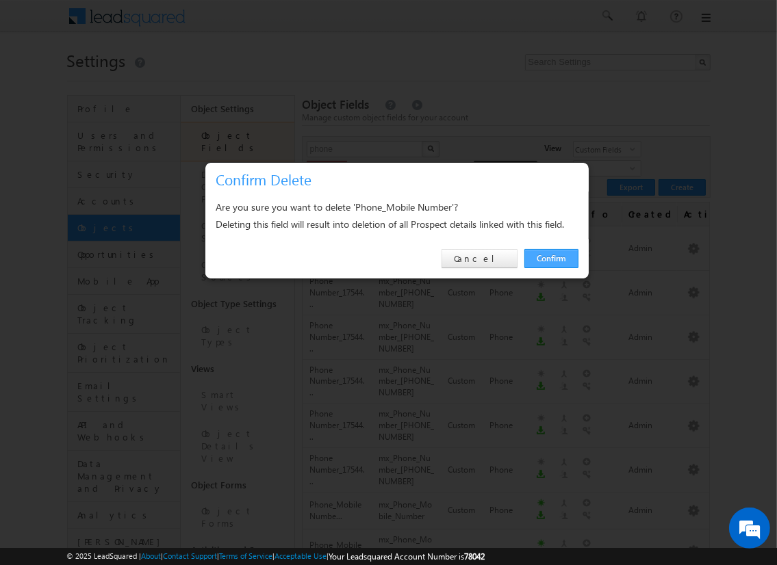
click at [550, 258] on link "Confirm" at bounding box center [551, 258] width 54 height 19
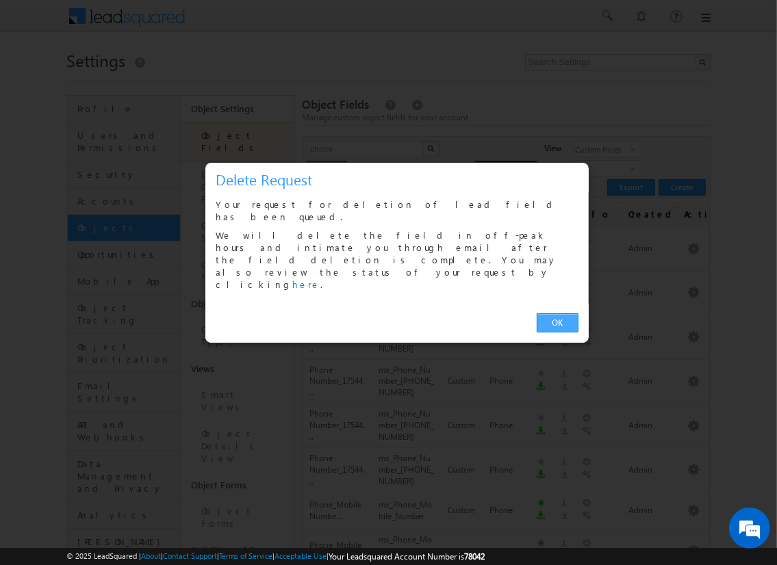
click at [557, 314] on link "OK" at bounding box center [558, 323] width 42 height 19
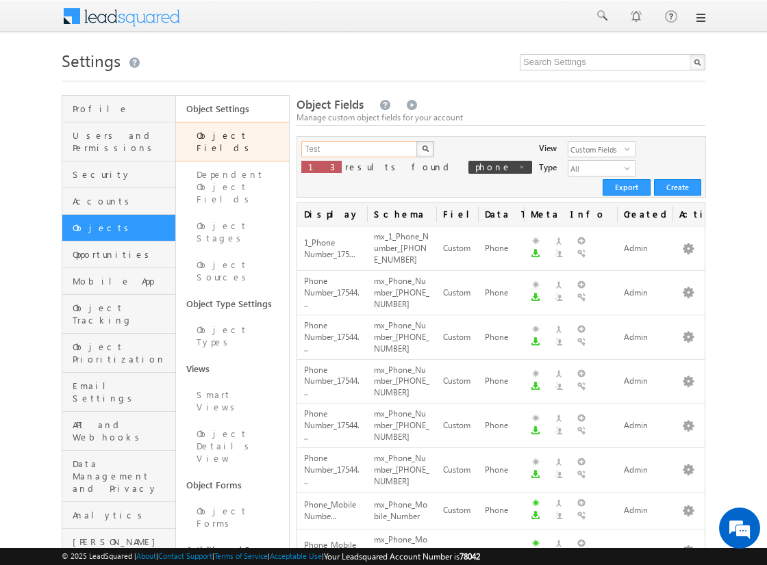
type input "Test"
click at [424, 149] on img "button" at bounding box center [425, 148] width 7 height 7
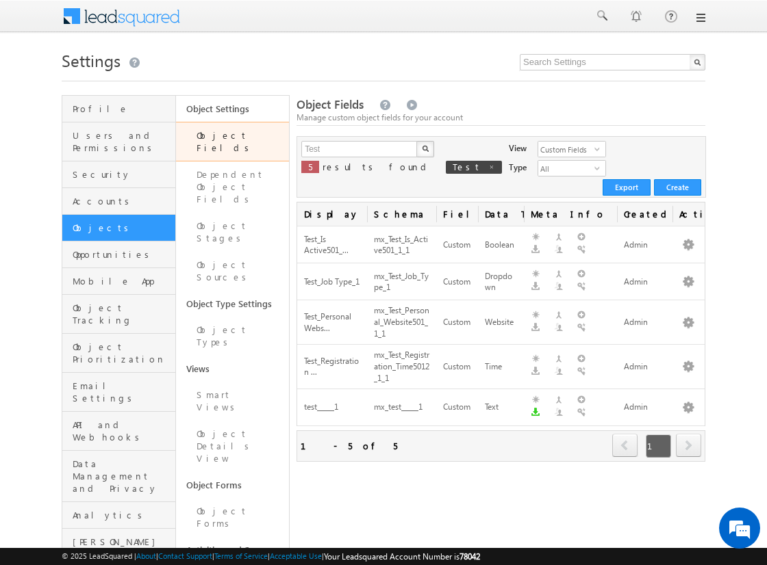
click at [7, 7] on div "Menu Admin r2pra shant @gmai [DOMAIN_NAME] R2pra" at bounding box center [383, 17] width 767 height 34
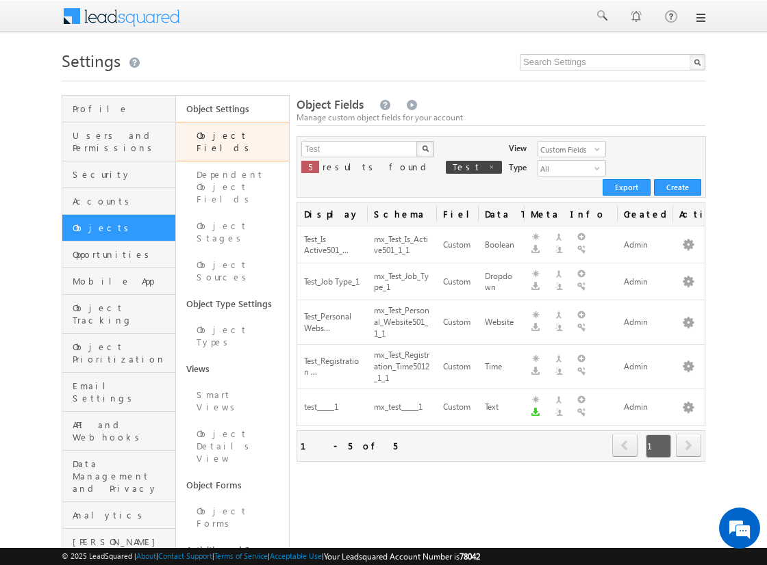
click at [7, 7] on div "Menu Admin r2pra shant @gmai [DOMAIN_NAME] R2pra" at bounding box center [383, 17] width 767 height 34
click at [359, 149] on input "Test" at bounding box center [359, 149] width 117 height 16
click at [359, 149] on input "text" at bounding box center [359, 149] width 117 height 16
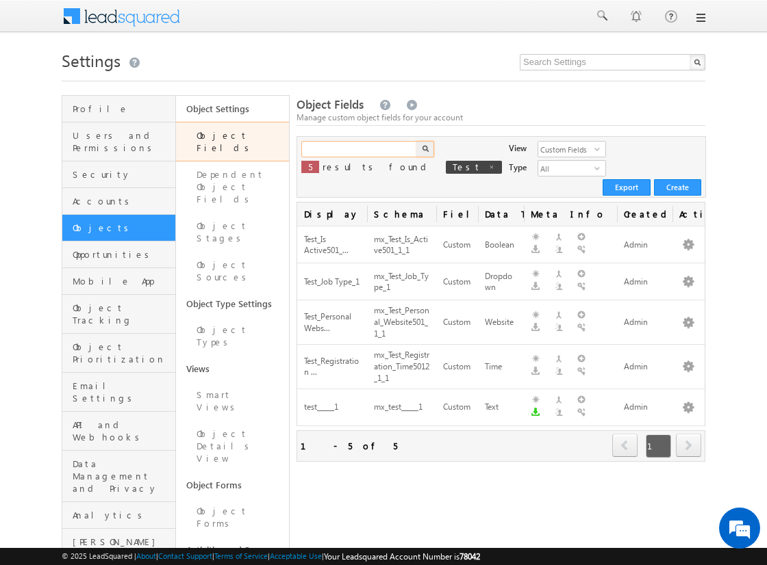
type input "Test"
click at [424, 149] on img "button" at bounding box center [425, 148] width 7 height 7
click at [688, 434] on span "next" at bounding box center [688, 445] width 25 height 23
click at [359, 149] on input "Test" at bounding box center [359, 149] width 117 height 16
click at [359, 149] on input "text" at bounding box center [359, 149] width 117 height 16
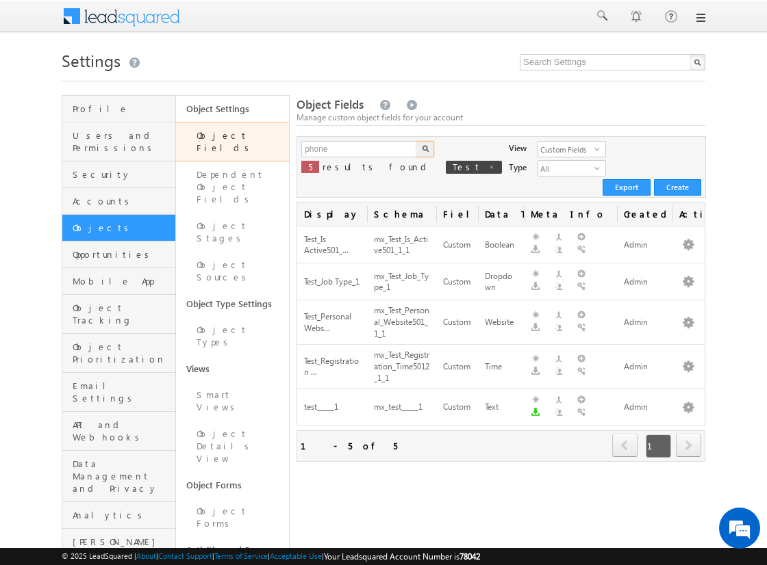
click at [424, 149] on img "button" at bounding box center [425, 148] width 7 height 7
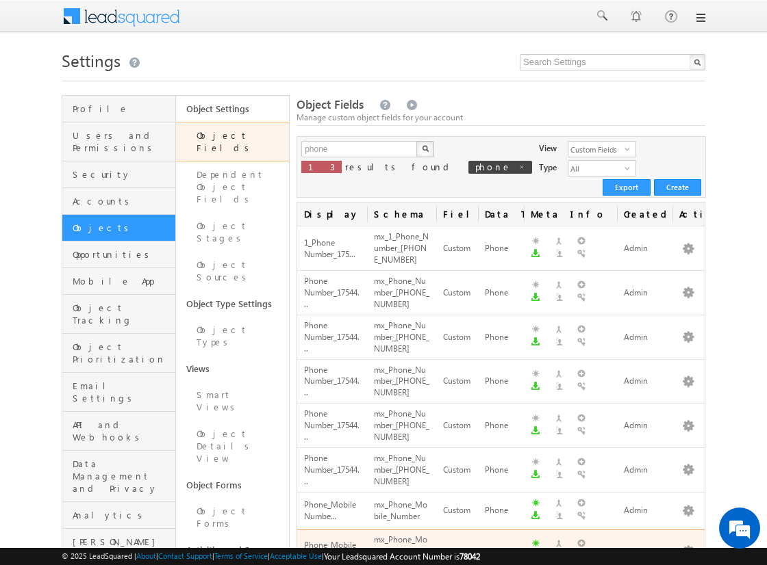
scroll to position [397, 0]
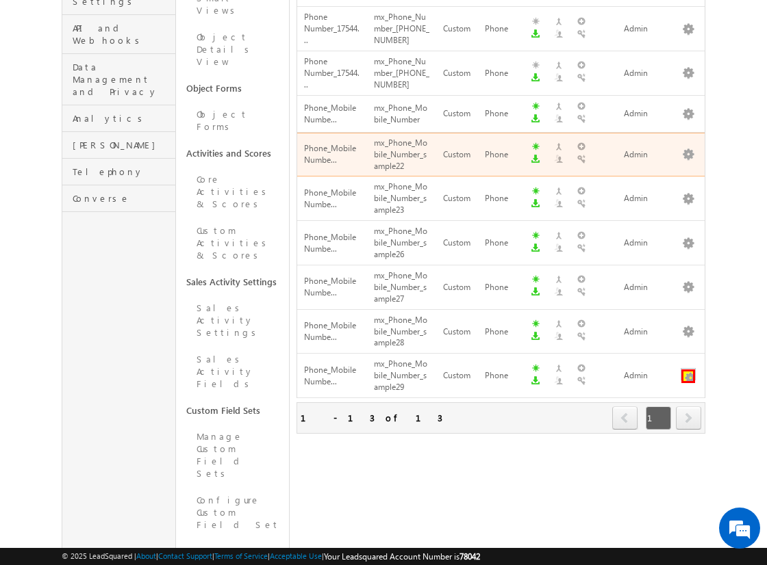
click at [688, 370] on button "button" at bounding box center [688, 377] width 14 height 14
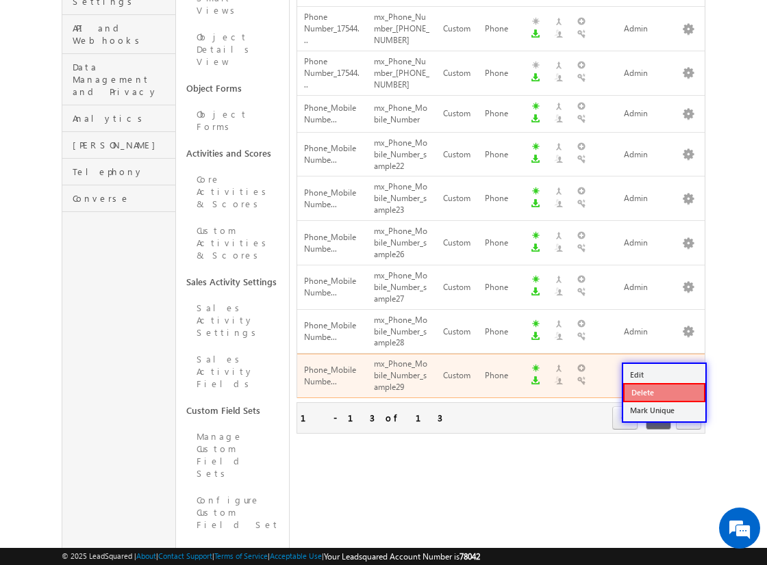
click at [663, 392] on link "Delete" at bounding box center [664, 392] width 82 height 19
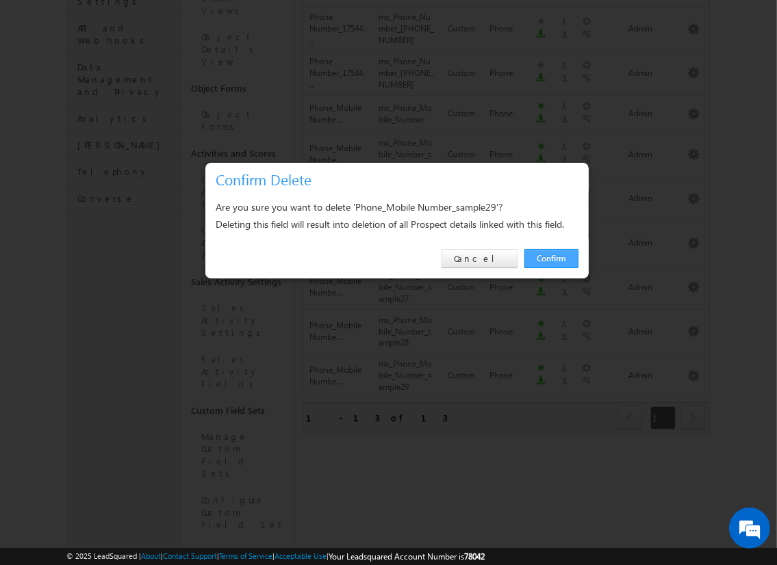
click at [550, 258] on link "Confirm" at bounding box center [551, 258] width 54 height 19
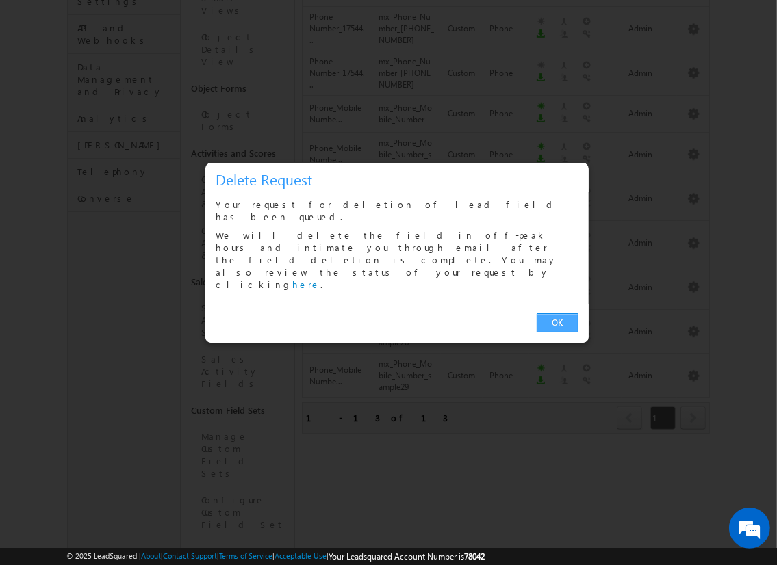
click at [557, 314] on link "OK" at bounding box center [558, 323] width 42 height 19
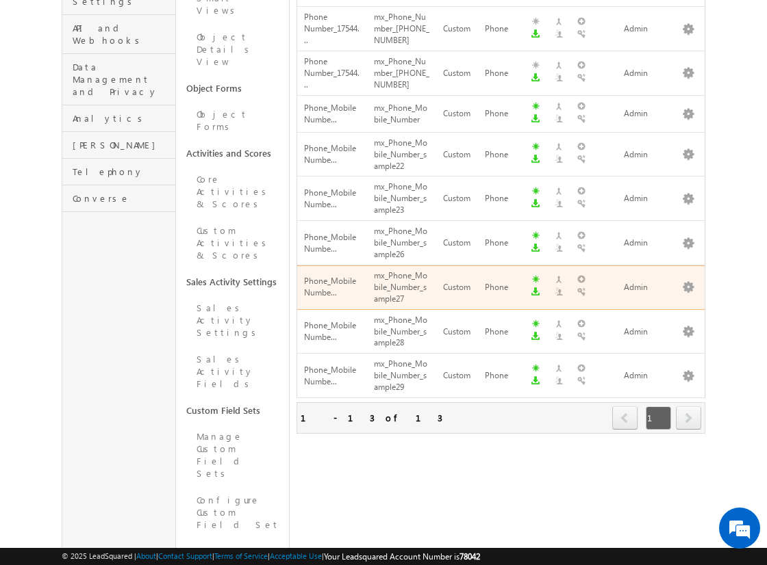
click at [688, 407] on span "next" at bounding box center [688, 418] width 25 height 23
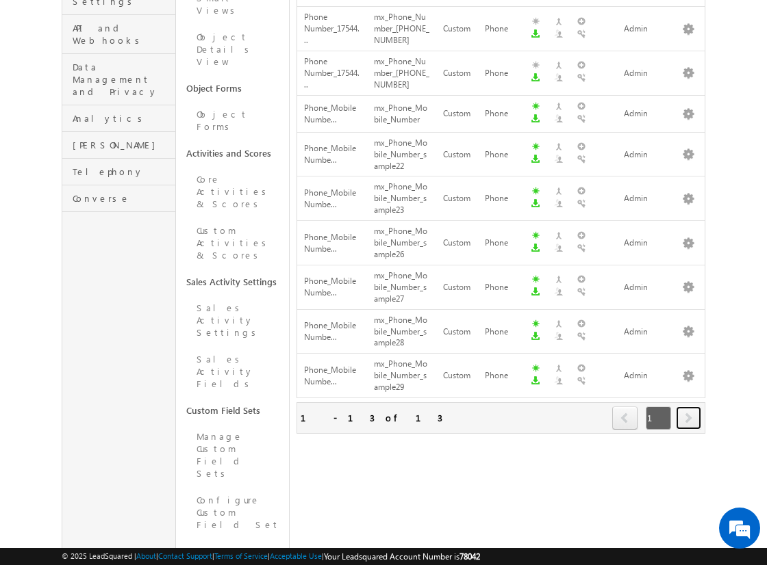
scroll to position [0, 0]
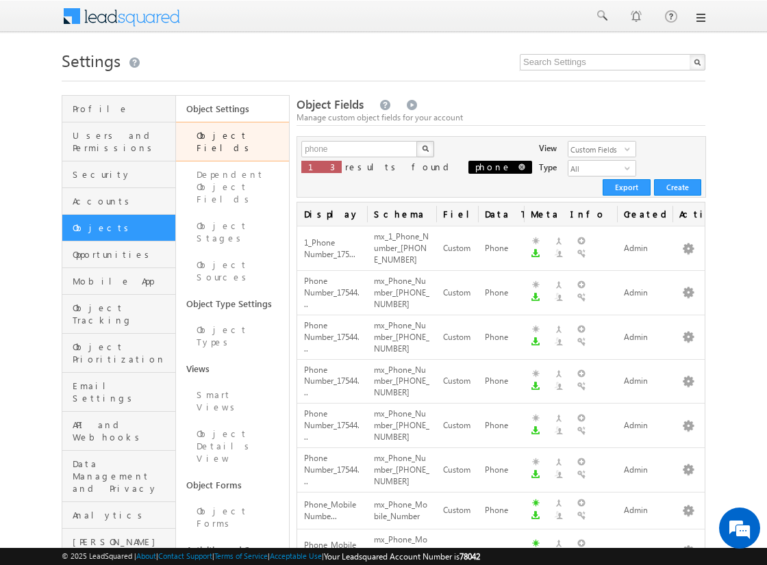
click at [518, 165] on span at bounding box center [521, 167] width 7 height 7
type input "Search Object Fields"
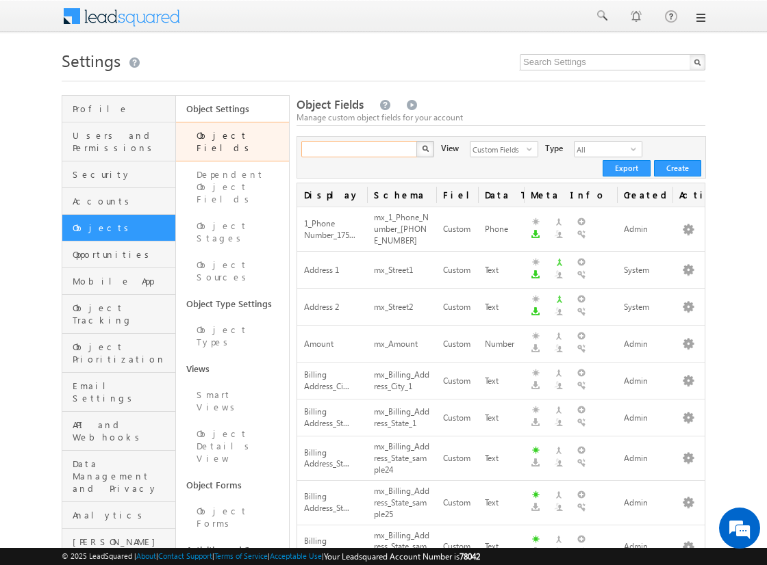
click at [379, 149] on input "text" at bounding box center [359, 149] width 117 height 16
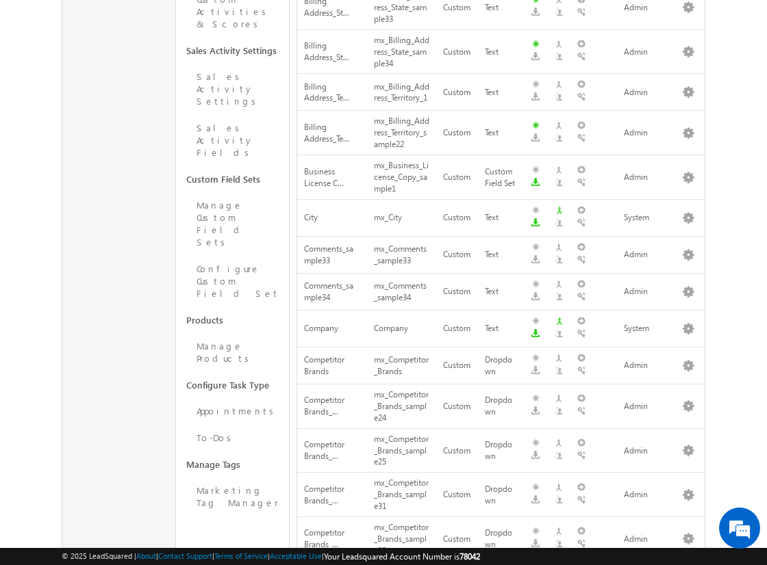
scroll to position [799, 0]
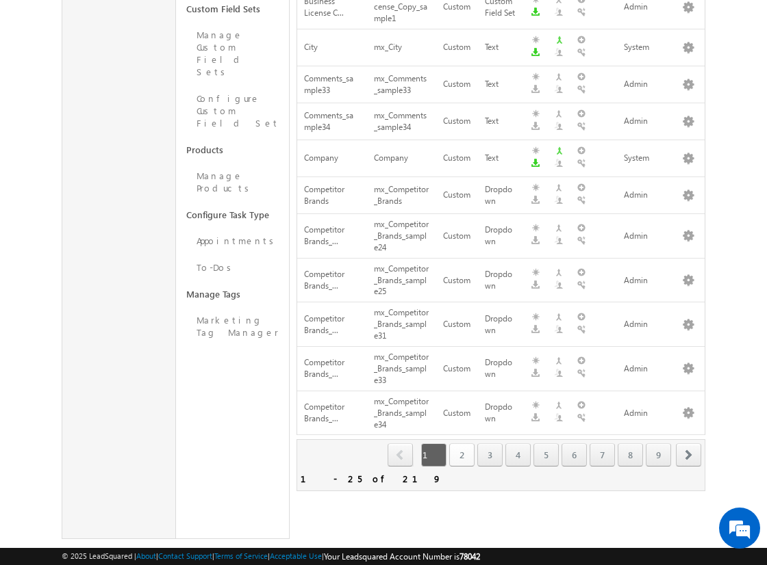
type input "Search Object Fields"
click at [465, 450] on link "2" at bounding box center [461, 455] width 25 height 23
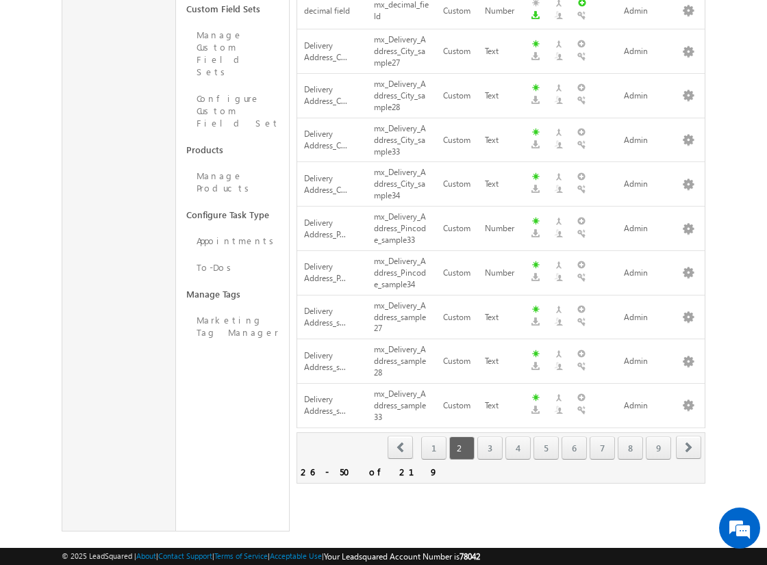
scroll to position [791, 0]
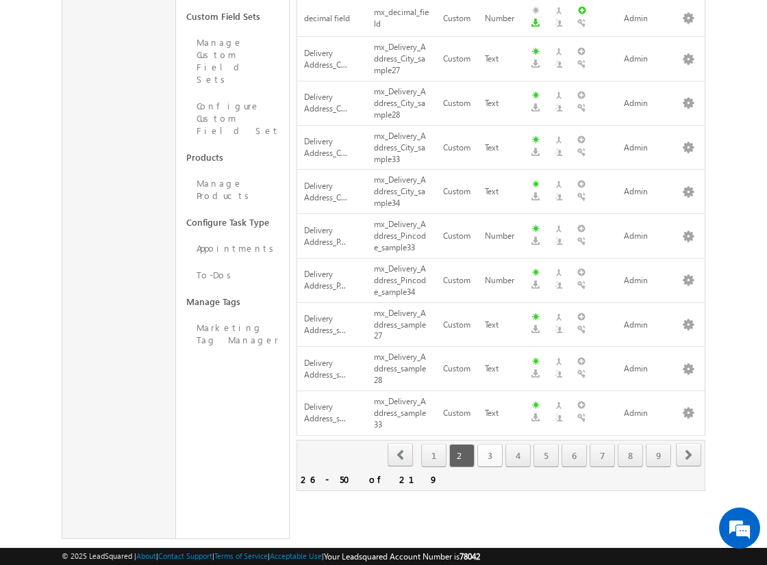
click at [498, 455] on link "3" at bounding box center [489, 455] width 25 height 23
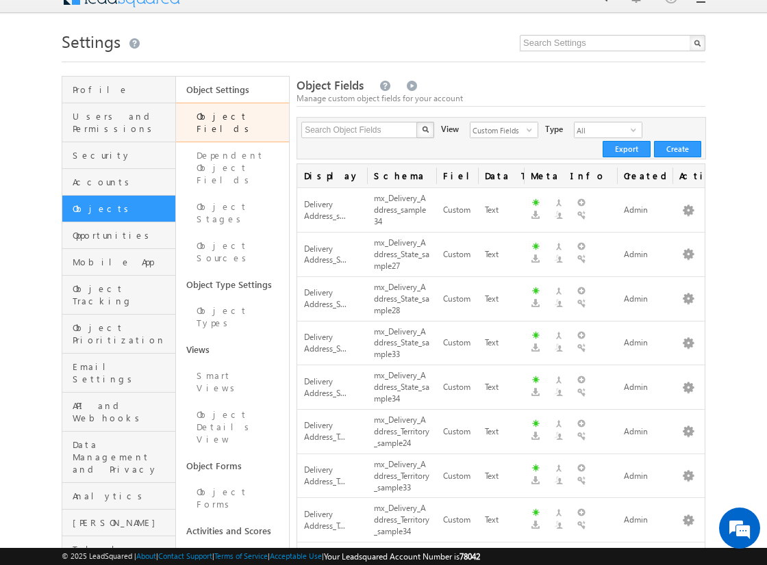
scroll to position [14, 0]
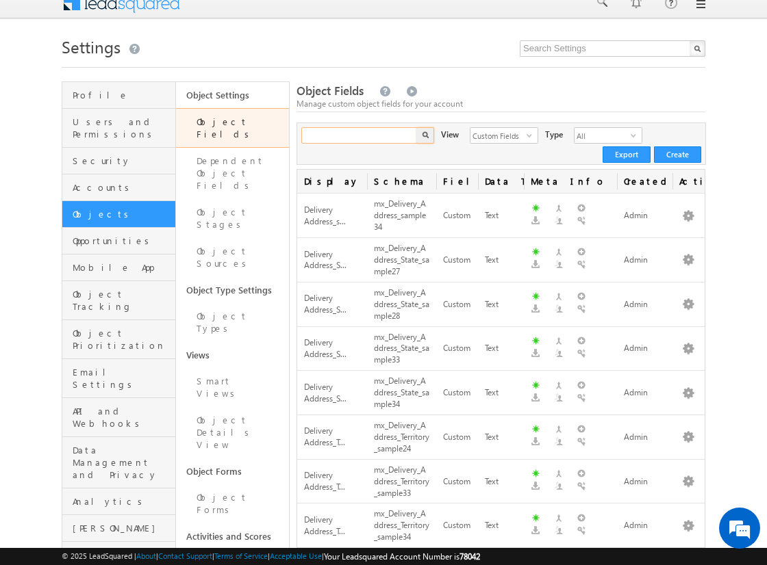
click at [347, 135] on input "text" at bounding box center [359, 135] width 117 height 16
click at [416, 127] on button "button" at bounding box center [425, 135] width 18 height 16
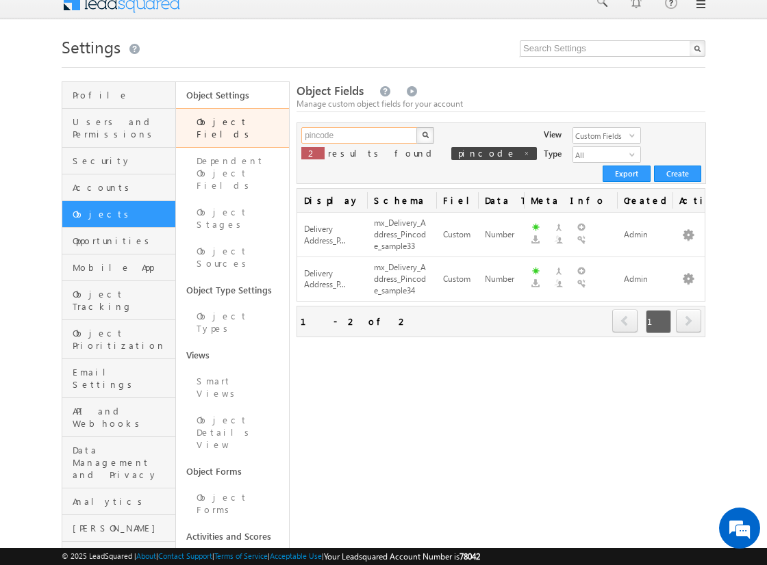
click at [347, 135] on input "pincode" at bounding box center [359, 135] width 117 height 16
type input "city"
click at [416, 127] on button "button" at bounding box center [425, 135] width 18 height 16
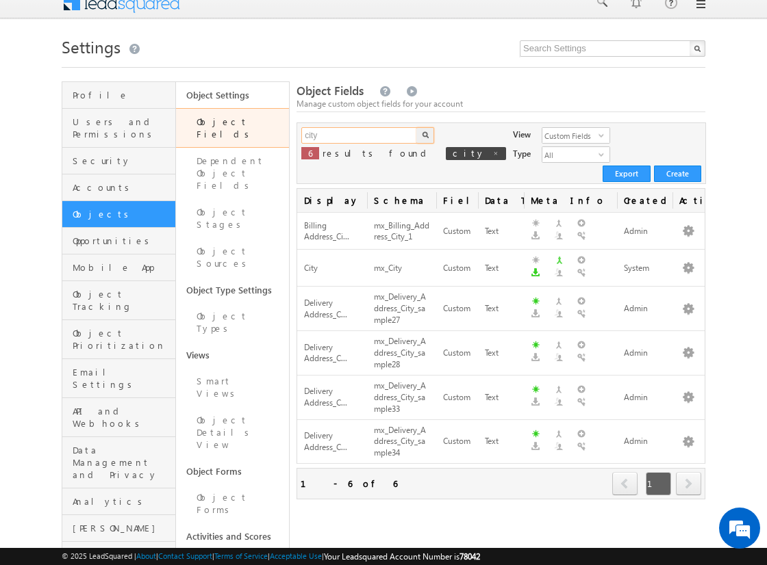
click at [330, 140] on input "city" at bounding box center [359, 135] width 117 height 16
click at [416, 127] on button "button" at bounding box center [425, 135] width 18 height 16
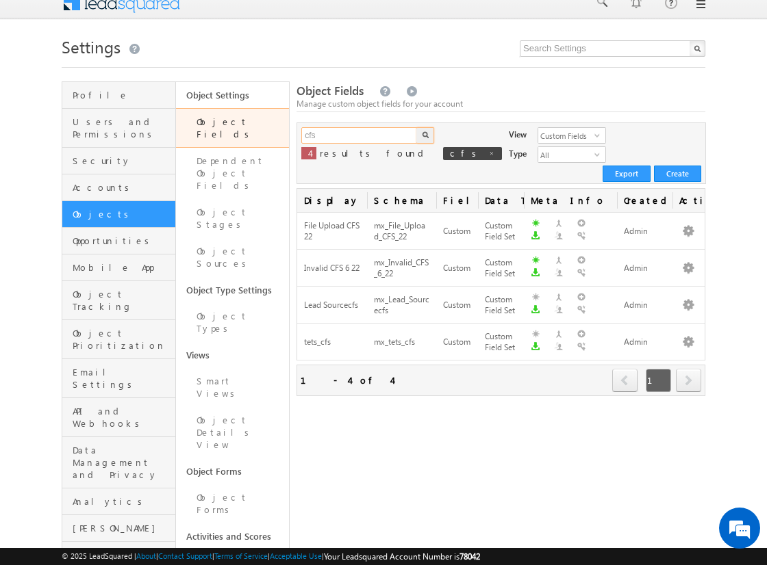
click at [332, 138] on input "cfs" at bounding box center [359, 135] width 117 height 16
type input "sample"
click at [416, 127] on button "button" at bounding box center [425, 135] width 18 height 16
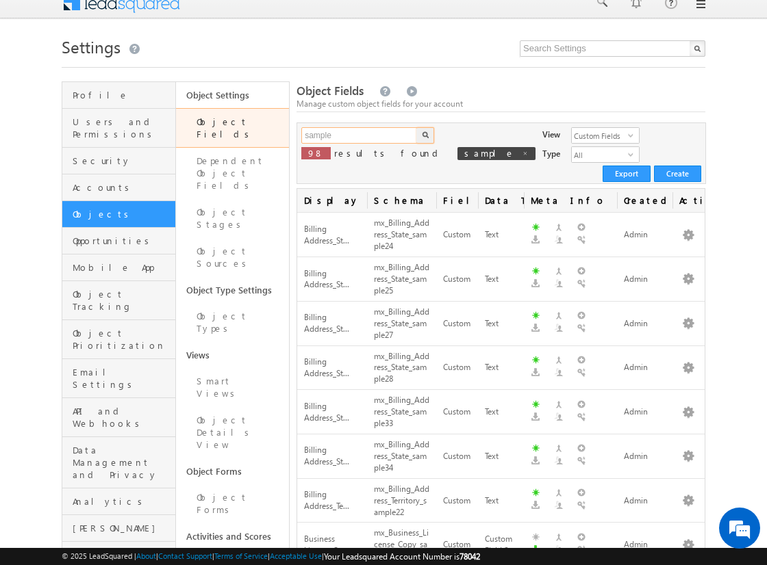
click at [332, 138] on input "sample" at bounding box center [359, 135] width 117 height 16
type input "Search Object Fields"
click at [522, 155] on span at bounding box center [525, 153] width 7 height 7
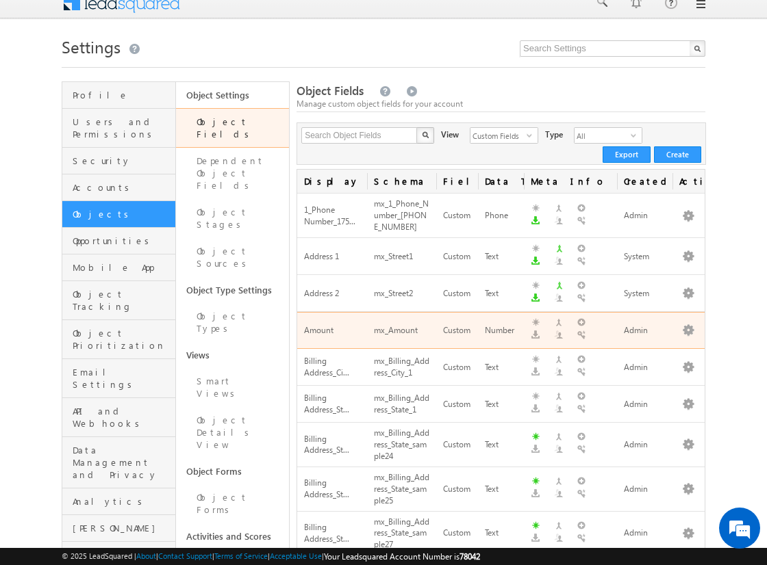
scroll to position [799, 0]
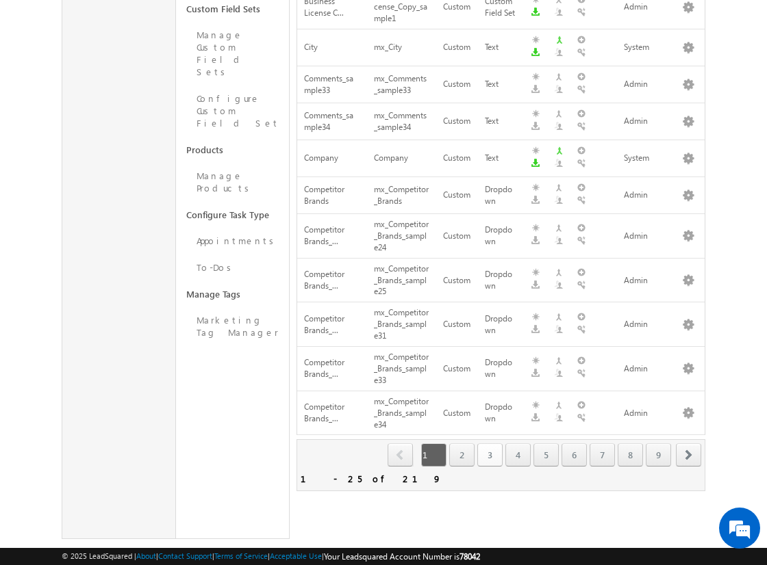
click at [502, 447] on link "3" at bounding box center [489, 455] width 25 height 23
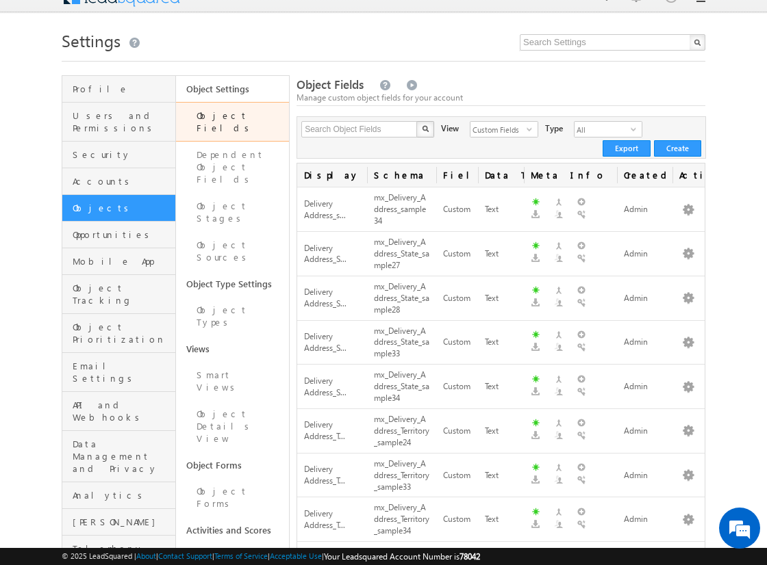
scroll to position [0, 0]
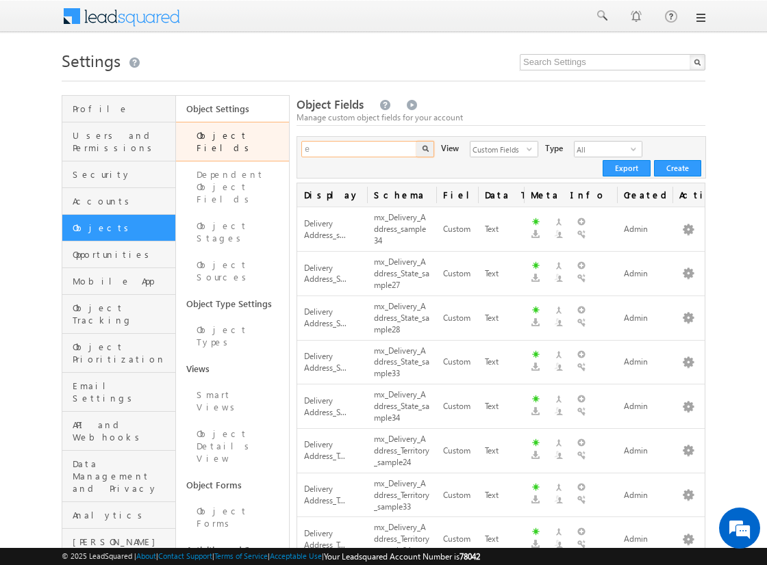
click at [376, 148] on input "e" at bounding box center [359, 149] width 117 height 16
click at [416, 141] on button "button" at bounding box center [425, 149] width 18 height 16
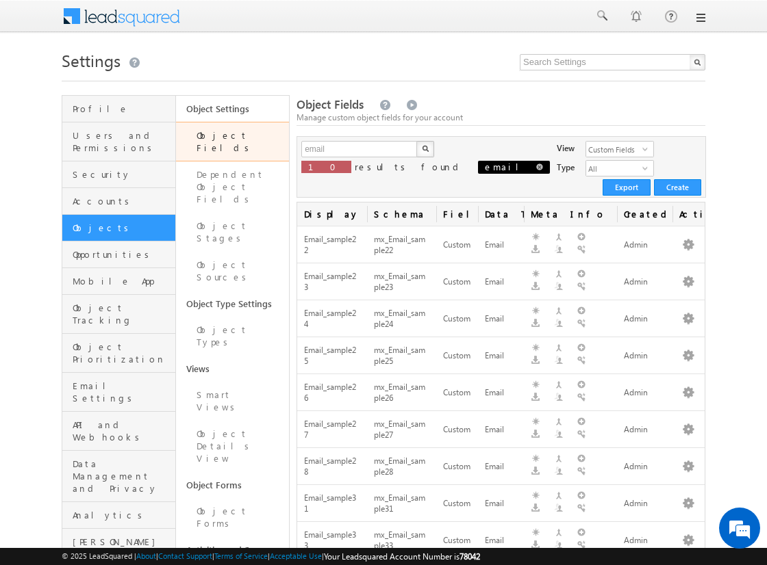
click at [536, 166] on span at bounding box center [539, 167] width 7 height 7
type input "Search Object Fields"
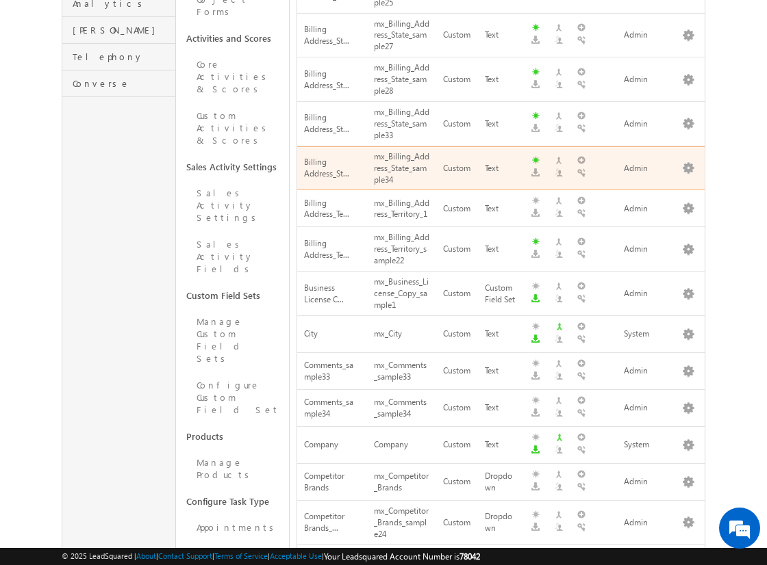
scroll to position [799, 0]
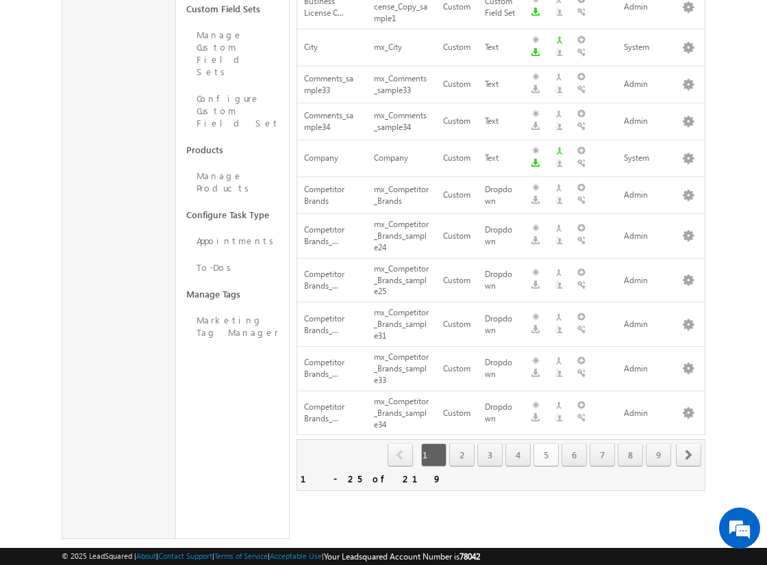
click at [548, 444] on link "5" at bounding box center [545, 455] width 25 height 23
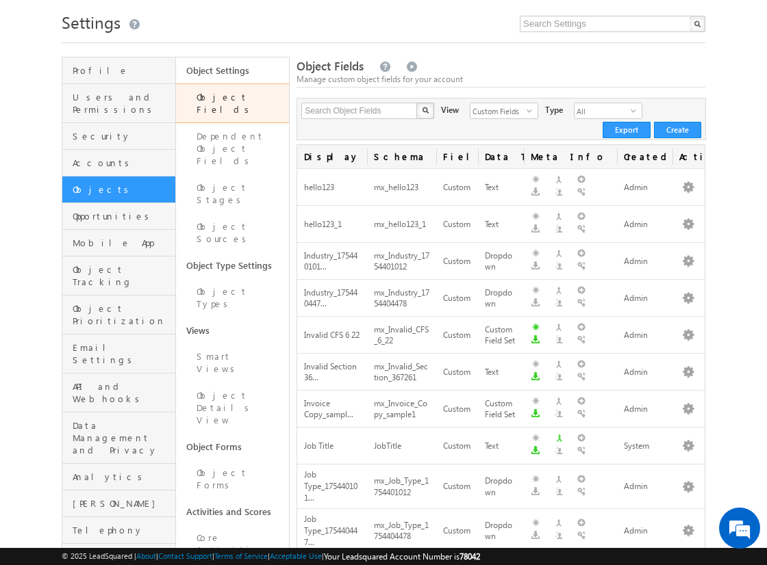
scroll to position [21, 0]
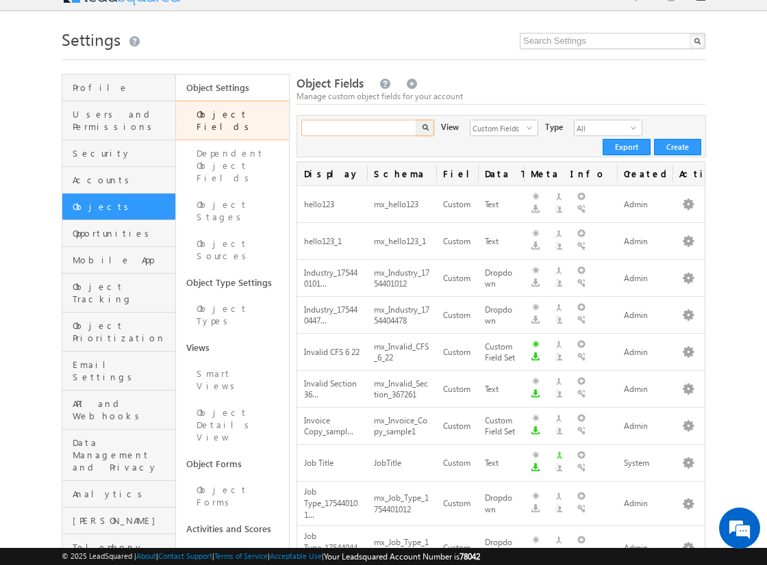
click at [354, 132] on input "text" at bounding box center [359, 128] width 117 height 16
type input "lead"
click at [416, 120] on button "button" at bounding box center [425, 128] width 18 height 16
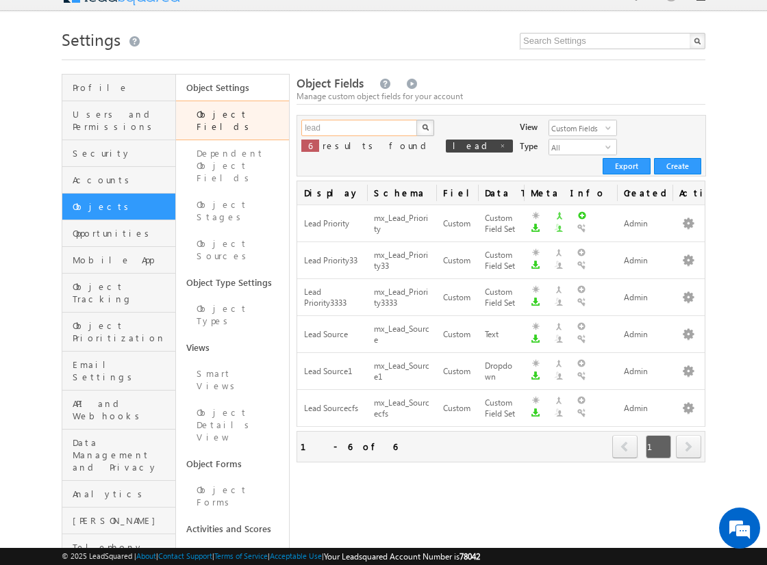
click at [359, 128] on input "lead" at bounding box center [359, 128] width 117 height 16
click at [359, 128] on input "text" at bounding box center [359, 128] width 117 height 16
type input "lead"
click at [424, 128] on img "button" at bounding box center [425, 127] width 7 height 7
click at [688, 217] on button "button" at bounding box center [688, 224] width 14 height 14
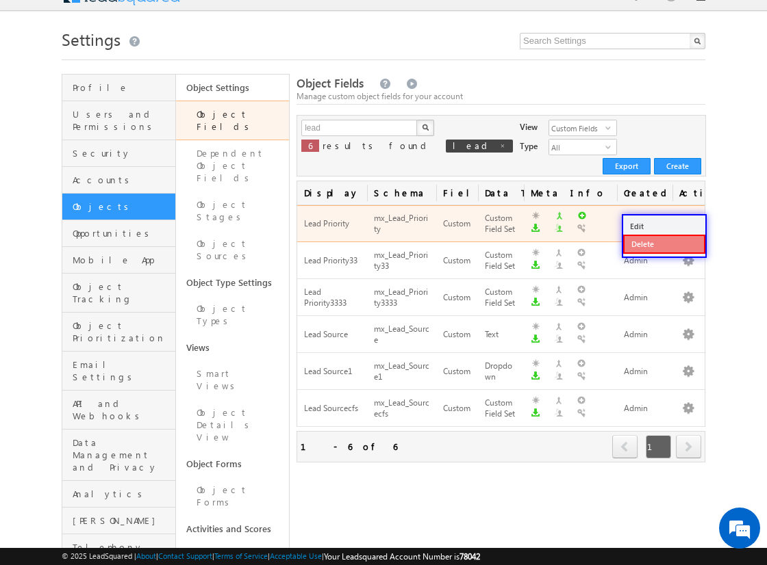
click at [663, 244] on link "Delete" at bounding box center [664, 244] width 82 height 19
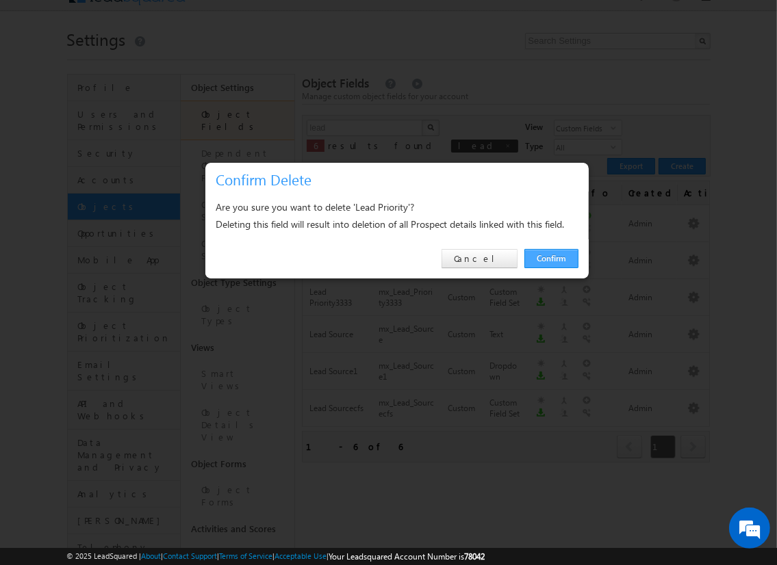
click at [550, 258] on link "Confirm" at bounding box center [551, 258] width 54 height 19
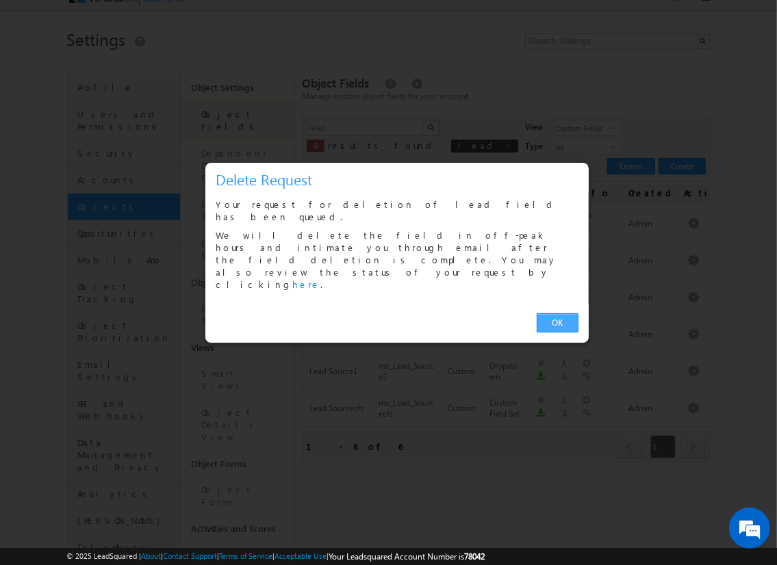
click at [557, 314] on link "OK" at bounding box center [558, 323] width 42 height 19
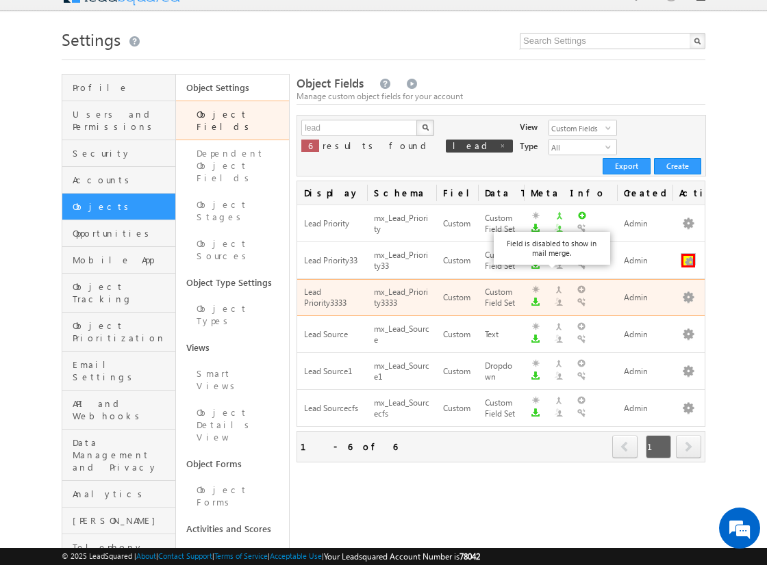
click at [688, 254] on button "button" at bounding box center [688, 261] width 14 height 14
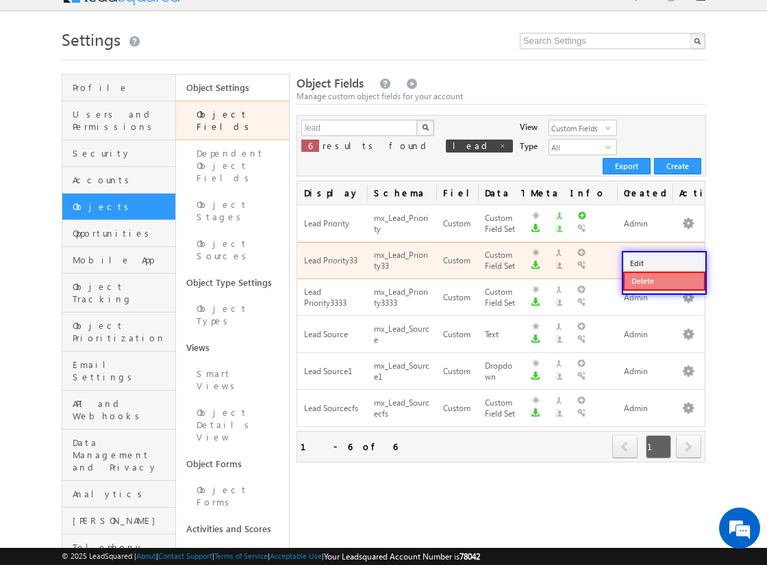
click at [663, 280] on link "Delete" at bounding box center [664, 281] width 82 height 19
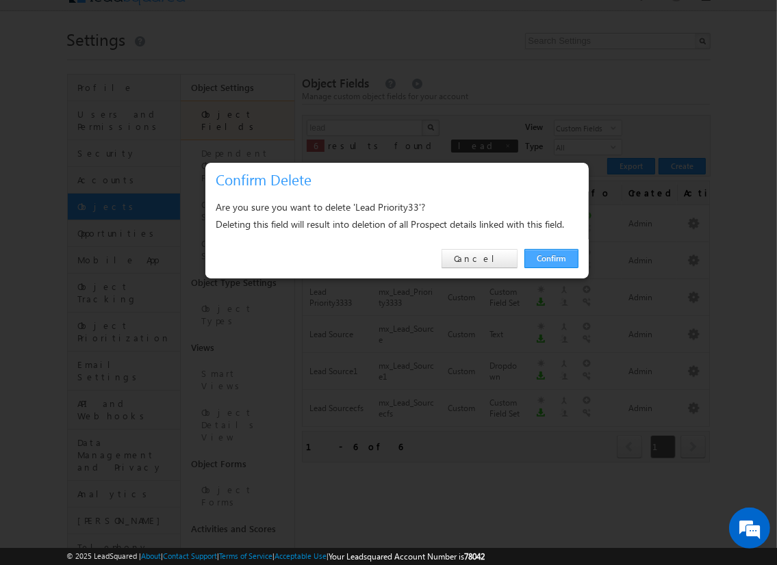
click at [550, 258] on link "Confirm" at bounding box center [551, 258] width 54 height 19
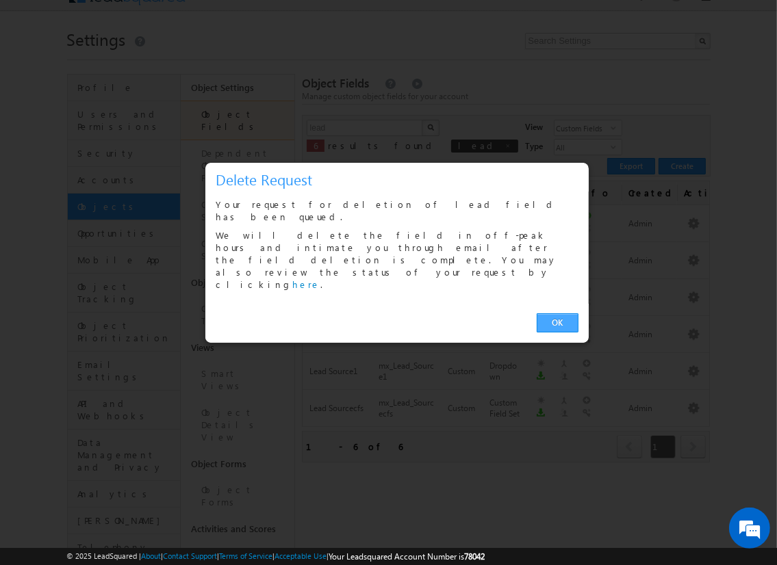
click at [557, 314] on link "OK" at bounding box center [558, 323] width 42 height 19
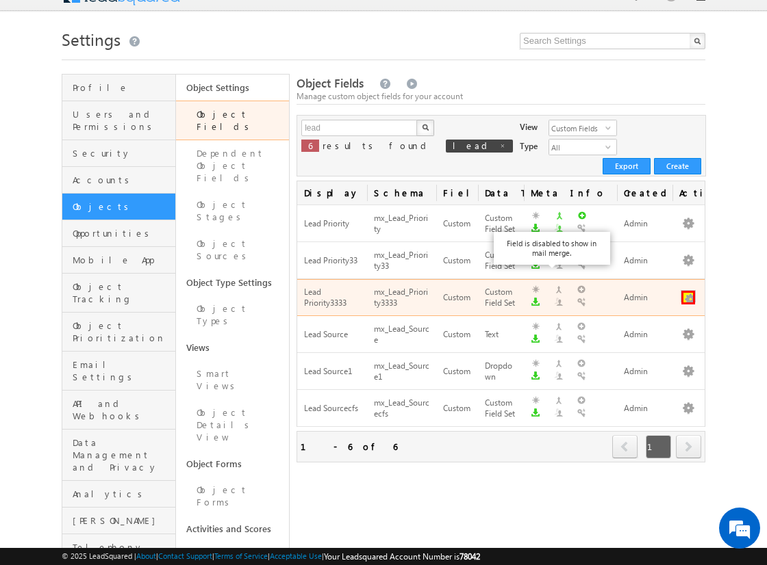
click at [688, 291] on button "button" at bounding box center [688, 298] width 14 height 14
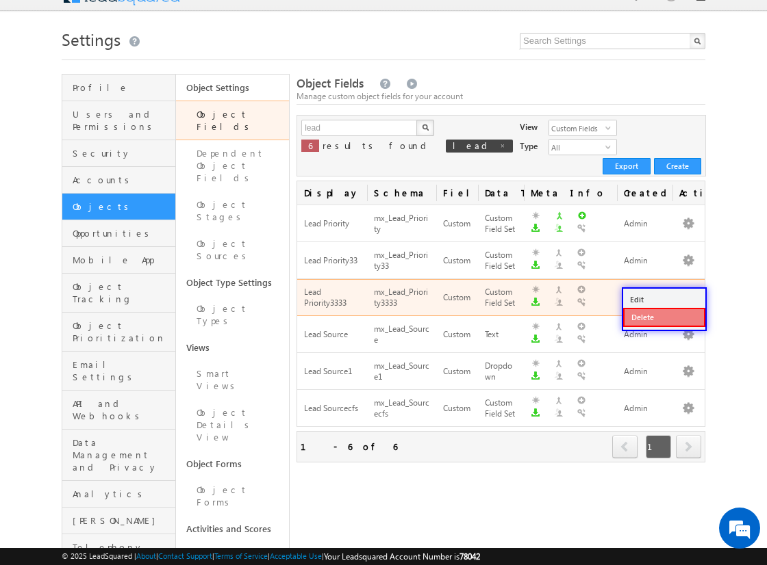
click at [663, 317] on link "Delete" at bounding box center [664, 317] width 82 height 19
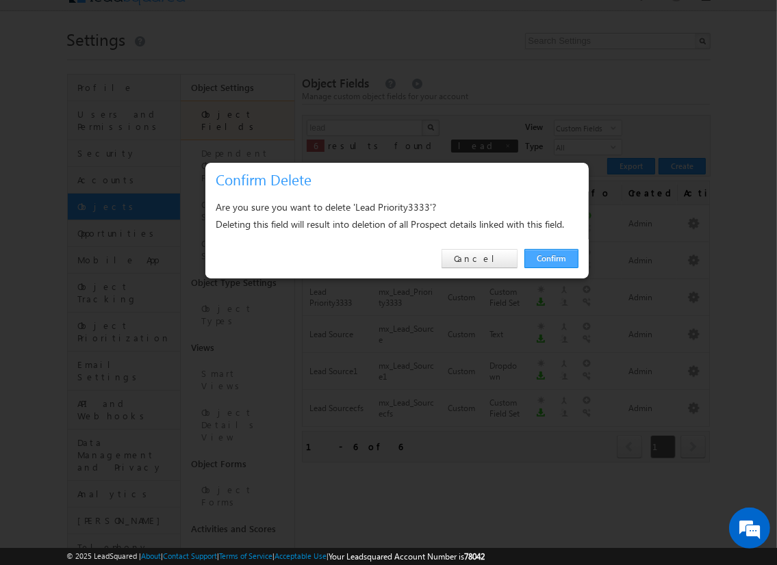
click at [550, 258] on link "Confirm" at bounding box center [551, 258] width 54 height 19
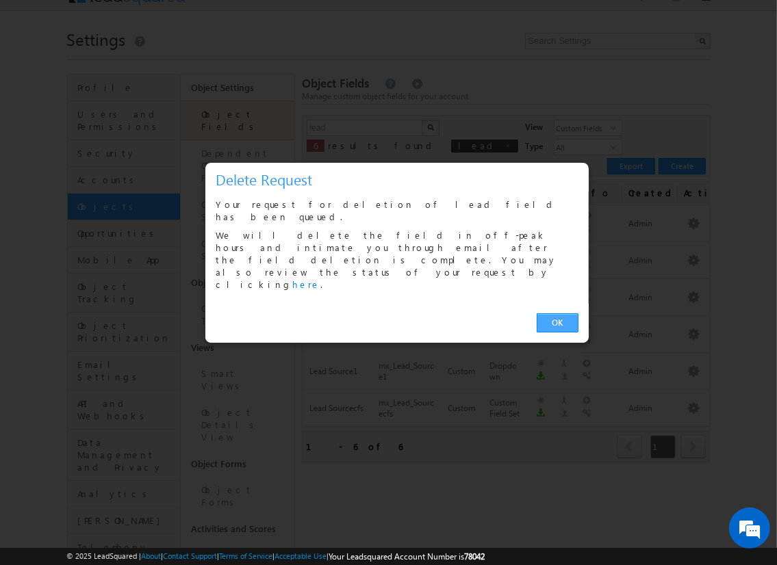
click at [557, 314] on link "OK" at bounding box center [558, 323] width 42 height 19
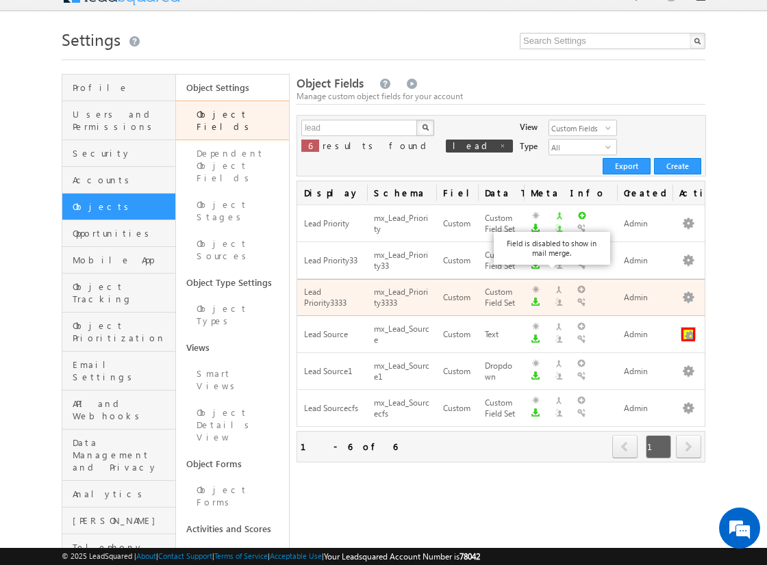
click at [688, 328] on button "button" at bounding box center [688, 335] width 14 height 14
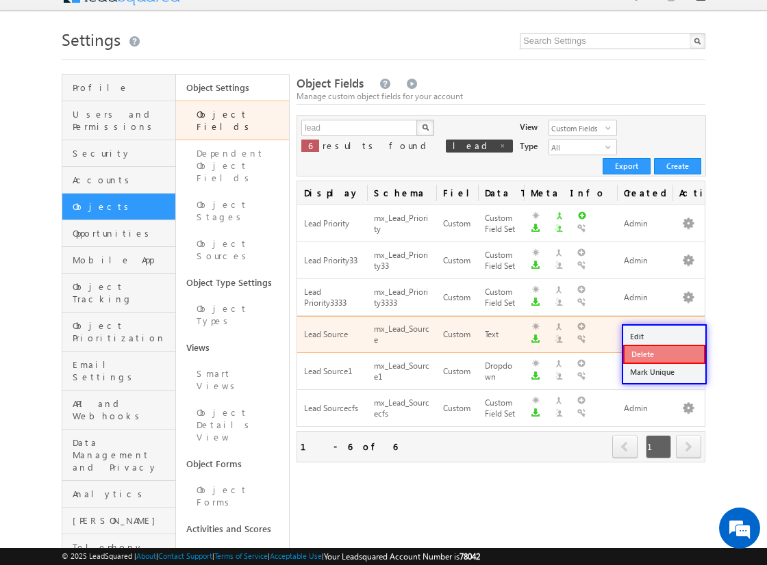
click at [663, 353] on link "Delete" at bounding box center [664, 354] width 82 height 19
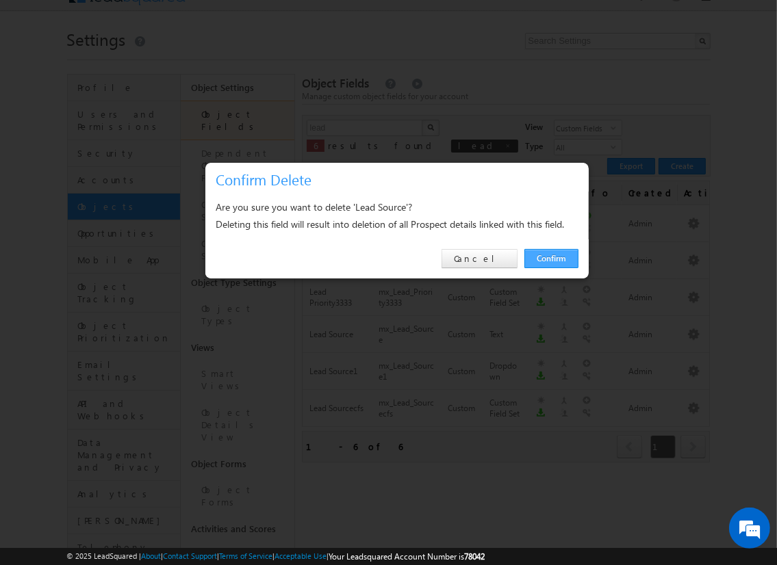
click at [550, 258] on link "Confirm" at bounding box center [551, 258] width 54 height 19
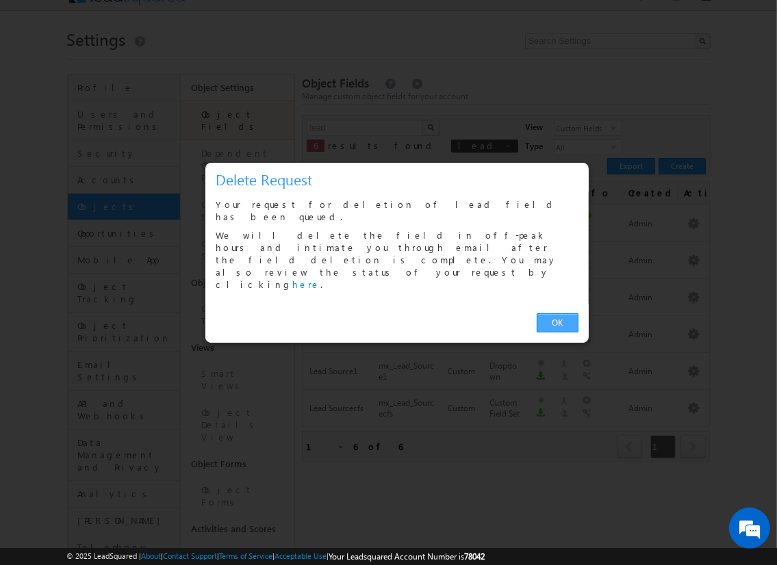
click at [557, 314] on link "OK" at bounding box center [558, 323] width 42 height 19
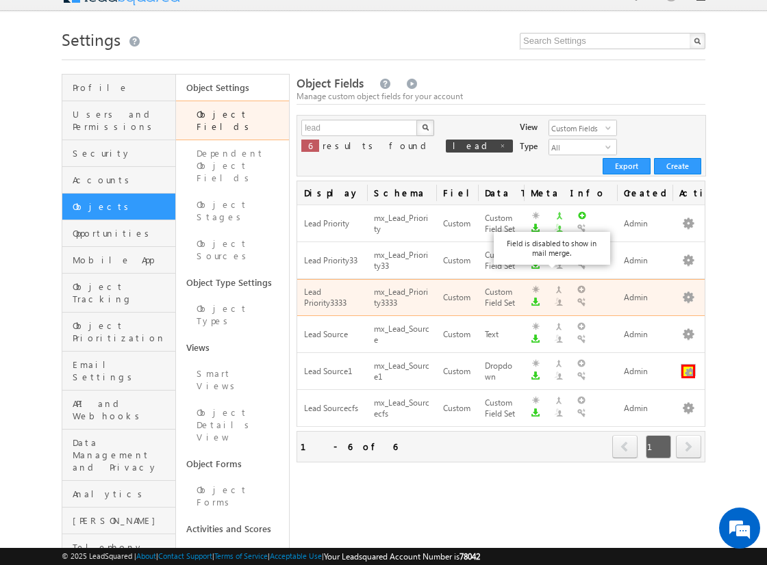
click at [688, 365] on button "button" at bounding box center [688, 372] width 14 height 14
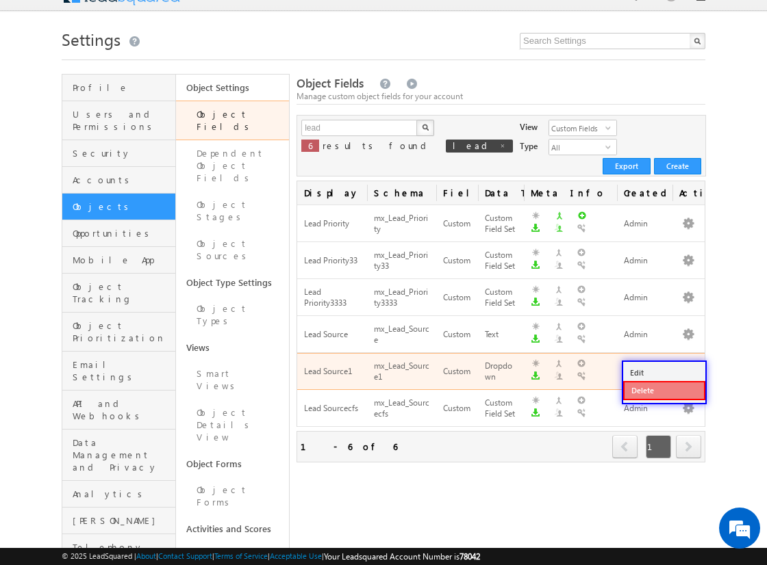
click at [663, 390] on link "Delete" at bounding box center [664, 390] width 82 height 19
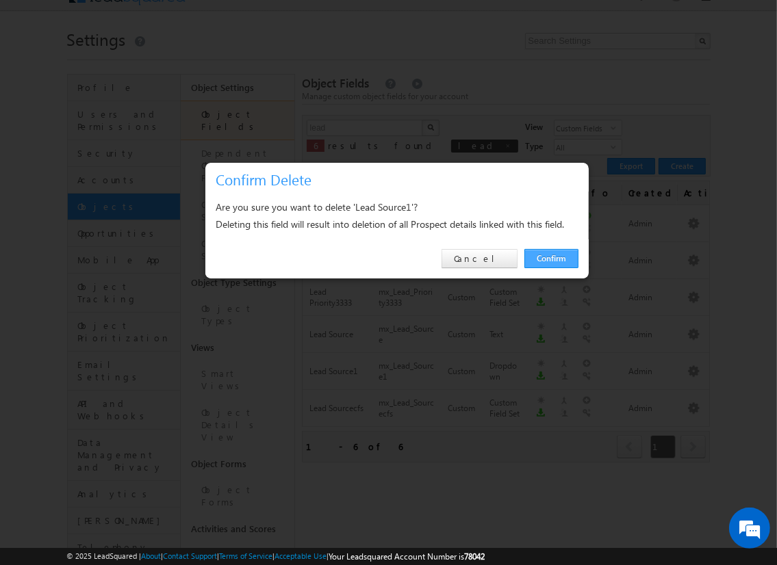
click at [550, 258] on link "Confirm" at bounding box center [551, 258] width 54 height 19
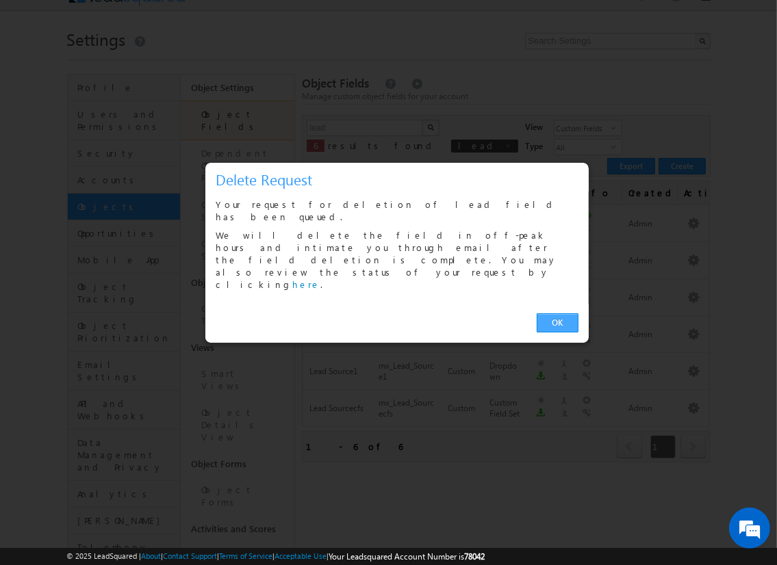
click at [557, 314] on link "OK" at bounding box center [558, 323] width 42 height 19
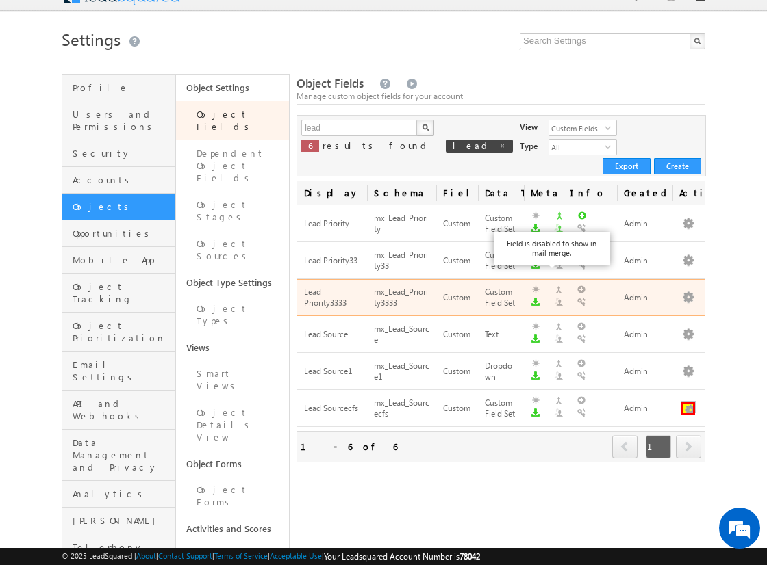
click at [688, 402] on button "button" at bounding box center [688, 409] width 14 height 14
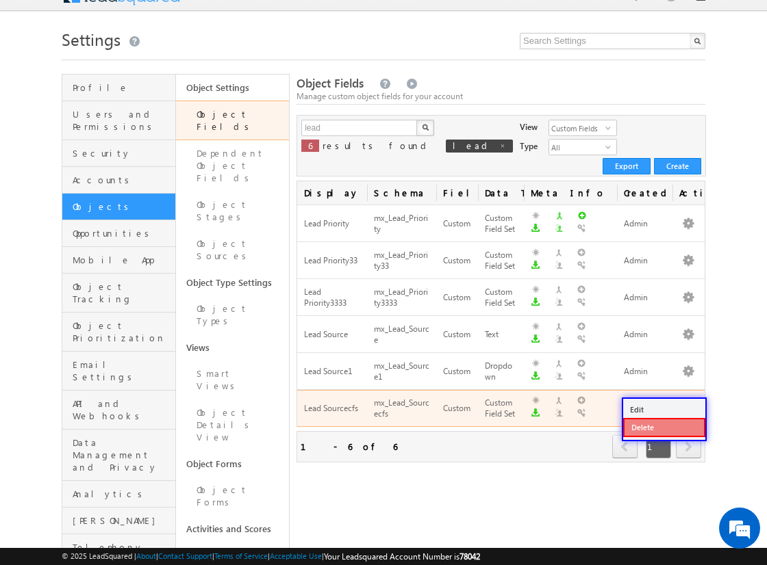
click at [663, 427] on link "Delete" at bounding box center [664, 427] width 82 height 19
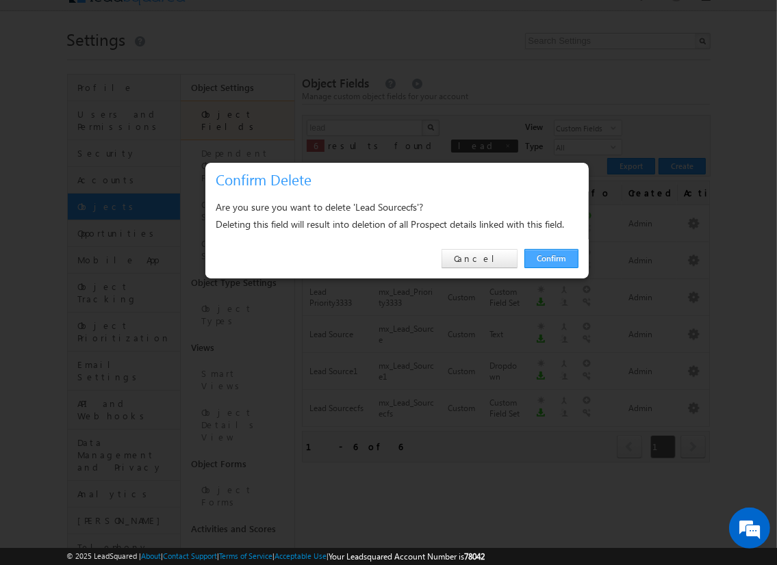
click at [550, 258] on link "Confirm" at bounding box center [551, 258] width 54 height 19
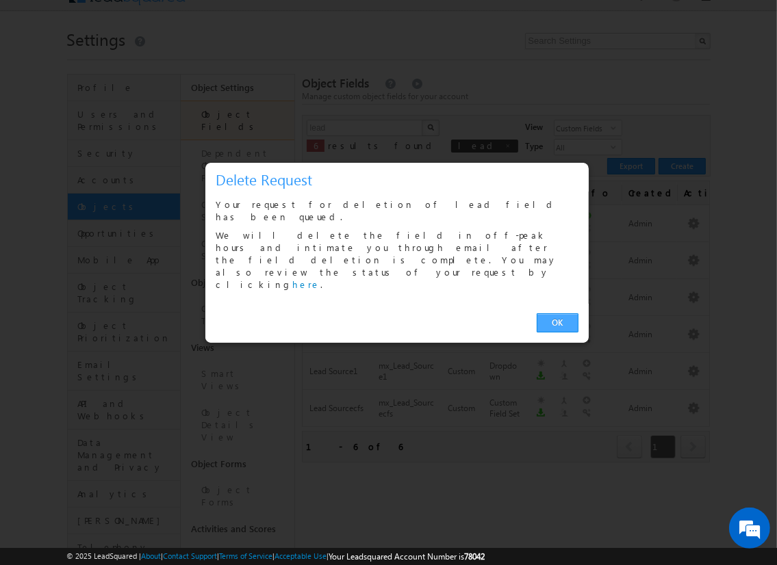
click at [557, 314] on link "OK" at bounding box center [558, 323] width 42 height 19
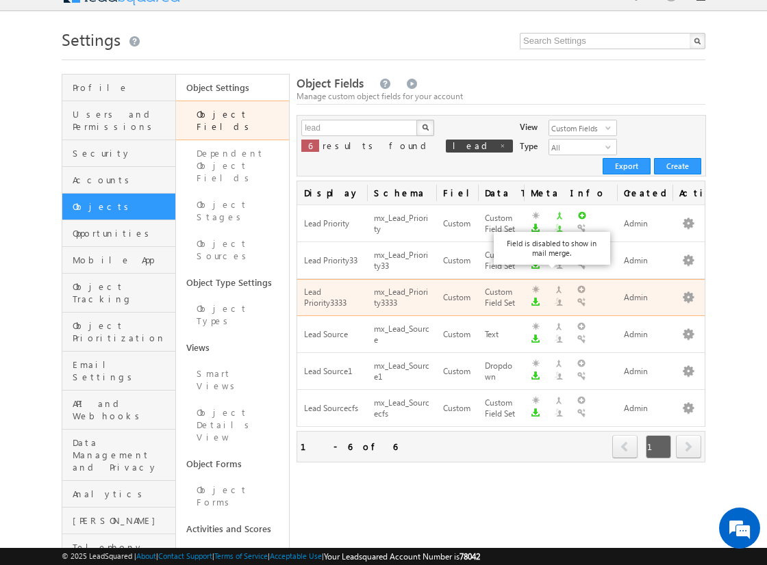
click at [688, 435] on span "next" at bounding box center [688, 446] width 25 height 23
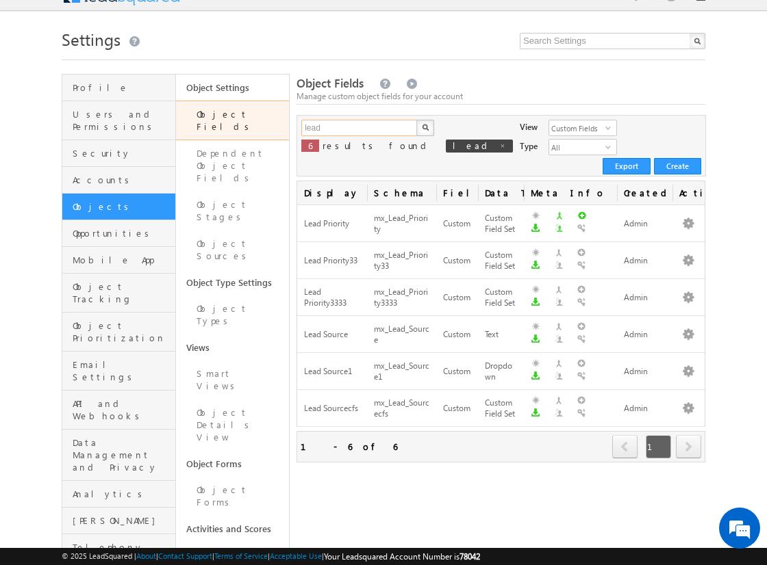
click at [359, 128] on input "lead" at bounding box center [359, 128] width 117 height 16
click at [359, 128] on input "text" at bounding box center [359, 128] width 117 height 16
type input "phone"
click at [424, 128] on img "button" at bounding box center [425, 127] width 7 height 7
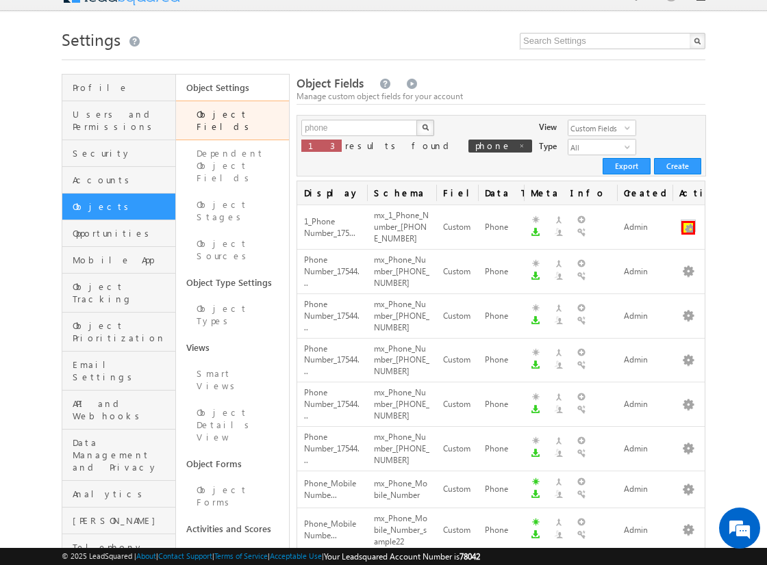
click at [688, 221] on button "button" at bounding box center [688, 228] width 14 height 14
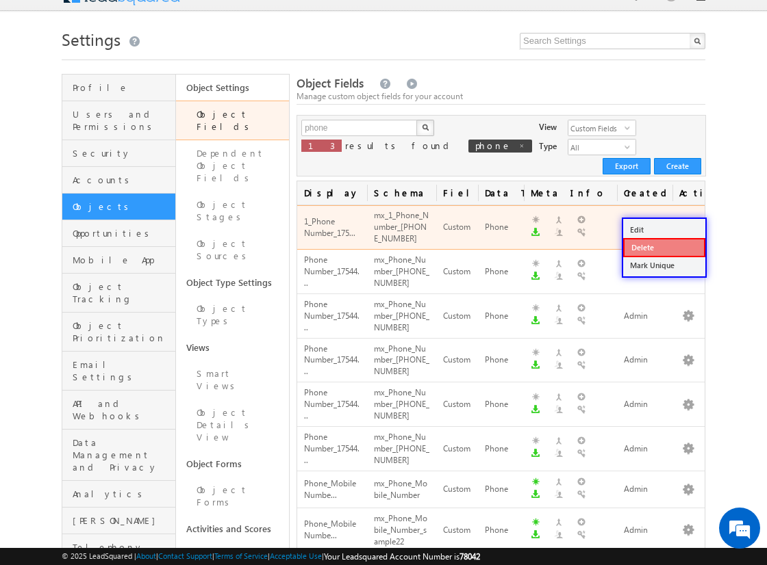
click at [663, 247] on link "Delete" at bounding box center [664, 247] width 82 height 19
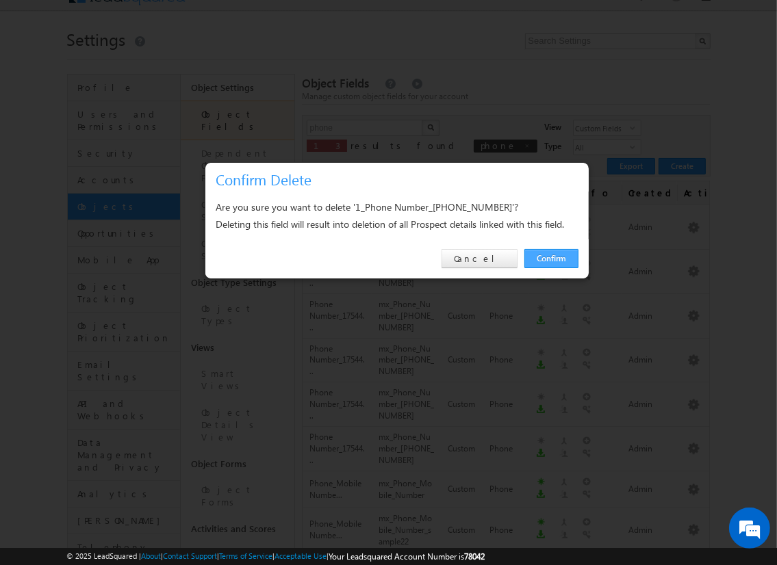
click at [550, 258] on link "Confirm" at bounding box center [551, 258] width 54 height 19
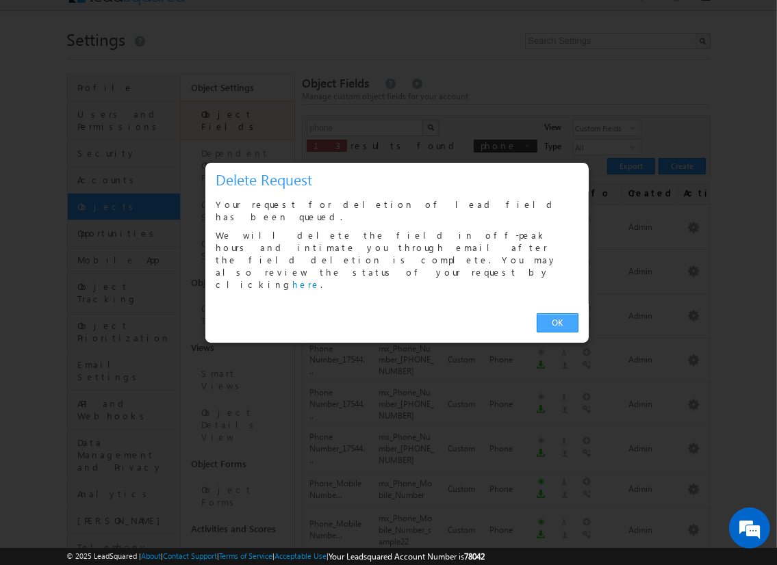
click at [557, 314] on link "OK" at bounding box center [558, 323] width 42 height 19
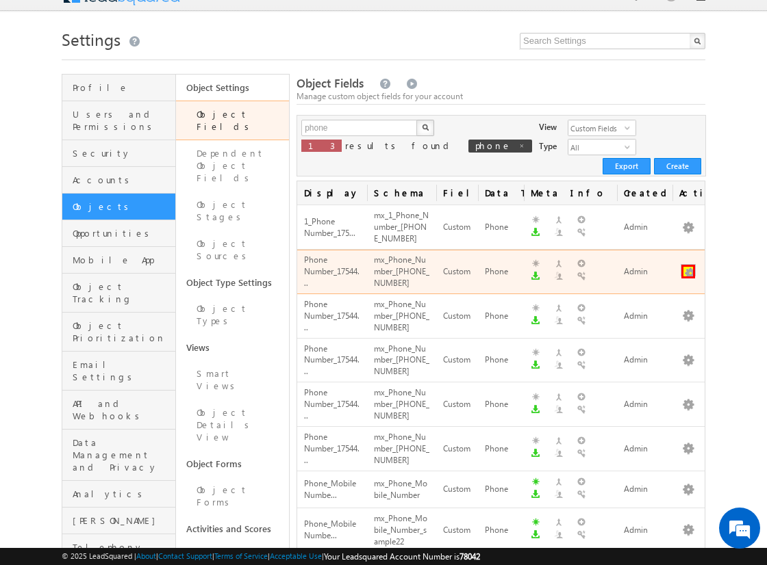
click at [688, 265] on button "button" at bounding box center [688, 272] width 14 height 14
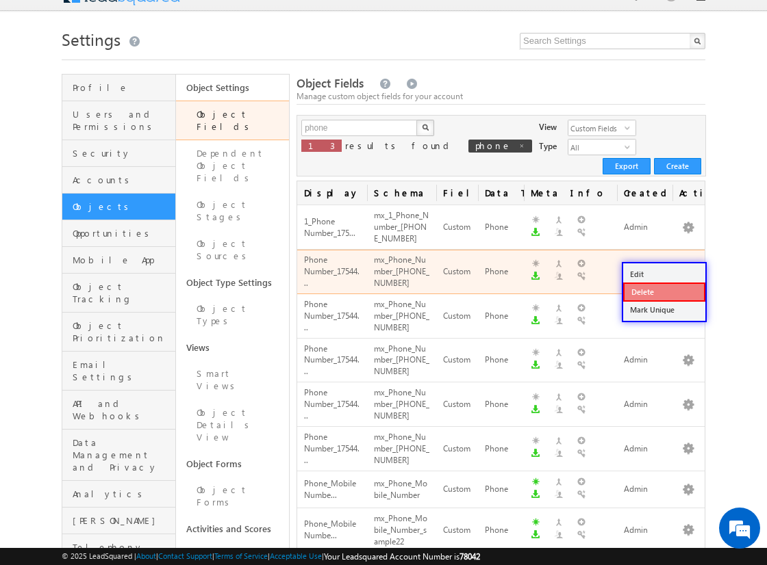
click at [663, 291] on link "Delete" at bounding box center [664, 292] width 82 height 19
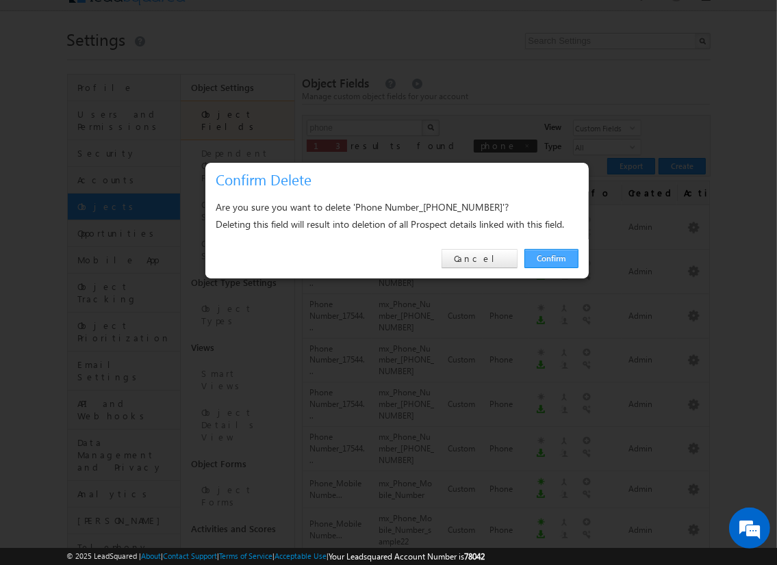
click at [550, 258] on link "Confirm" at bounding box center [551, 258] width 54 height 19
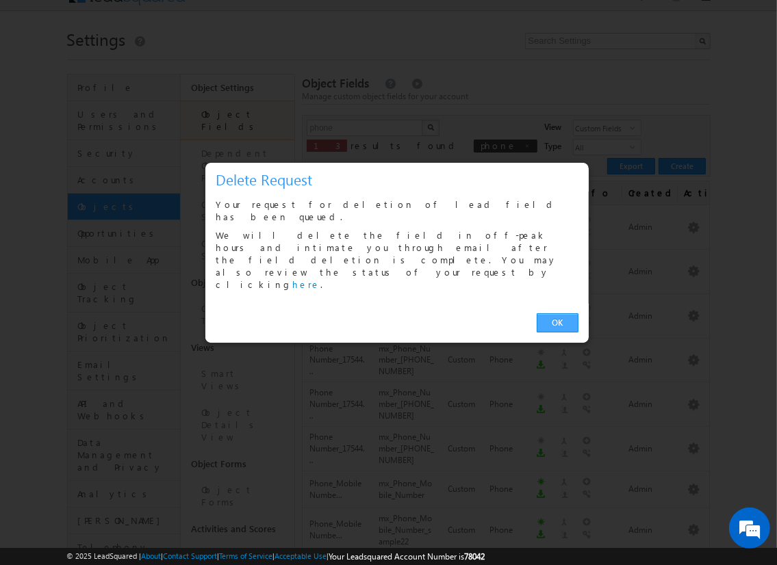
click at [557, 314] on link "OK" at bounding box center [558, 323] width 42 height 19
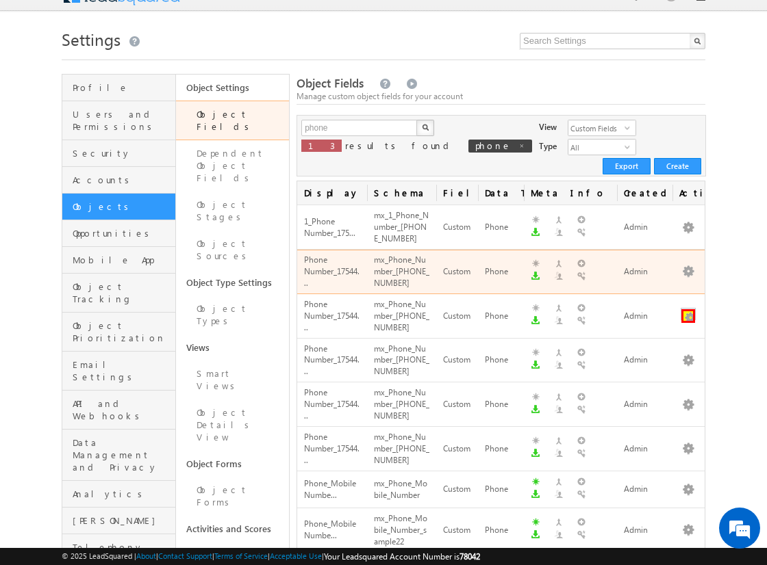
click at [688, 309] on button "button" at bounding box center [688, 316] width 14 height 14
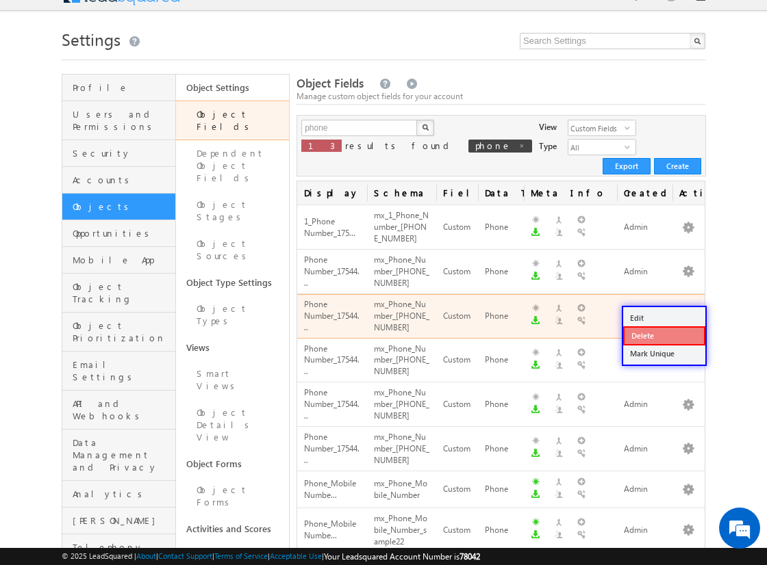
click at [663, 335] on link "Delete" at bounding box center [664, 336] width 82 height 19
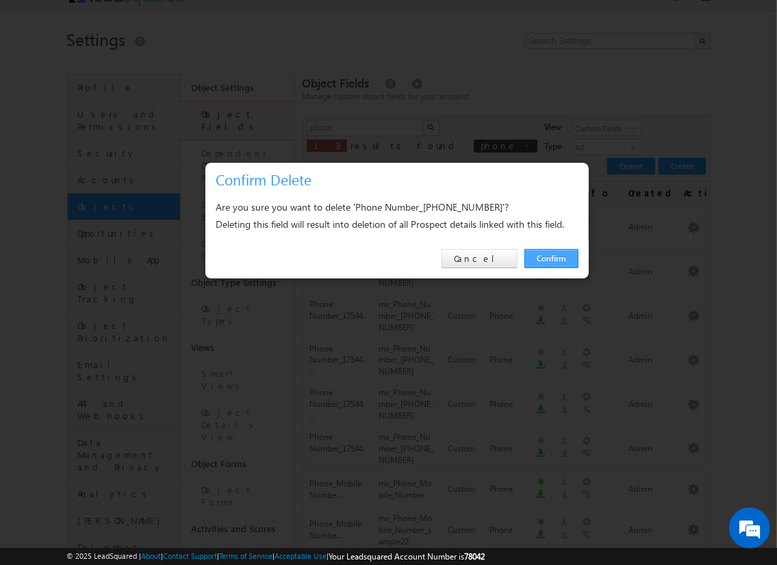
click at [550, 258] on link "Confirm" at bounding box center [551, 258] width 54 height 19
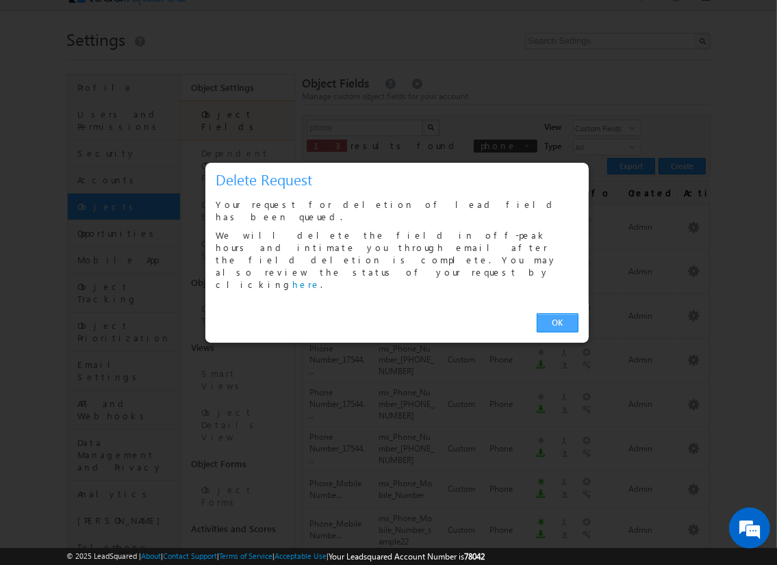
click at [557, 314] on link "OK" at bounding box center [558, 323] width 42 height 19
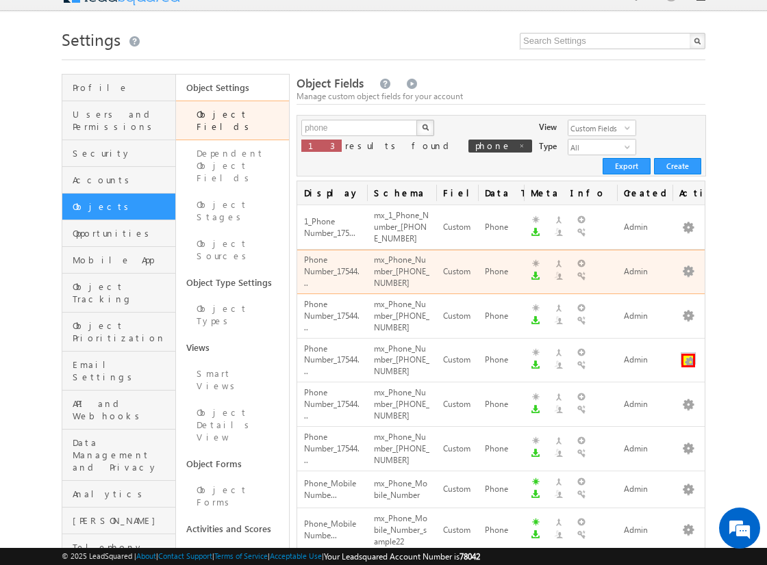
click at [688, 354] on button "button" at bounding box center [688, 361] width 14 height 14
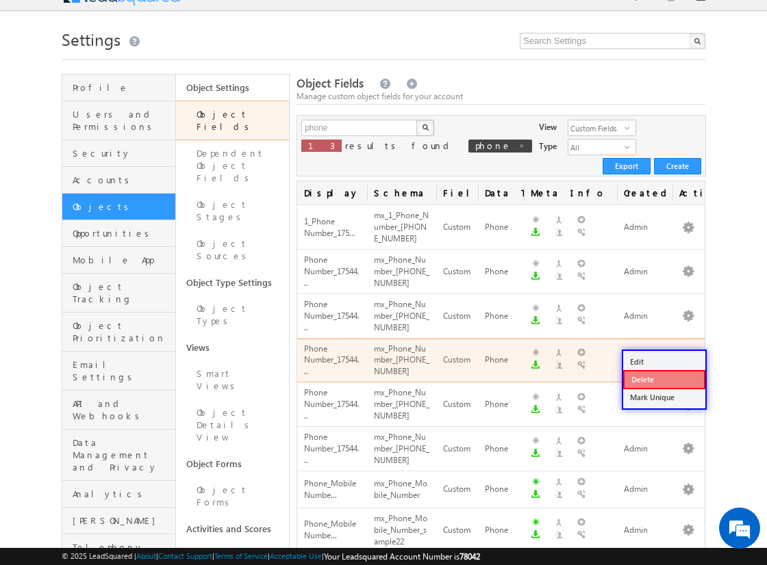
click at [663, 379] on link "Delete" at bounding box center [664, 379] width 82 height 19
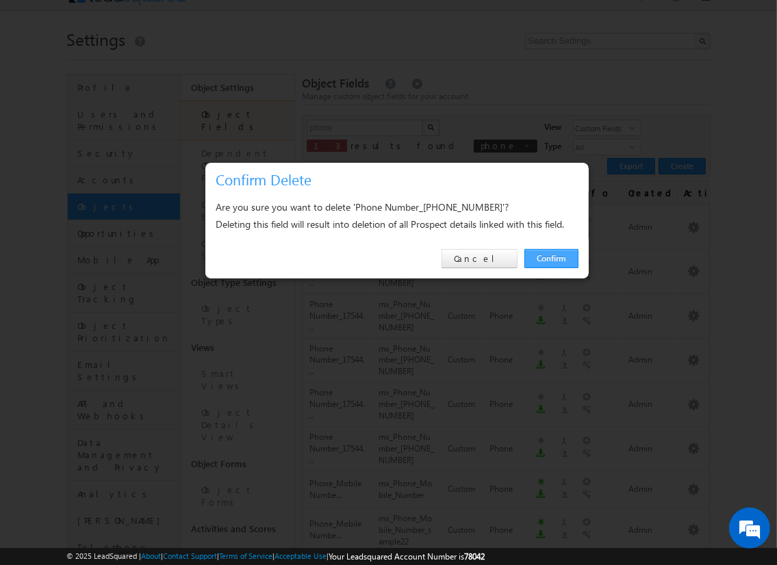
click at [550, 258] on link "Confirm" at bounding box center [551, 258] width 54 height 19
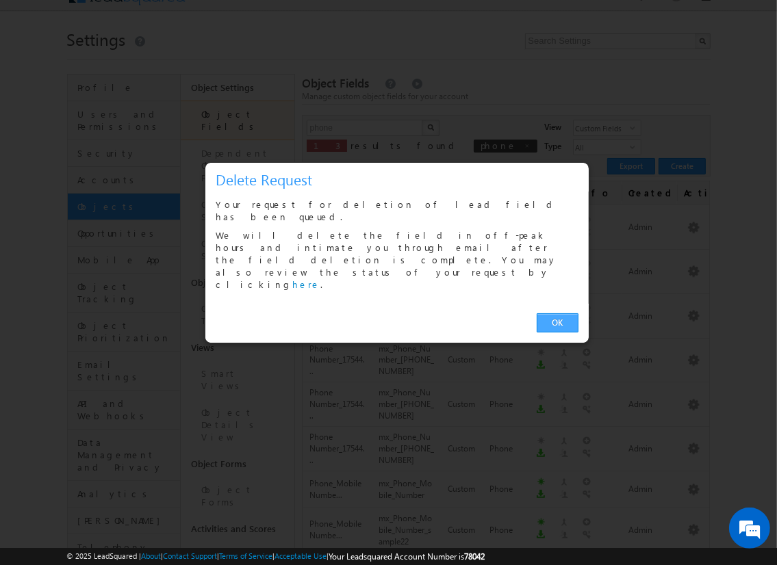
click at [557, 314] on link "OK" at bounding box center [558, 323] width 42 height 19
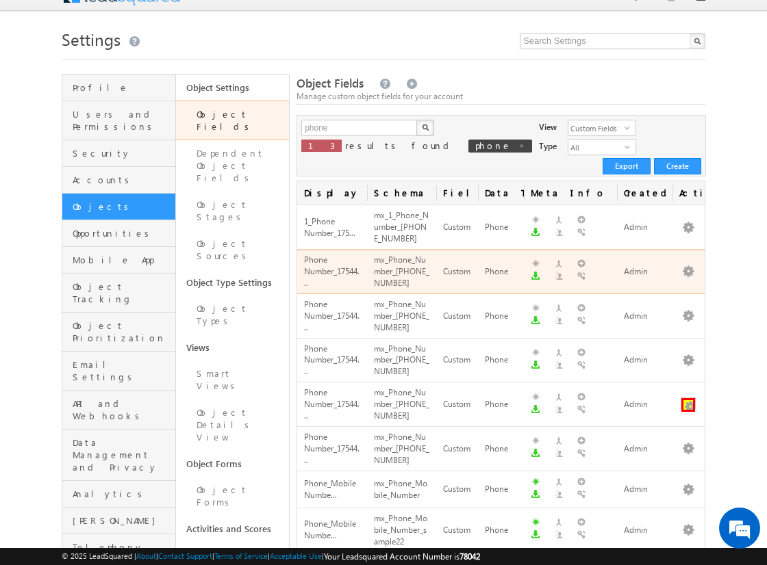
click at [688, 398] on button "button" at bounding box center [688, 405] width 14 height 14
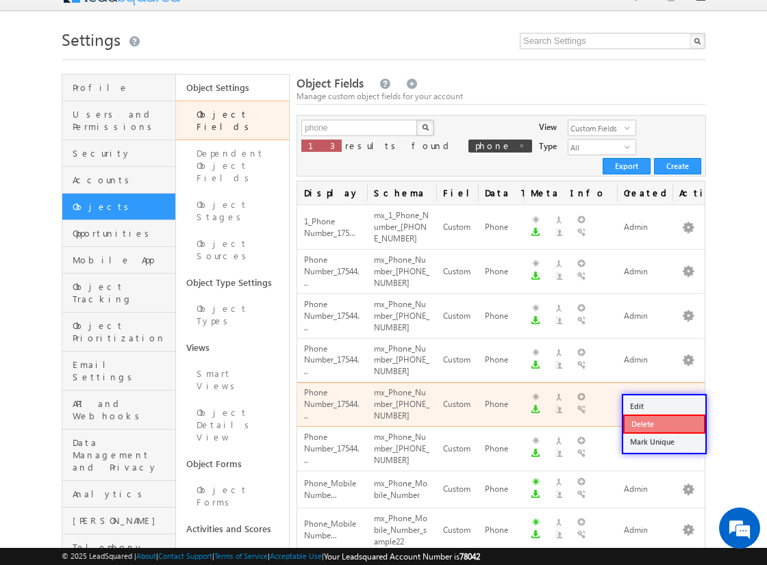
click at [663, 423] on link "Delete" at bounding box center [664, 424] width 82 height 19
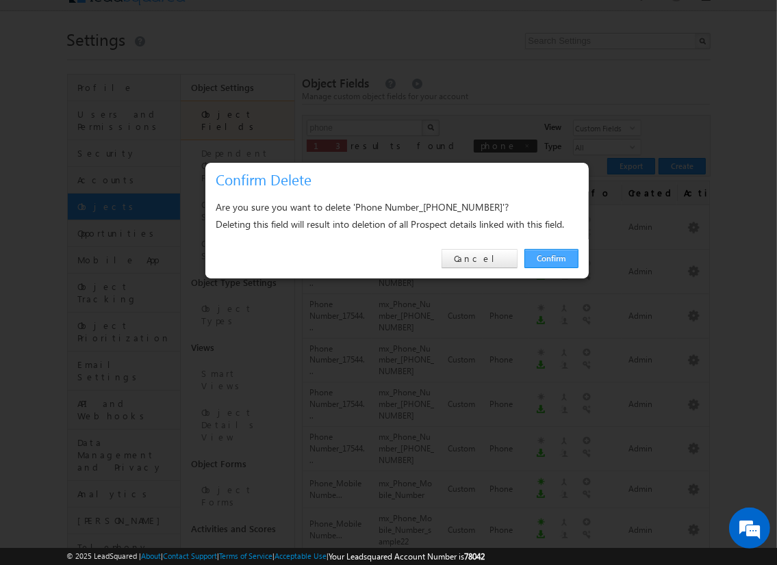
click at [550, 258] on link "Confirm" at bounding box center [551, 258] width 54 height 19
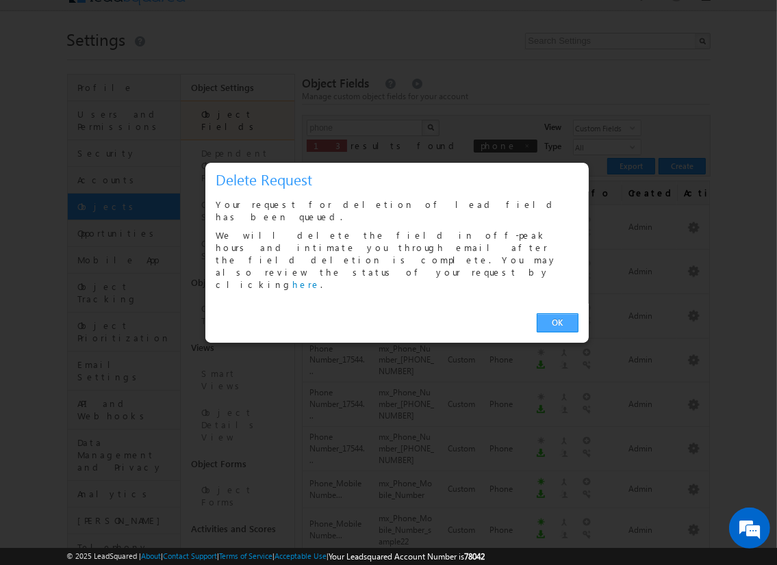
click at [557, 314] on link "OK" at bounding box center [558, 323] width 42 height 19
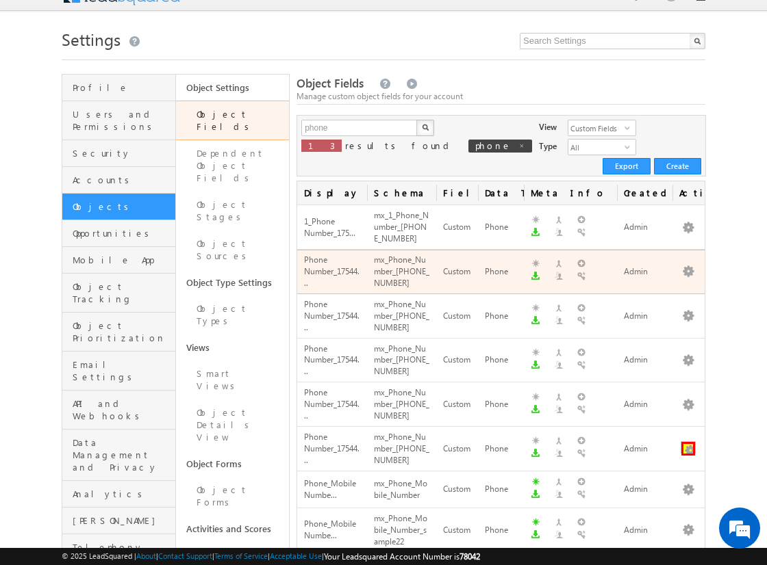
click at [688, 442] on button "button" at bounding box center [688, 449] width 14 height 14
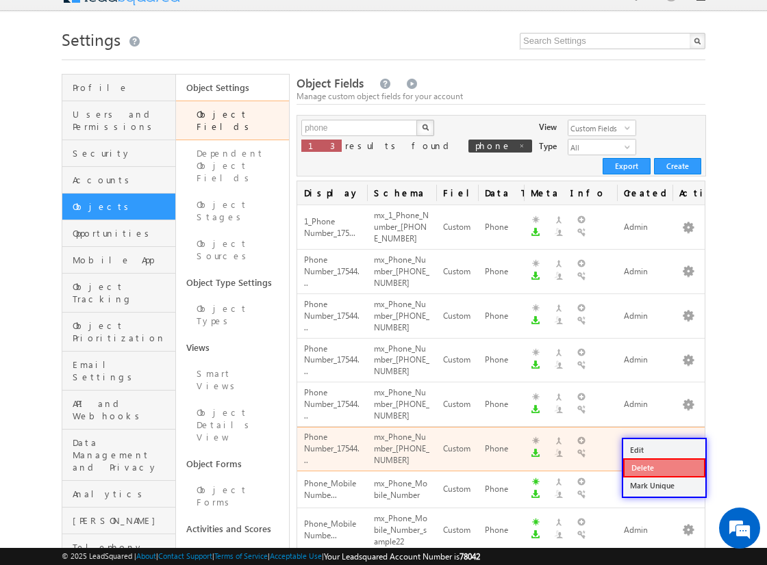
click at [663, 467] on link "Delete" at bounding box center [664, 468] width 82 height 19
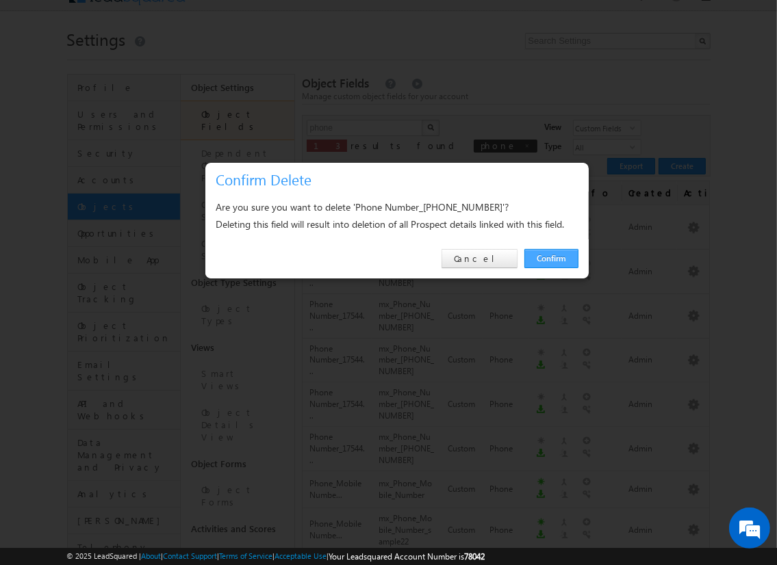
click at [550, 258] on link "Confirm" at bounding box center [551, 258] width 54 height 19
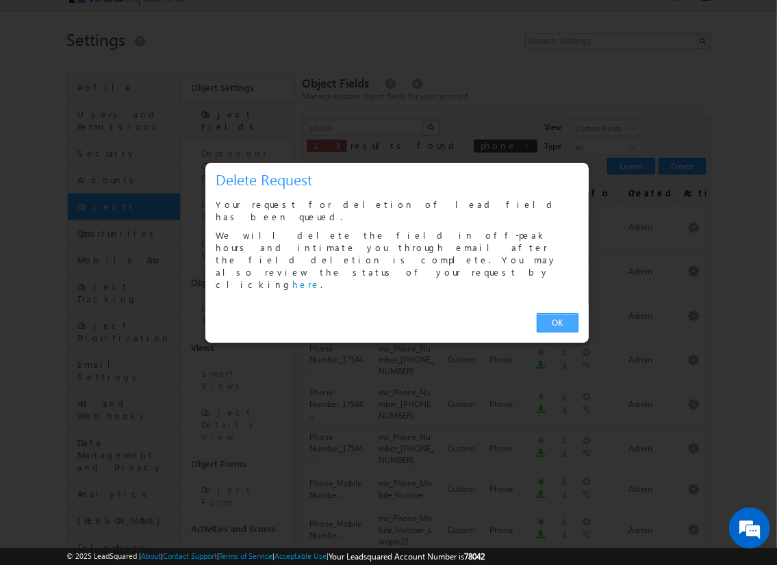
click at [557, 314] on link "OK" at bounding box center [558, 323] width 42 height 19
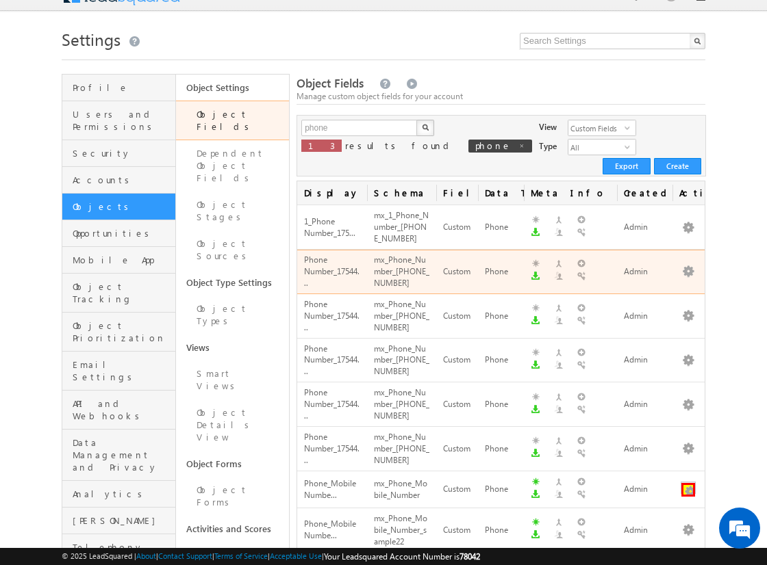
click at [688, 483] on button "button" at bounding box center [688, 490] width 14 height 14
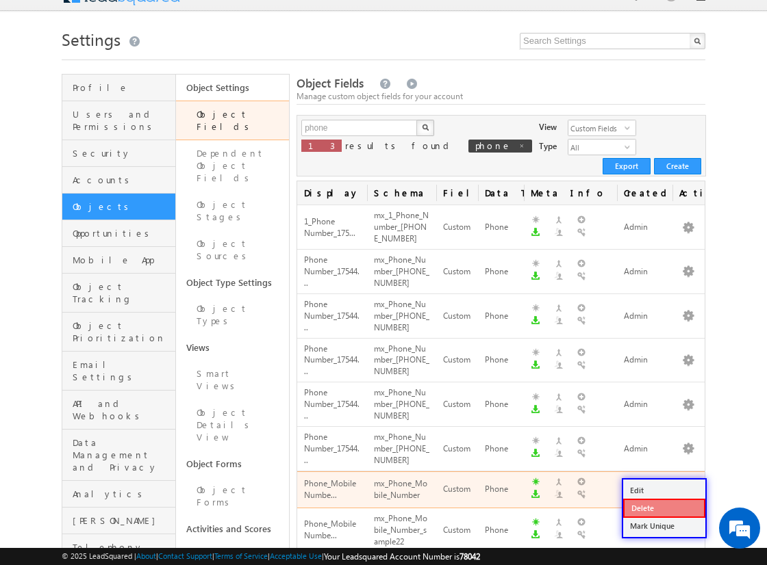
click at [663, 507] on link "Delete" at bounding box center [664, 508] width 82 height 19
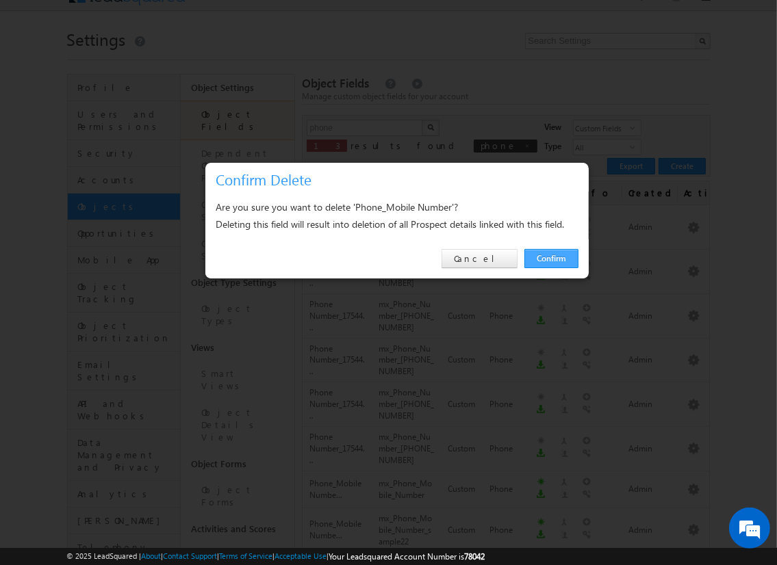
click at [550, 258] on link "Confirm" at bounding box center [551, 258] width 54 height 19
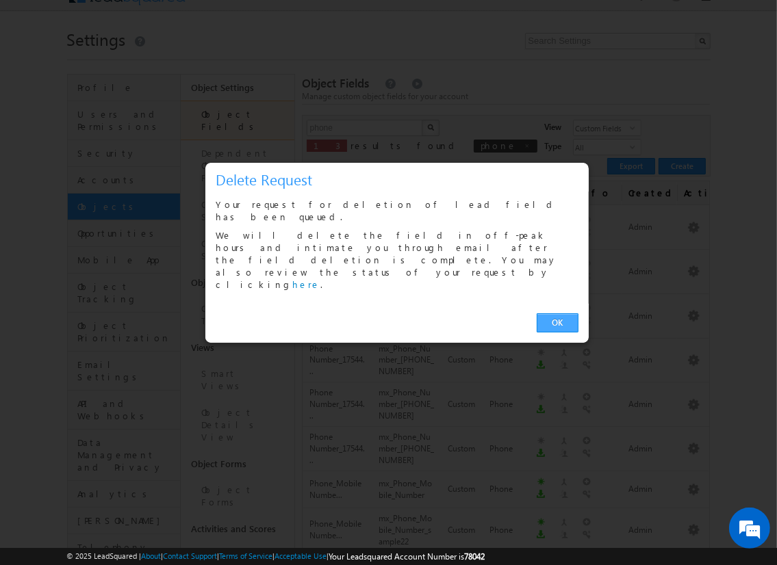
click at [557, 314] on link "OK" at bounding box center [558, 323] width 42 height 19
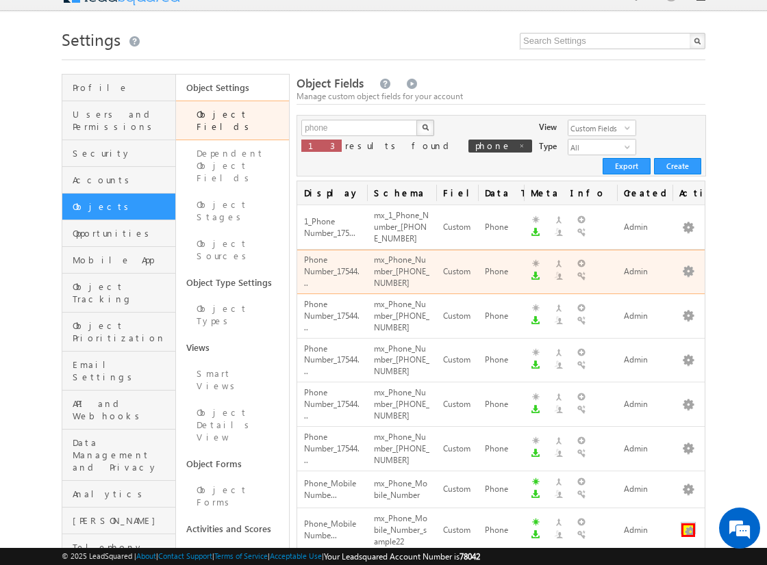
click at [688, 524] on button "button" at bounding box center [688, 531] width 14 height 14
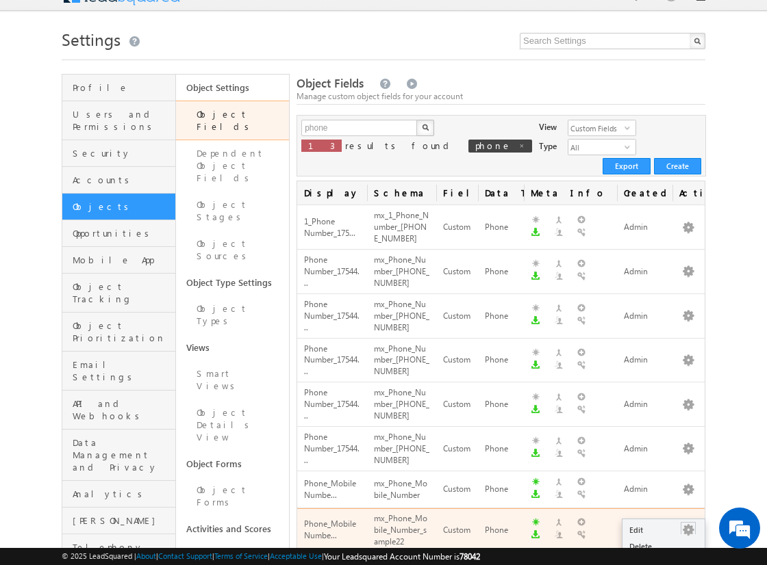
scroll to position [14, 0]
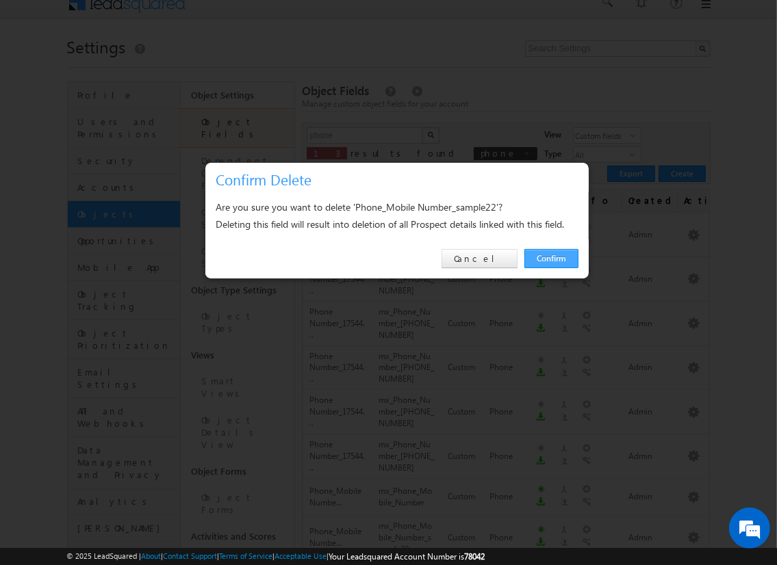
click at [550, 258] on link "Confirm" at bounding box center [551, 258] width 54 height 19
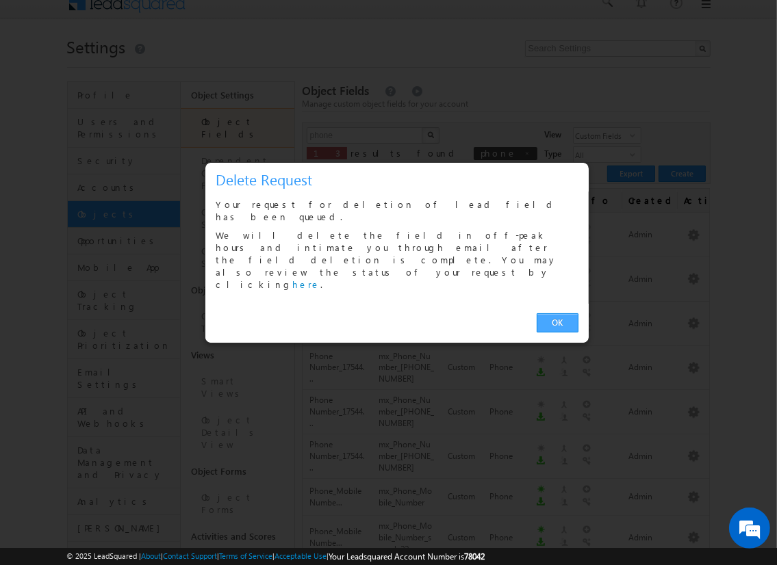
click at [557, 314] on link "OK" at bounding box center [558, 323] width 42 height 19
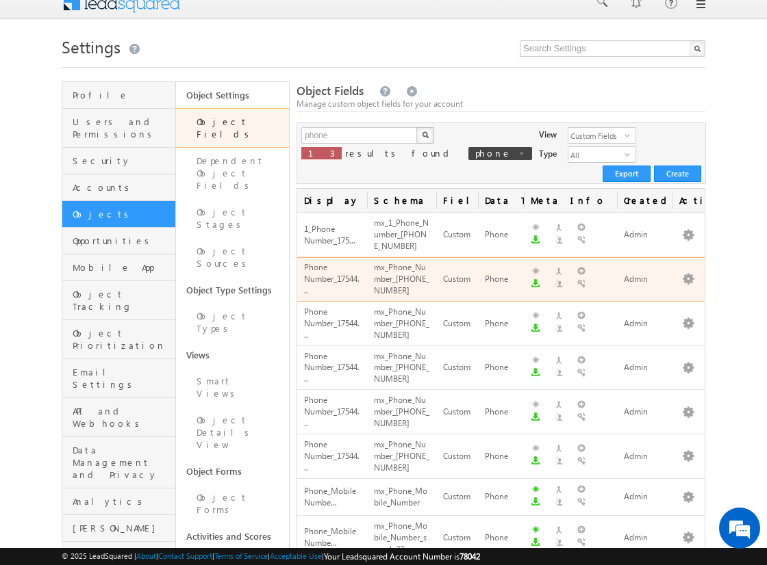
scroll to position [22, 0]
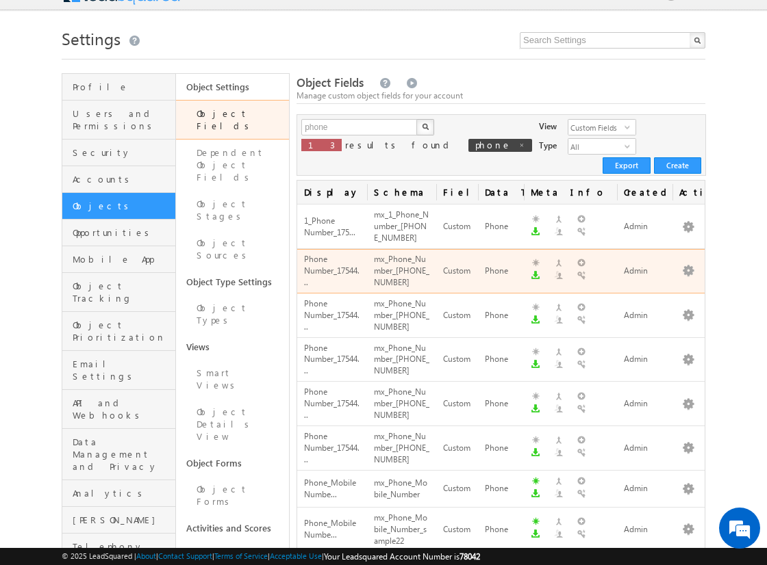
click at [688, 565] on button "button" at bounding box center [688, 574] width 14 height 14
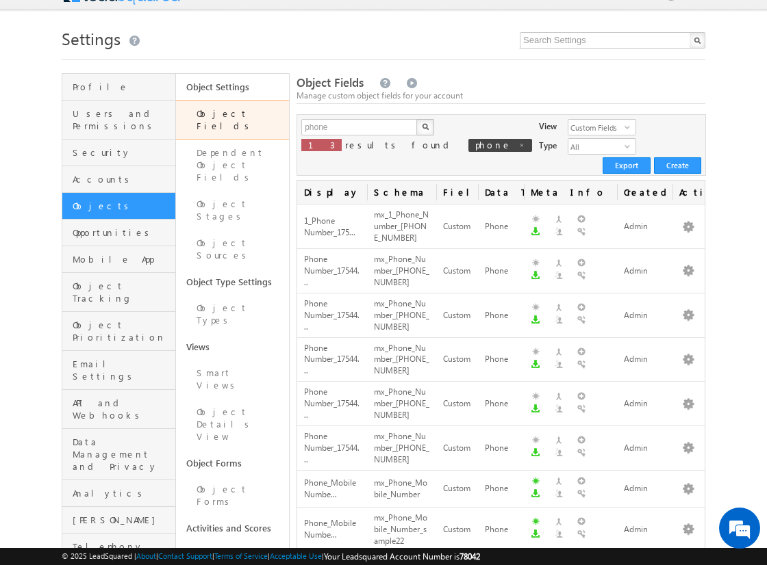
scroll to position [298, 0]
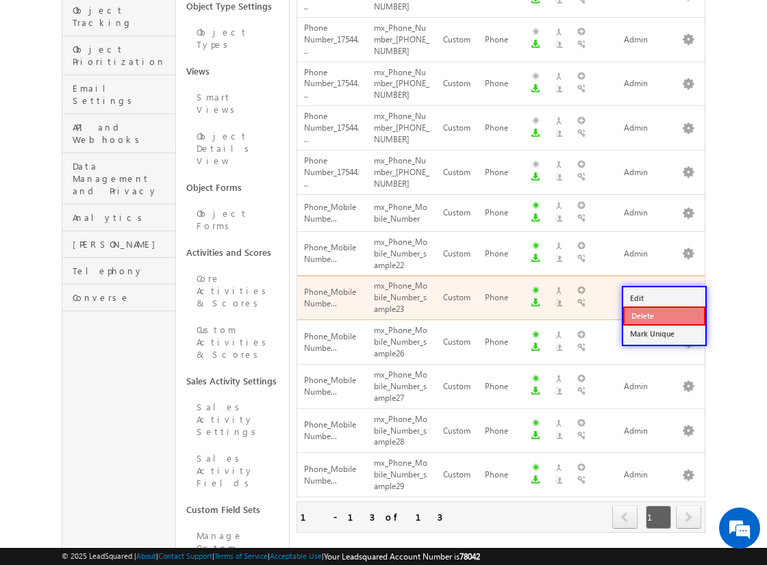
click at [663, 316] on link "Delete" at bounding box center [664, 316] width 82 height 19
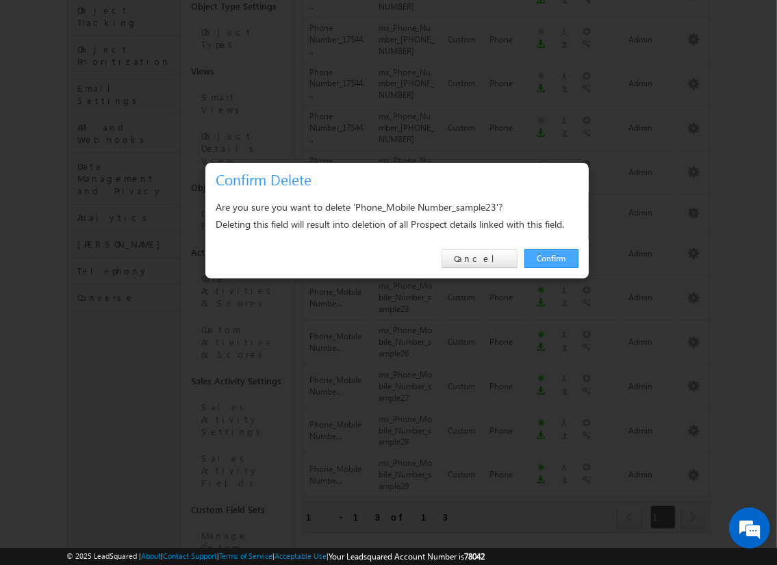
click at [550, 258] on link "Confirm" at bounding box center [551, 258] width 54 height 19
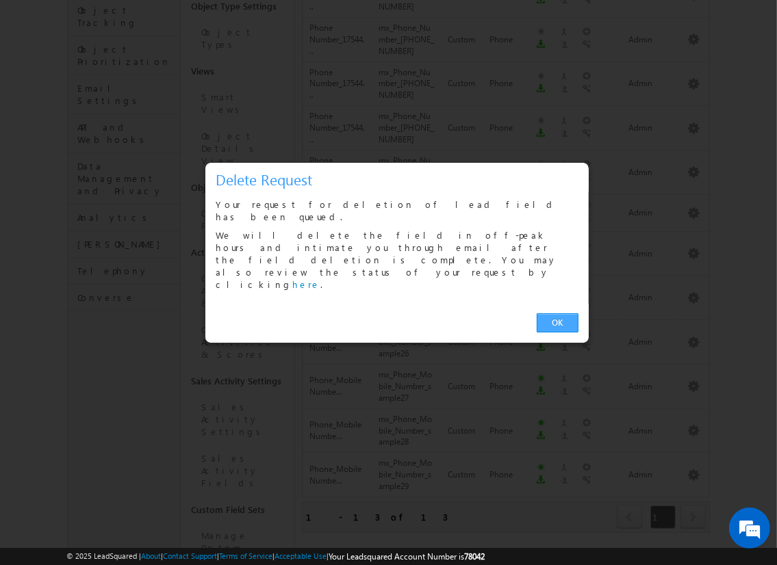
click at [557, 314] on link "OK" at bounding box center [558, 323] width 42 height 19
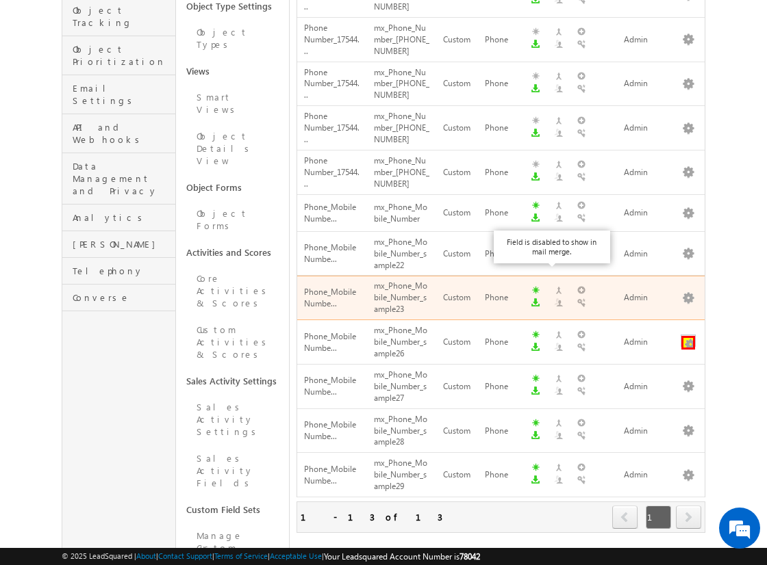
click at [688, 336] on button "button" at bounding box center [688, 343] width 14 height 14
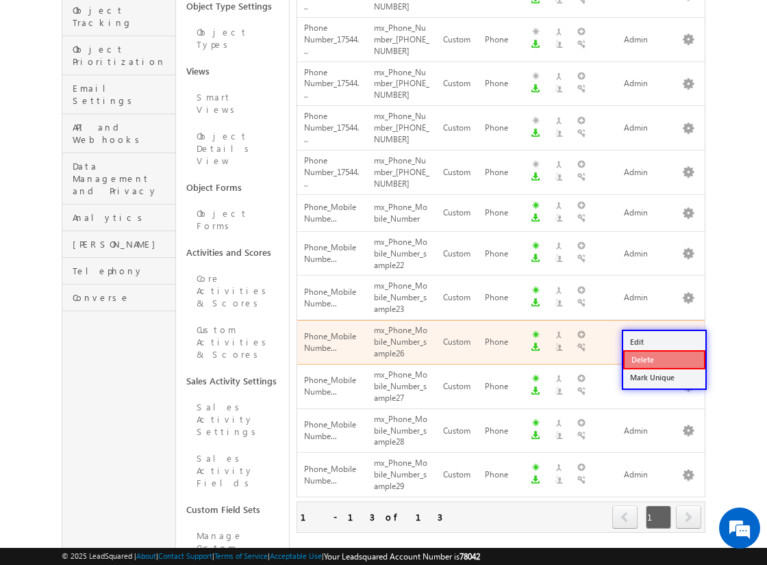
click at [663, 359] on link "Delete" at bounding box center [664, 359] width 82 height 19
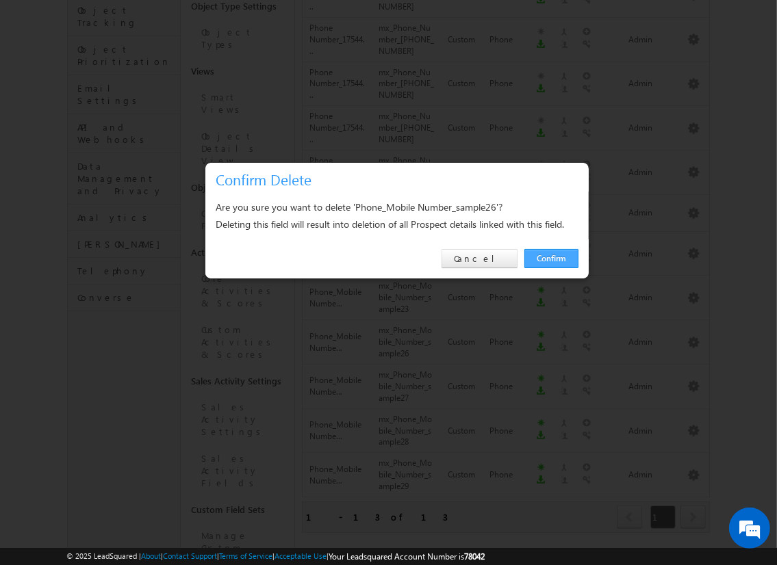
click at [550, 258] on link "Confirm" at bounding box center [551, 258] width 54 height 19
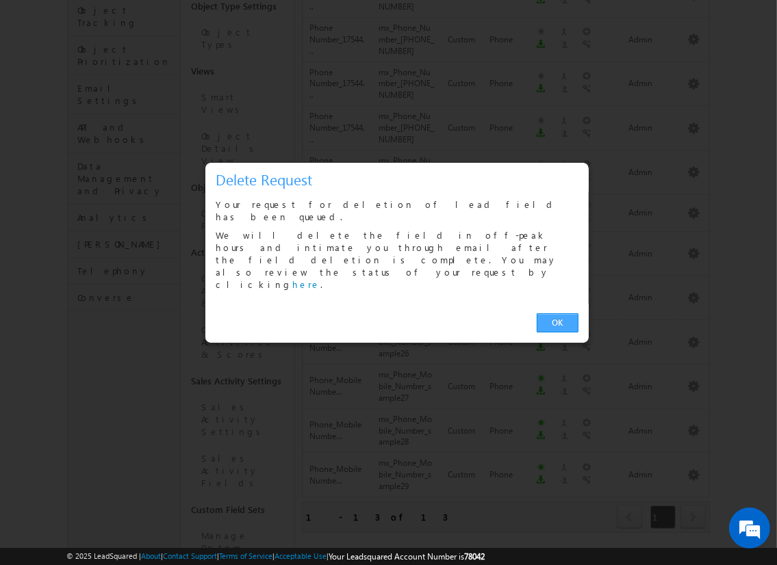
click at [557, 314] on link "OK" at bounding box center [558, 323] width 42 height 19
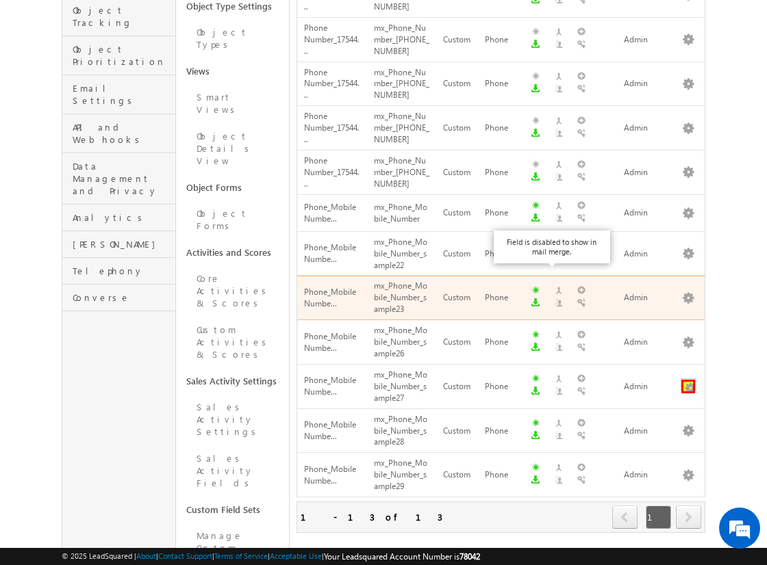
click at [688, 380] on button "button" at bounding box center [688, 387] width 14 height 14
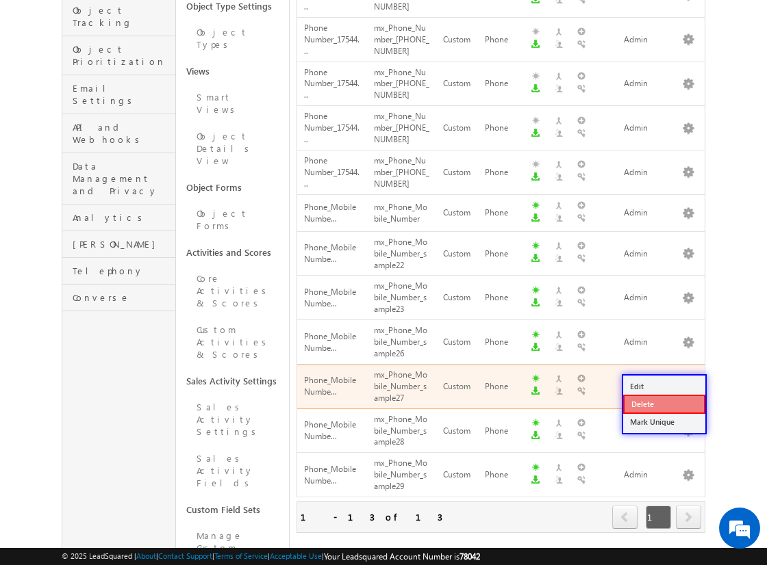
click at [663, 403] on link "Delete" at bounding box center [664, 404] width 82 height 19
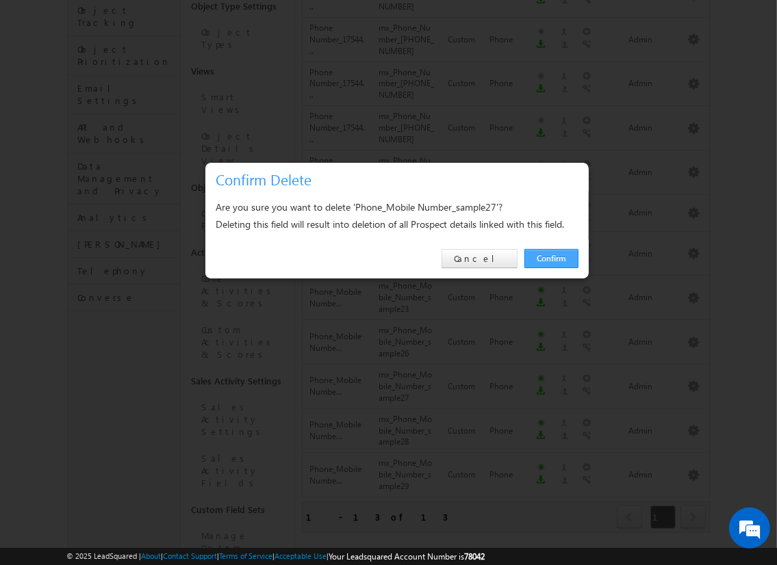
click at [550, 258] on link "Confirm" at bounding box center [551, 258] width 54 height 19
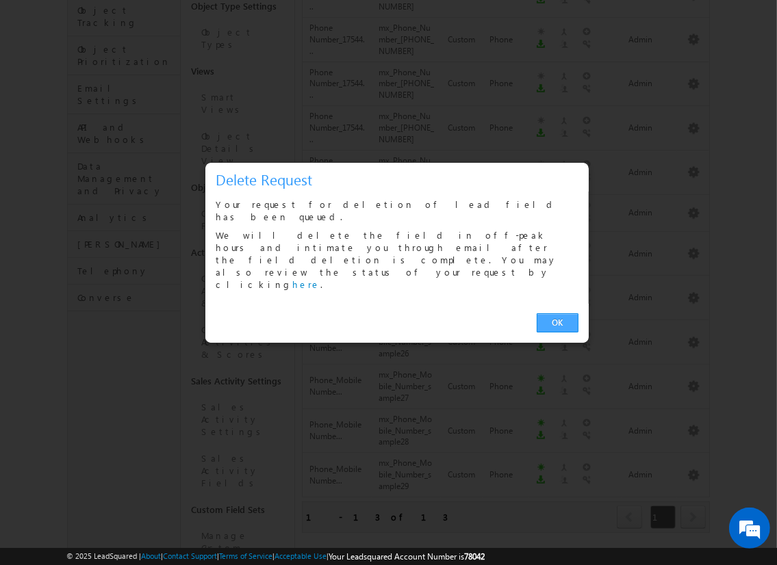
click at [557, 314] on link "OK" at bounding box center [558, 323] width 42 height 19
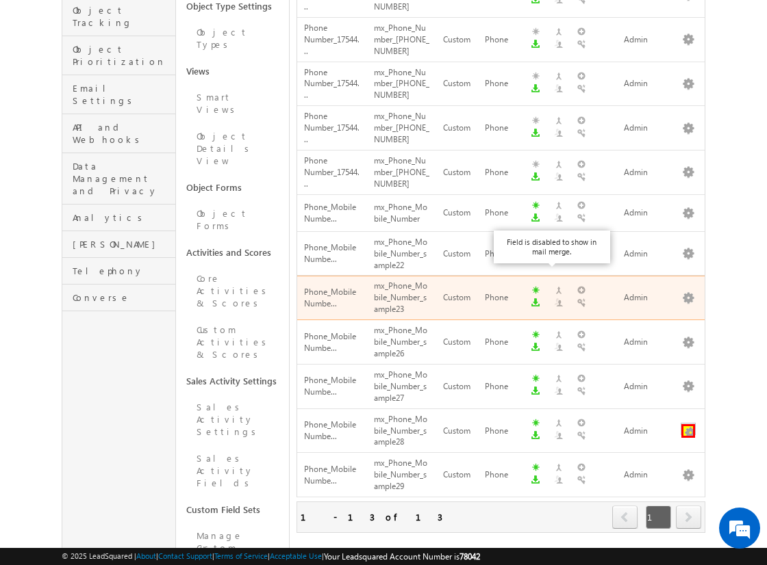
click at [688, 424] on button "button" at bounding box center [688, 431] width 14 height 14
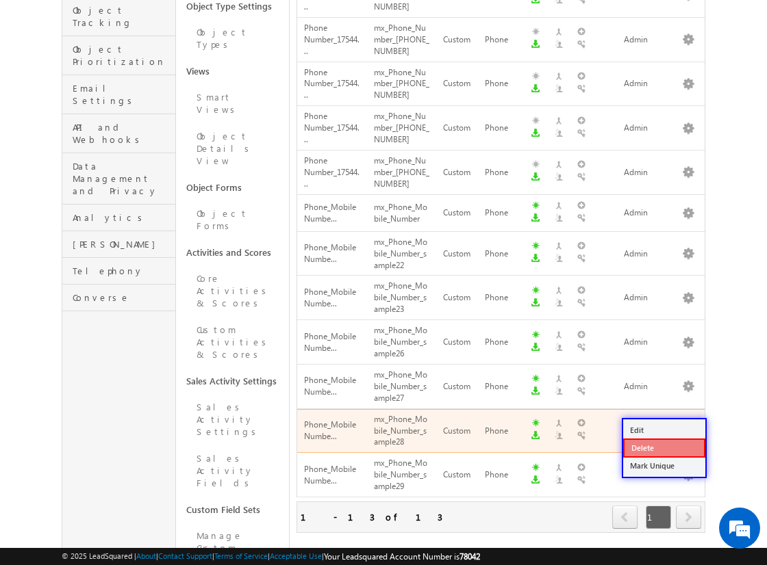
click at [663, 447] on link "Delete" at bounding box center [664, 448] width 82 height 19
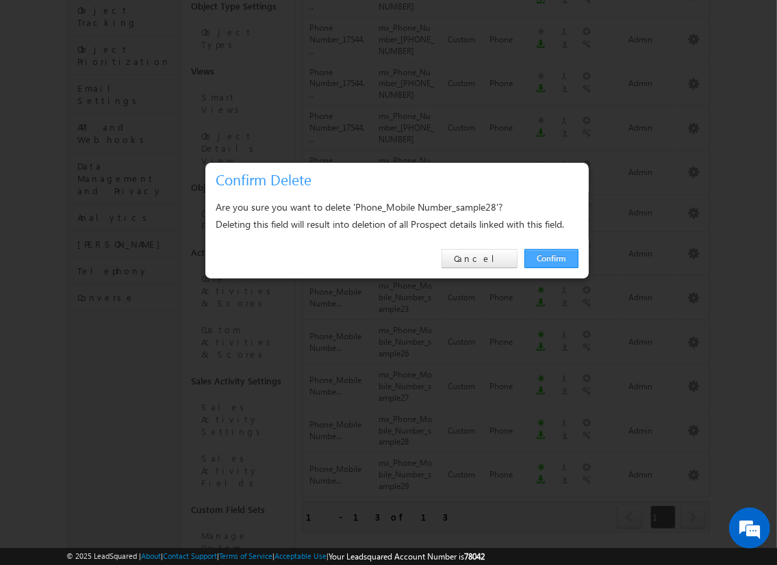
click at [550, 258] on link "Confirm" at bounding box center [551, 258] width 54 height 19
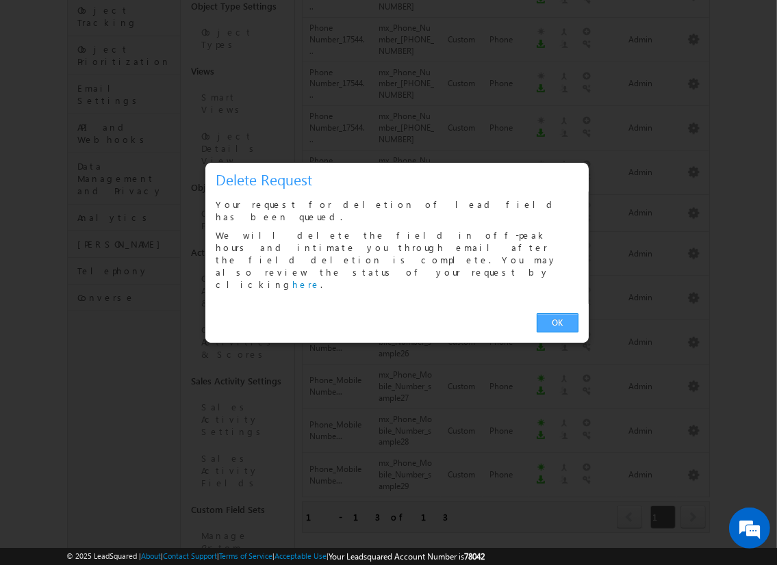
click at [557, 314] on link "OK" at bounding box center [558, 323] width 42 height 19
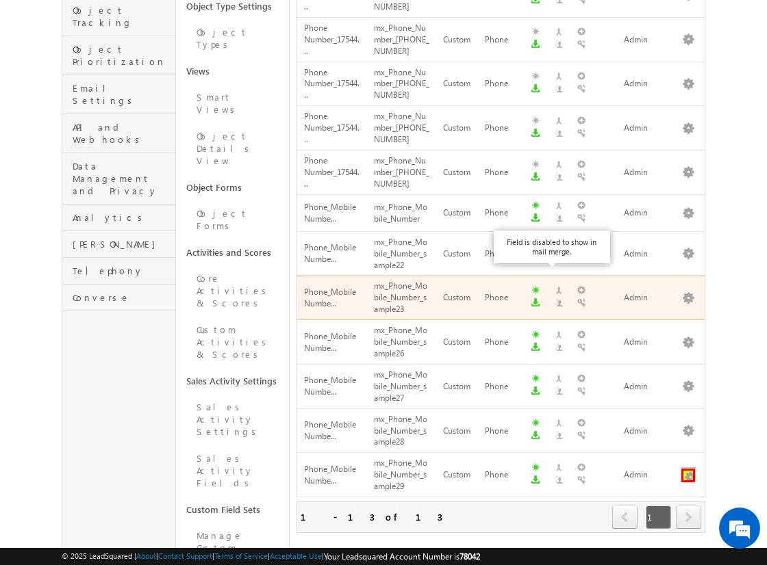
click at [688, 469] on button "button" at bounding box center [688, 476] width 14 height 14
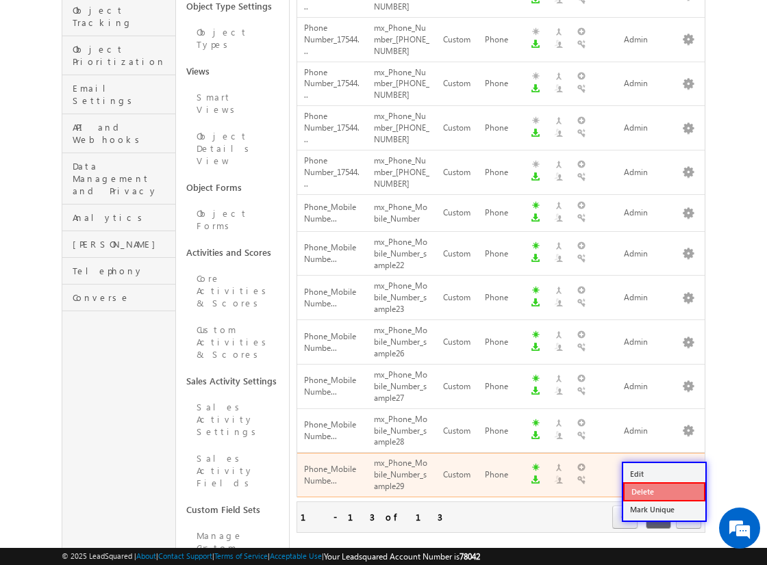
click at [663, 491] on link "Delete" at bounding box center [664, 492] width 82 height 19
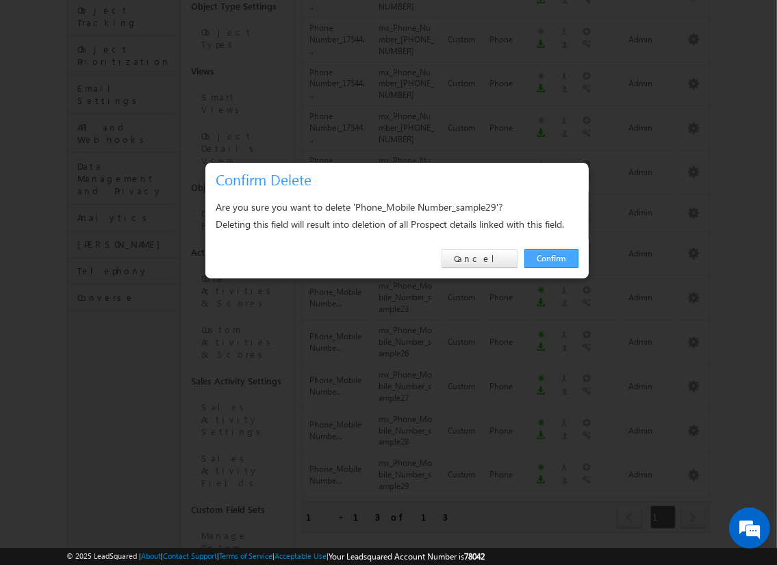
click at [550, 258] on link "Confirm" at bounding box center [551, 258] width 54 height 19
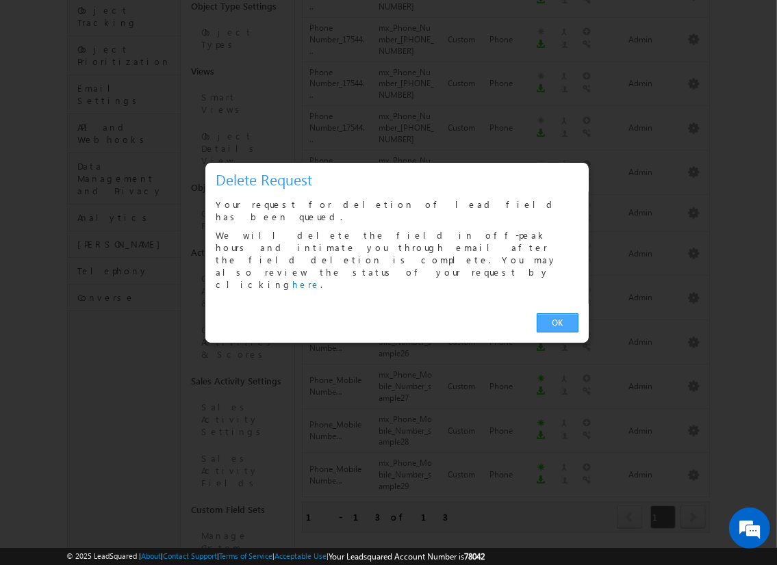
click at [557, 314] on link "OK" at bounding box center [558, 323] width 42 height 19
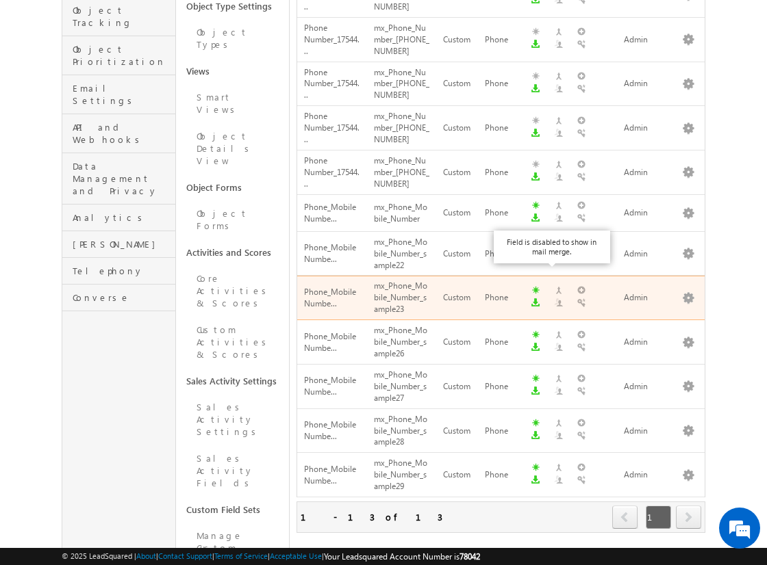
click at [688, 506] on span "next" at bounding box center [688, 517] width 25 height 23
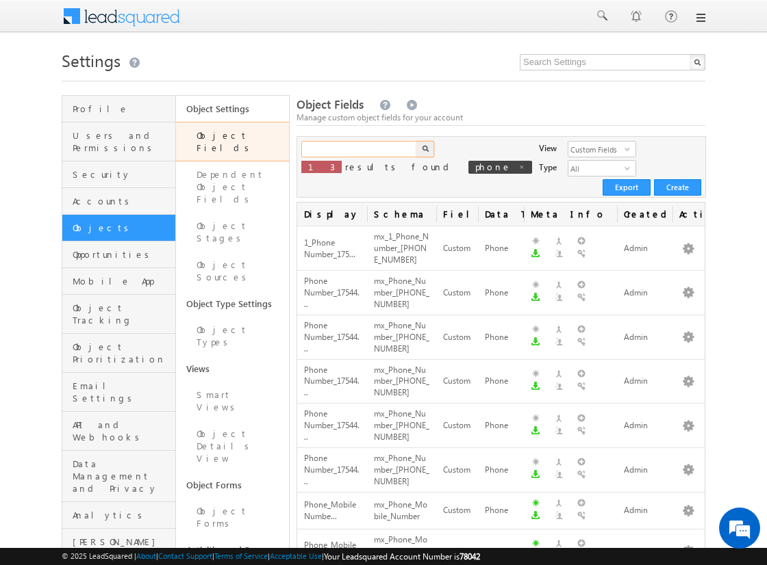
click at [359, 149] on input "text" at bounding box center [359, 149] width 117 height 16
type input "phone"
click at [424, 149] on img "button" at bounding box center [425, 148] width 7 height 7
